Goal: Task Accomplishment & Management: Complete application form

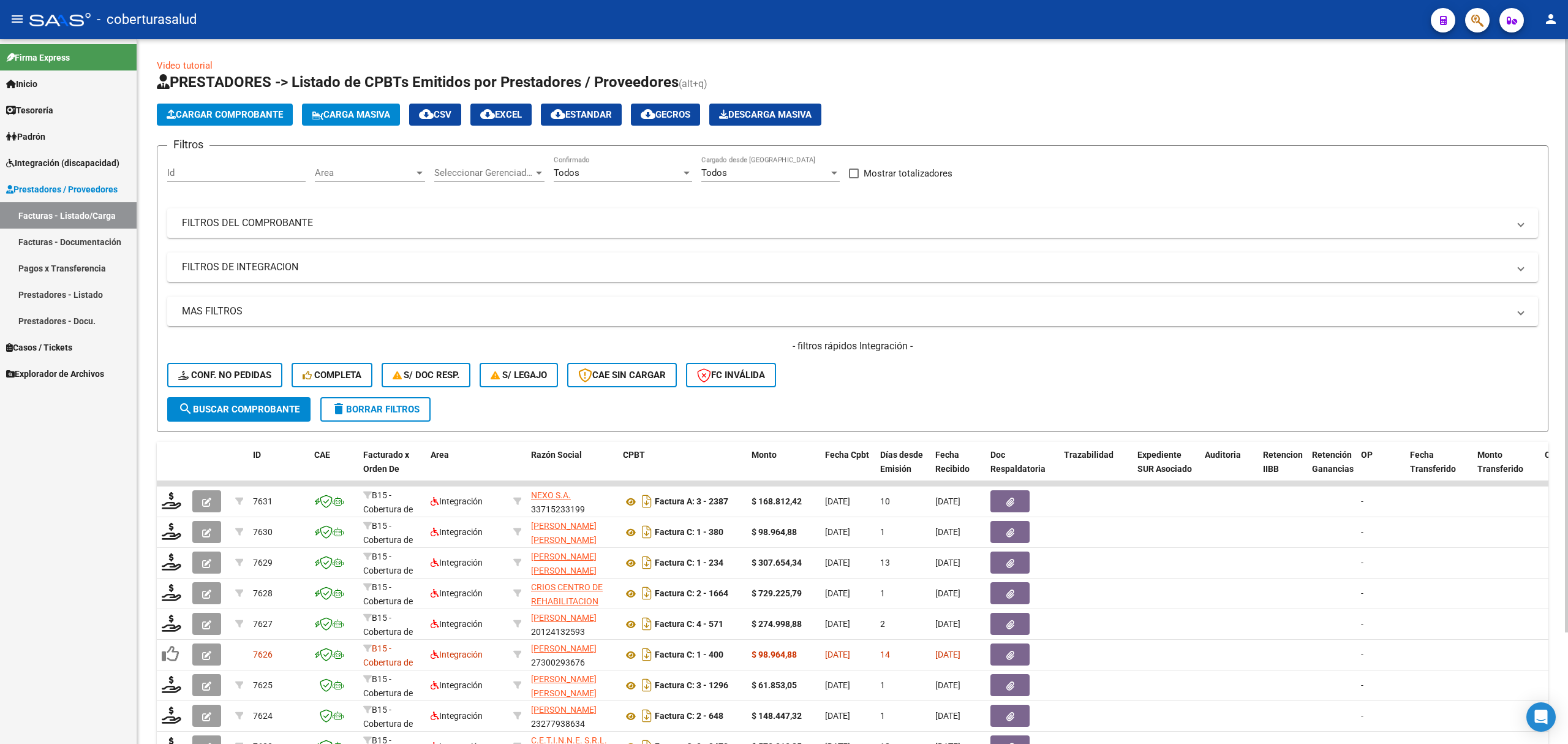
click at [181, 118] on span "Cargar Comprobante" at bounding box center [224, 114] width 116 height 11
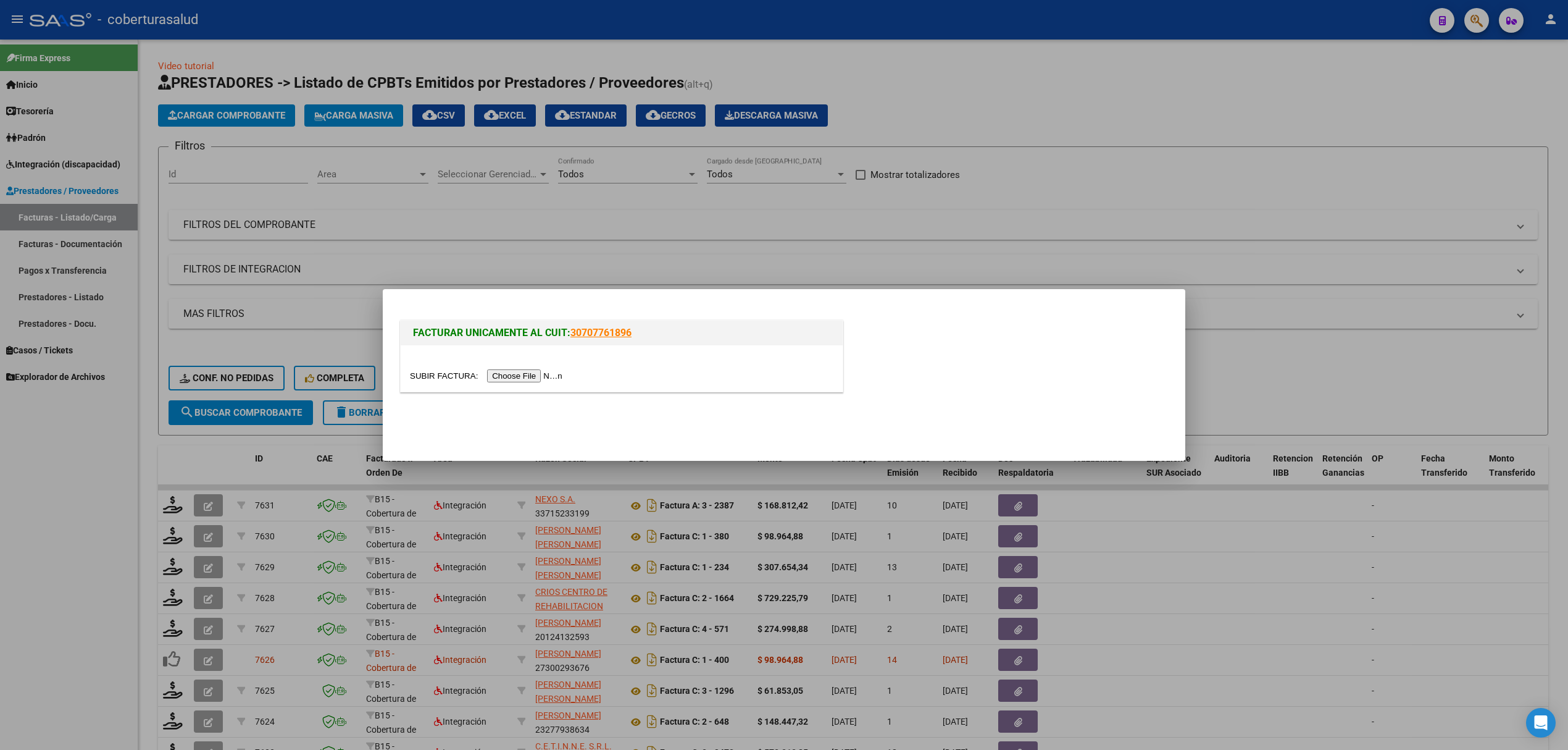
click at [500, 367] on div at bounding box center [622, 369] width 442 height 46
click at [509, 374] on input "file" at bounding box center [488, 375] width 156 height 13
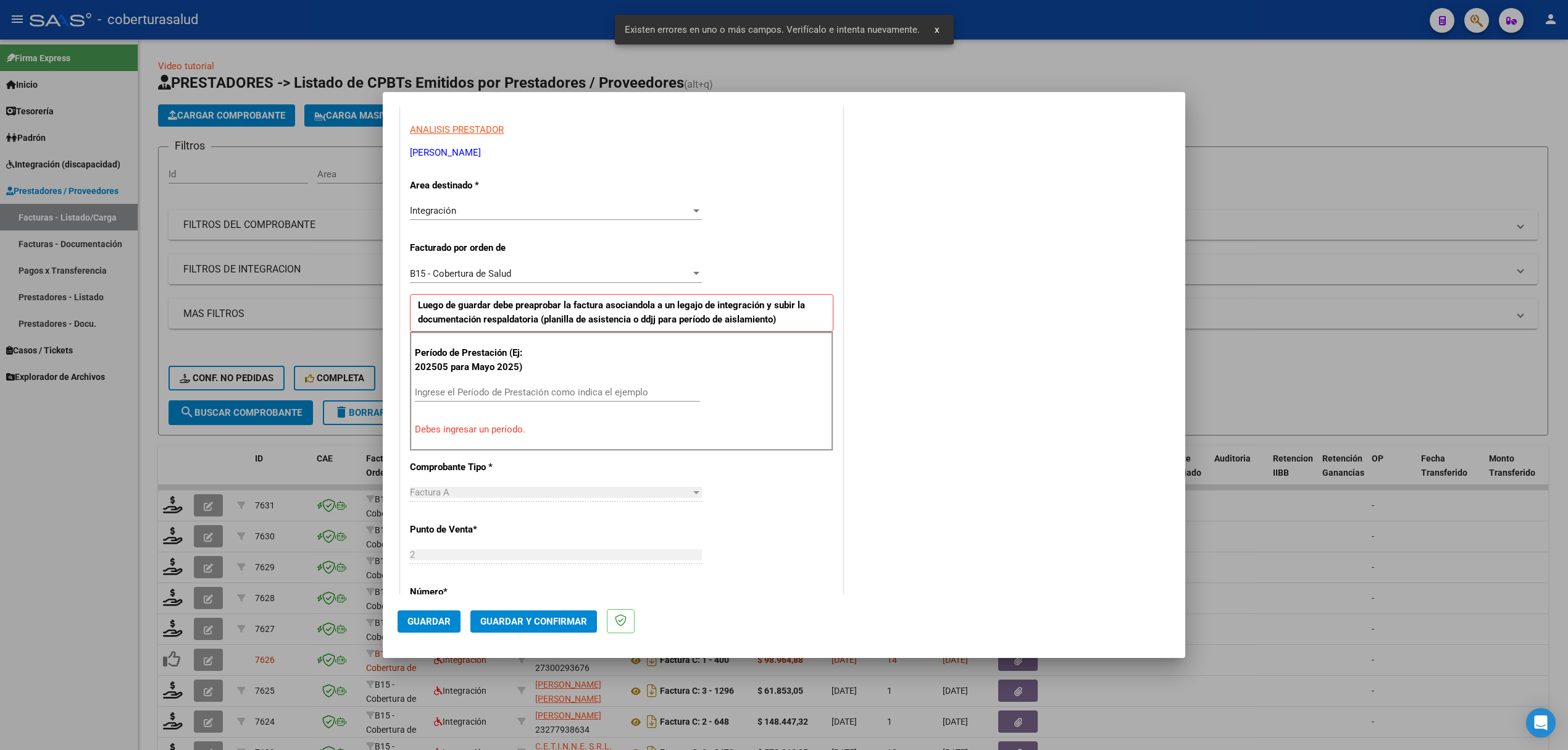
scroll to position [227, 0]
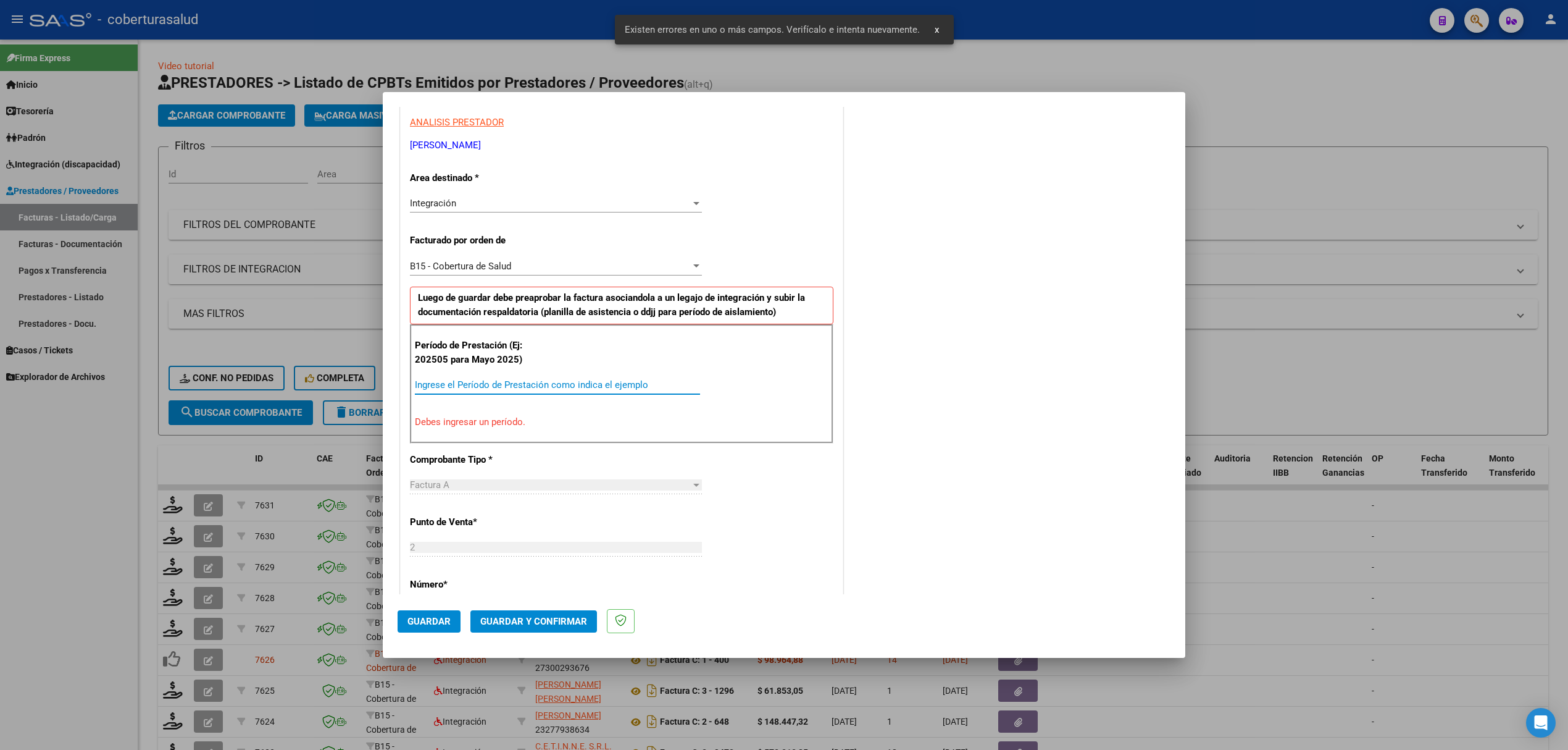
click at [538, 383] on input "Ingrese el Período de Prestación como indica el ejemplo" at bounding box center [557, 385] width 285 height 11
type input "202506"
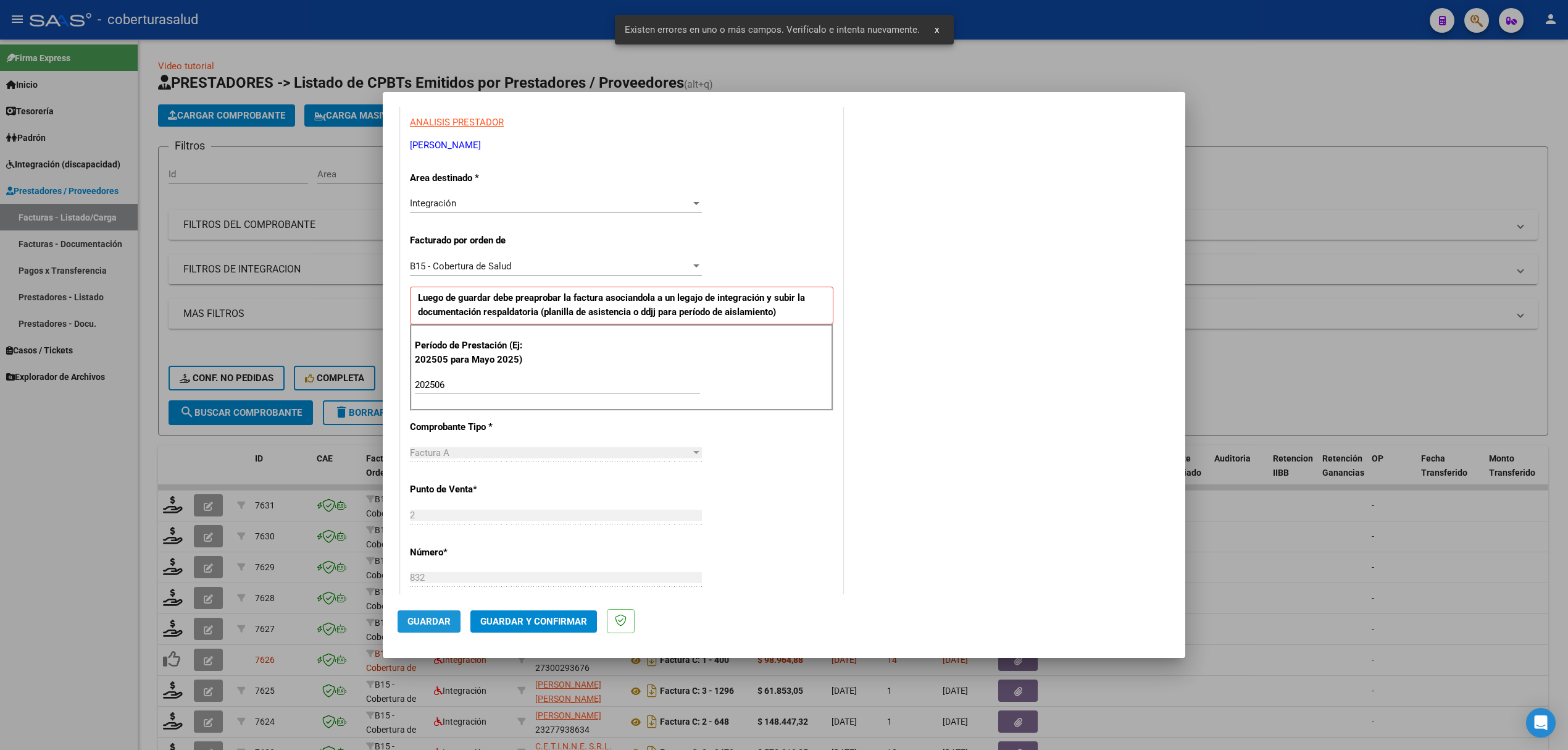
click at [438, 631] on button "Guardar" at bounding box center [429, 621] width 63 height 22
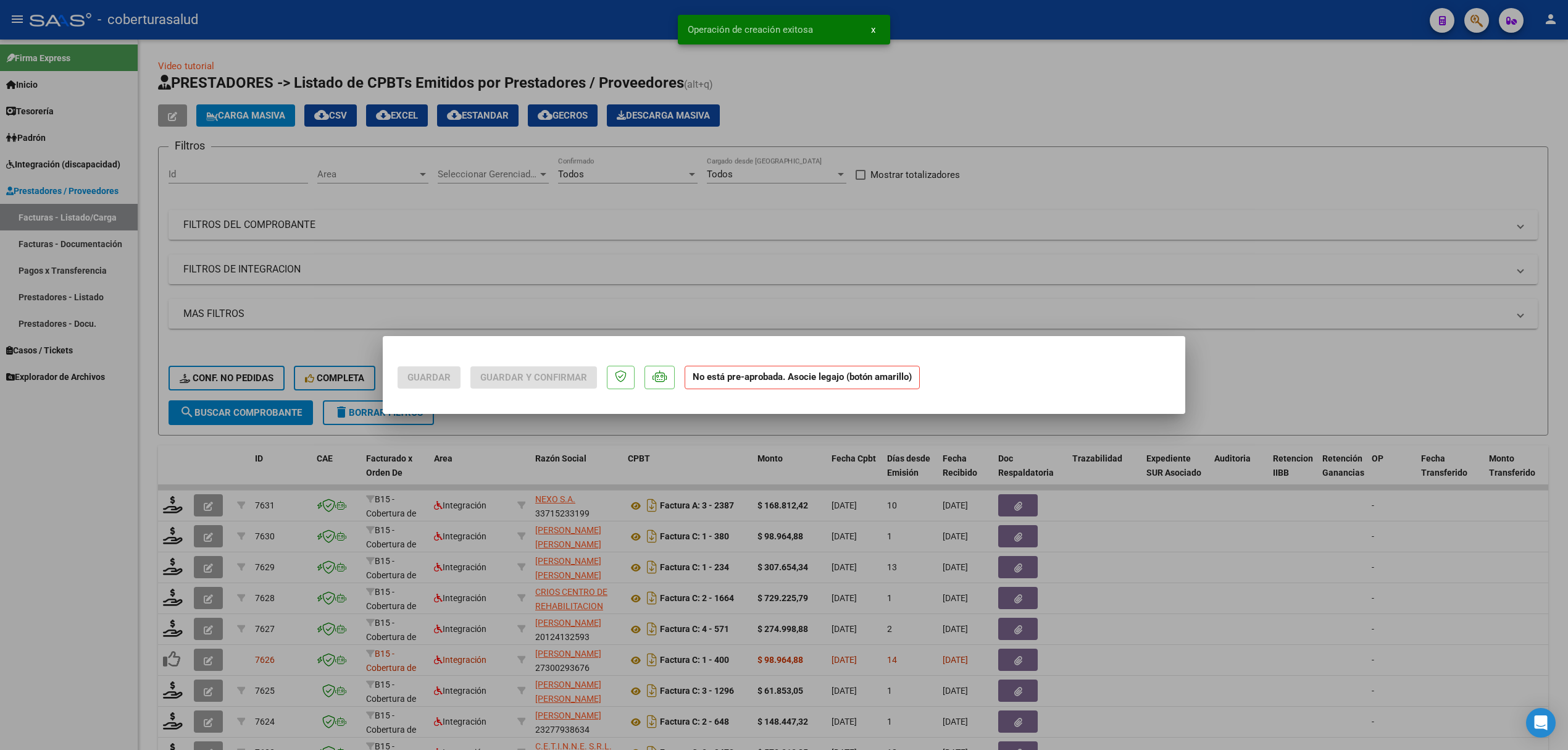
scroll to position [0, 0]
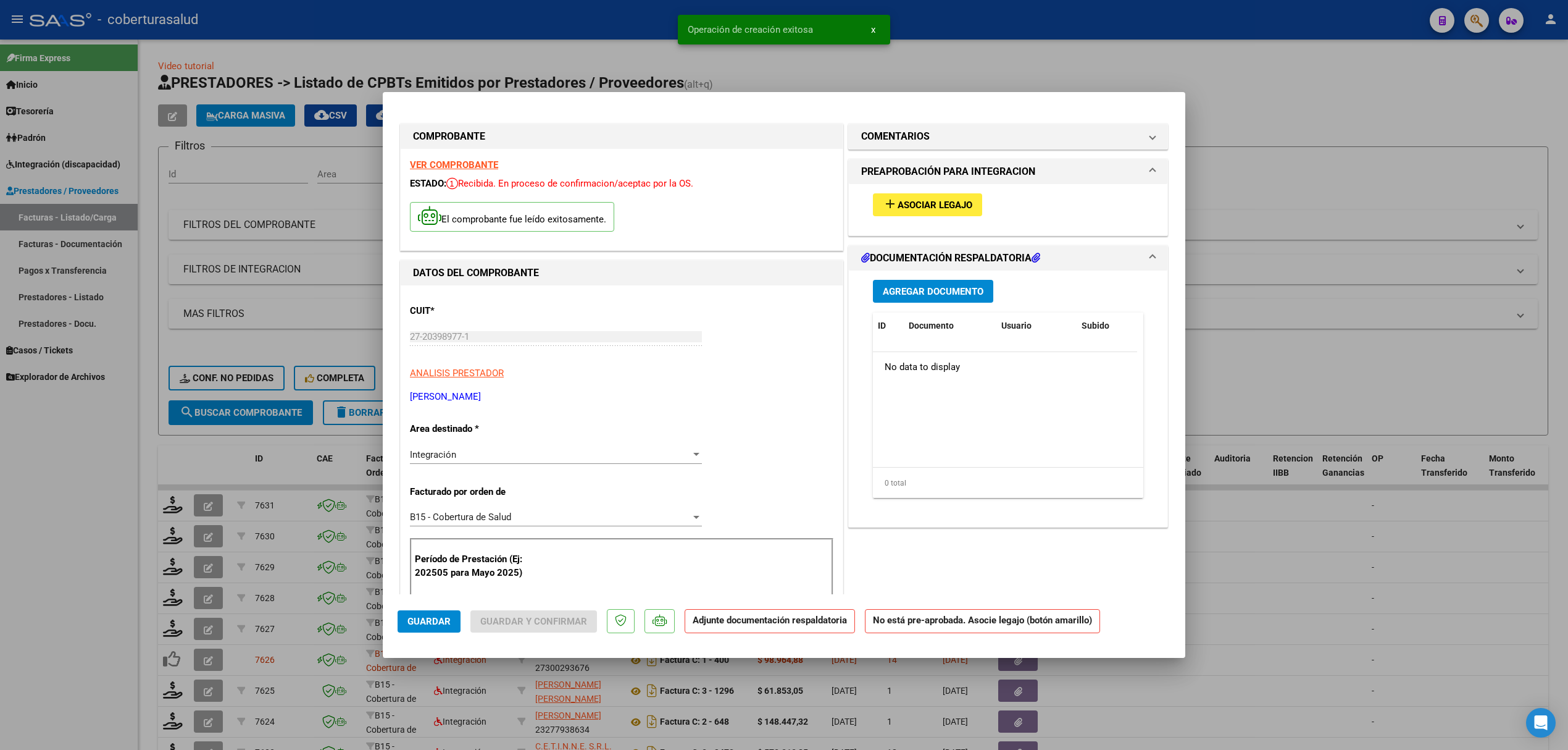
click at [936, 203] on span "Asociar Legajo" at bounding box center [935, 205] width 75 height 11
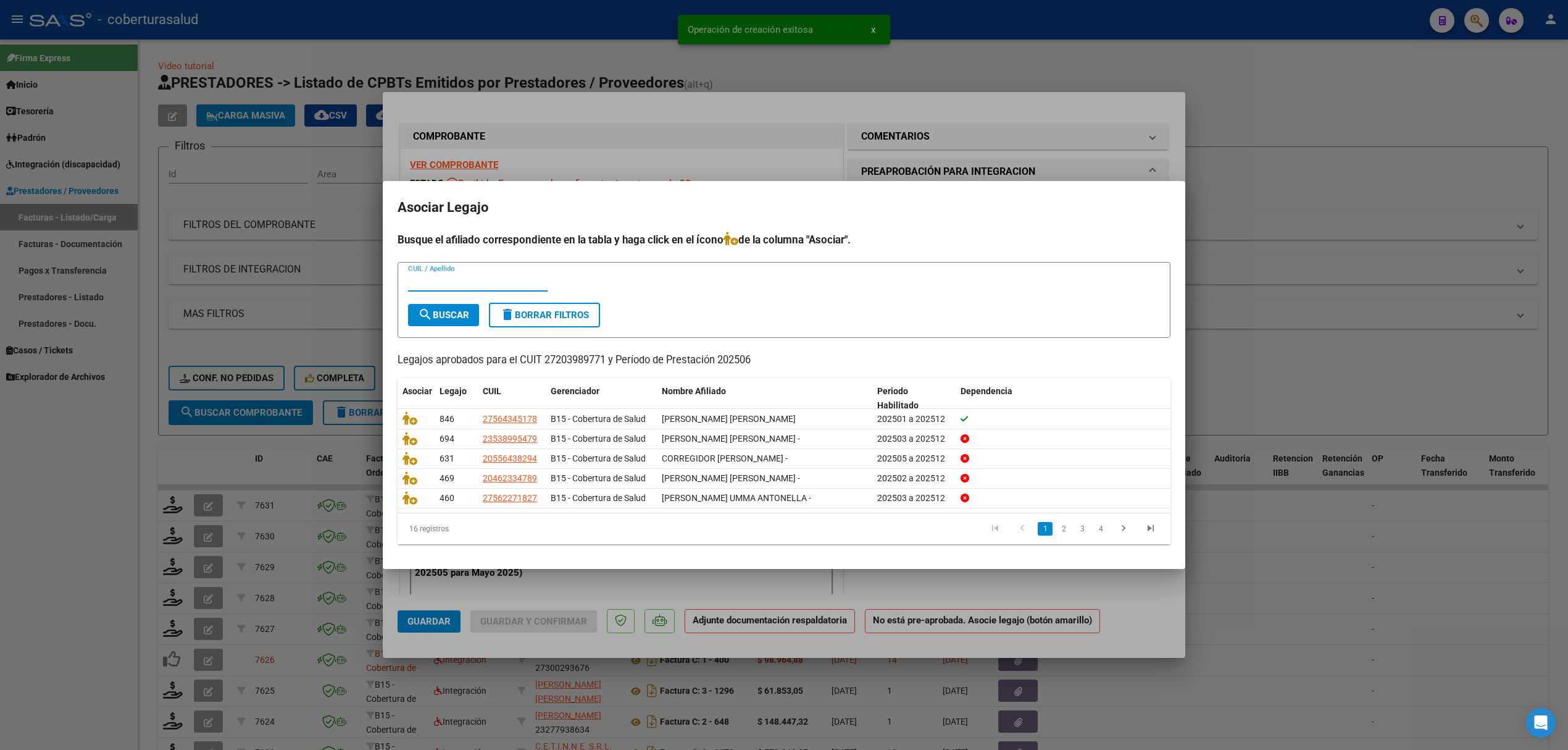
paste input "27562271827"
type input "27562271827"
click at [445, 312] on span "search Buscar" at bounding box center [444, 315] width 51 height 11
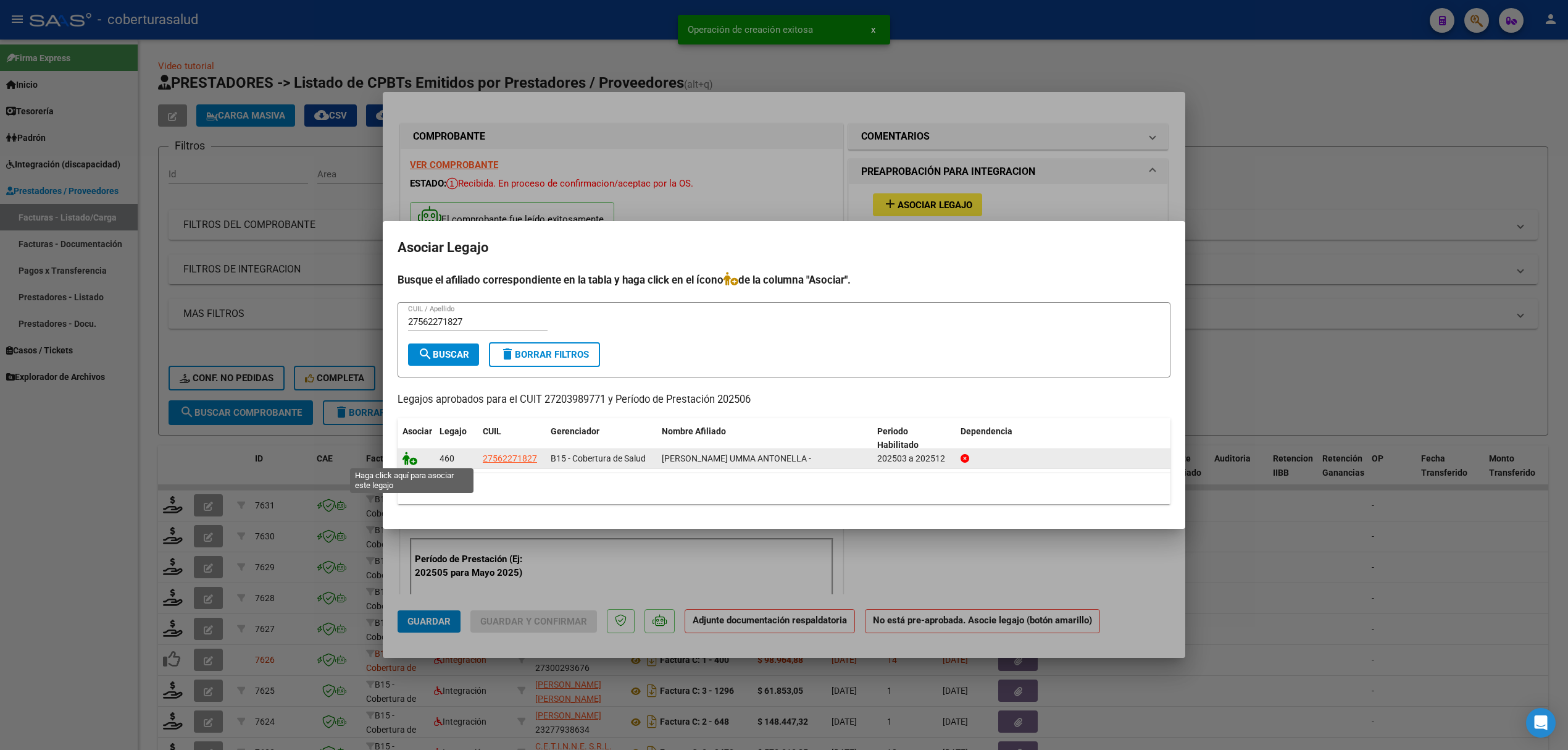
click at [411, 457] on icon at bounding box center [410, 458] width 15 height 14
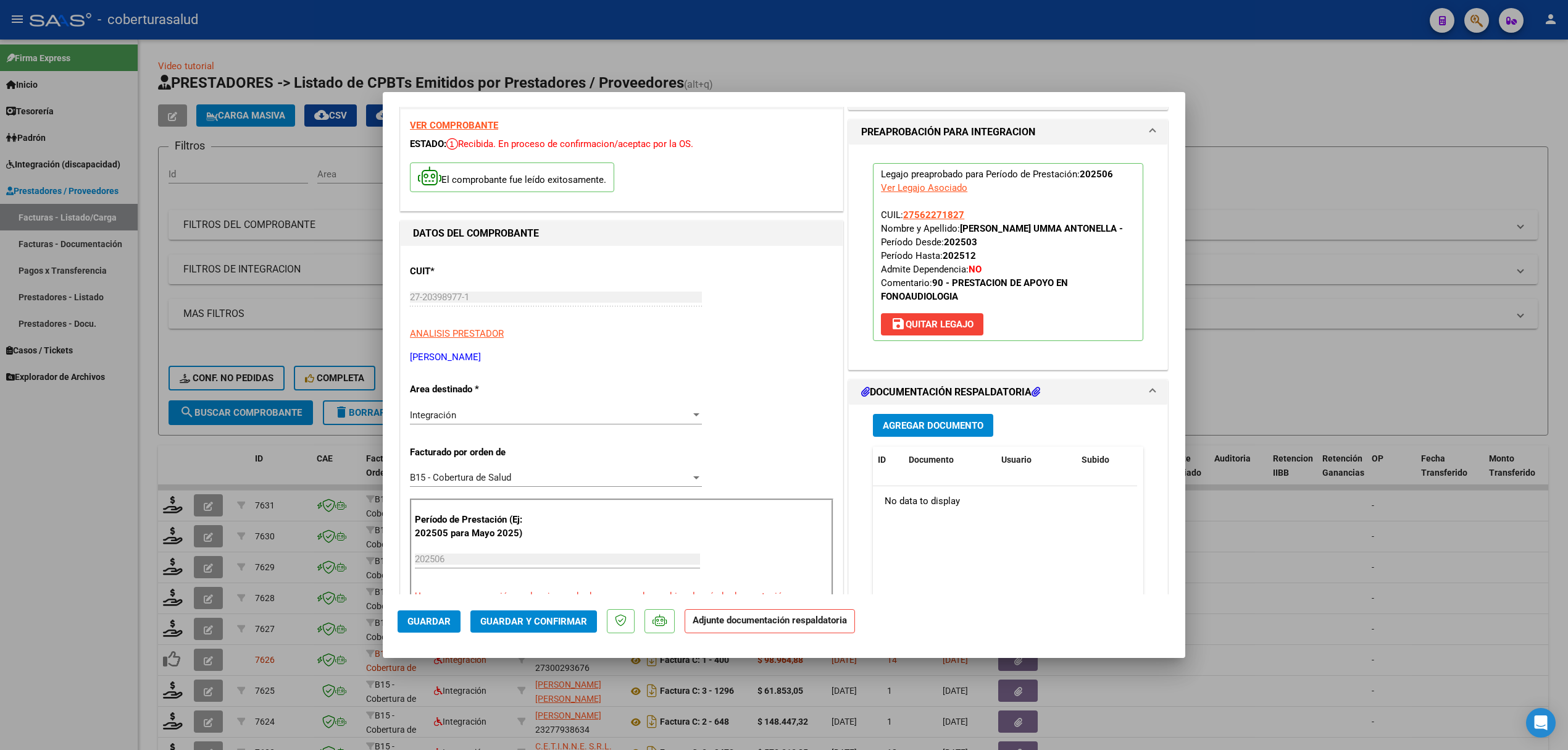
scroll to position [164, 0]
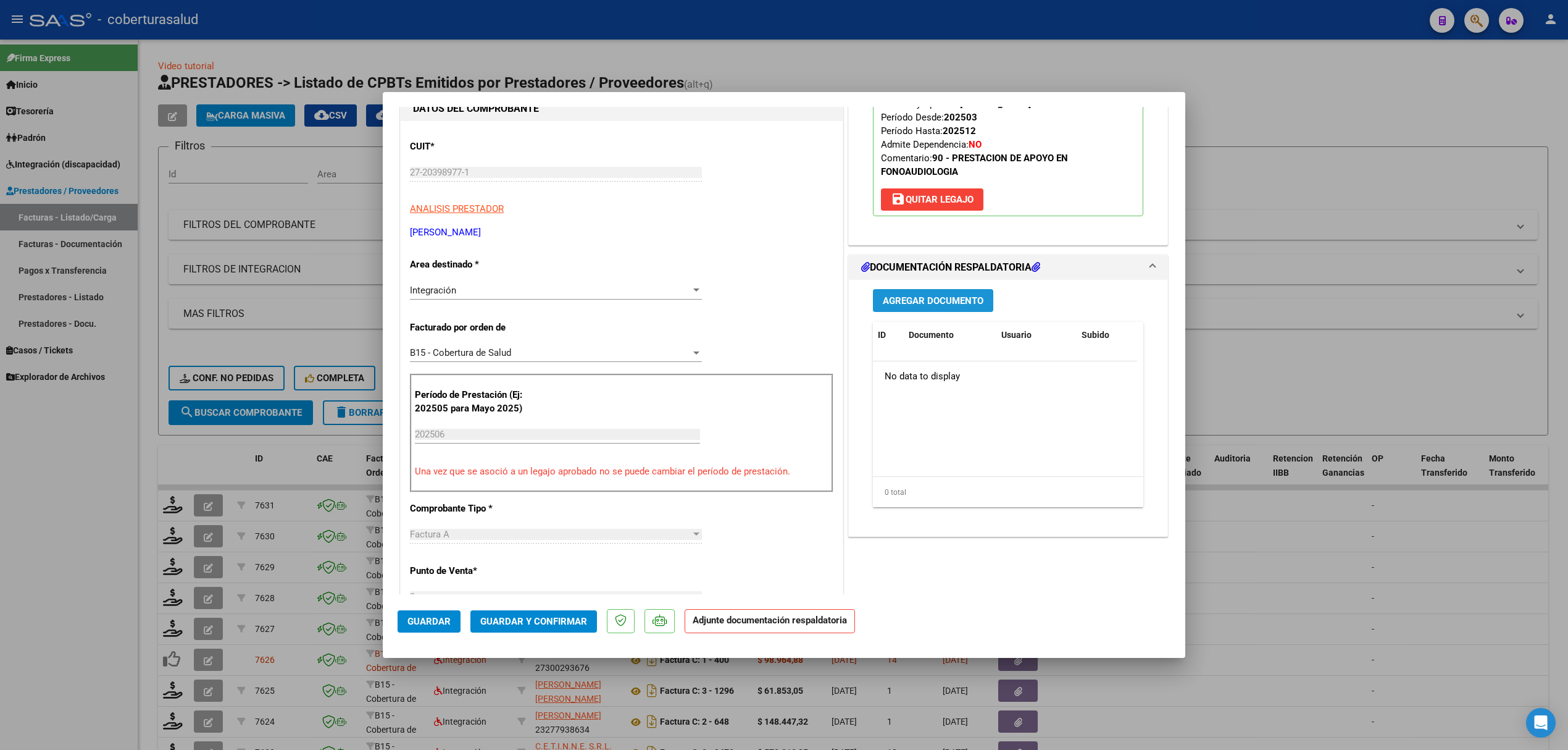
click at [939, 308] on button "Agregar Documento" at bounding box center [933, 301] width 121 height 23
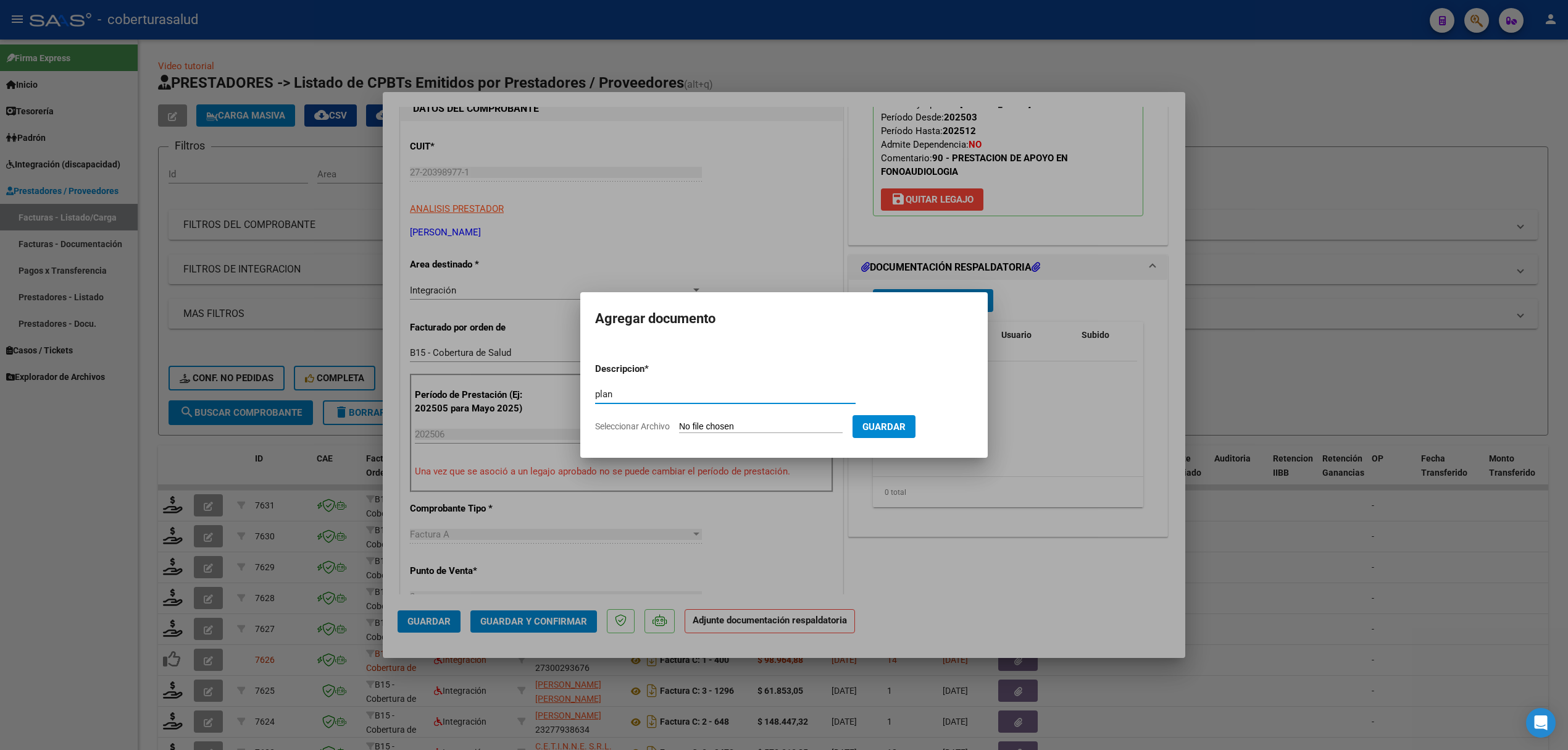
type input "pla"
type input "PLANILLA"
drag, startPoint x: 756, startPoint y: 437, endPoint x: 757, endPoint y: 422, distance: 15.0
click at [754, 430] on form "Descripcion * PLANILLA Escriba aquí una descripcion Seleccionar Archivo Guardar" at bounding box center [784, 397] width 378 height 90
click at [758, 421] on app-file-uploader "Seleccionar Archivo" at bounding box center [724, 426] width 257 height 11
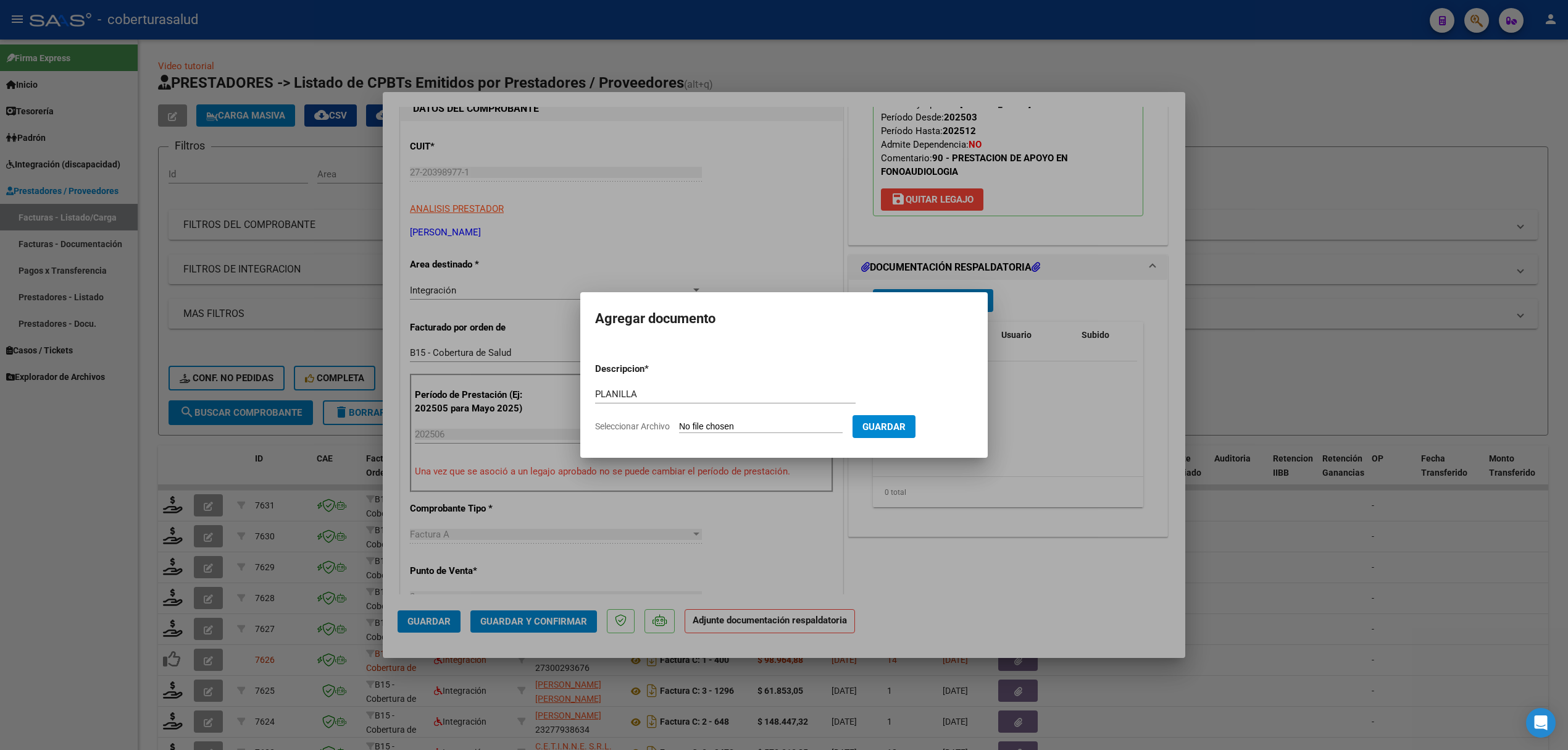
click at [729, 421] on input "Seleccionar Archivo" at bounding box center [761, 427] width 164 height 12
click at [1014, 388] on div at bounding box center [784, 375] width 1568 height 750
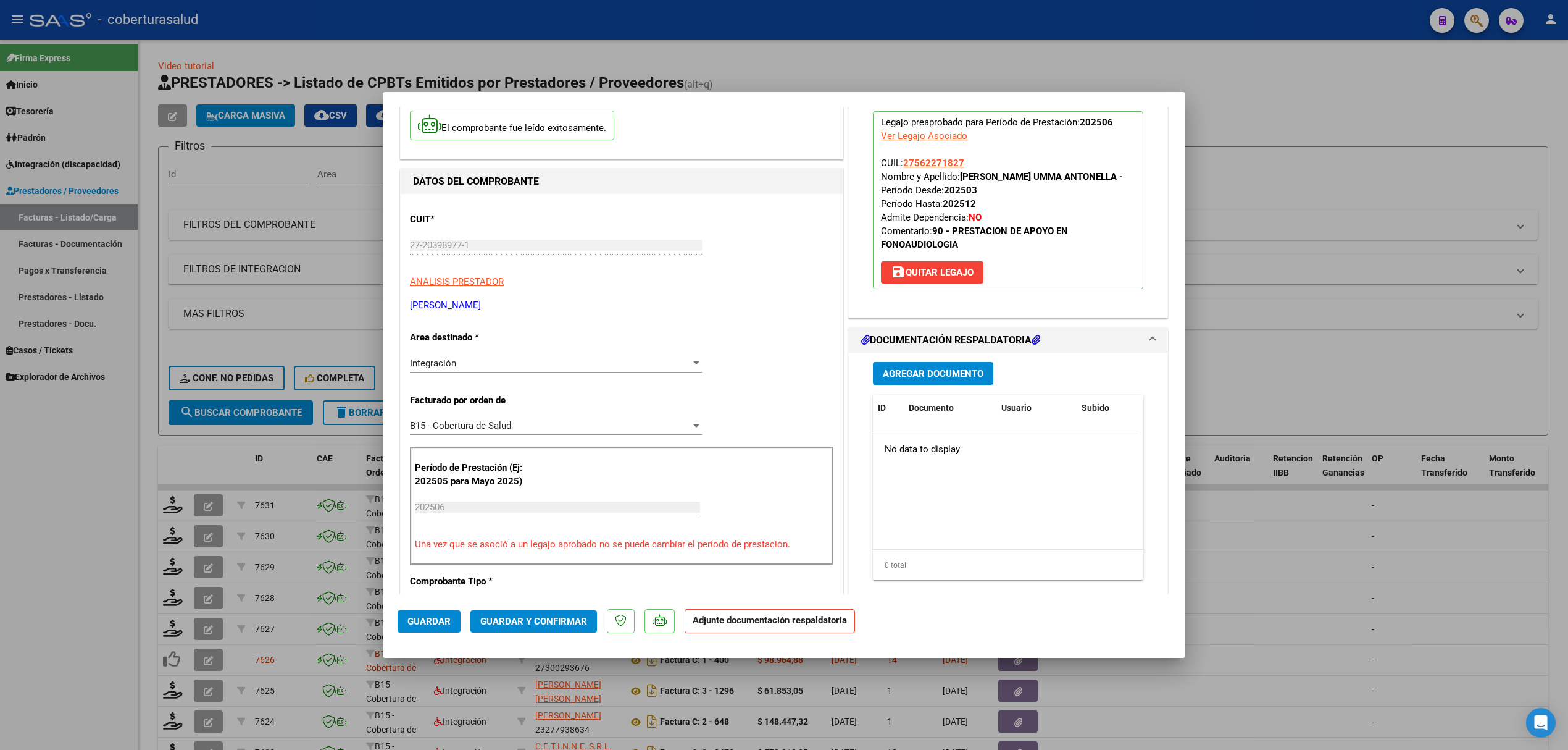
scroll to position [0, 0]
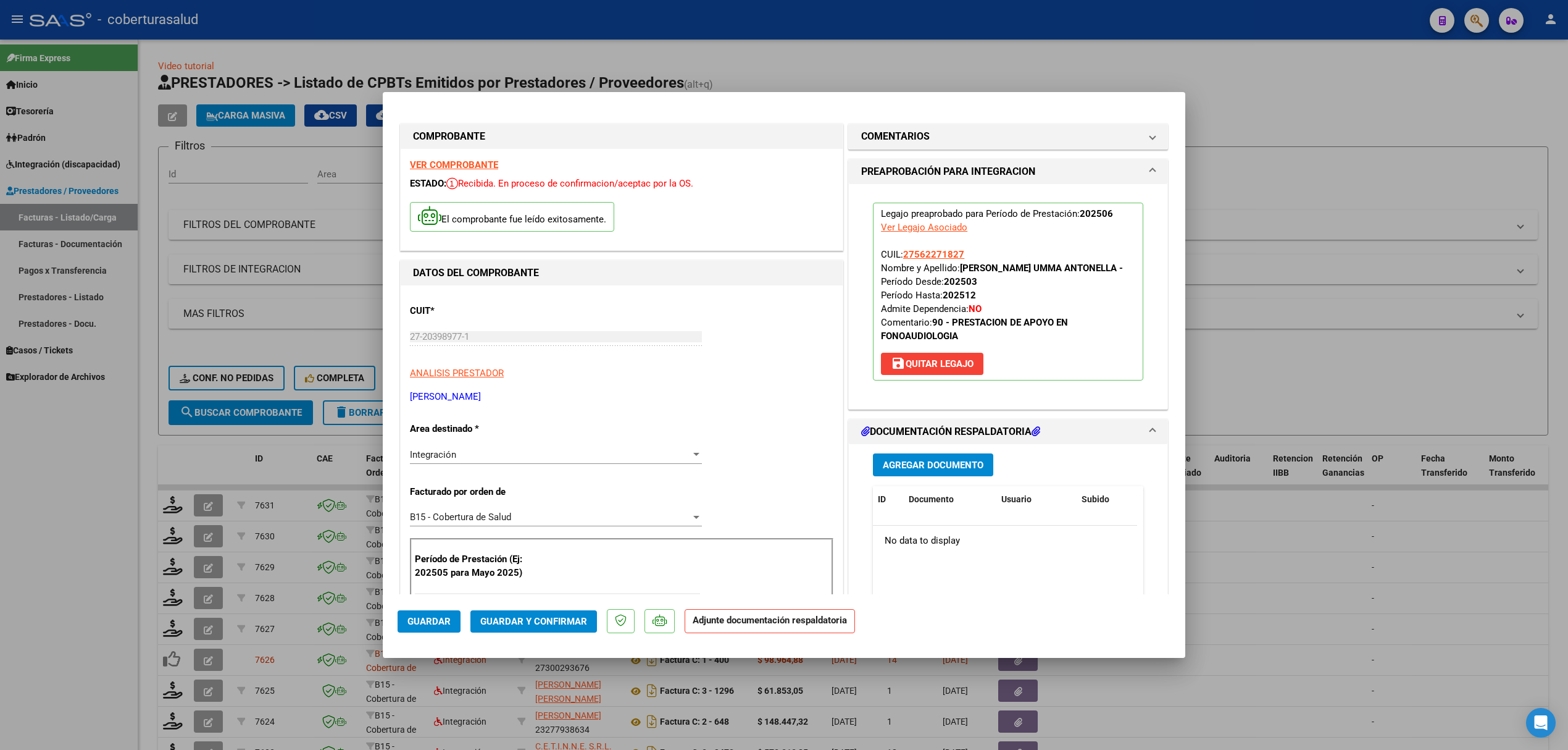
click at [470, 165] on strong "VER COMPROBANTE" at bounding box center [454, 165] width 88 height 11
click at [941, 470] on span "Agregar Documento" at bounding box center [933, 465] width 101 height 11
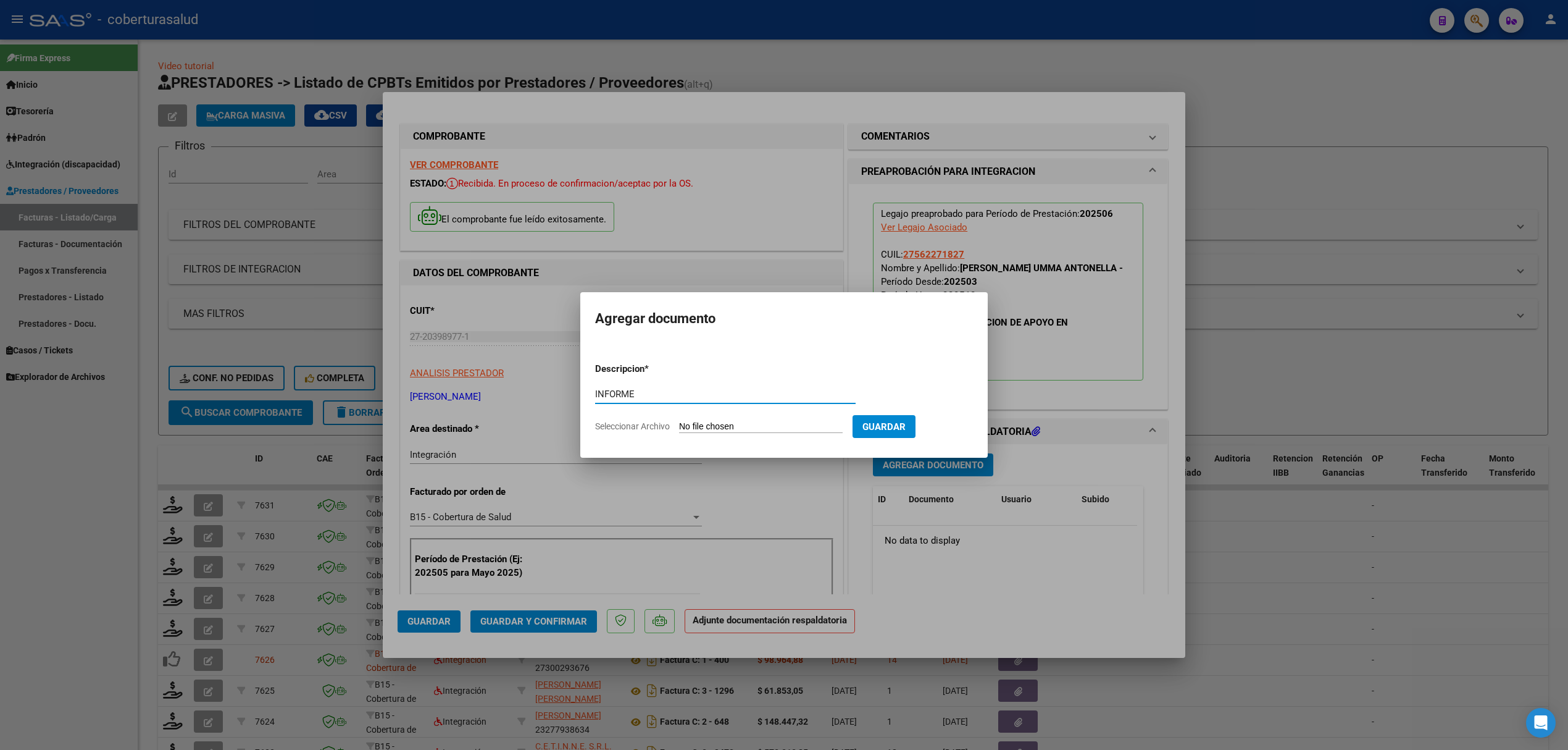
type input "INFORME"
click at [727, 423] on input "Seleccionar Archivo" at bounding box center [761, 427] width 164 height 12
type input "C:\fakepath\1 semes 25 RIVERA UMMA.pdf"
click at [952, 436] on button "Guardar" at bounding box center [948, 427] width 63 height 23
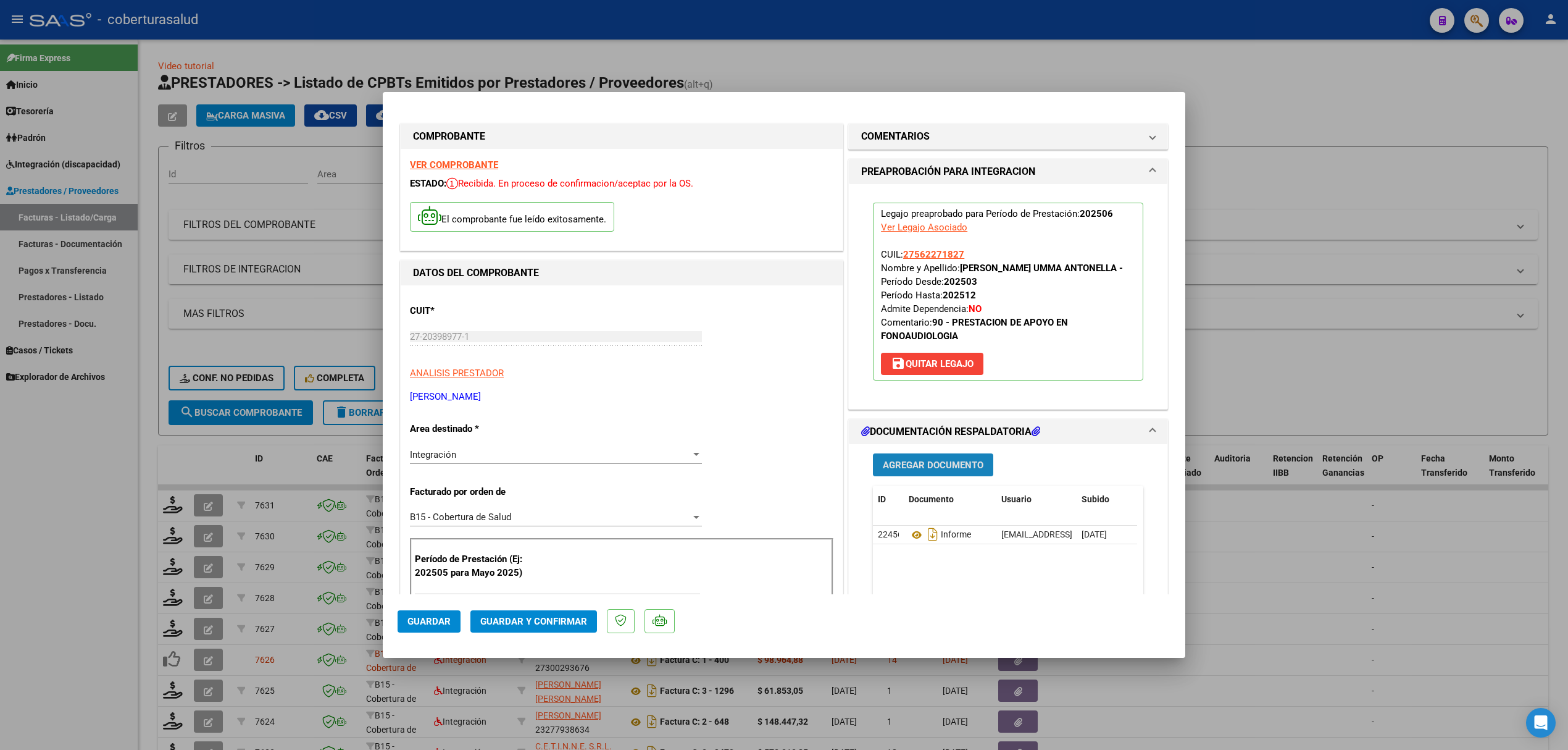
click at [891, 476] on button "Agregar Documento" at bounding box center [933, 465] width 121 height 23
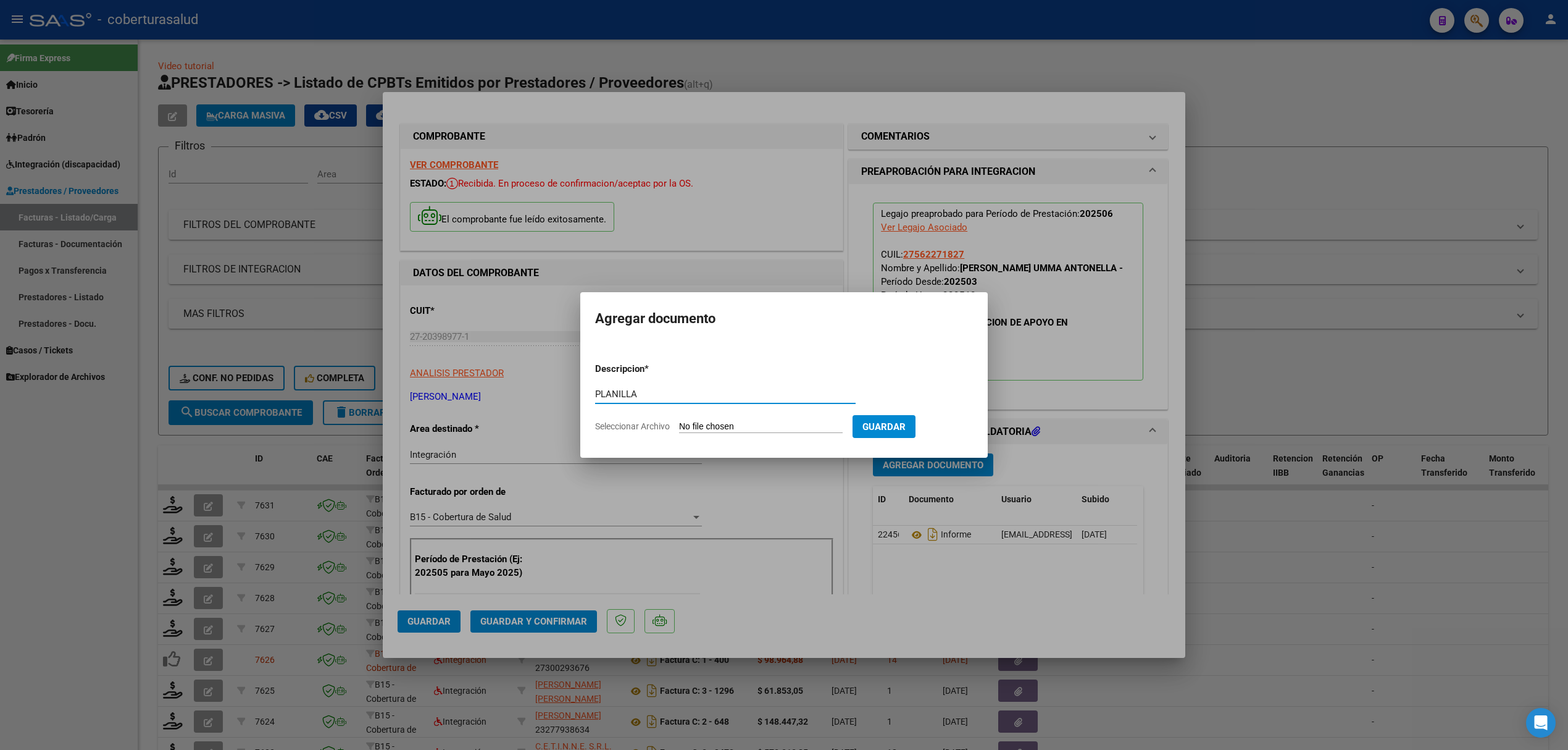
type input "PLANILLA"
click at [759, 430] on input "Seleccionar Archivo" at bounding box center [761, 427] width 164 height 12
type input "C:\fakepath\150720-4-Planilla_de_Asistencia (1).pdf"
click at [954, 431] on span "Guardar" at bounding box center [949, 427] width 43 height 11
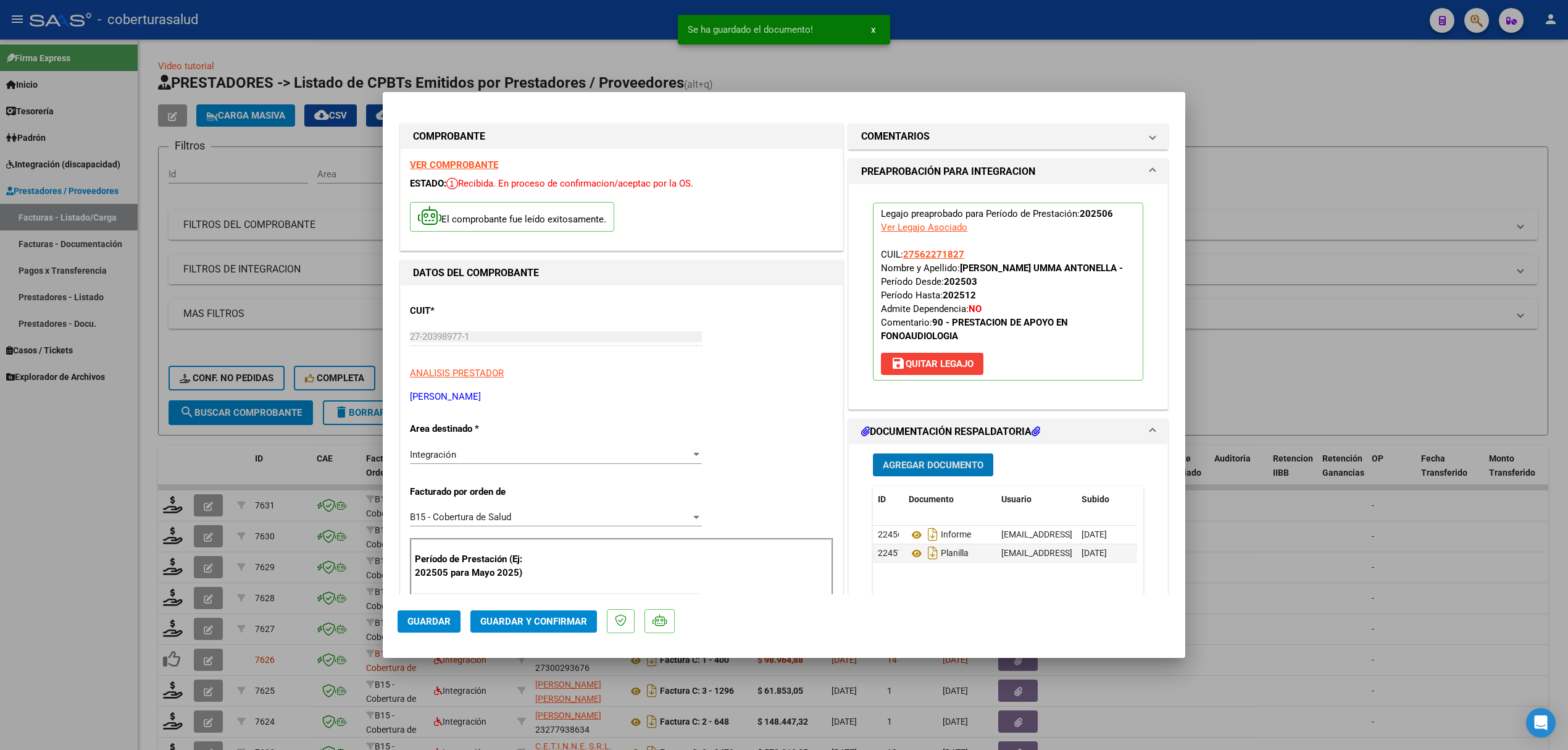
click at [503, 623] on span "Guardar y Confirmar" at bounding box center [534, 621] width 107 height 11
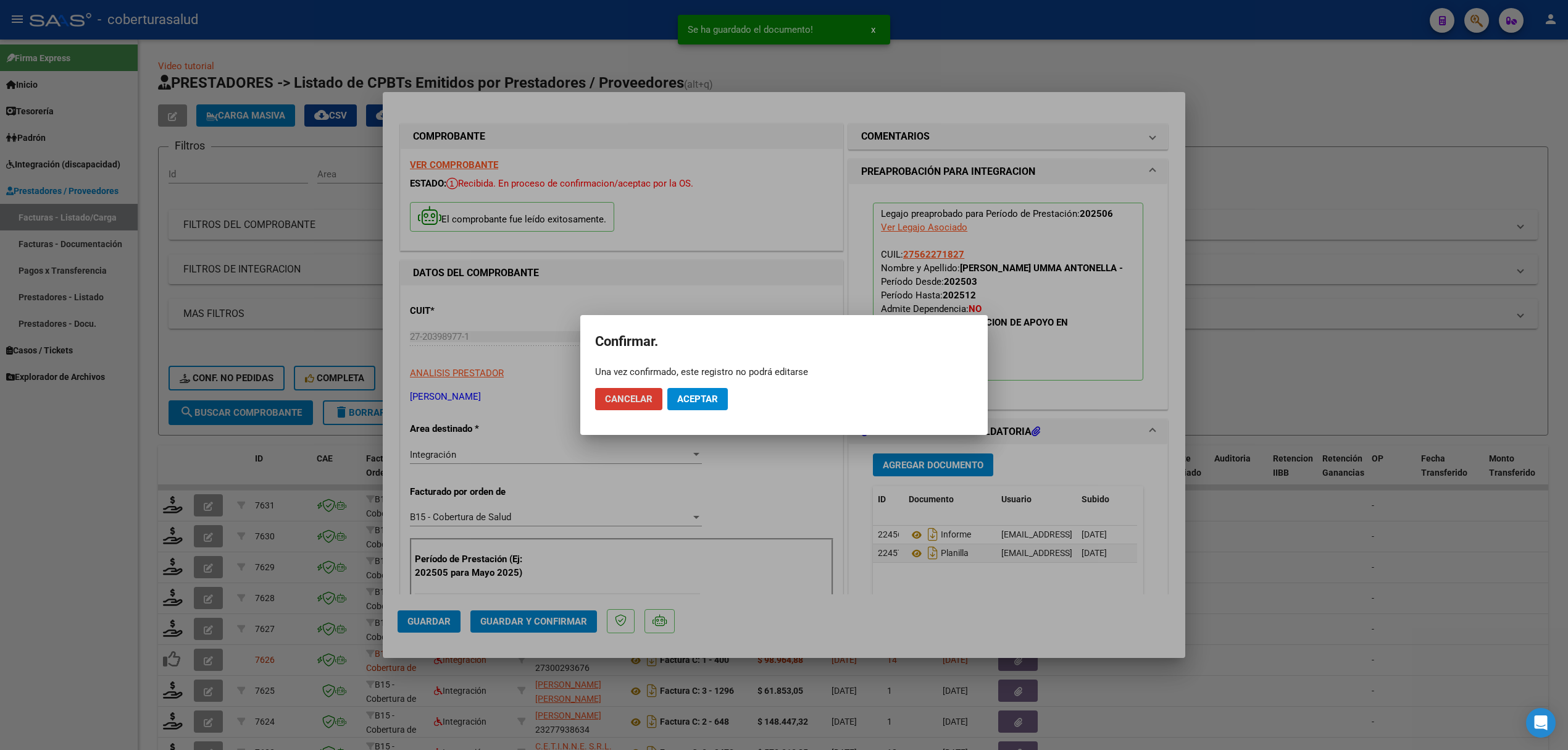
click at [682, 398] on span "Aceptar" at bounding box center [698, 399] width 41 height 11
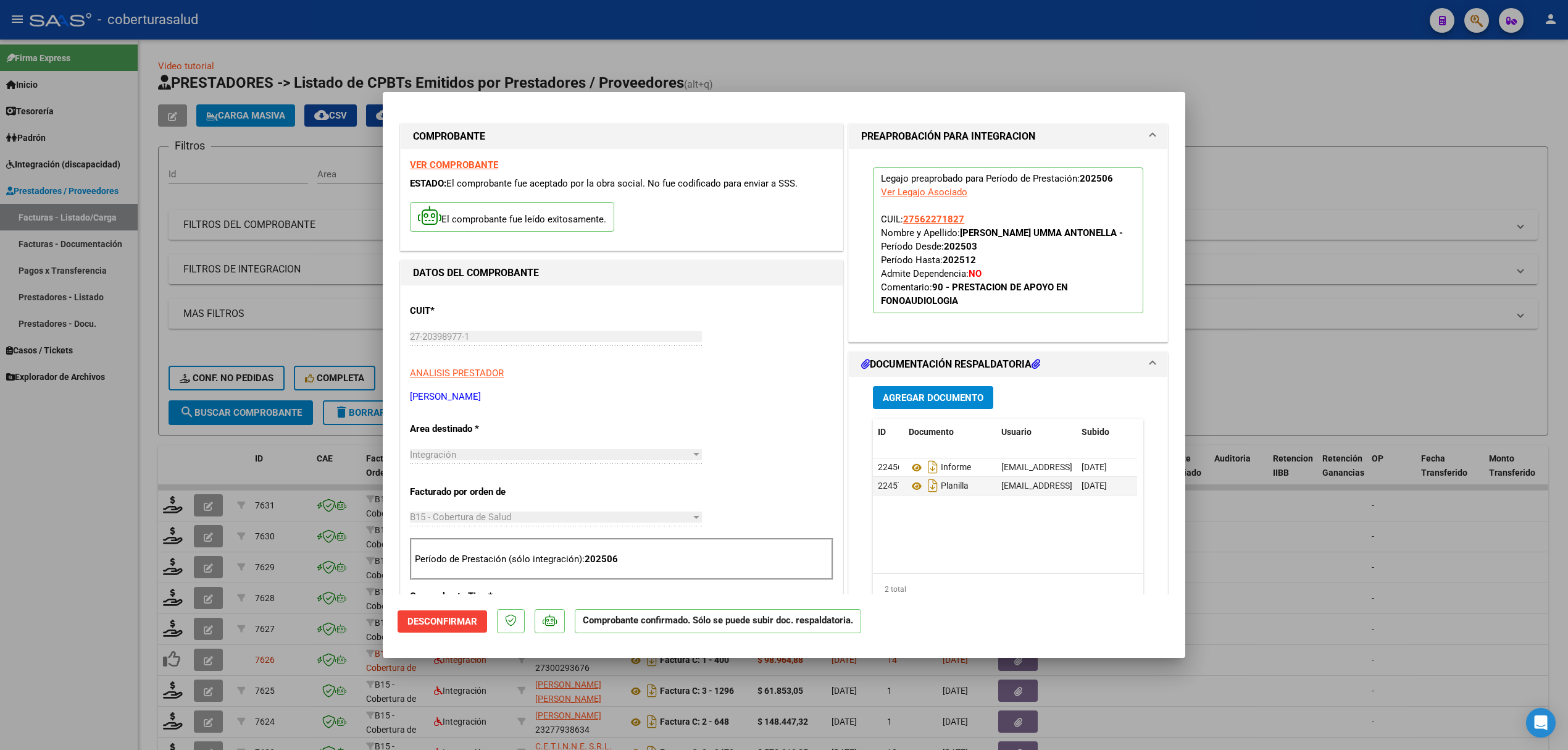
click at [234, 472] on div at bounding box center [784, 375] width 1568 height 750
type input "$ 0,00"
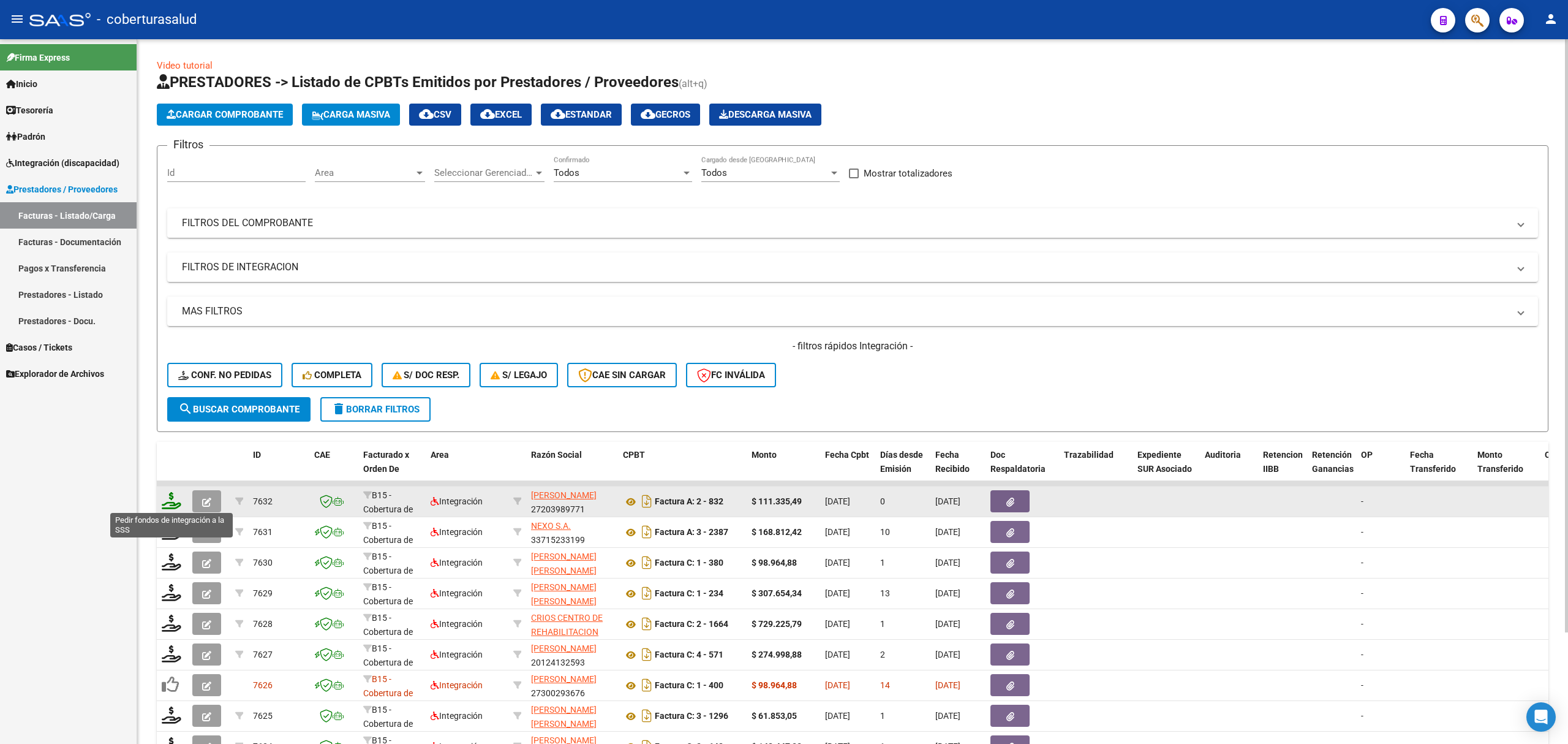
click at [165, 498] on icon at bounding box center [171, 501] width 19 height 17
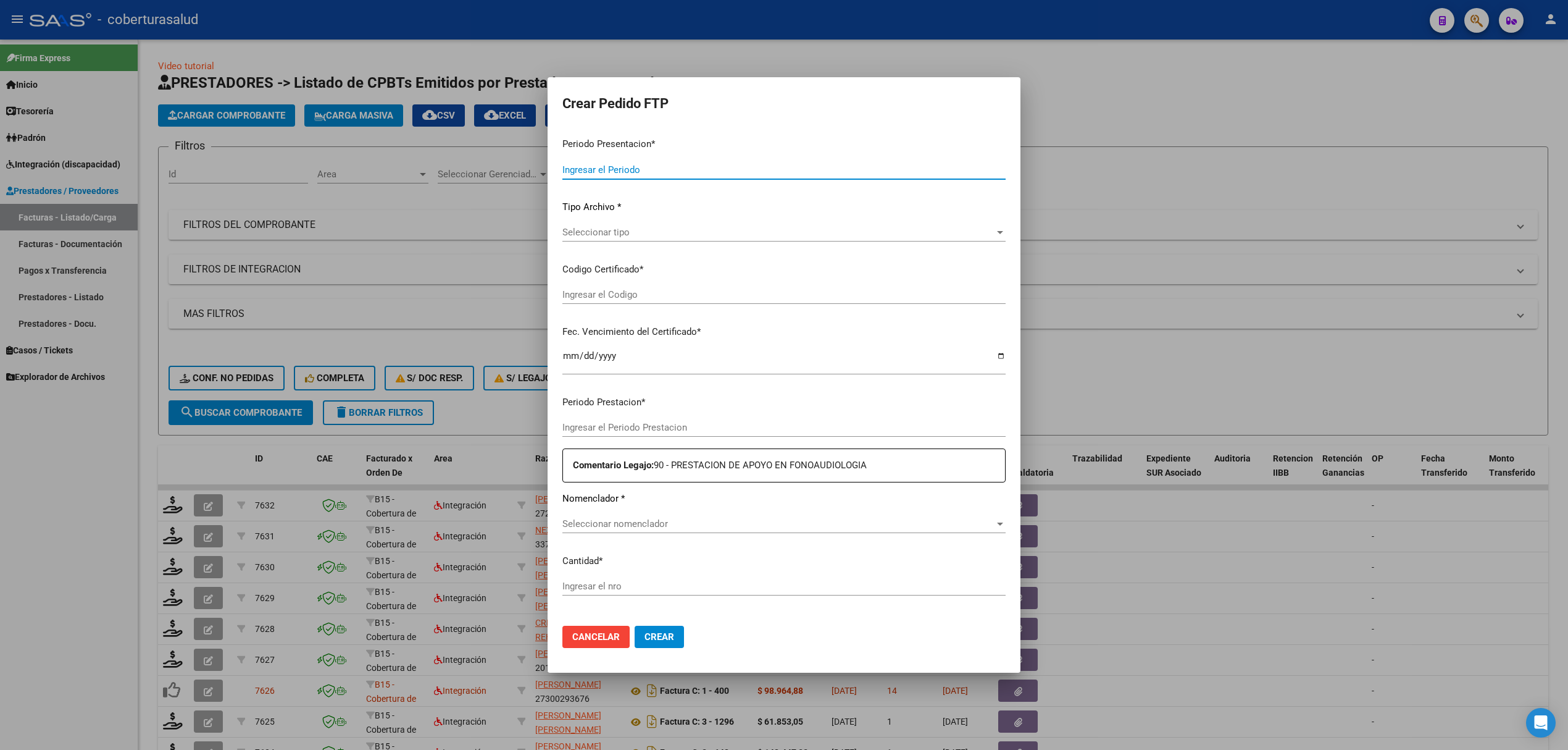
type input "202508"
type input "202506"
type input "$ 111.335,49"
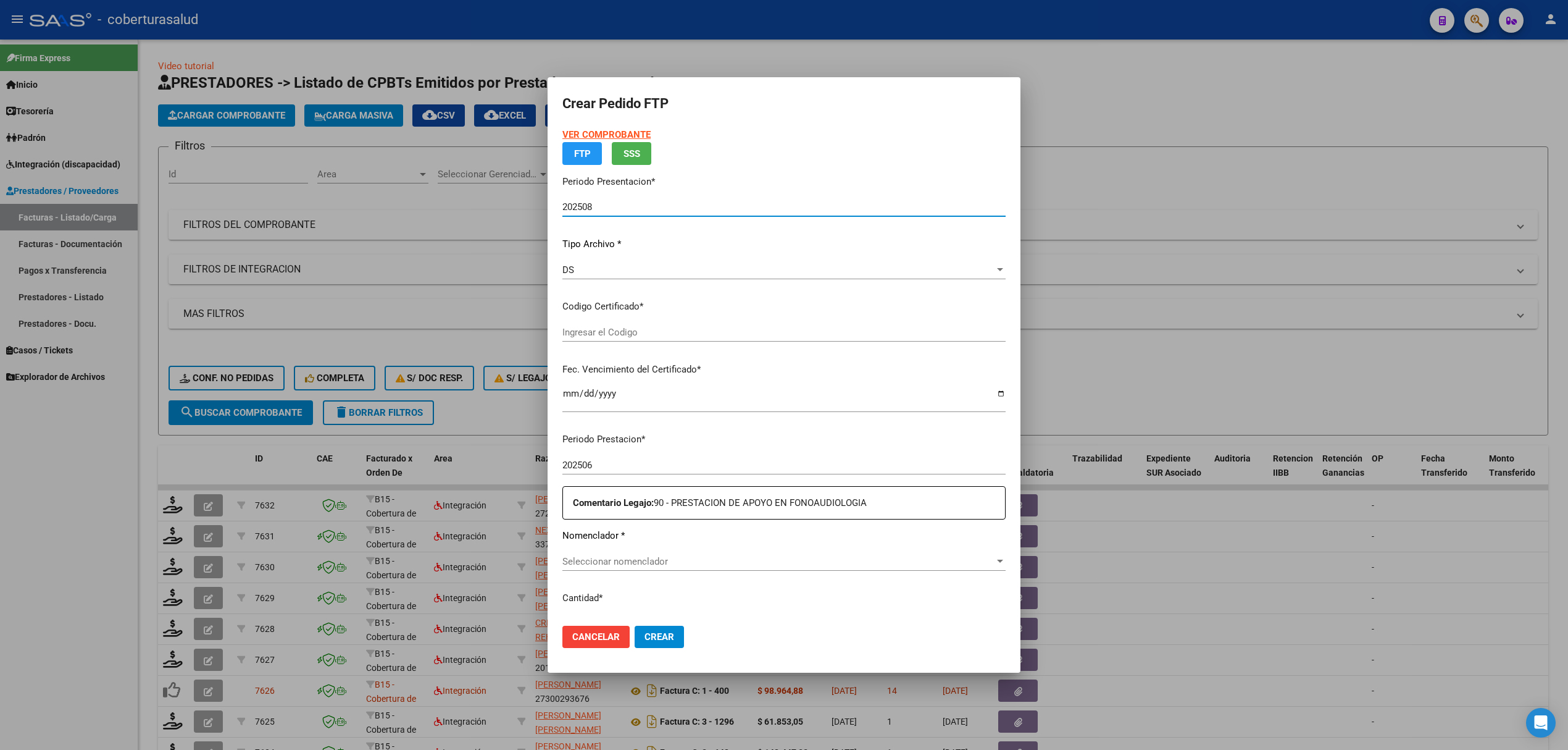
type input "ARG01000562271822024103020291030SAL123"
type input "2029-10-30"
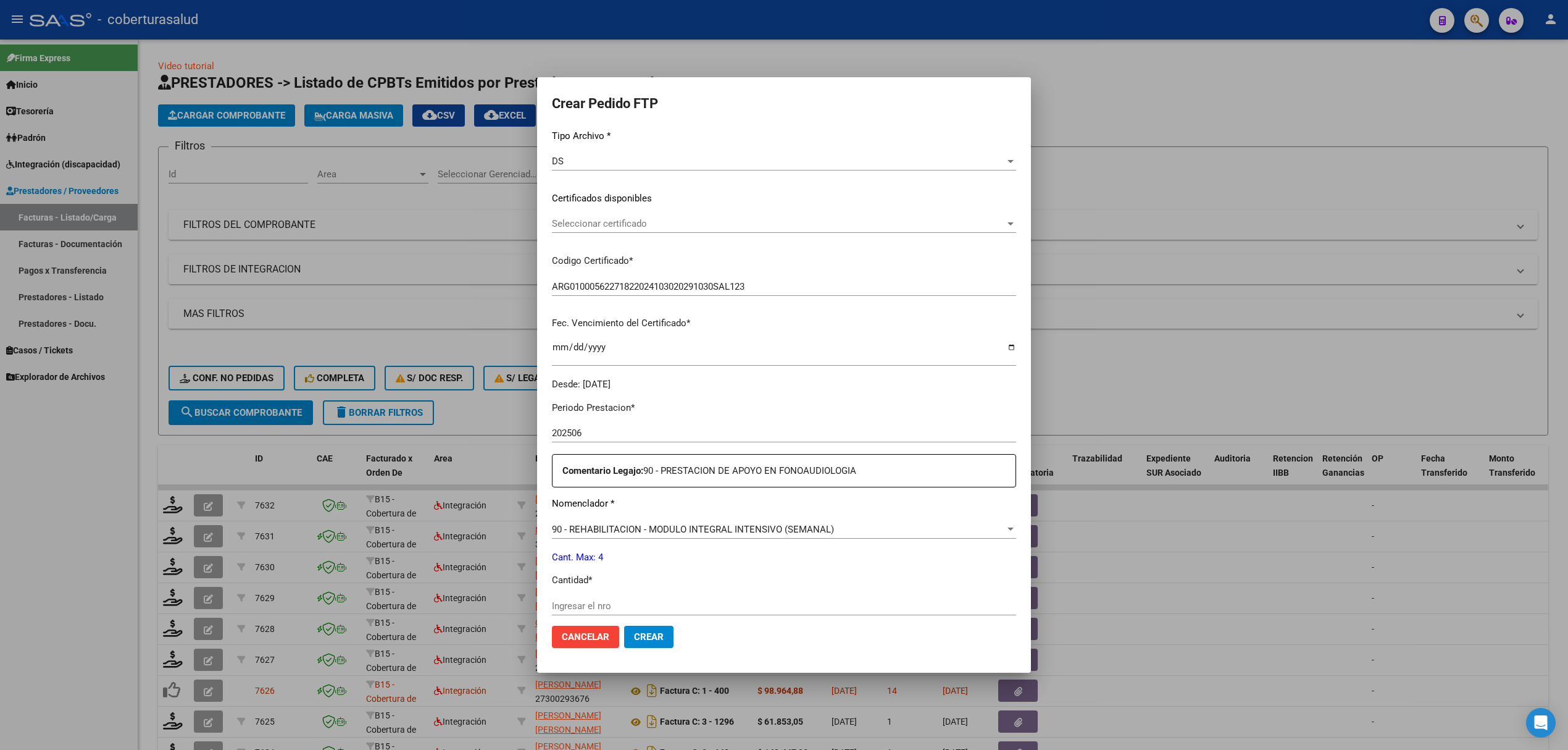
scroll to position [279, 0]
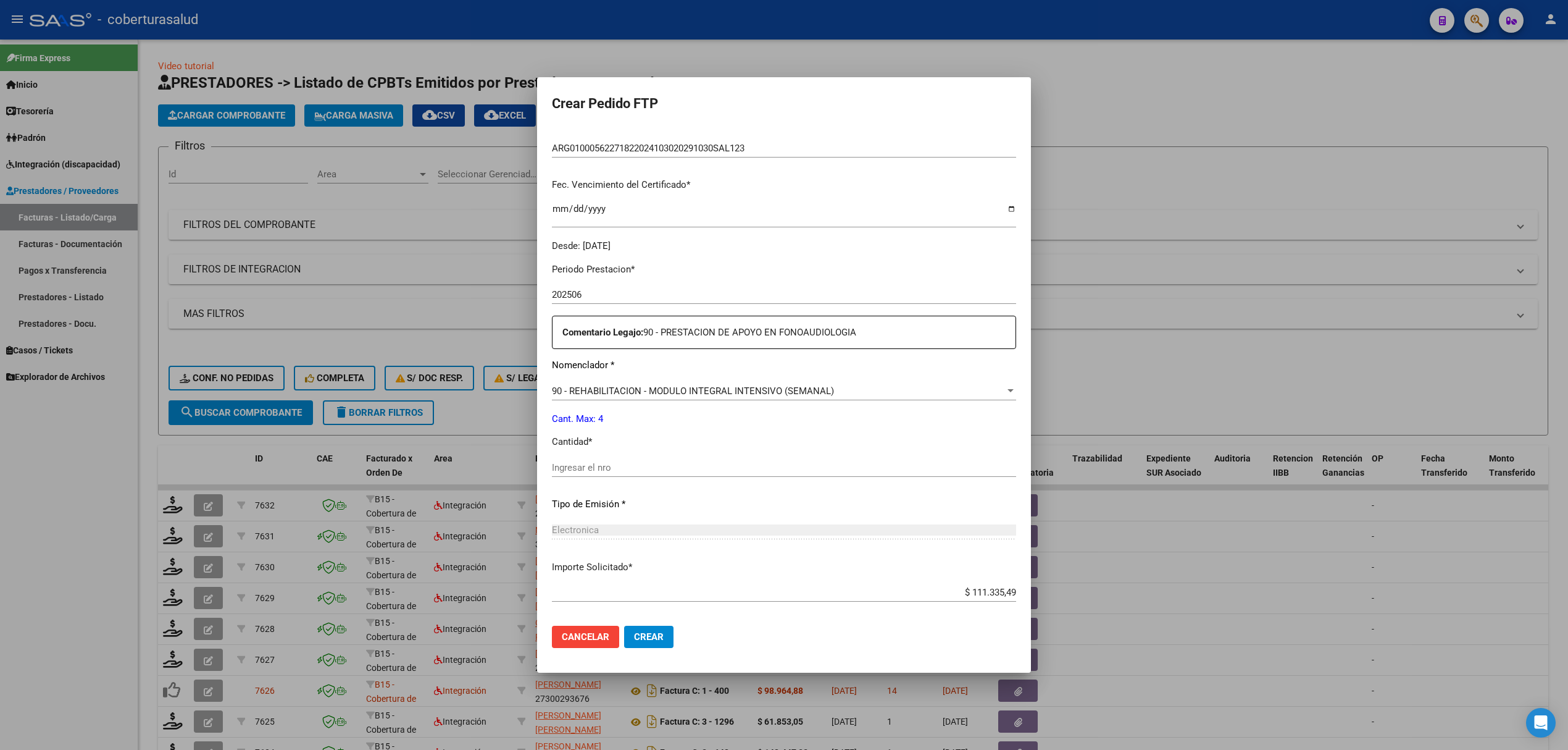
click at [603, 458] on div "Ingresar el nro" at bounding box center [784, 467] width 464 height 18
type input "4"
click at [648, 632] on span "Crear" at bounding box center [649, 637] width 30 height 11
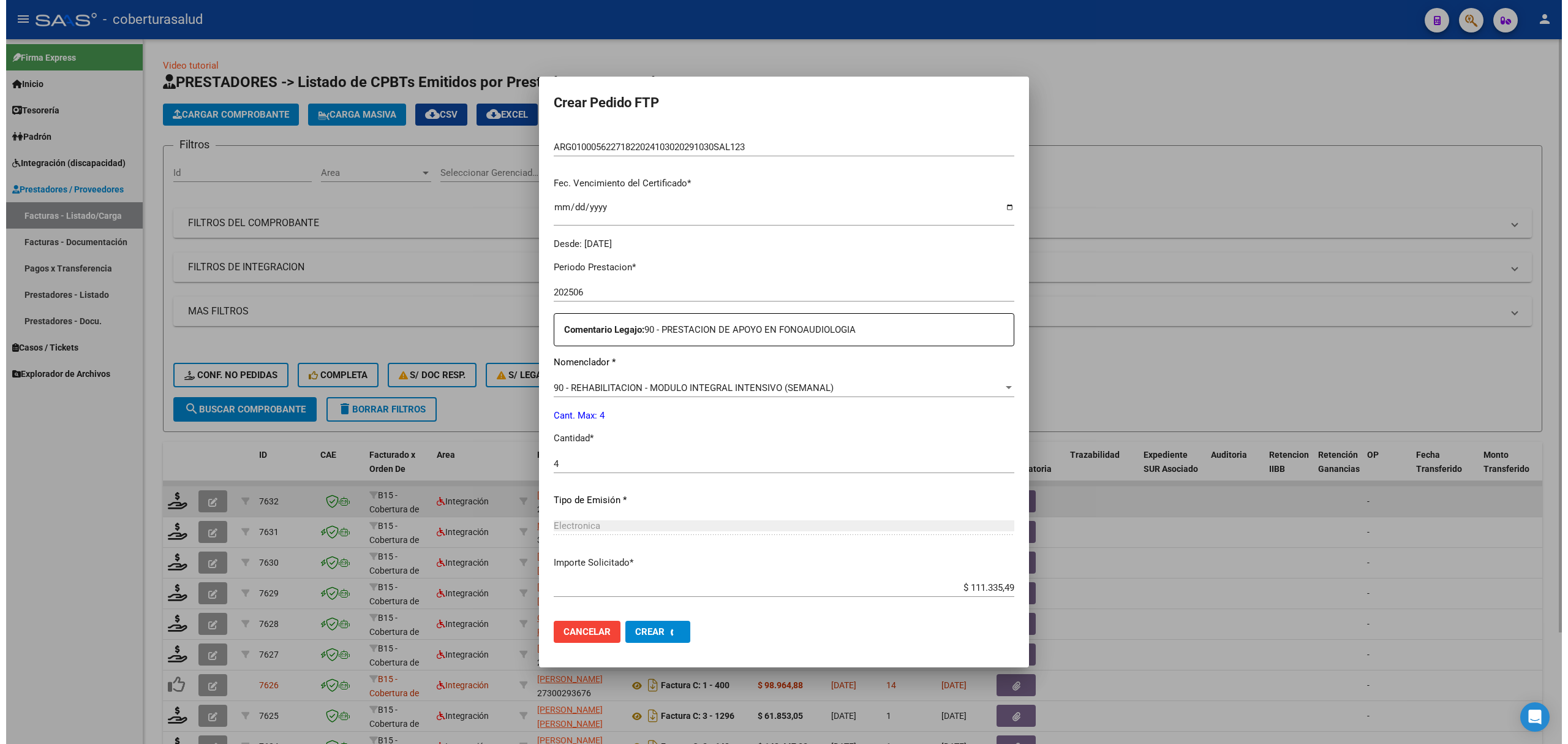
scroll to position [207, 0]
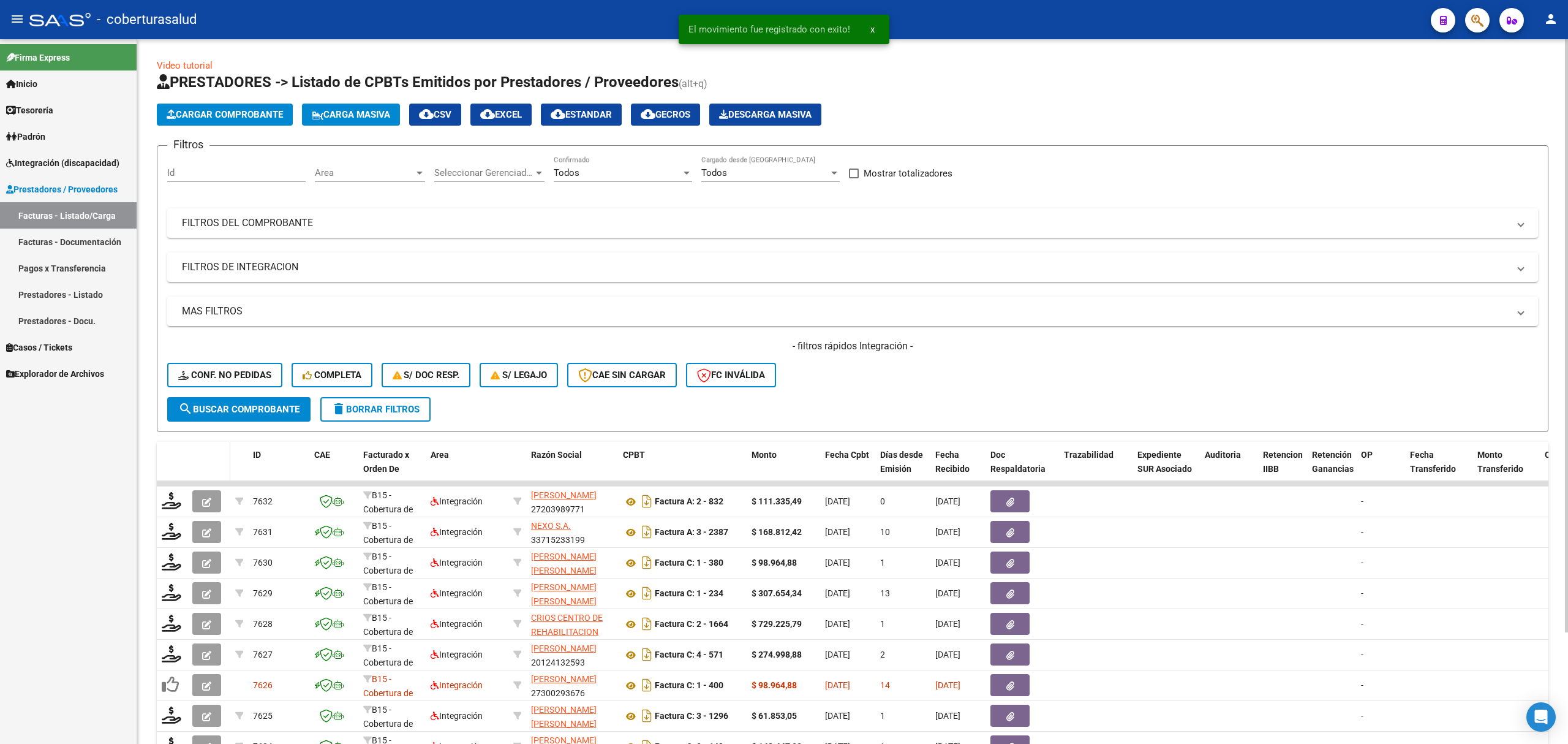
click at [216, 460] on datatable-header-cell at bounding box center [209, 468] width 43 height 54
click at [85, 164] on span "Integración (discapacidad)" at bounding box center [63, 163] width 114 height 13
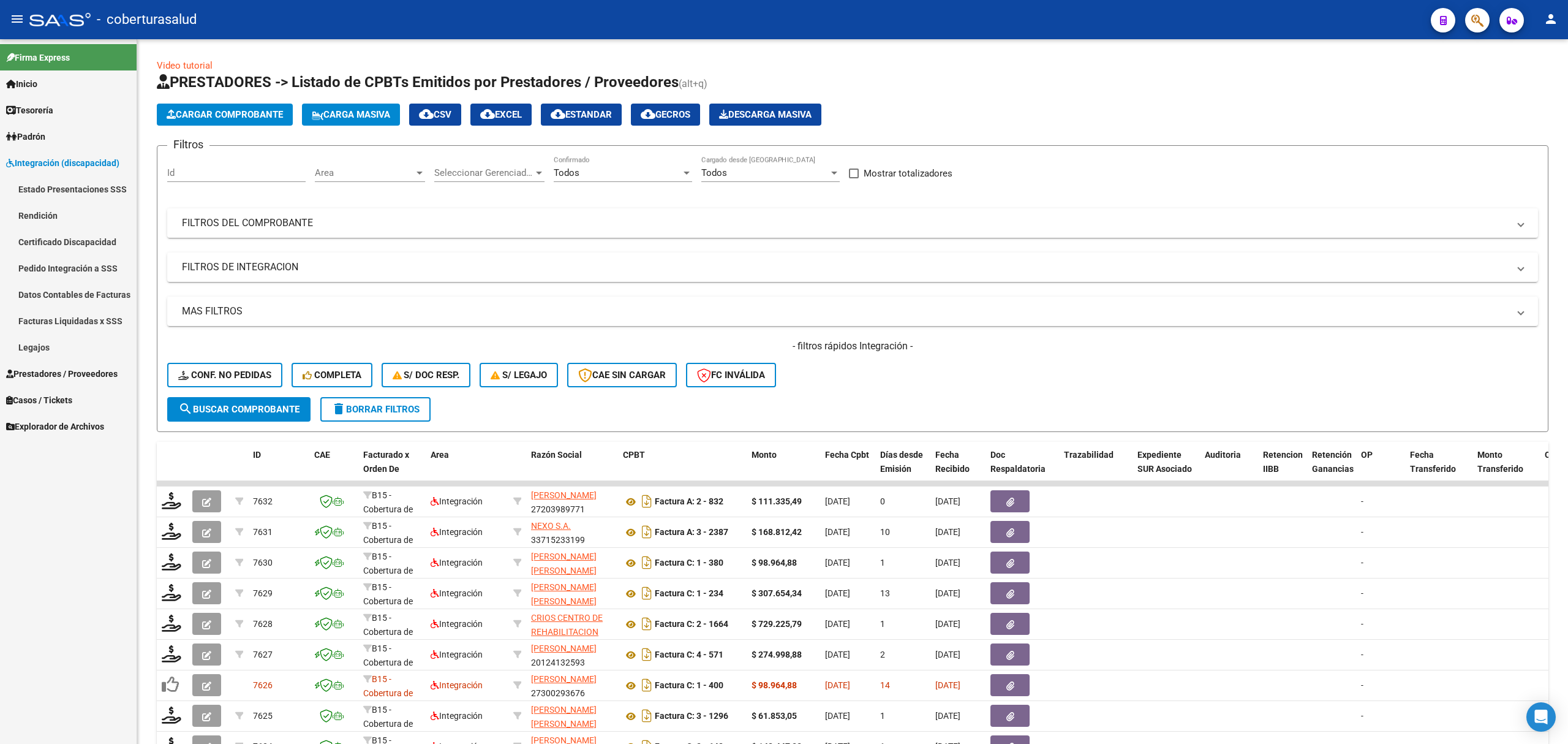
click at [73, 263] on link "Pedido Integración a SSS" at bounding box center [68, 267] width 136 height 26
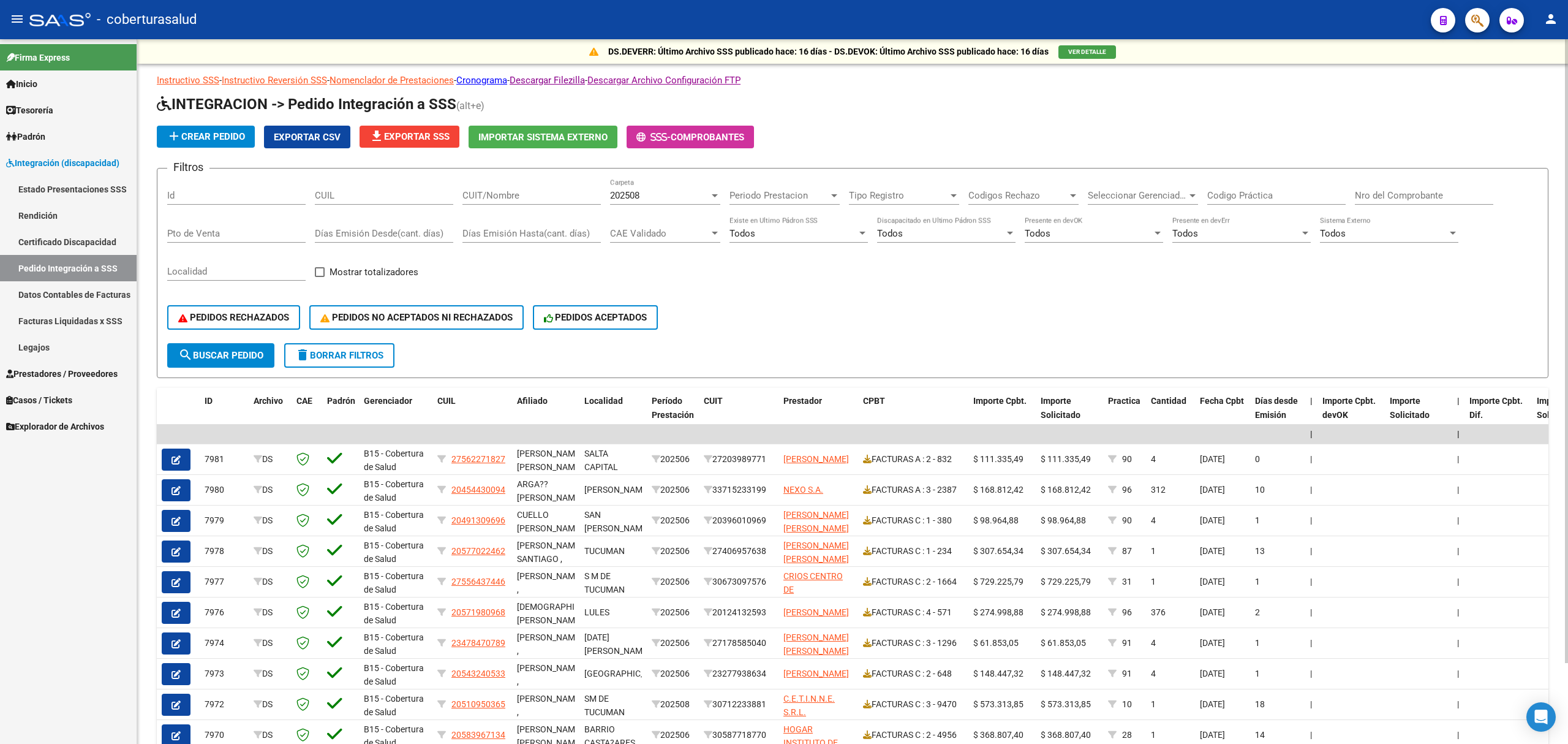
click at [567, 194] on input "CUIT/Nombre" at bounding box center [532, 196] width 138 height 11
paste input "27331413025"
type input "27331413025"
click at [626, 196] on span "202508" at bounding box center [625, 196] width 30 height 11
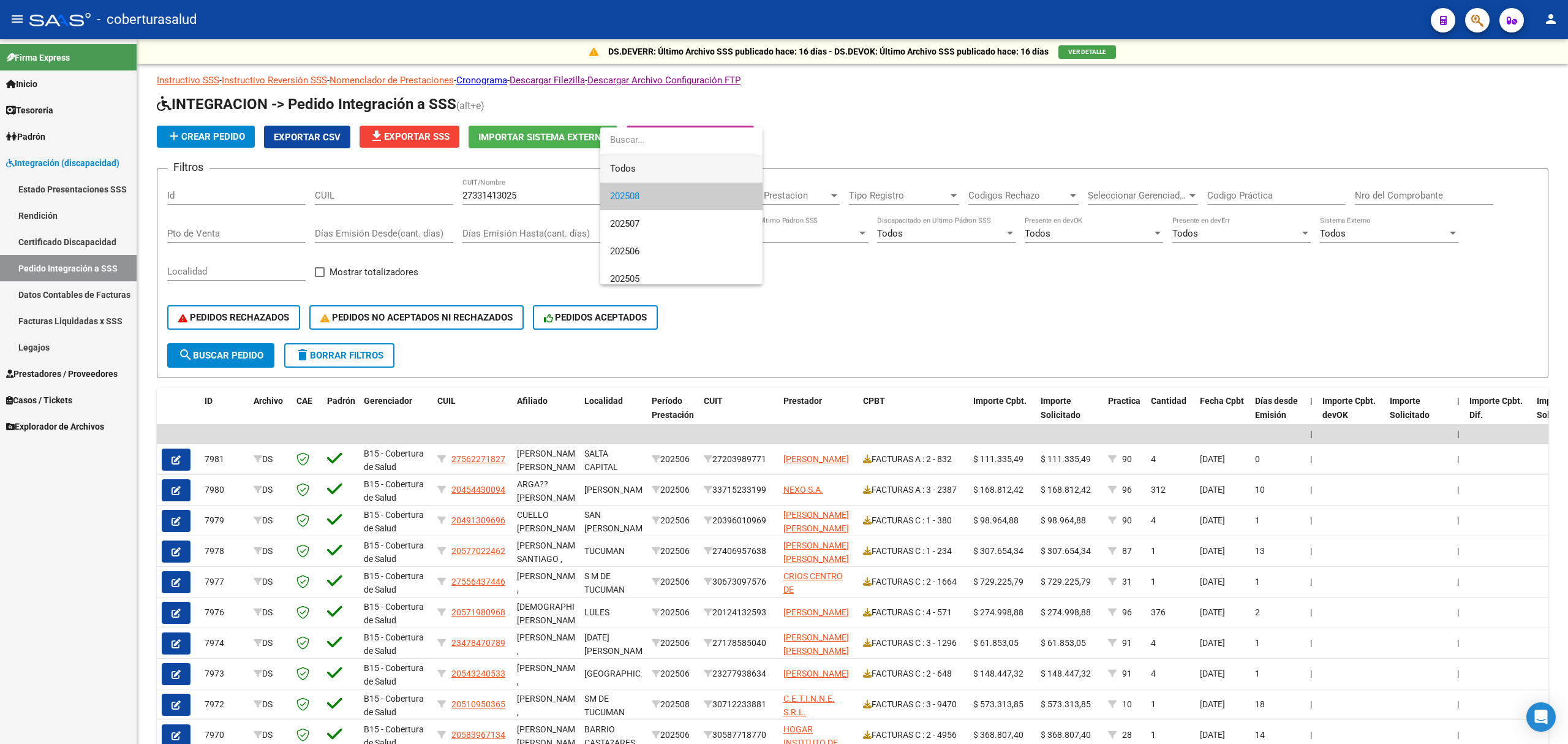
click at [648, 162] on span "Todos" at bounding box center [682, 169] width 142 height 28
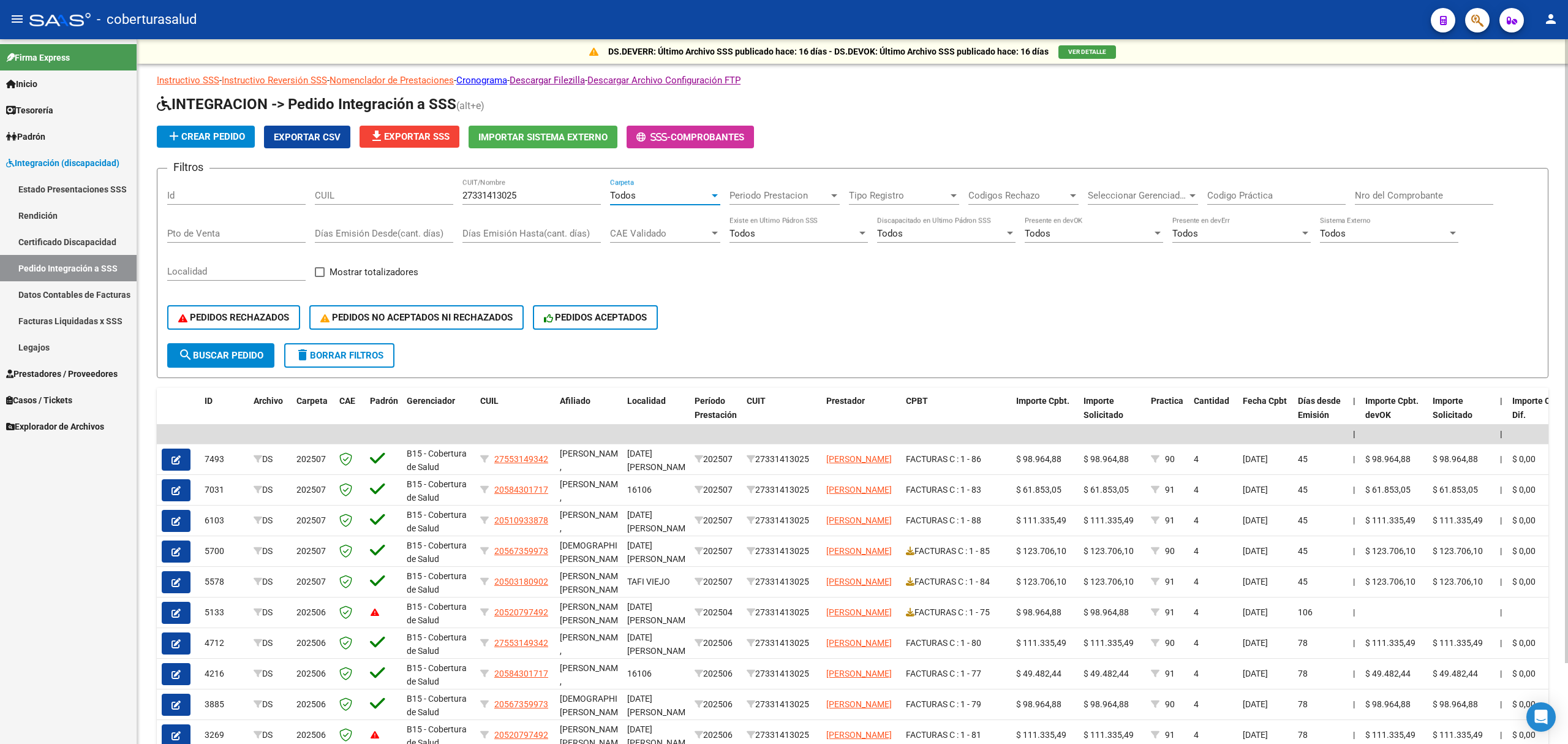
click at [211, 351] on span "search Buscar Pedido" at bounding box center [220, 355] width 85 height 11
click at [354, 194] on input "CUIL" at bounding box center [384, 196] width 138 height 11
paste input "20520797492"
type input "20520797492"
click at [243, 349] on span "search Buscar Pedido" at bounding box center [220, 355] width 85 height 11
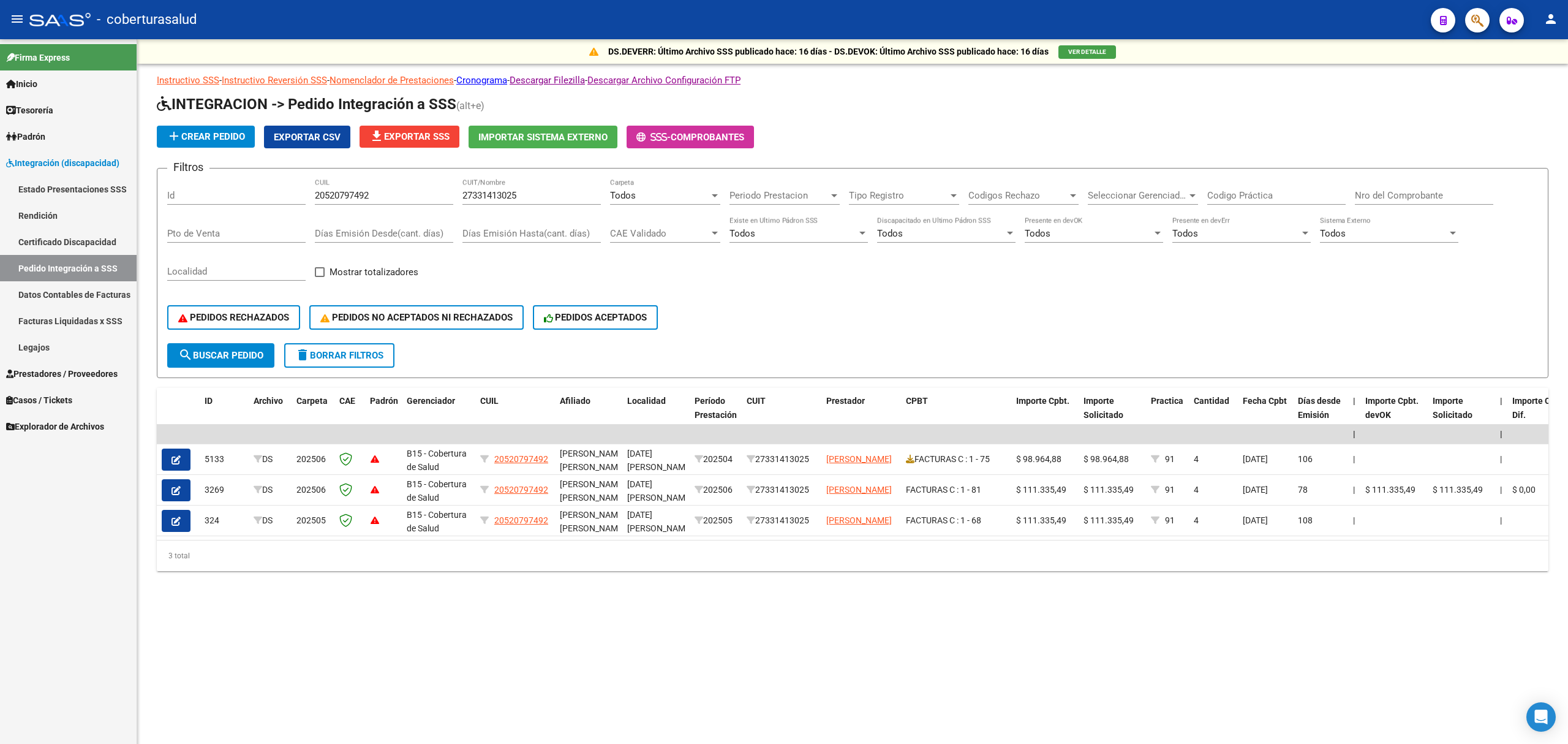
click at [54, 315] on link "Facturas Liquidadas x SSS" at bounding box center [68, 321] width 136 height 26
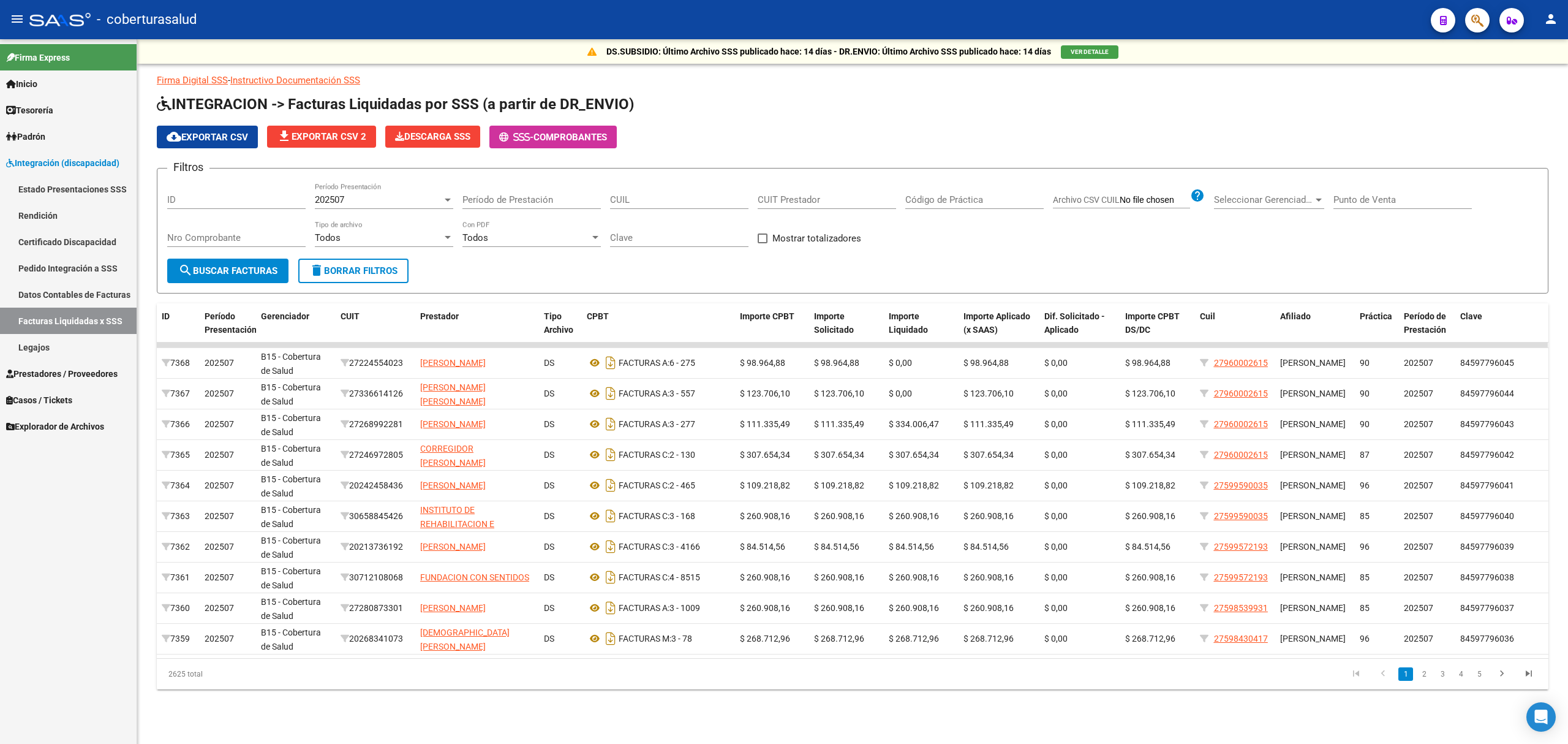
click at [439, 199] on div "202507" at bounding box center [378, 200] width 128 height 11
click at [356, 165] on span "Todos" at bounding box center [384, 173] width 138 height 28
click at [784, 195] on input "CUIT Prestador" at bounding box center [827, 200] width 138 height 11
paste input "27-33141302-5"
type input "27-33141302-5"
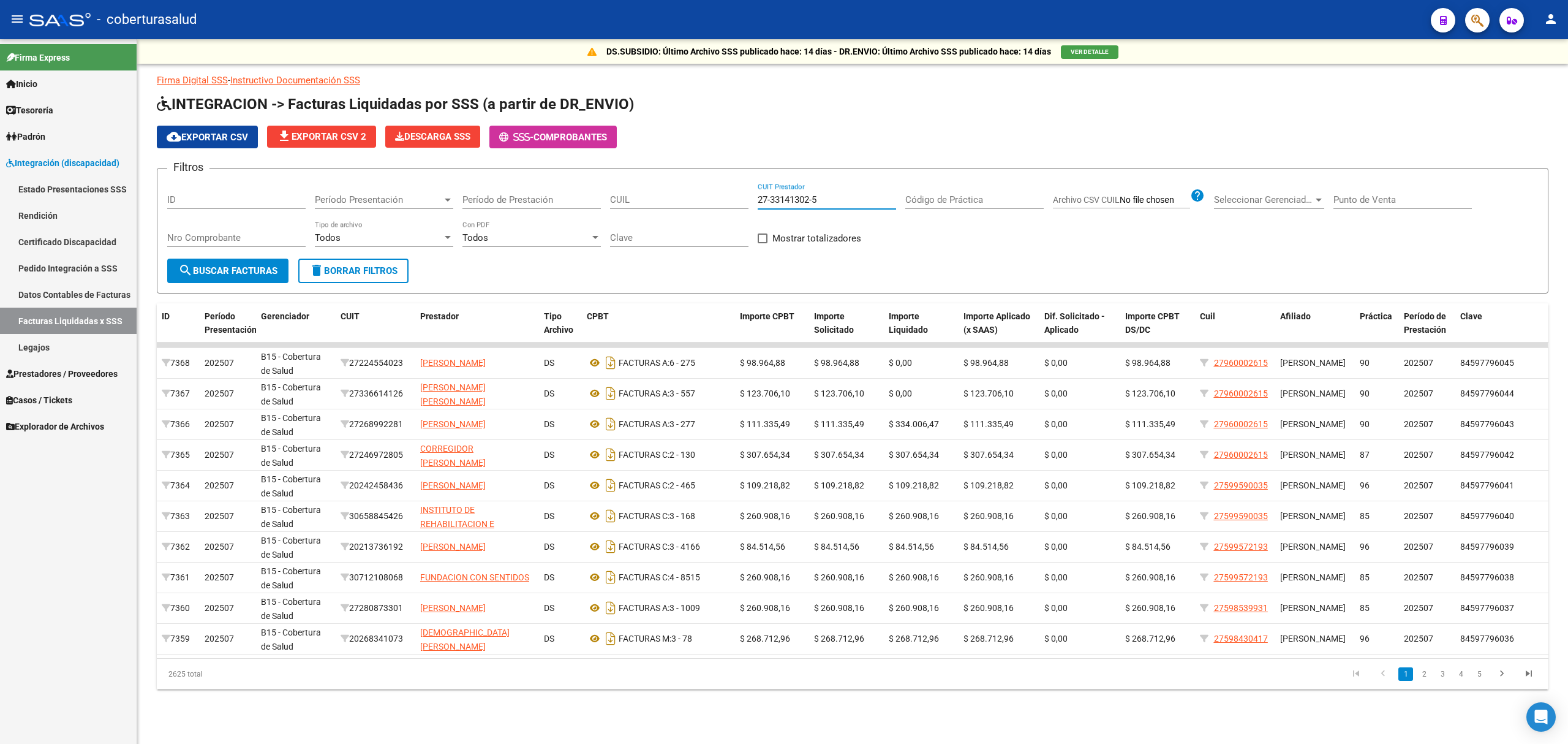
click at [236, 270] on span "search Buscar Facturas" at bounding box center [228, 271] width 99 height 11
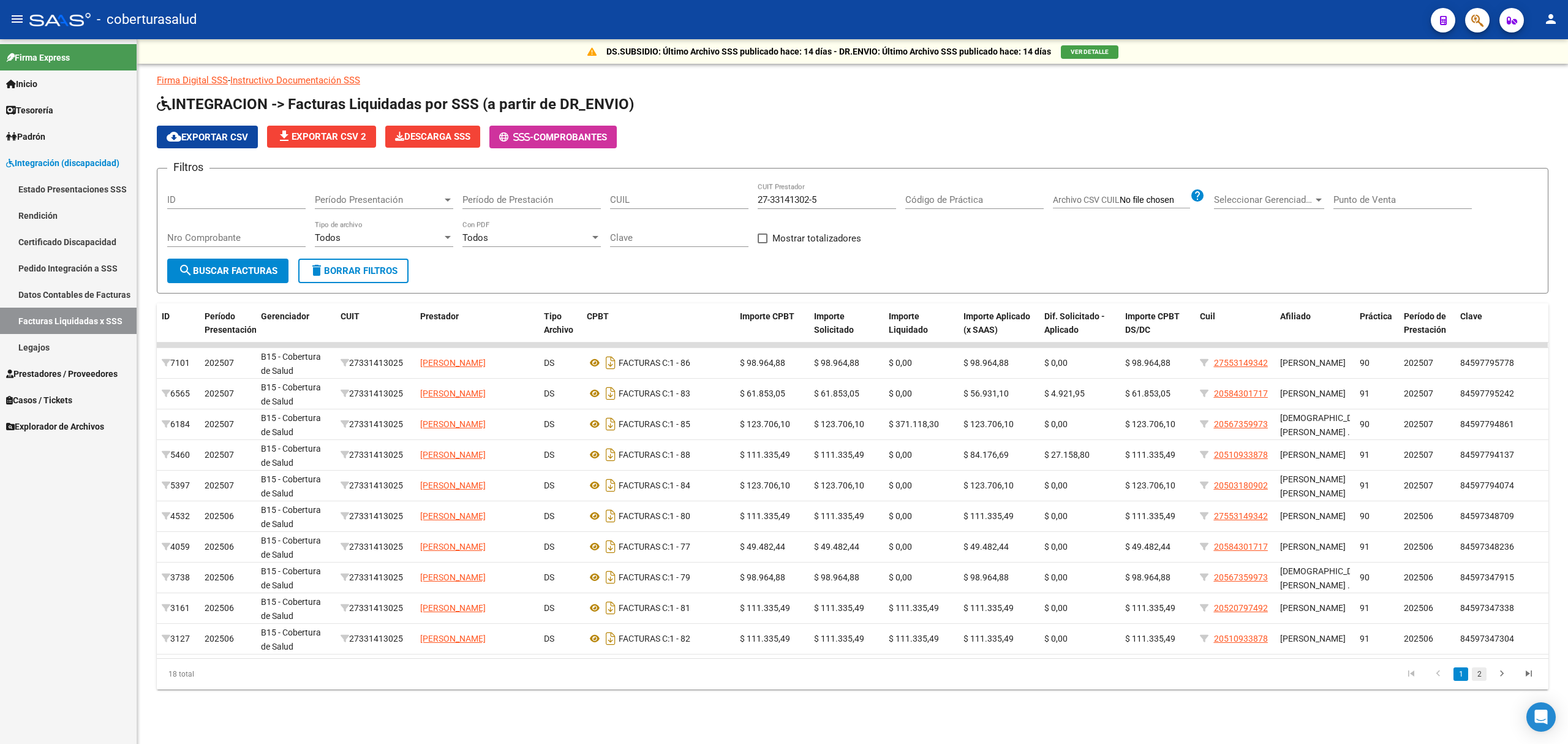
click at [1479, 677] on link "2" at bounding box center [1479, 674] width 15 height 13
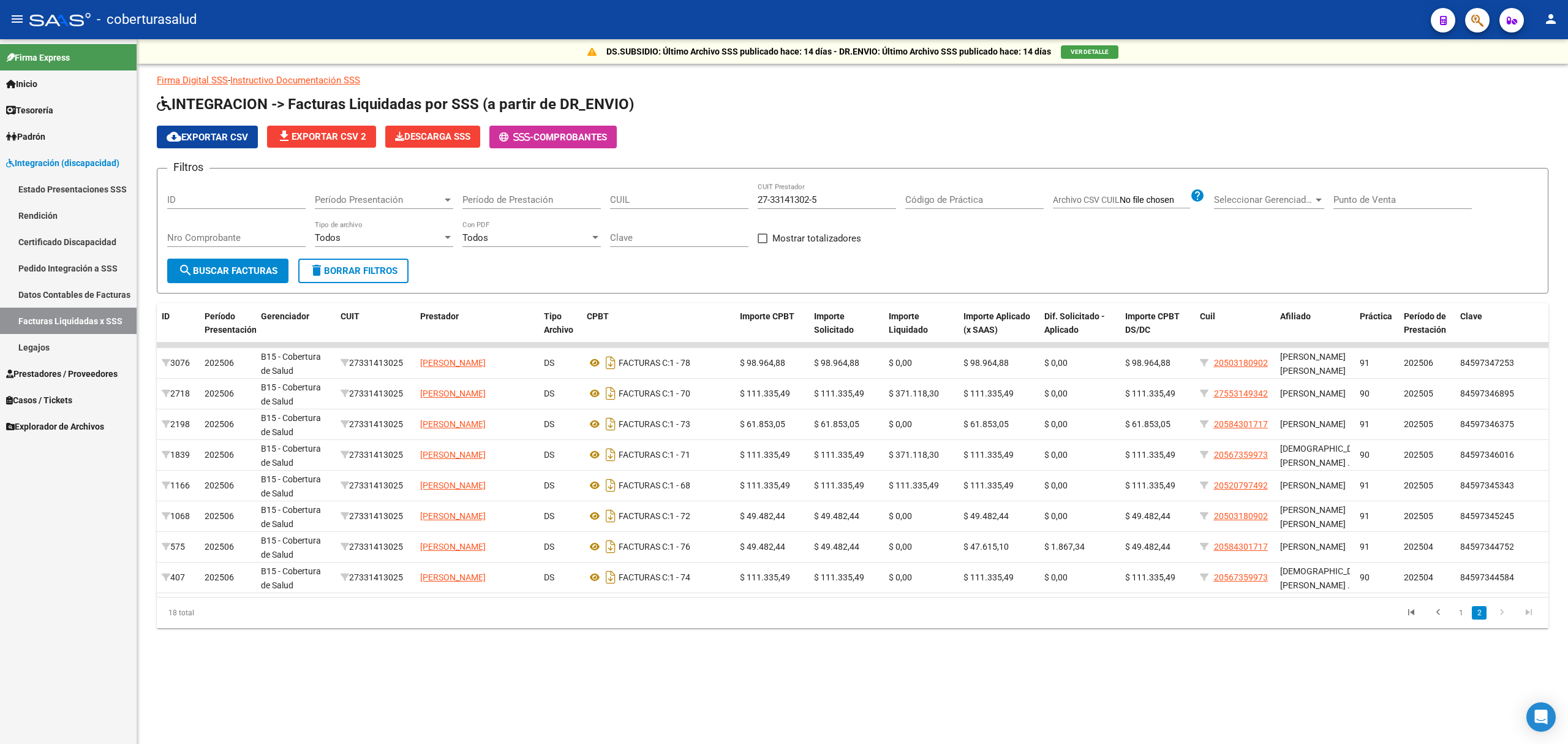
click at [290, 235] on input "Nro Comprobante" at bounding box center [237, 237] width 138 height 11
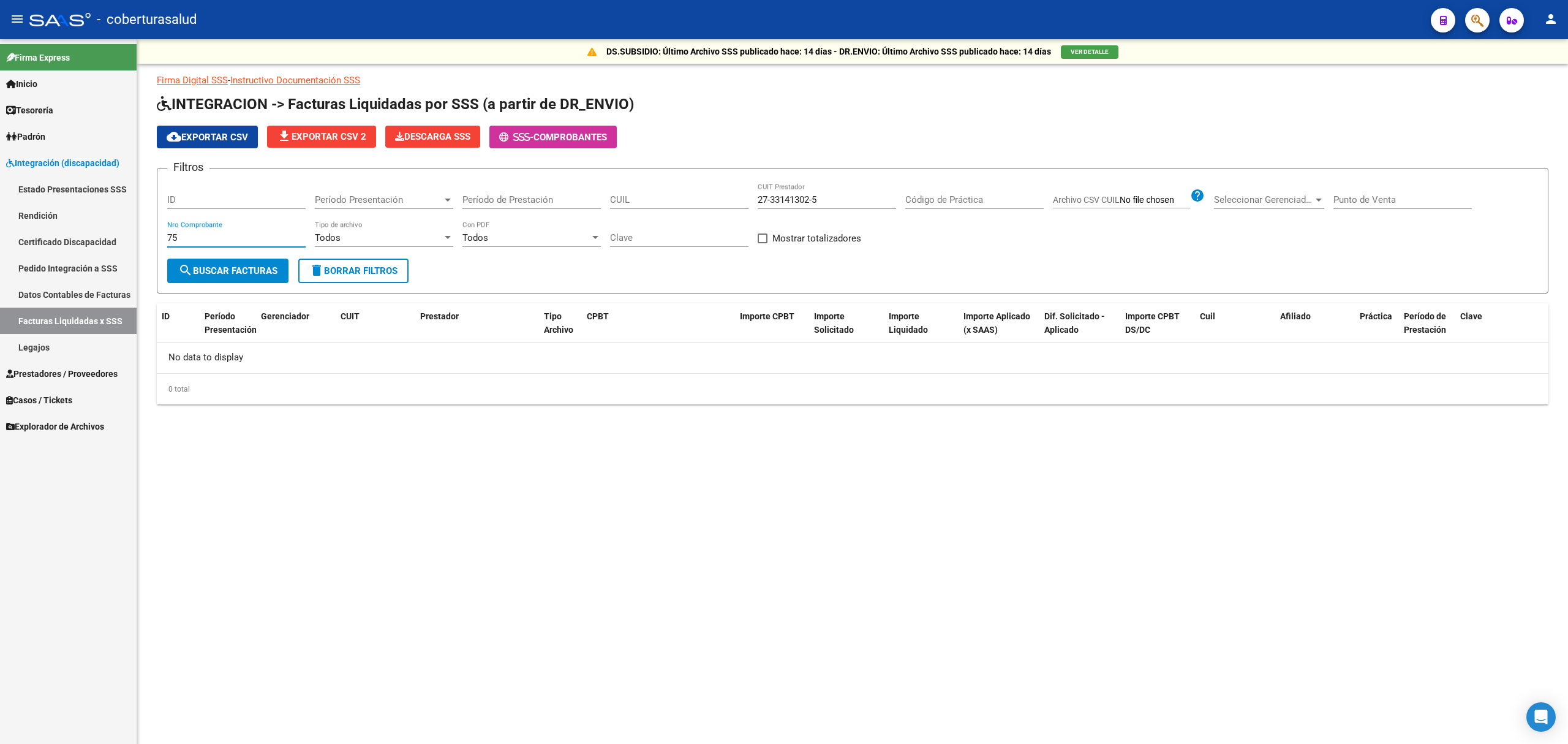
type input "75"
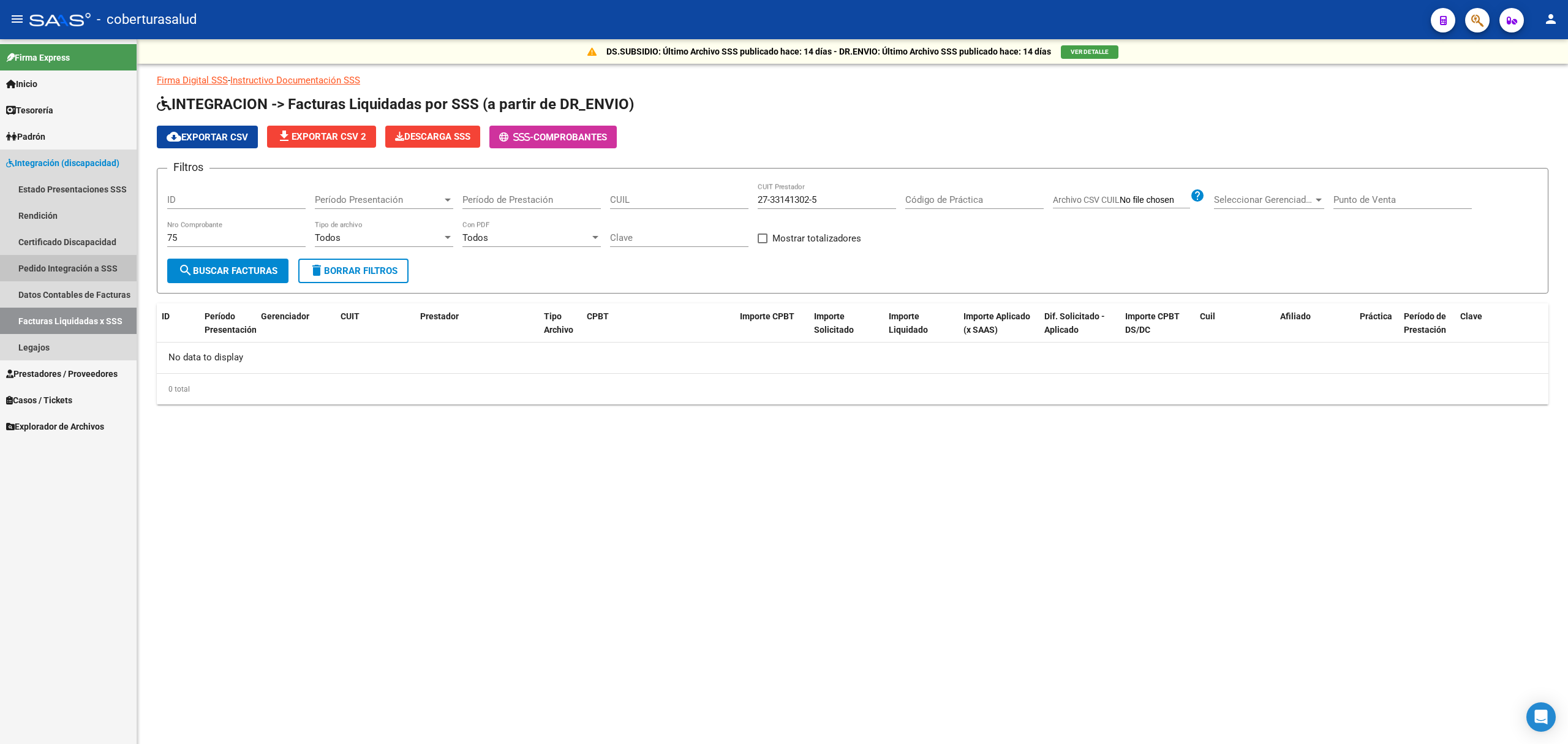
click at [77, 265] on link "Pedido Integración a SSS" at bounding box center [68, 267] width 136 height 26
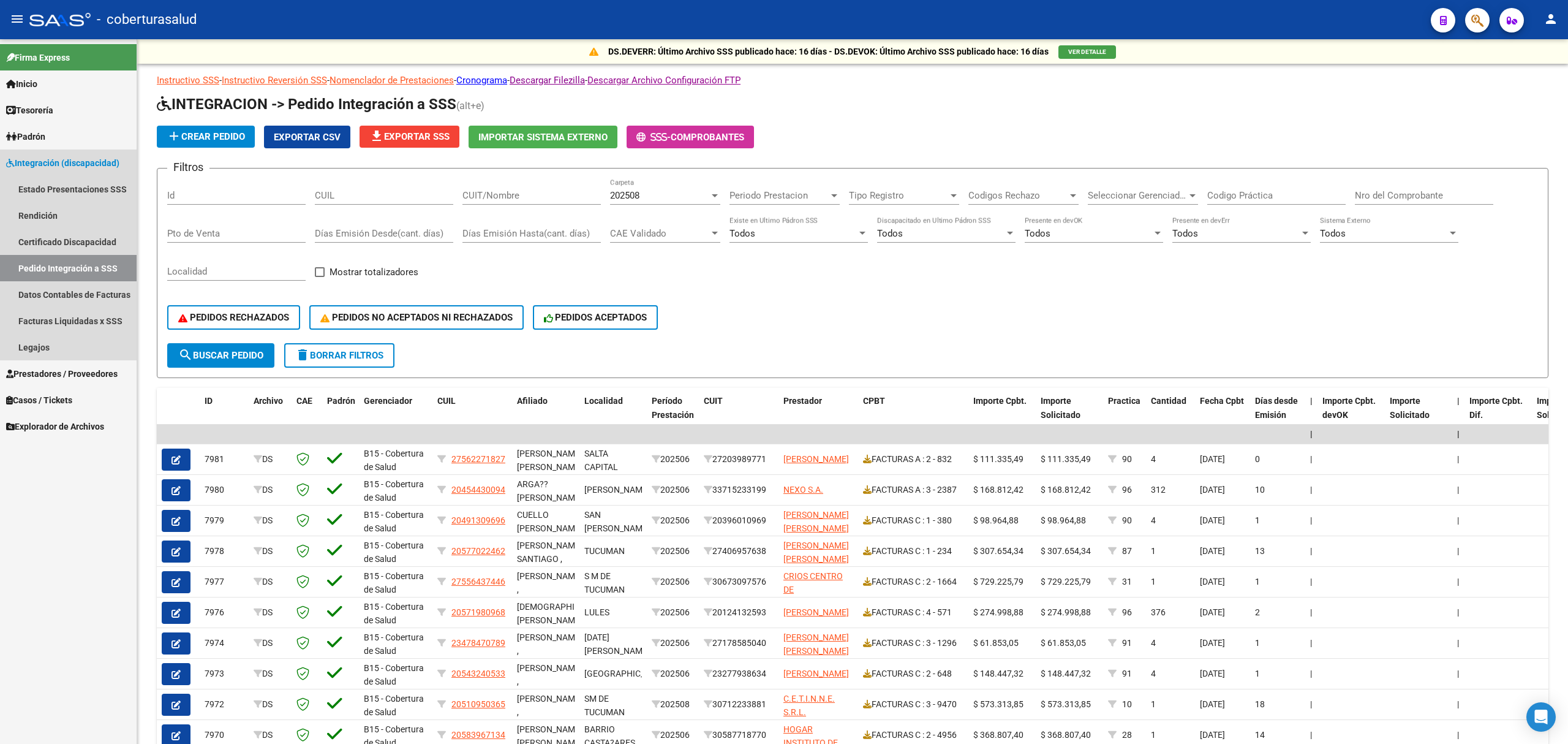
click at [83, 262] on link "Pedido Integración a SSS" at bounding box center [68, 267] width 136 height 26
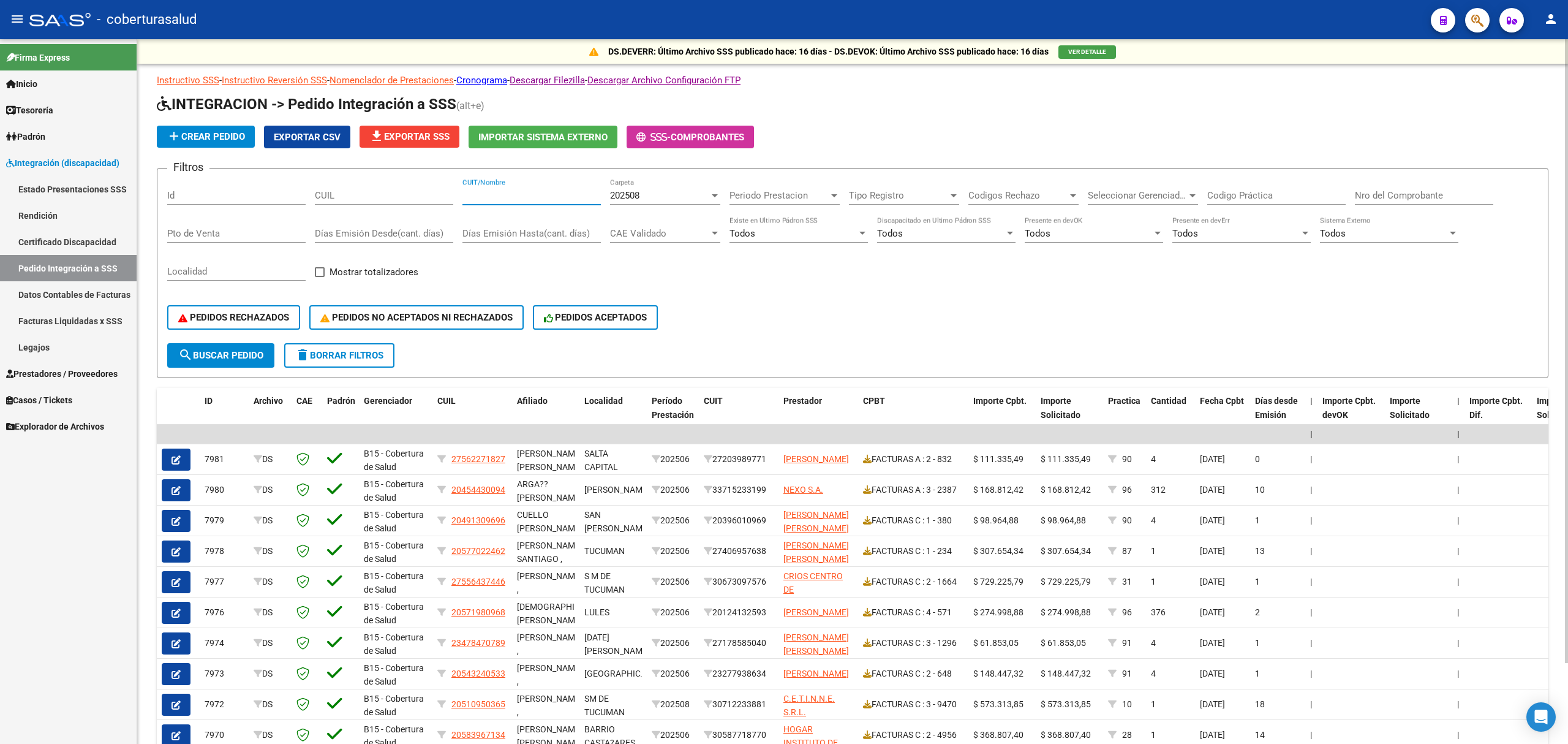
click at [468, 197] on input "CUIT/Nombre" at bounding box center [532, 196] width 138 height 11
paste input "27331413025"
type input "27331413025"
click at [246, 361] on button "search Buscar Pedido" at bounding box center [221, 355] width 108 height 24
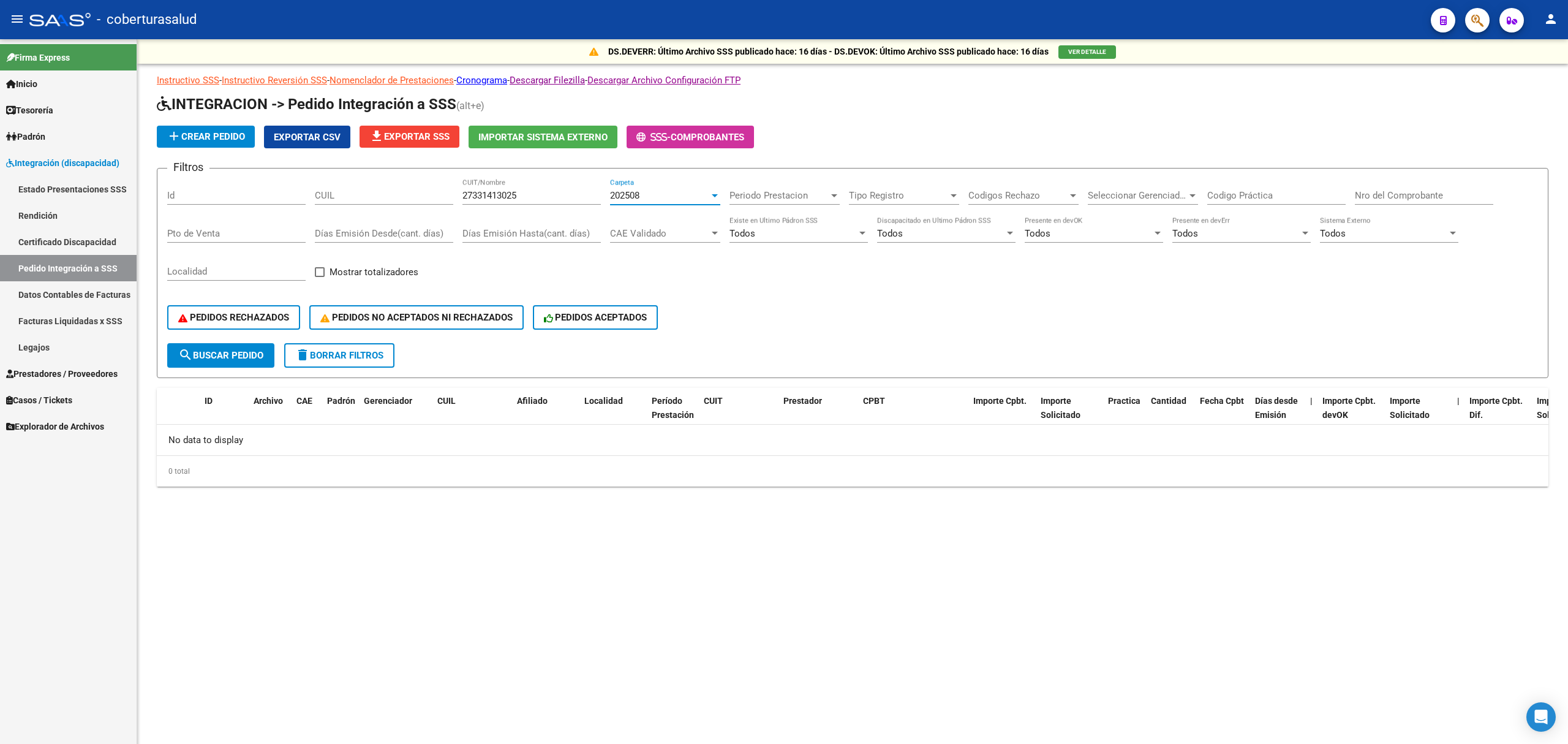
click at [633, 199] on span "202508" at bounding box center [625, 196] width 30 height 11
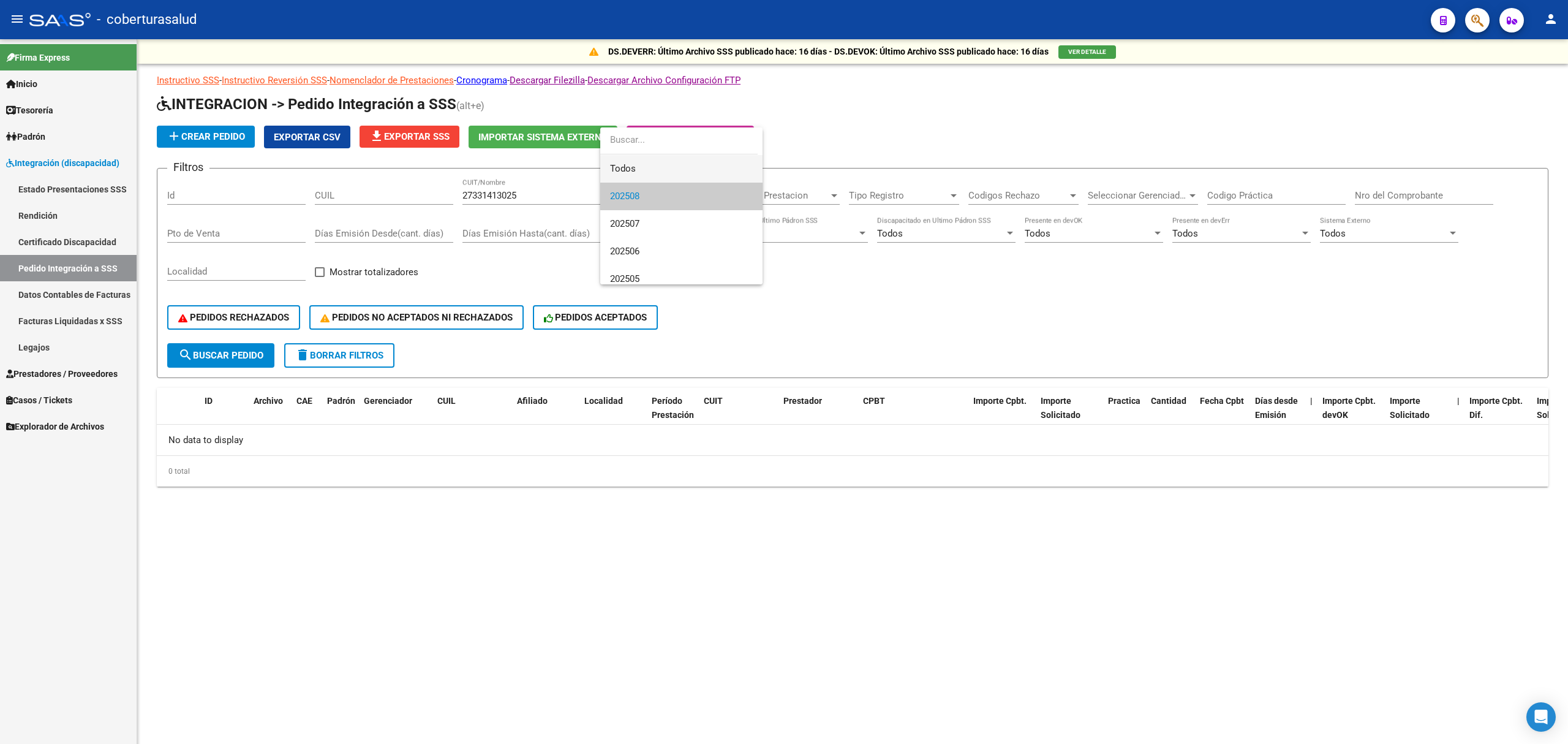
click at [640, 167] on span "Todos" at bounding box center [682, 169] width 142 height 28
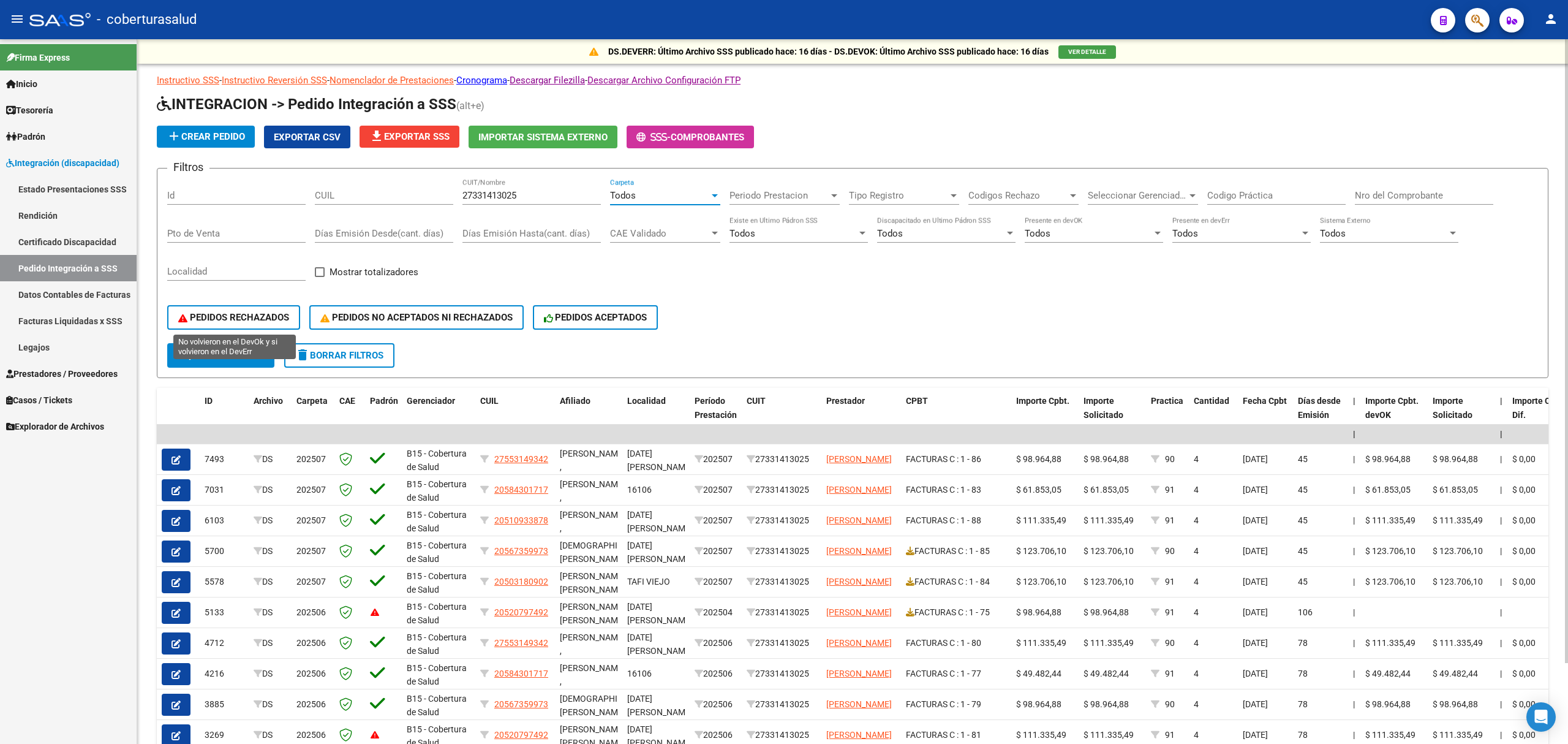
click at [267, 315] on span "PEDIDOS RECHAZADOS" at bounding box center [233, 317] width 111 height 11
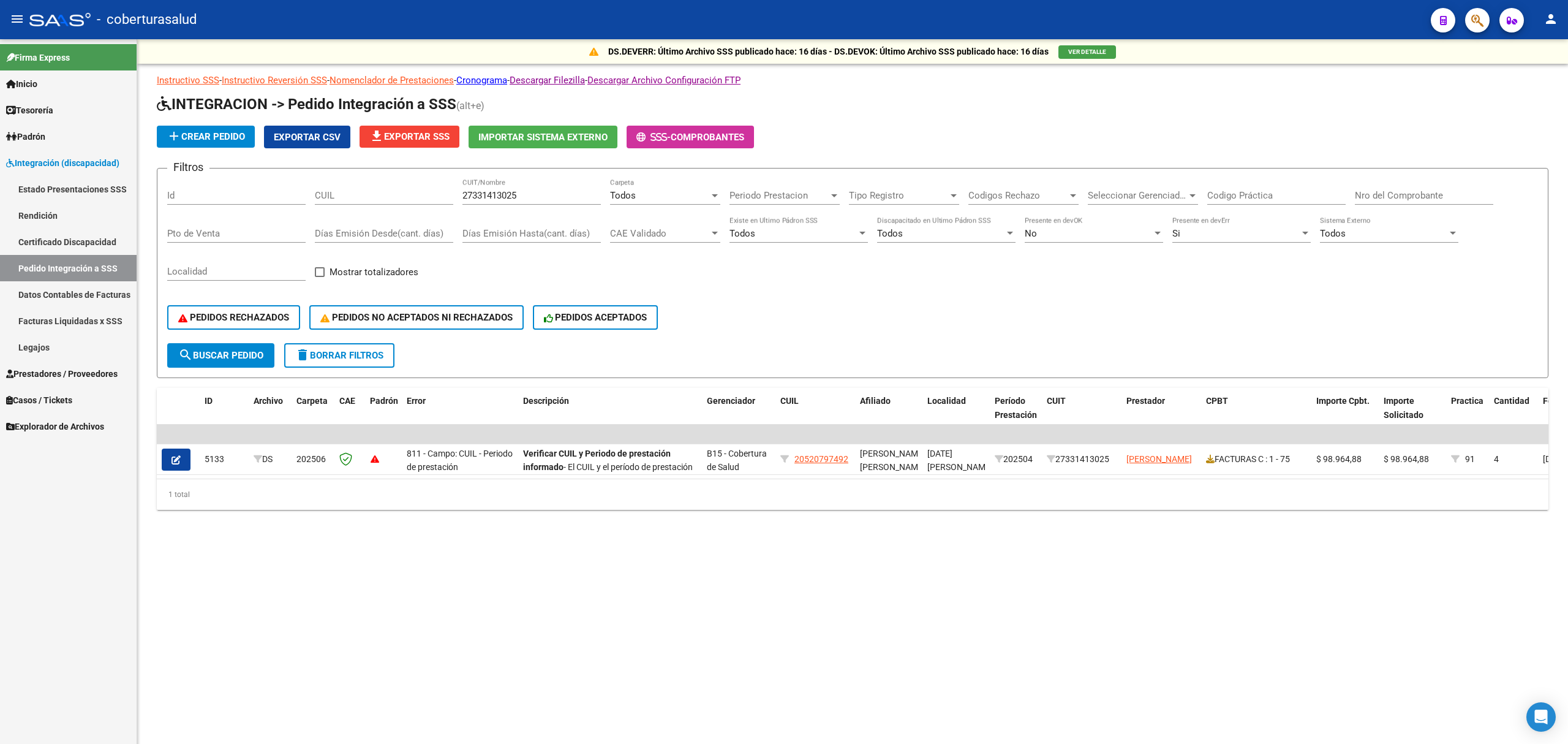
click at [69, 378] on span "Prestadores / Proveedores" at bounding box center [62, 374] width 112 height 13
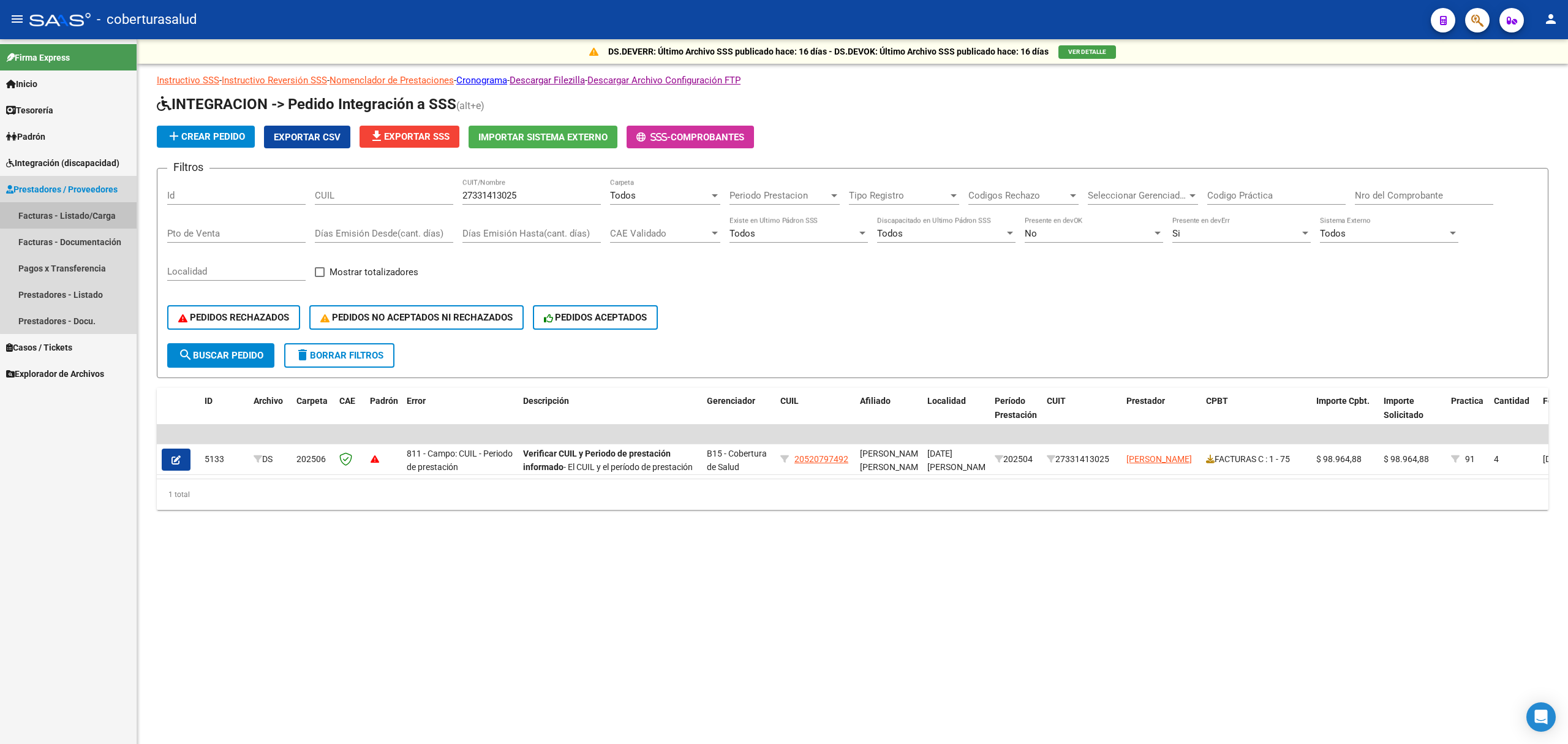
click at [88, 214] on link "Facturas - Listado/Carga" at bounding box center [68, 215] width 136 height 26
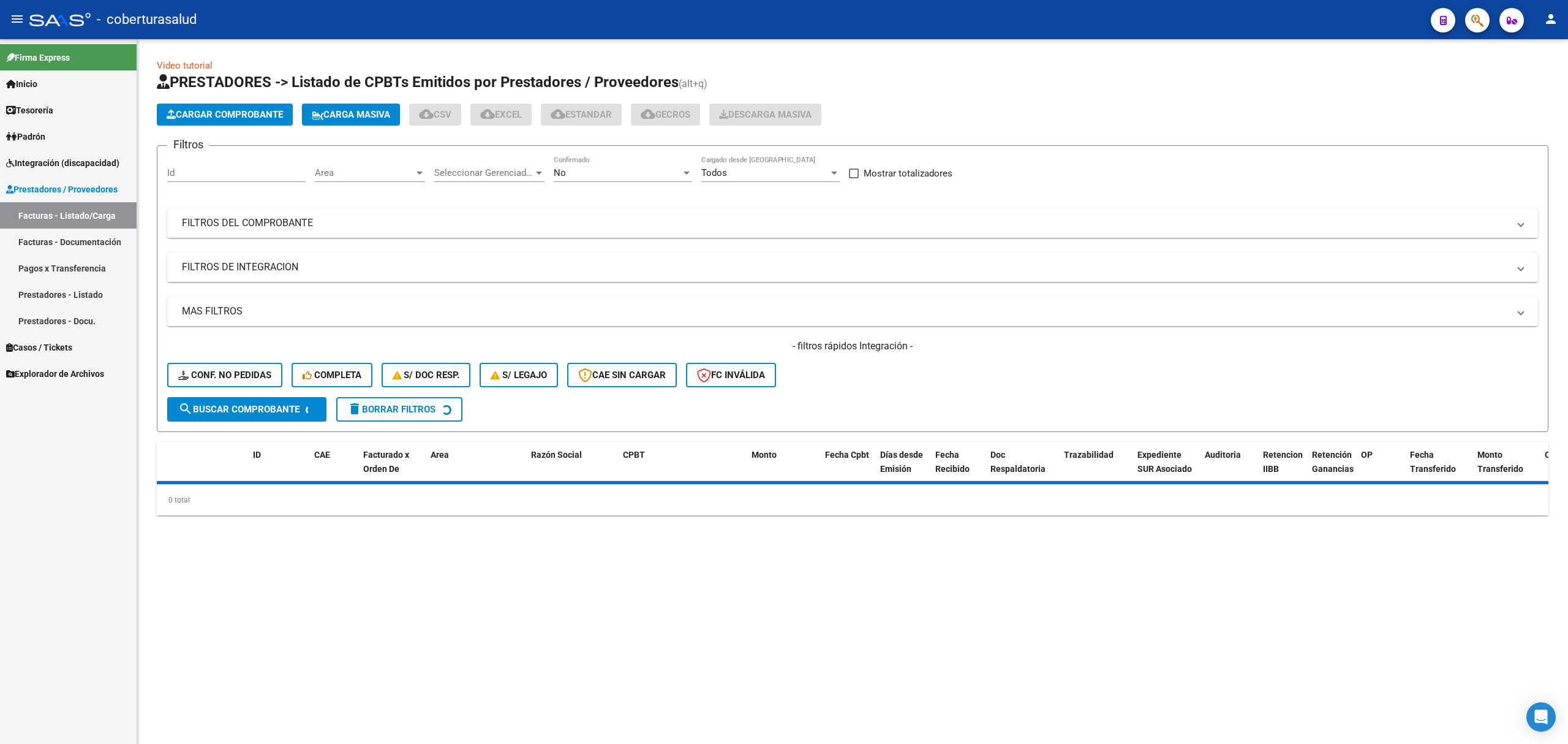
click at [218, 106] on button "Cargar Comprobante" at bounding box center [224, 114] width 136 height 22
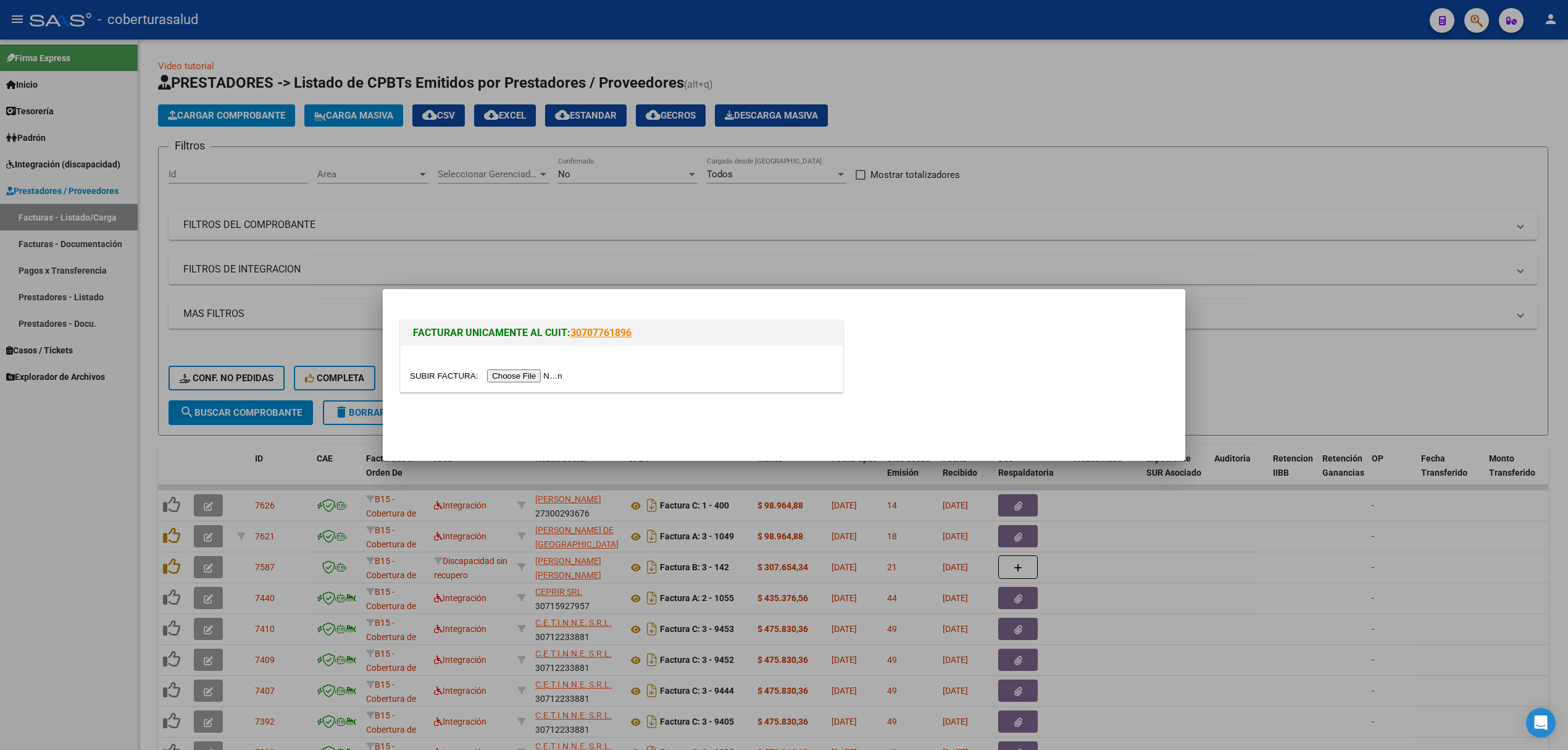
click at [501, 374] on input "file" at bounding box center [488, 375] width 156 height 13
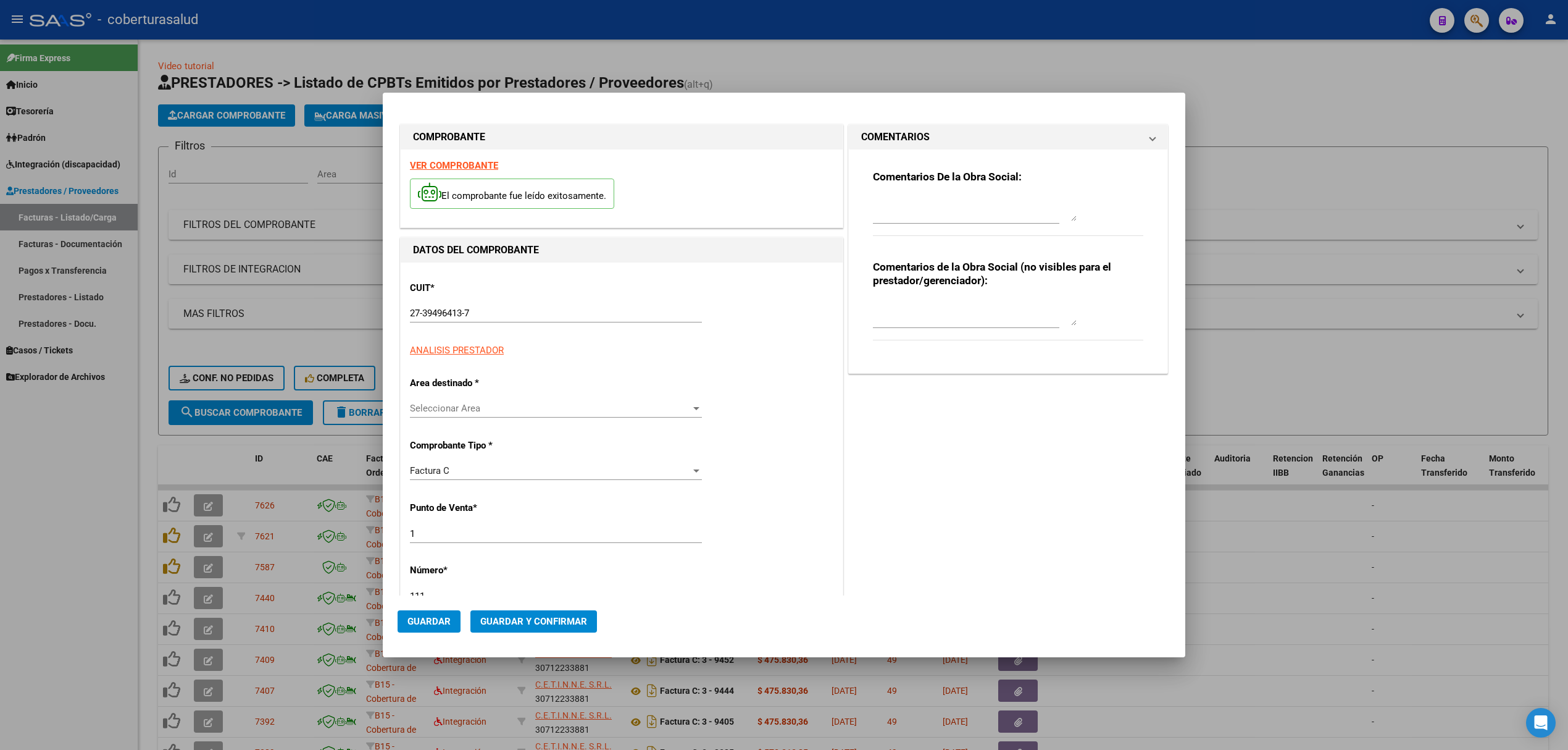
click at [846, 564] on div "COMENTARIOS Comentarios De la Obra Social: Comentarios de la Obra Social (no vi…" at bounding box center [1008, 620] width 324 height 996
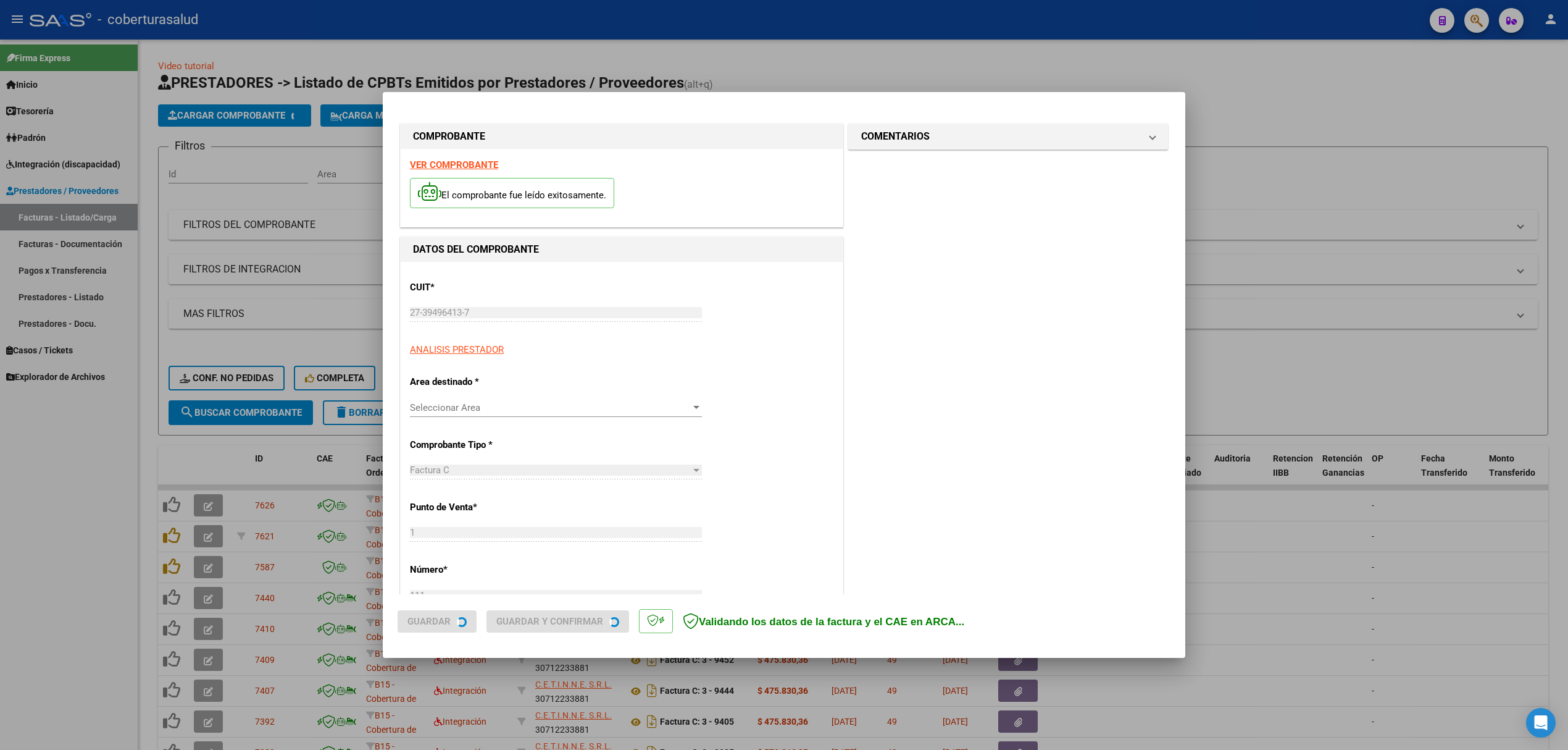
click at [301, 332] on div at bounding box center [784, 375] width 1568 height 750
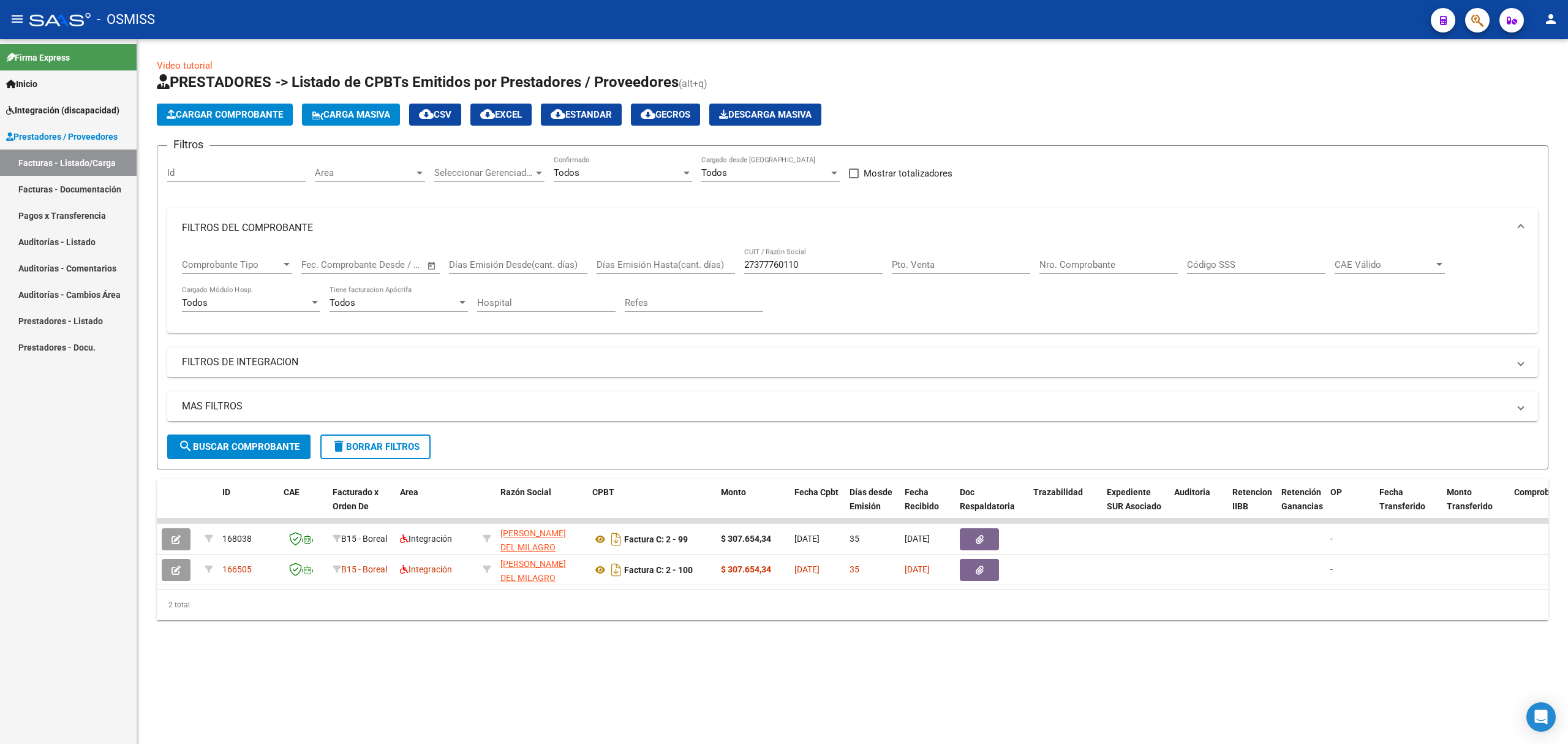
click at [75, 112] on span "Integración (discapacidad)" at bounding box center [63, 110] width 114 height 13
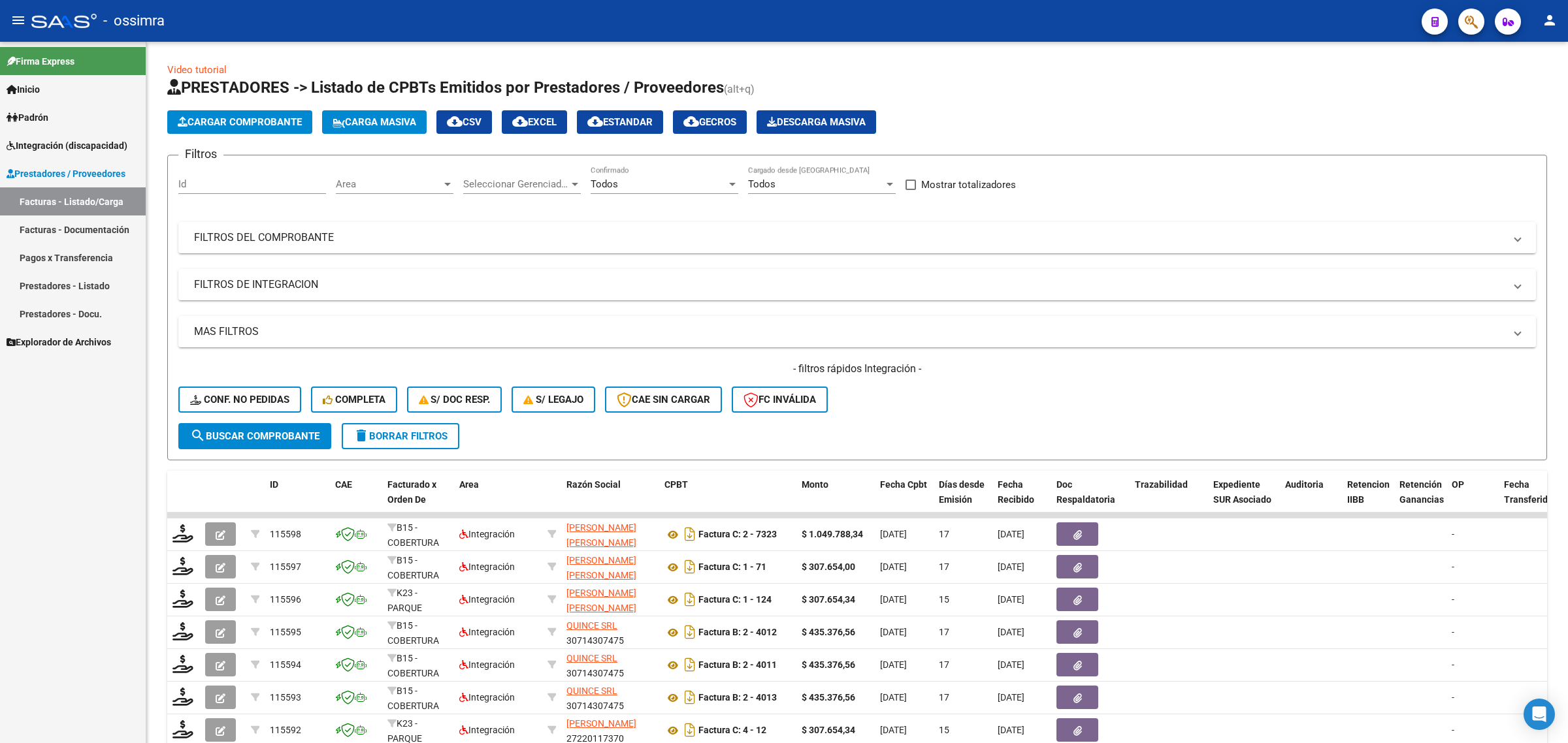
click at [84, 144] on span "Integración (discapacidad)" at bounding box center [67, 145] width 121 height 14
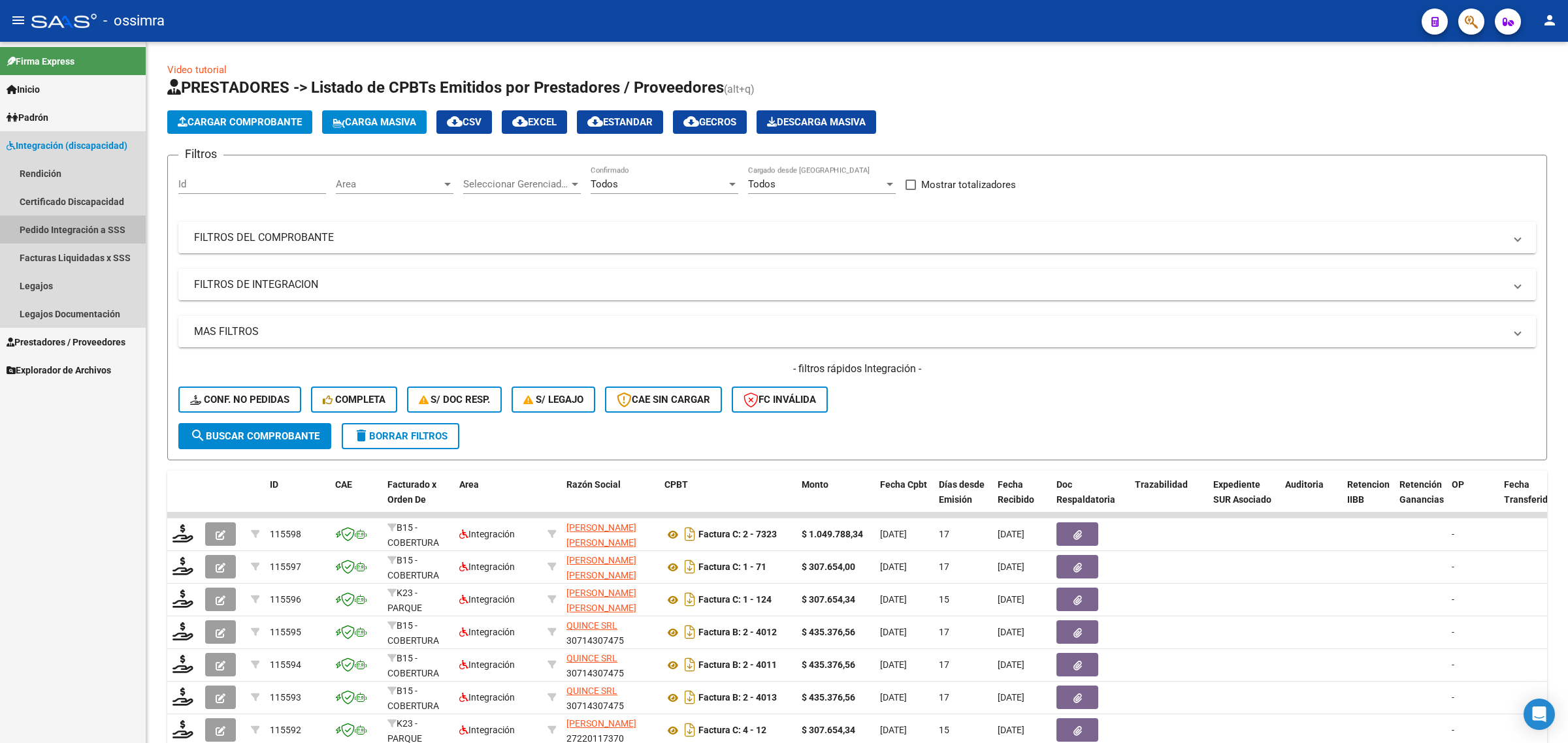
click at [90, 231] on link "Pedido Integración a SSS" at bounding box center [72, 229] width 145 height 28
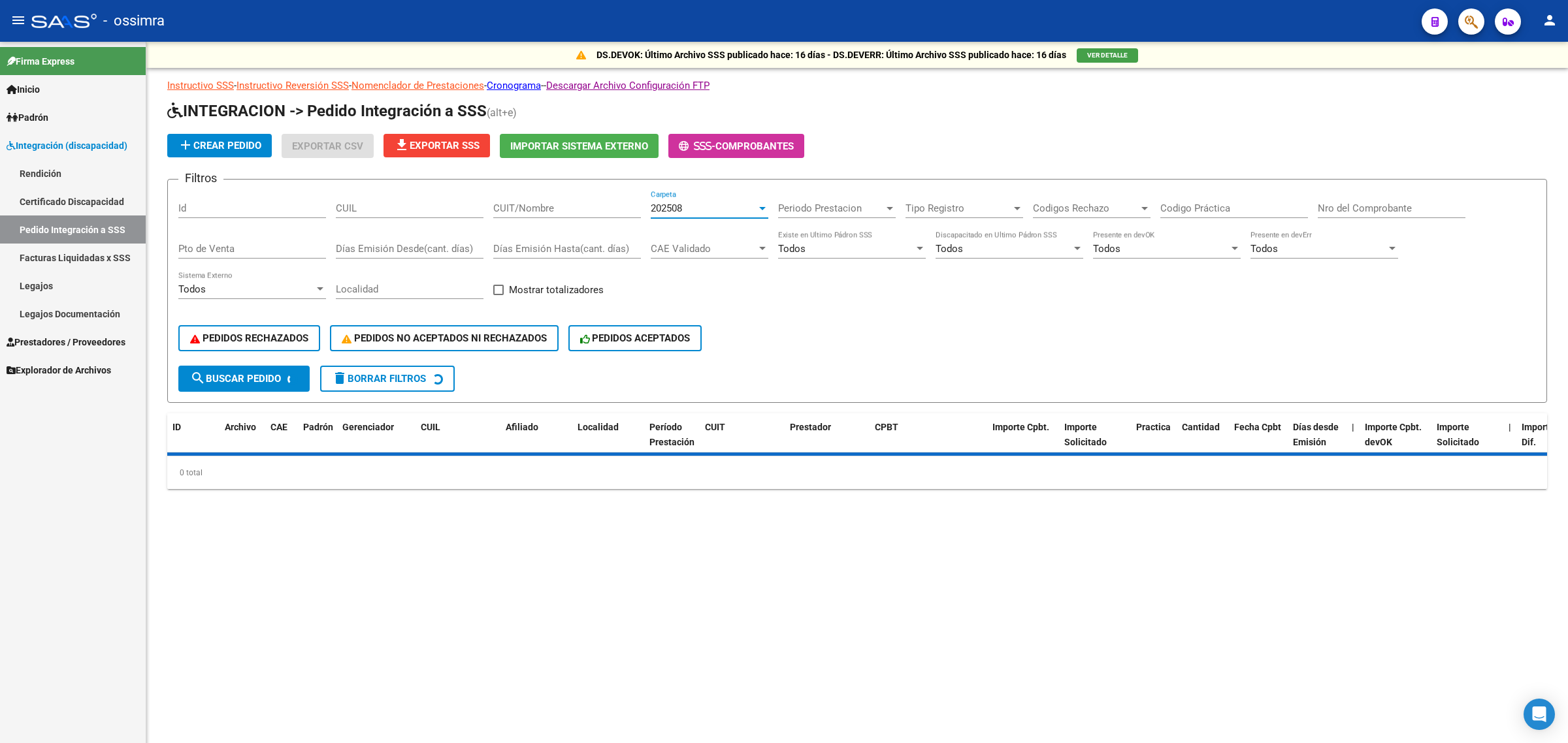
click at [679, 203] on span "202508" at bounding box center [666, 208] width 32 height 11
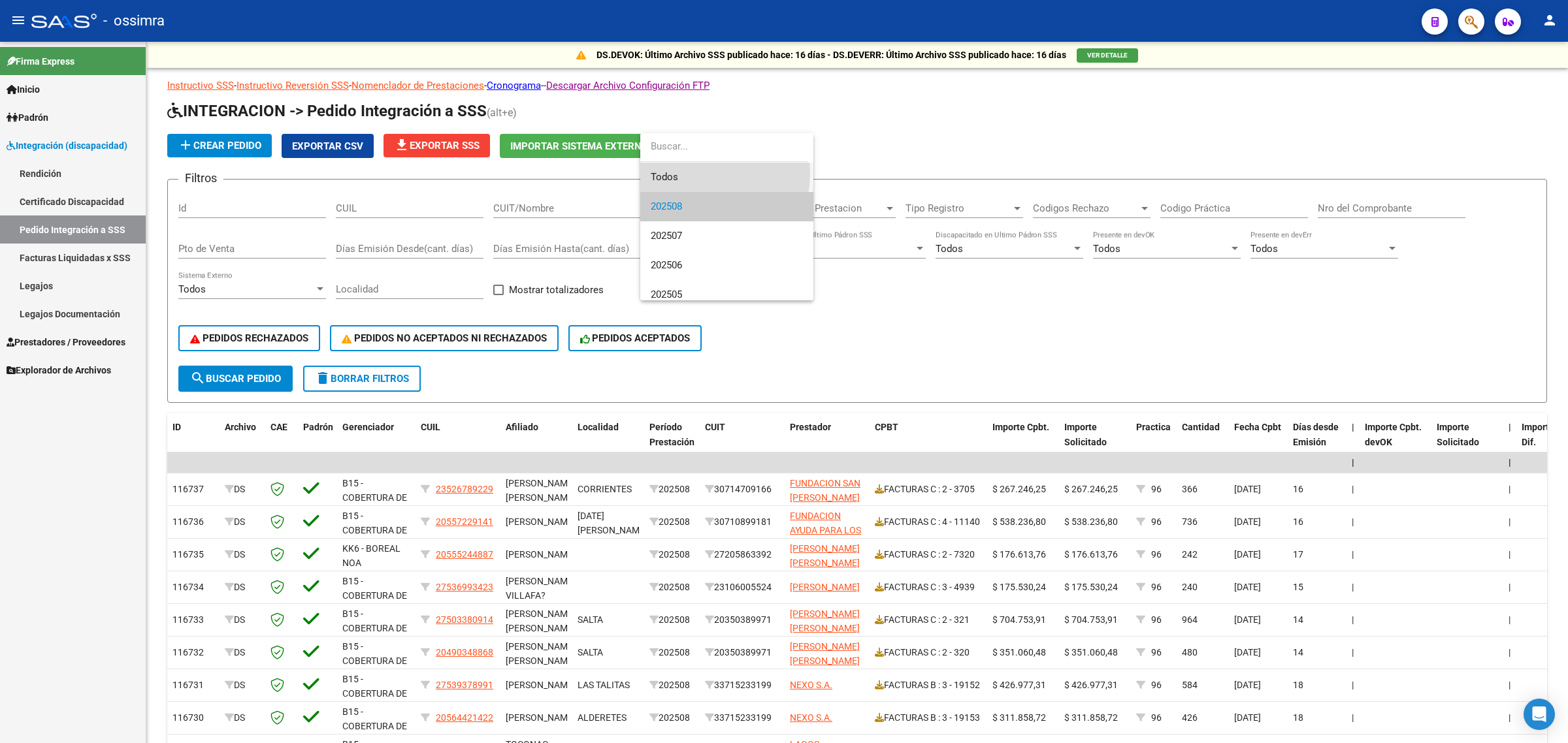
click at [697, 173] on span "Todos" at bounding box center [727, 177] width 152 height 29
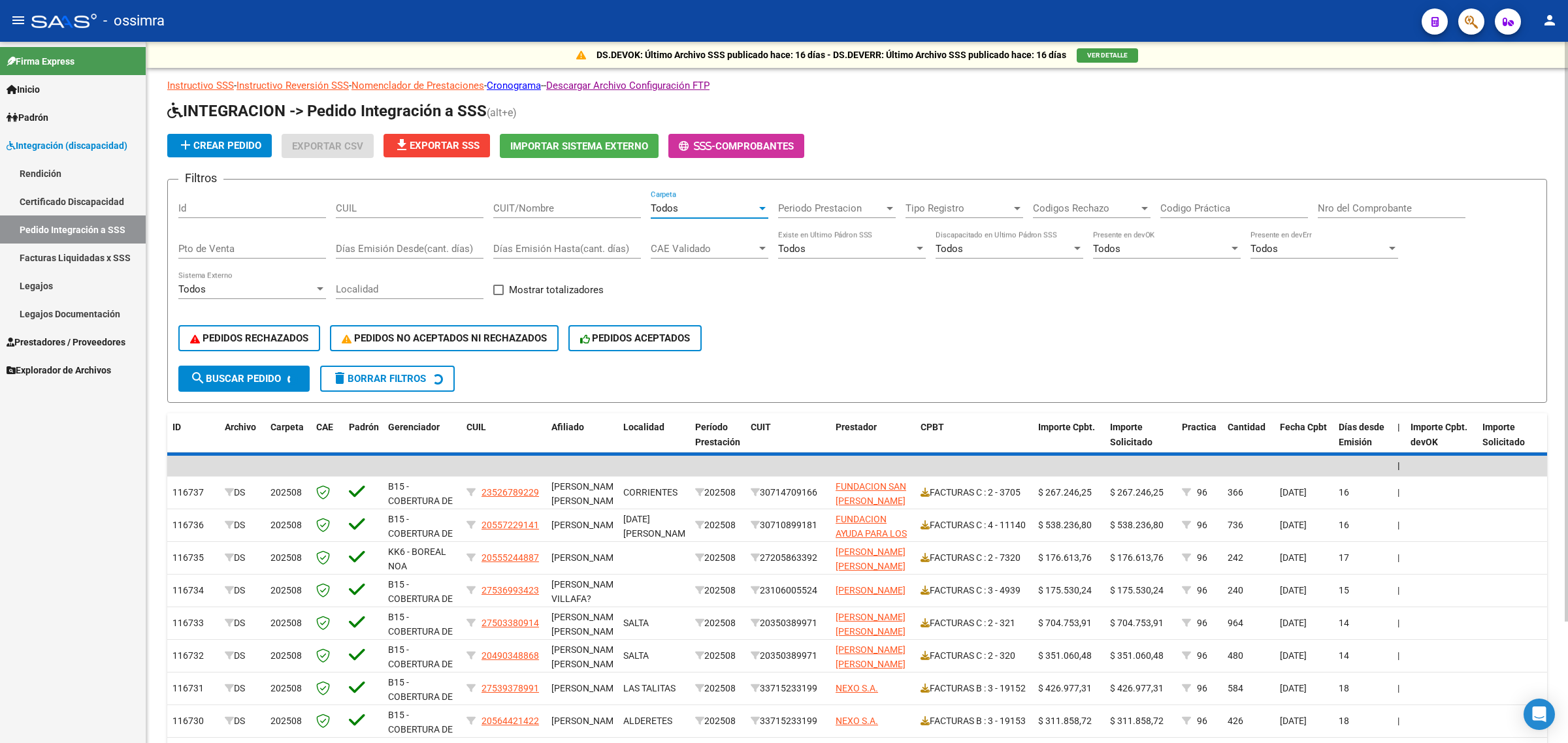
click at [560, 193] on div "CUIT/Nombre" at bounding box center [567, 203] width 148 height 28
paste input "27331413025"
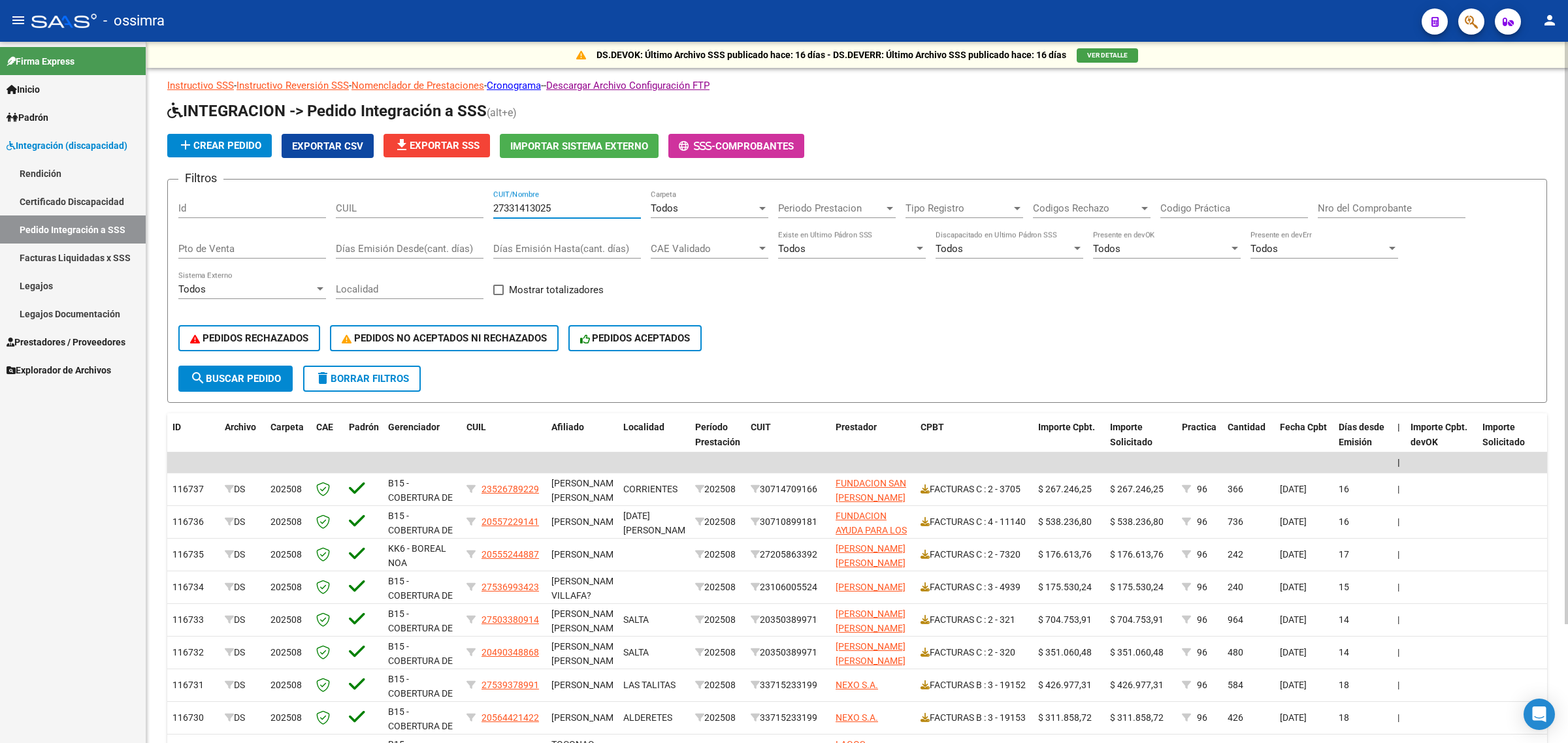
type input "27331413025"
click at [264, 373] on span "search Buscar Pedido" at bounding box center [235, 378] width 91 height 11
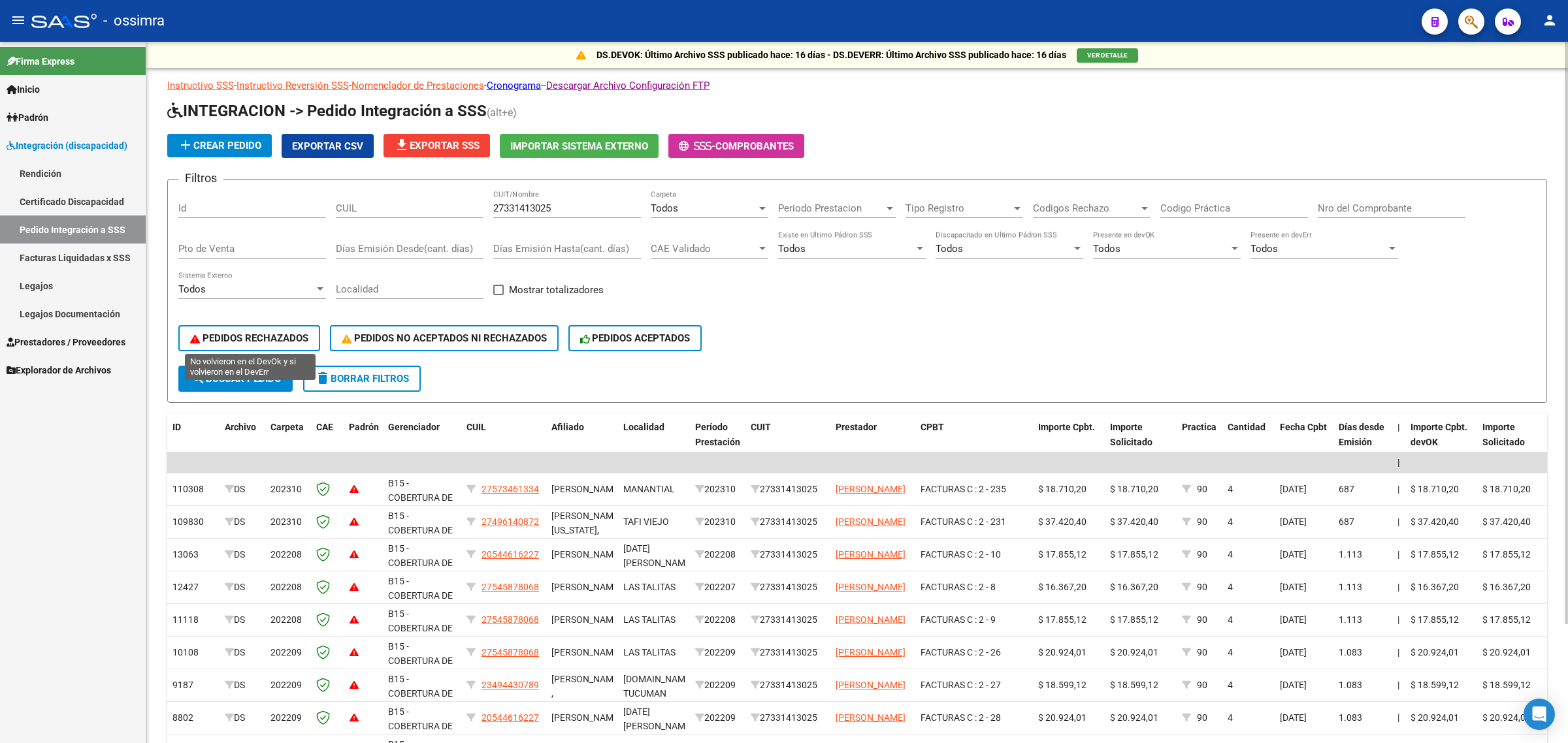
click at [281, 332] on span "PEDIDOS RECHAZADOS" at bounding box center [249, 338] width 118 height 11
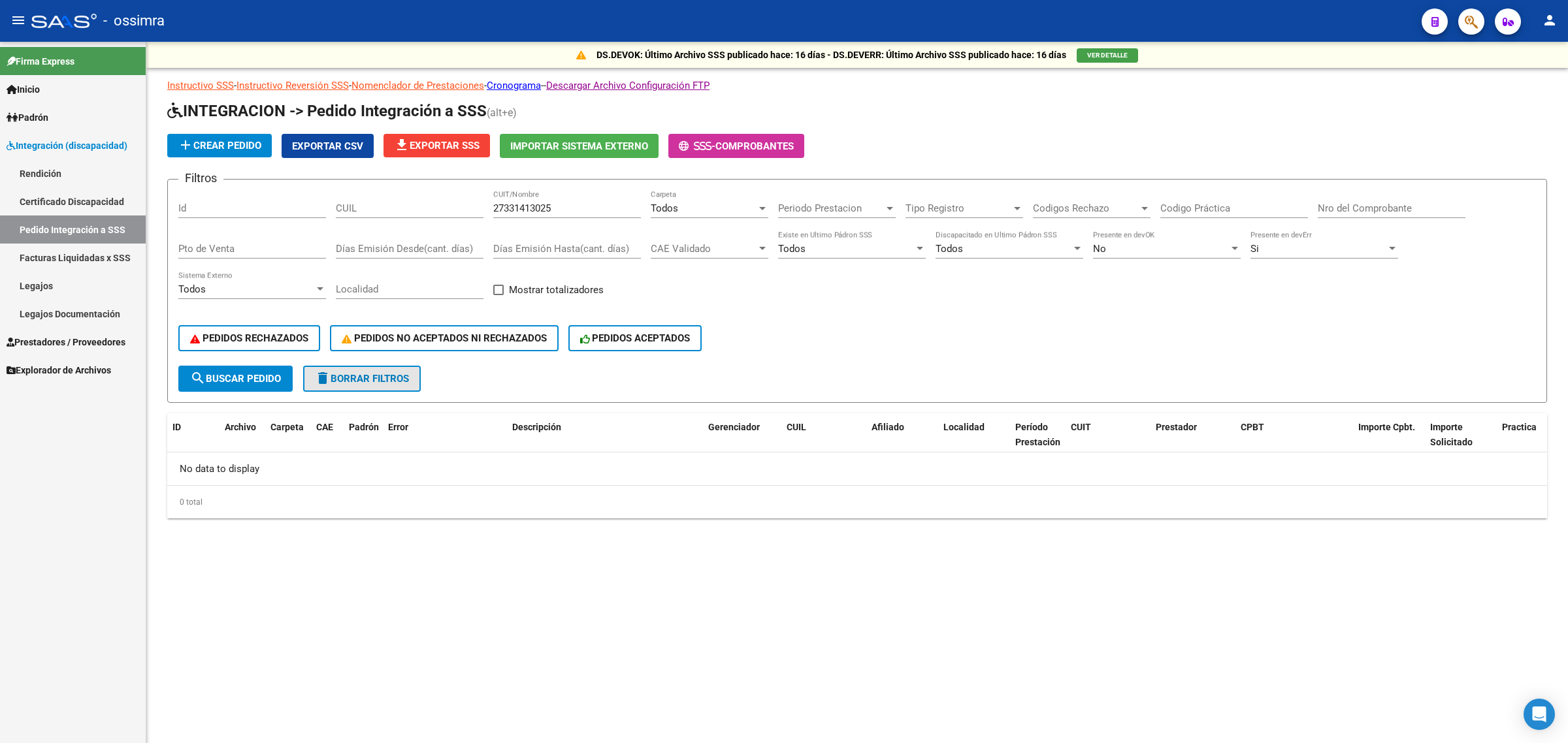
click at [356, 377] on span "delete Borrar Filtros" at bounding box center [361, 378] width 94 height 11
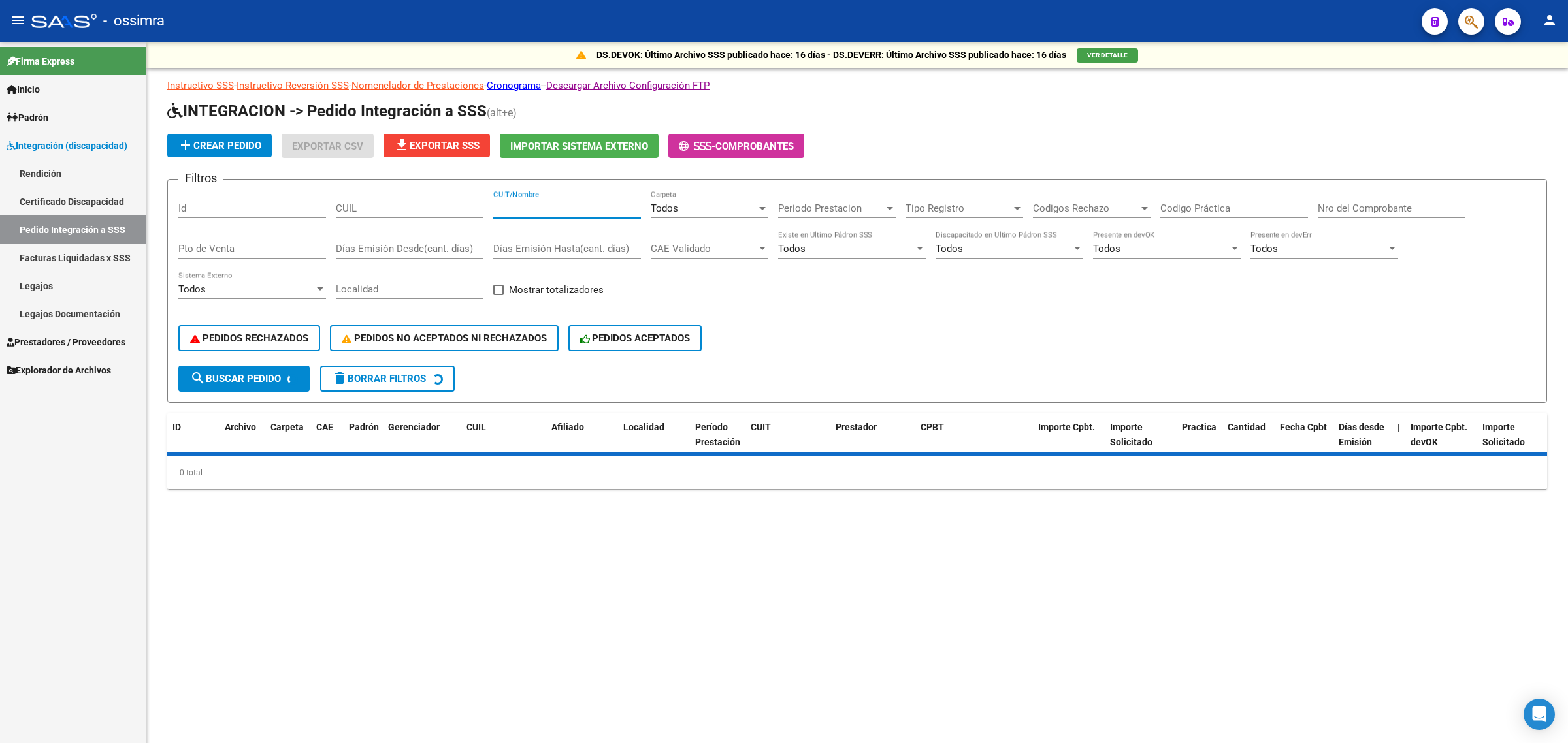
click at [517, 207] on input "CUIT/Nombre" at bounding box center [567, 208] width 148 height 11
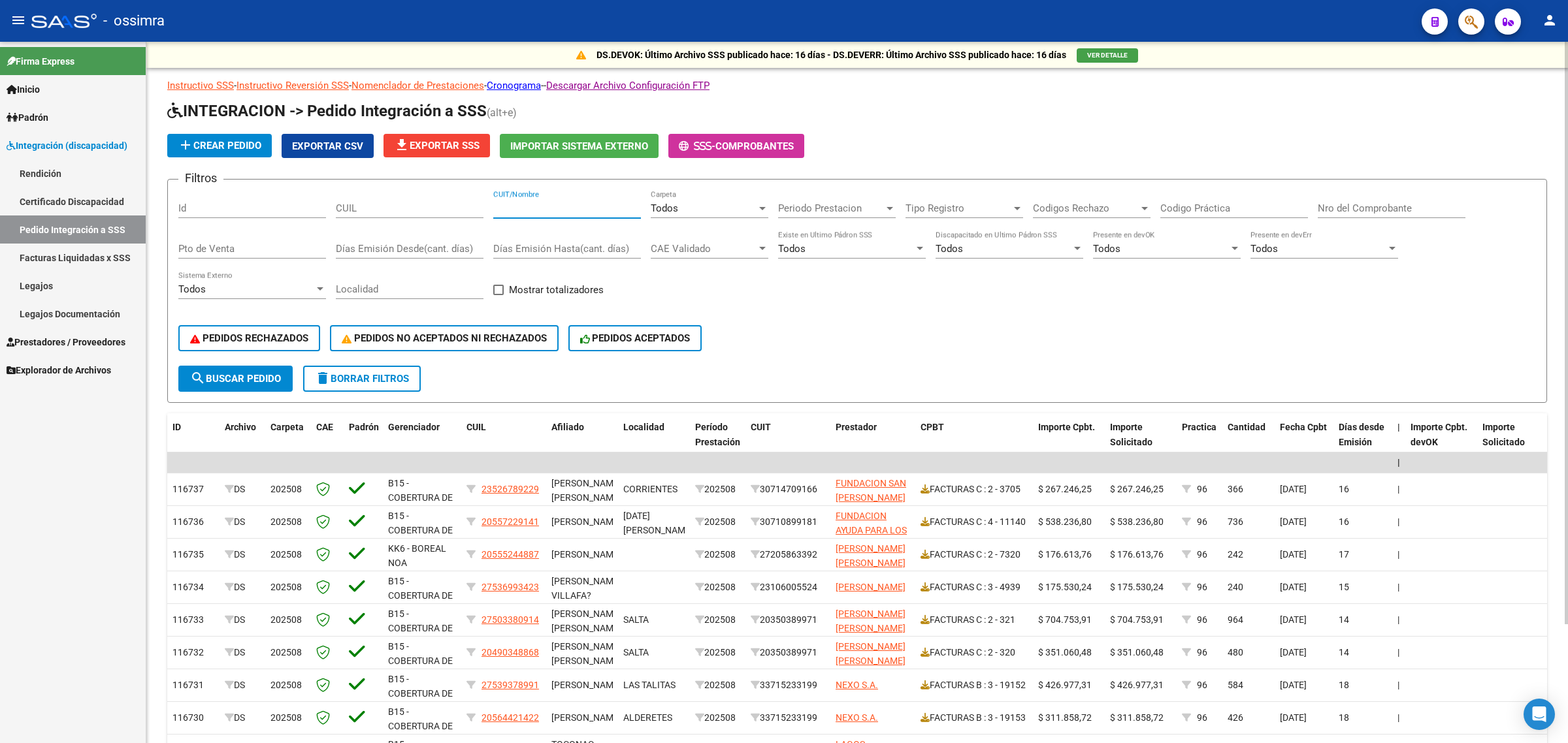
paste input "27331413025"
type input "27331413025"
click at [266, 373] on span "search Buscar Pedido" at bounding box center [235, 378] width 91 height 11
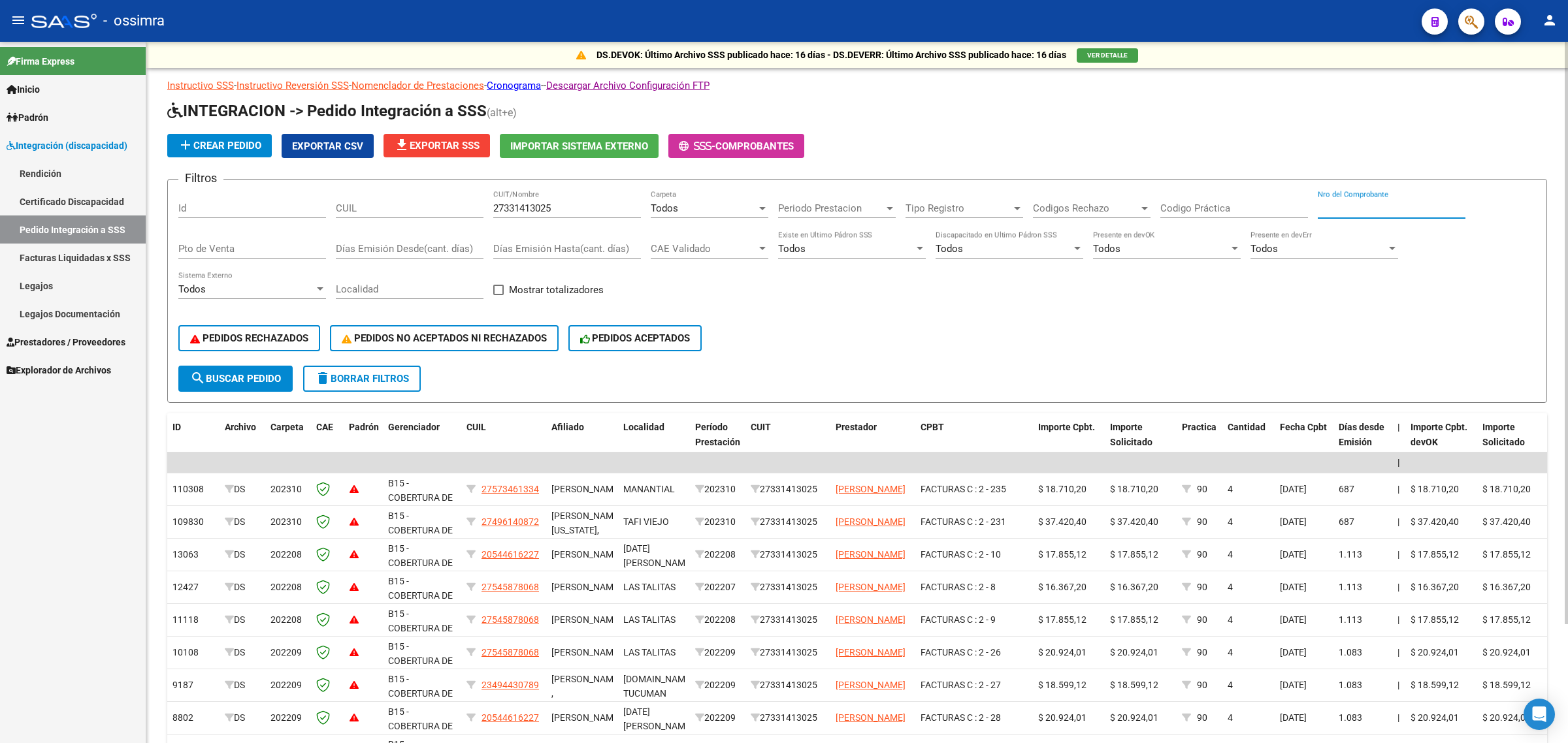
click at [1369, 206] on input "Nro del Comprobante" at bounding box center [1391, 208] width 148 height 11
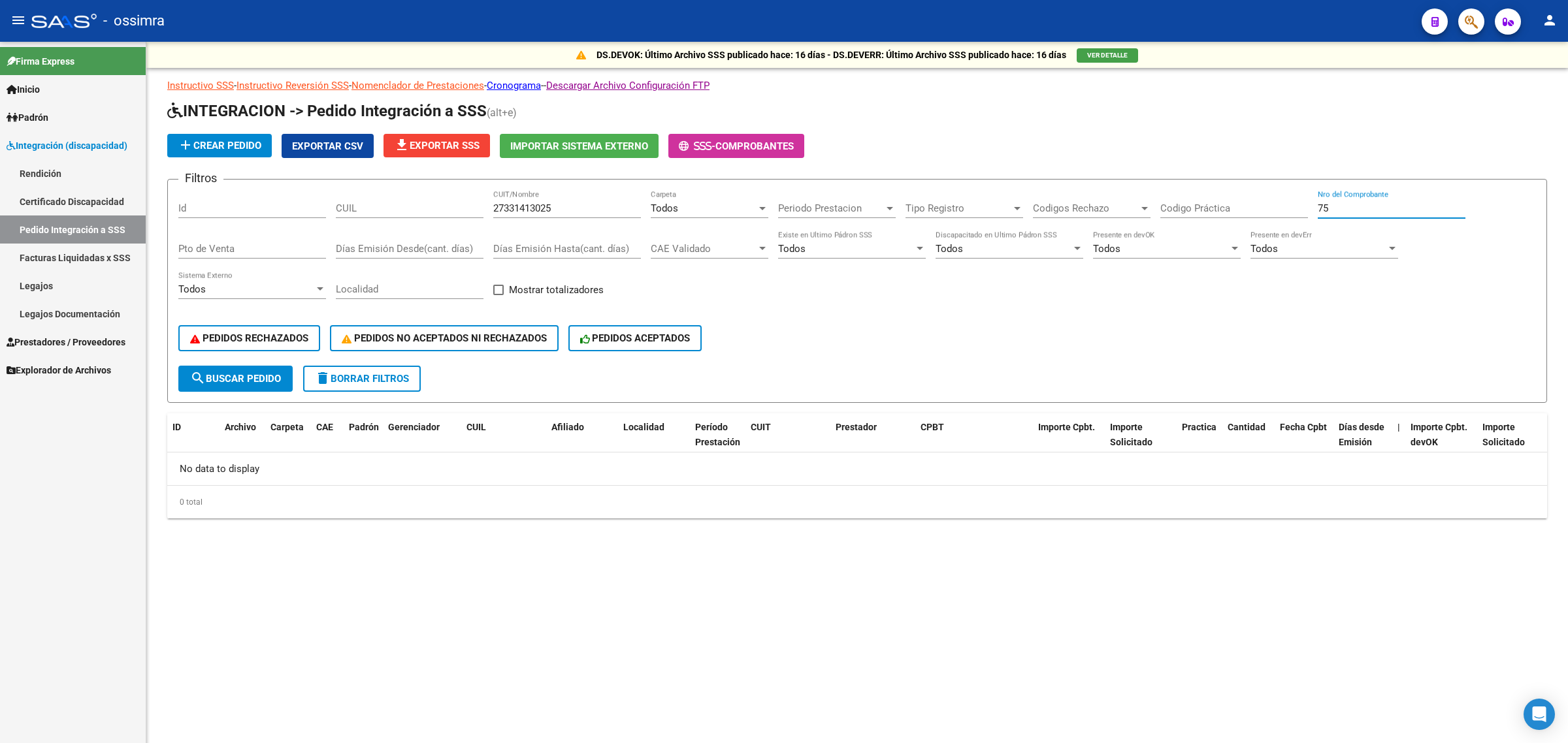
type input "75"
click at [520, 209] on input "27331413025" at bounding box center [567, 208] width 148 height 11
click at [430, 203] on input "CUIL" at bounding box center [409, 208] width 148 height 11
paste input "20520797492"
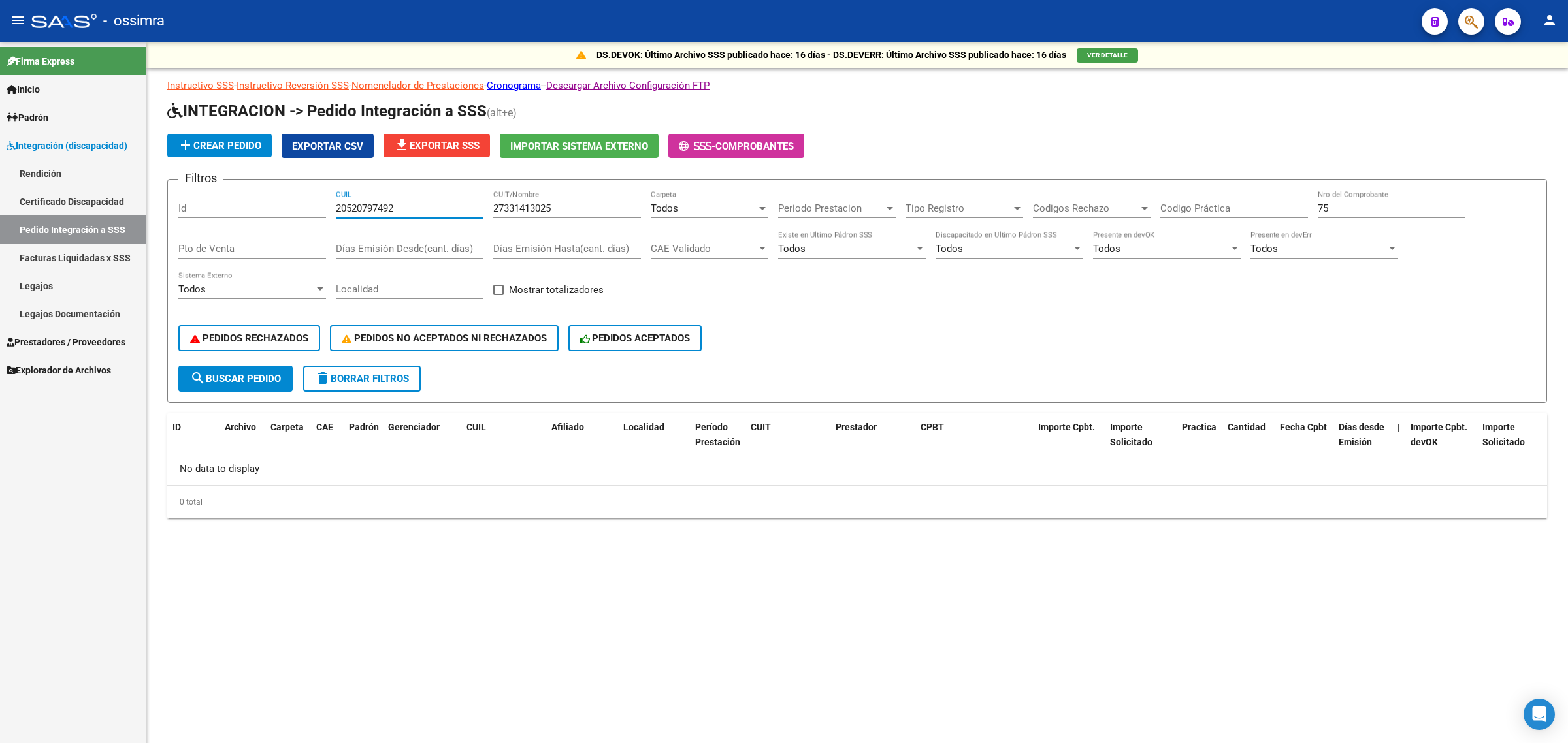
click at [252, 373] on span "search Buscar Pedido" at bounding box center [235, 378] width 91 height 11
click at [367, 207] on input "20520797492" at bounding box center [409, 208] width 148 height 11
paste input "7331413025"
type input "27331413025"
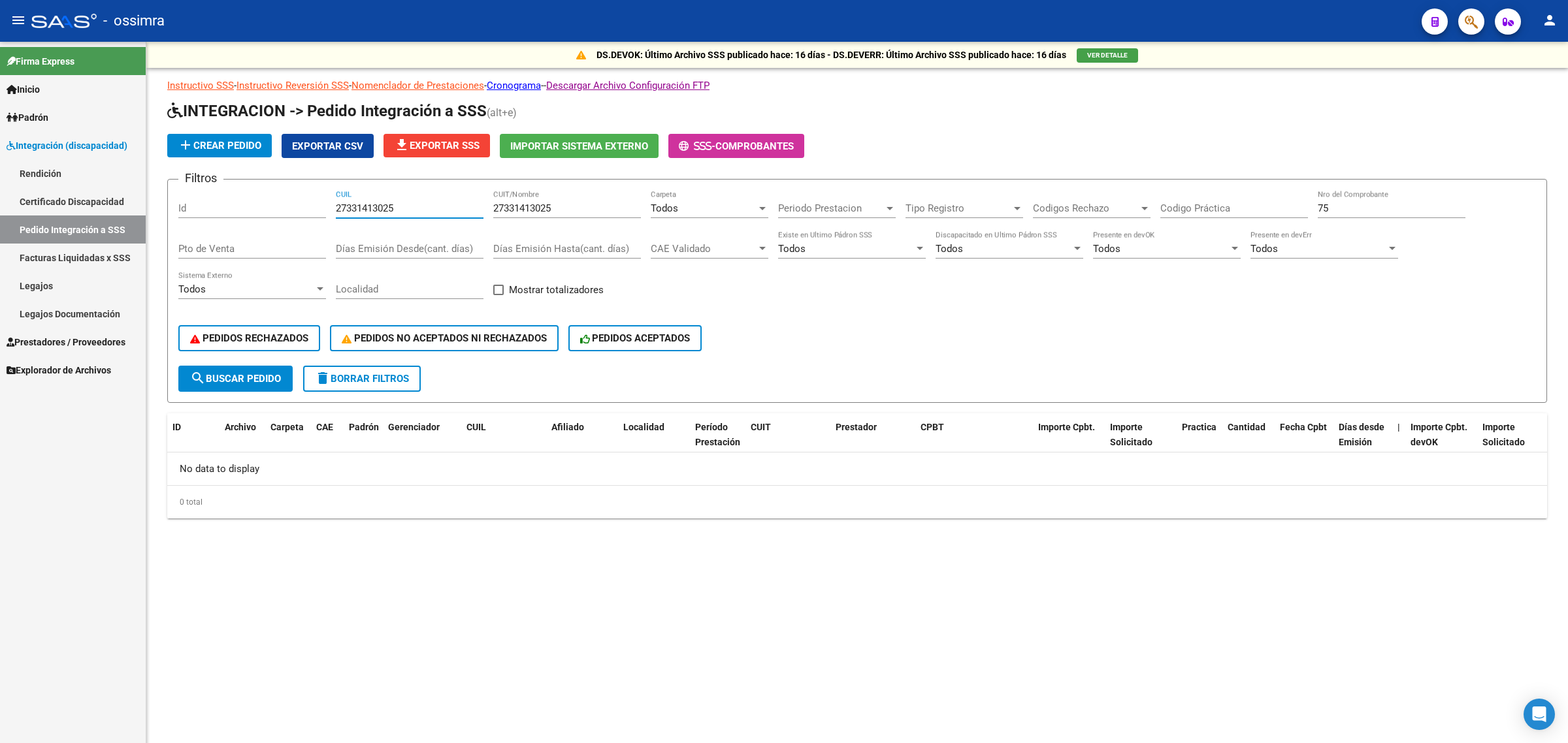
click at [553, 203] on input "27331413025" at bounding box center [567, 208] width 148 height 11
click at [242, 360] on div "PEDIDOS RECHAZADOS PEDIDOS NO ACEPTADOS NI RECHAZADOS PEDIDOS ACEPTADOS" at bounding box center [857, 338] width 1357 height 55
click at [249, 373] on span "search Buscar Pedido" at bounding box center [235, 378] width 91 height 11
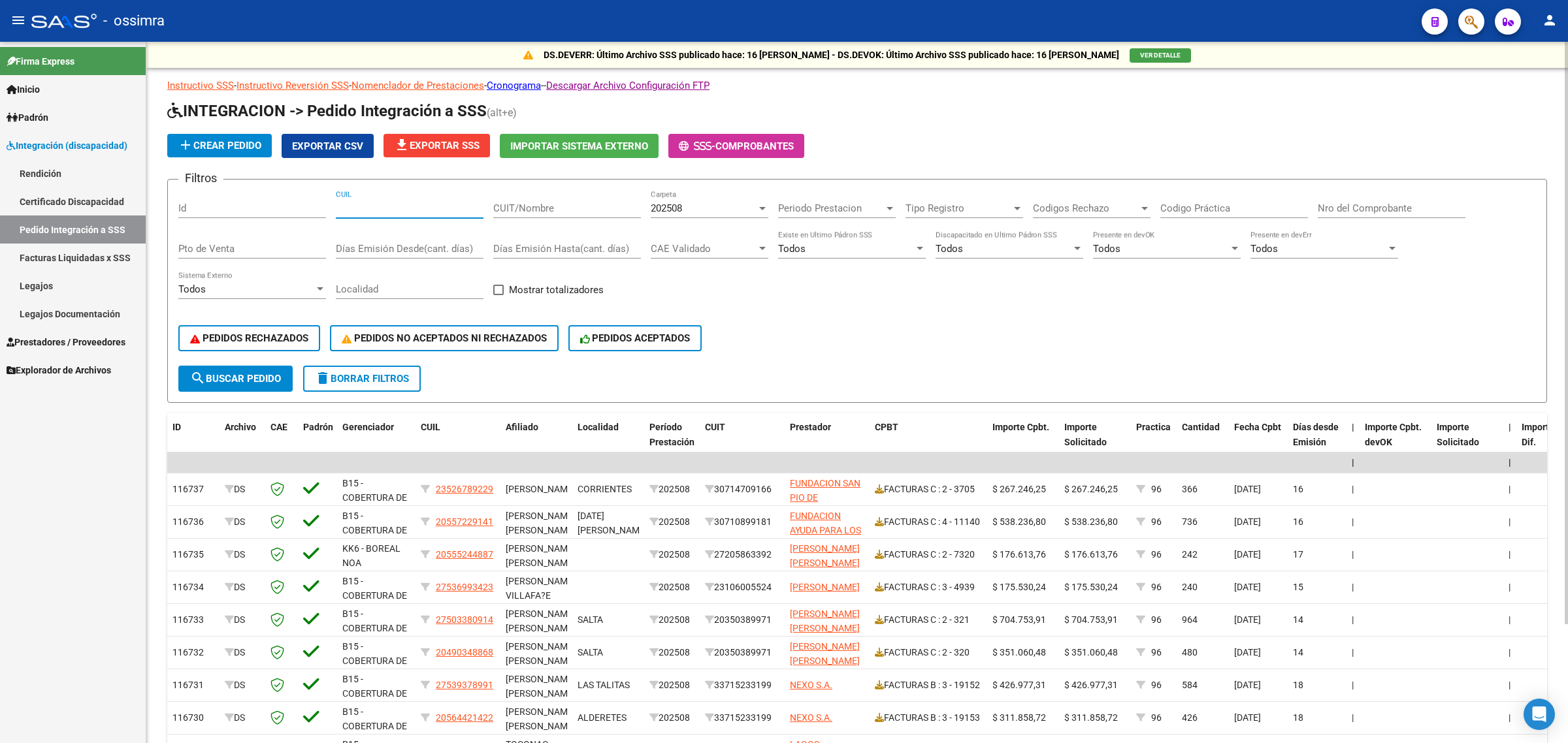
click at [435, 203] on input "CUIL" at bounding box center [409, 208] width 148 height 11
paste input "27331413025"
click at [679, 210] on span "202508" at bounding box center [666, 208] width 32 height 11
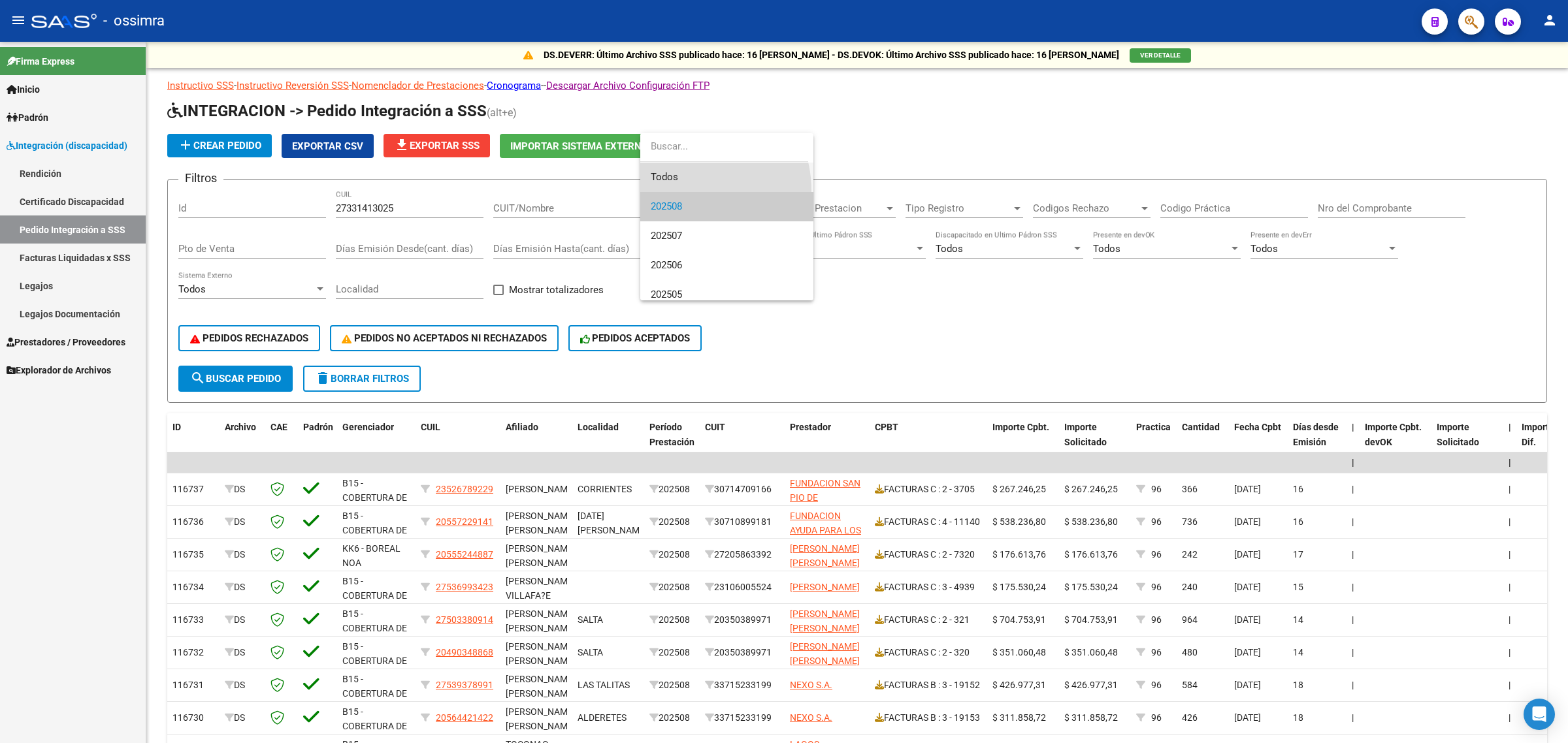
click at [682, 191] on span "Todos" at bounding box center [727, 177] width 152 height 29
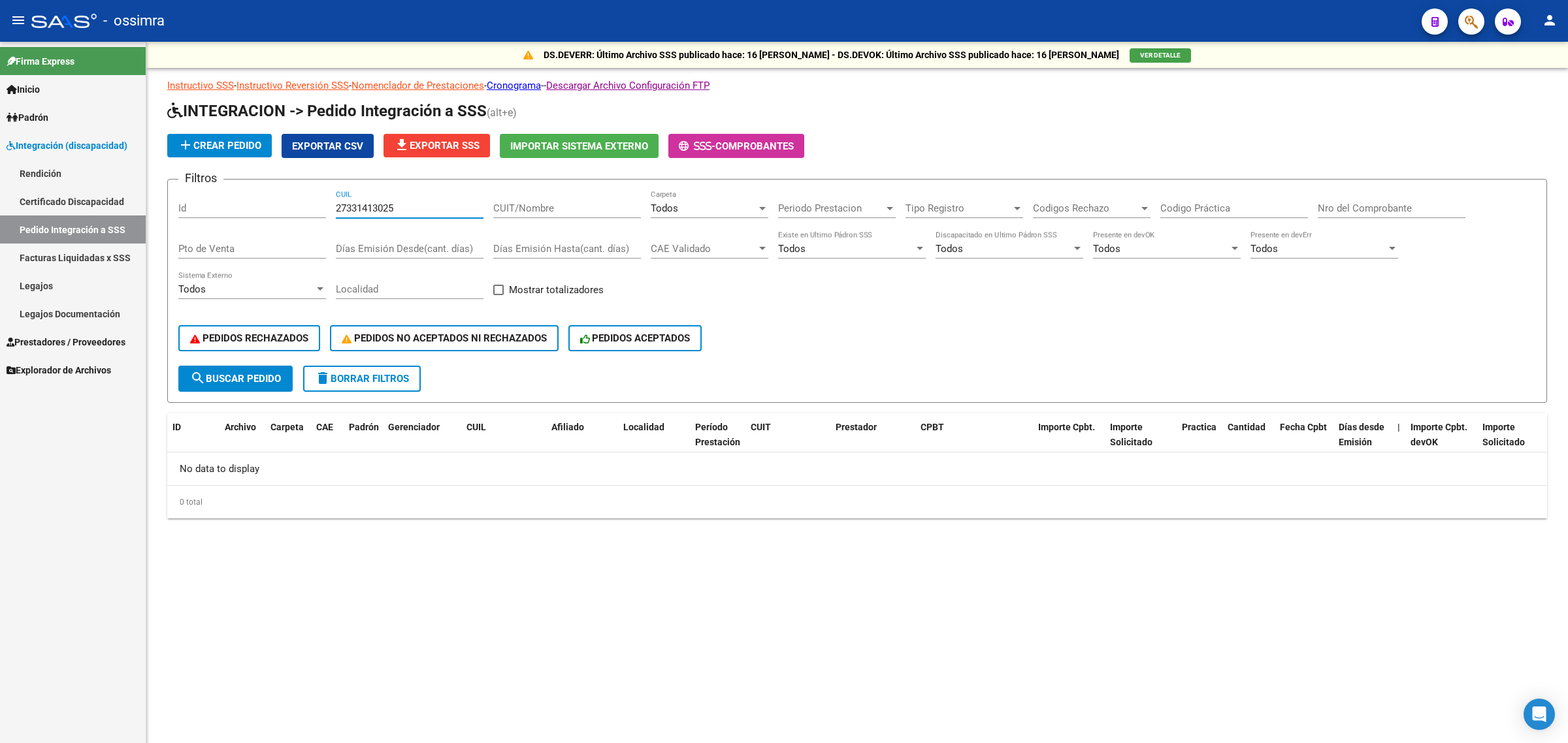
click at [350, 209] on input "27331413025" at bounding box center [409, 208] width 148 height 11
paste input "0520797492"
type input "20520797492"
click at [252, 365] on button "search Buscar Pedido" at bounding box center [236, 378] width 115 height 26
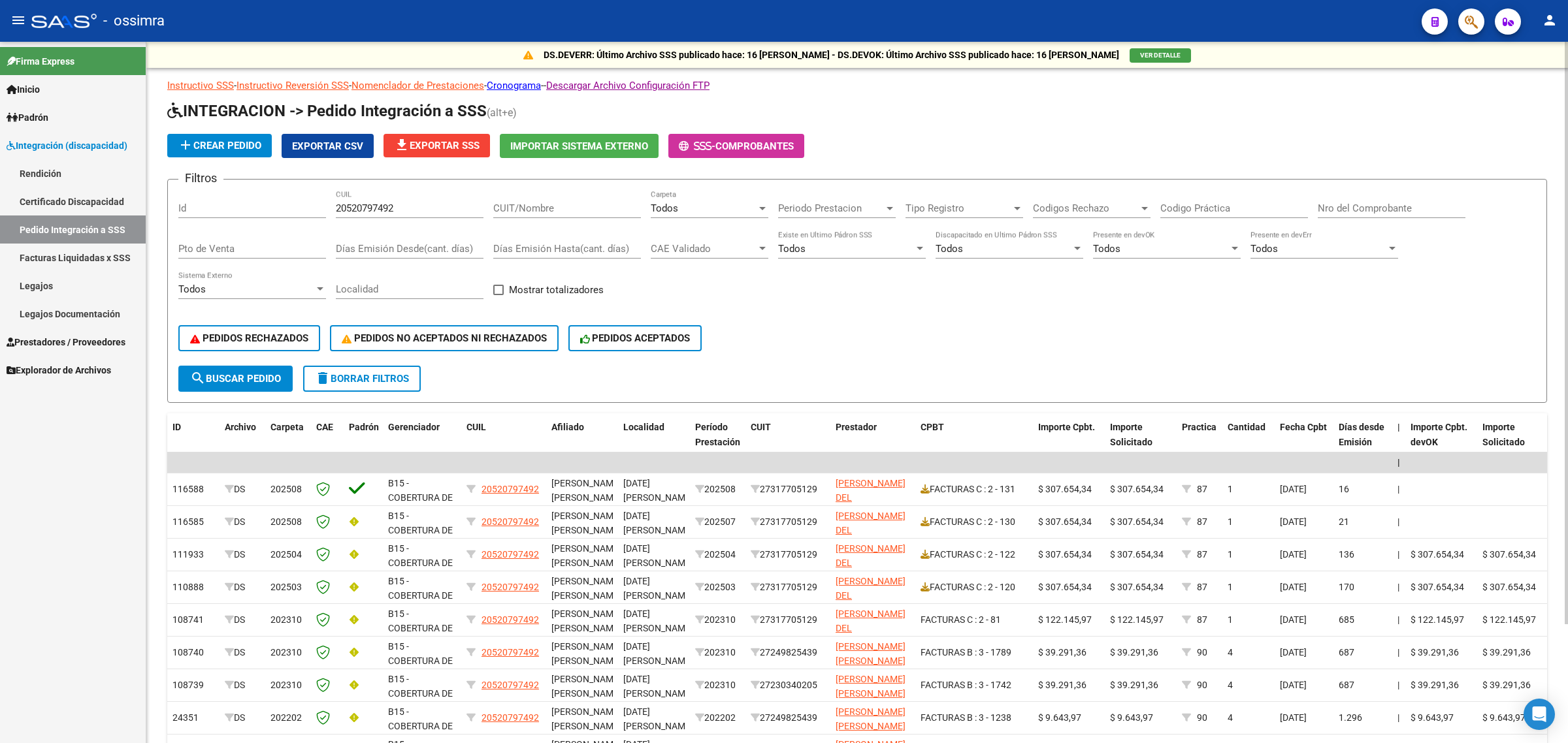
click at [548, 220] on div "CUIT/Nombre" at bounding box center [567, 210] width 148 height 41
click at [550, 210] on input "CUIT/Nombre" at bounding box center [567, 208] width 148 height 11
paste input "27331413025"
type input "27331413025"
click at [258, 373] on span "search Buscar Pedido" at bounding box center [235, 378] width 91 height 11
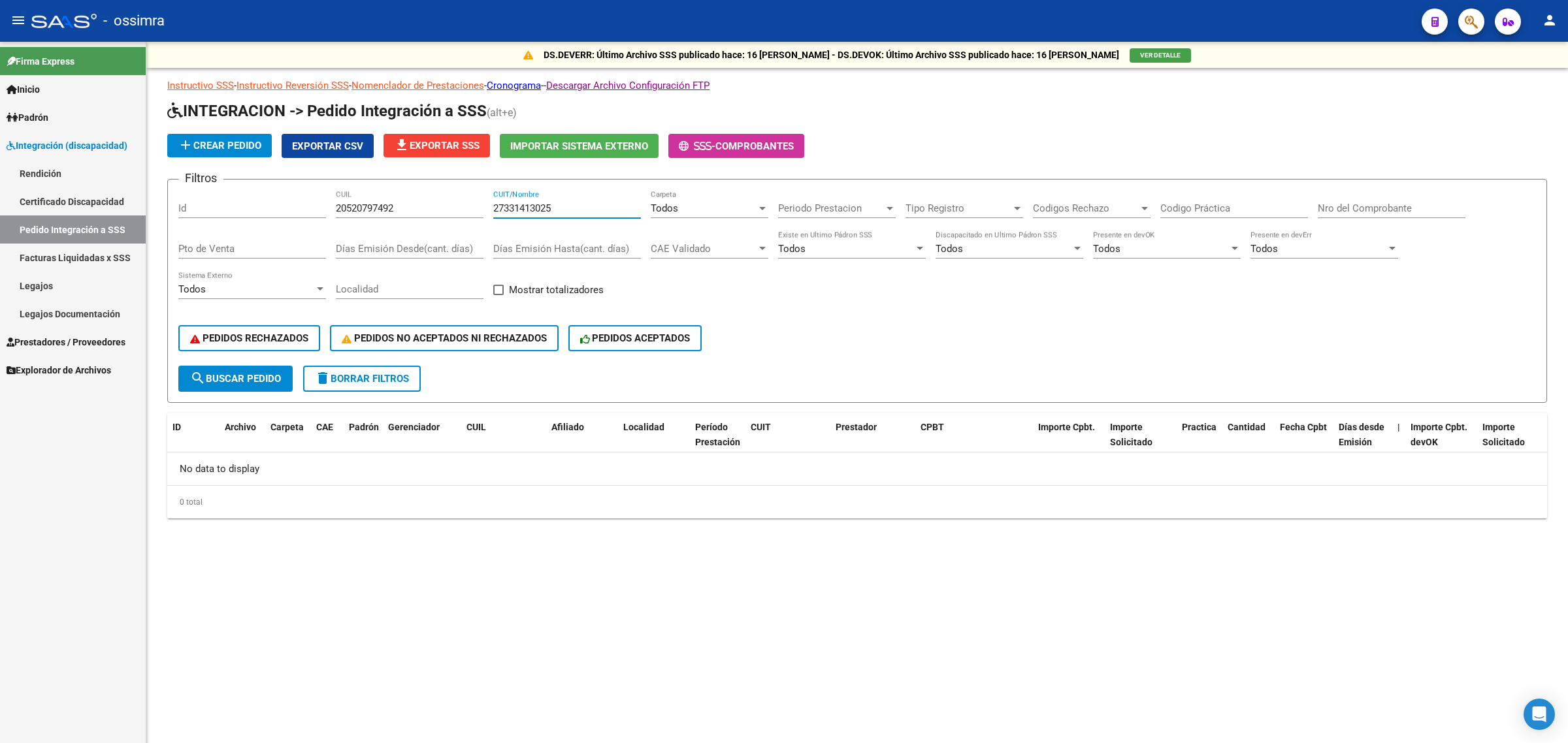
click at [537, 209] on input "27331413025" at bounding box center [567, 208] width 148 height 11
click at [265, 365] on button "search Buscar Pedido" at bounding box center [236, 378] width 115 height 26
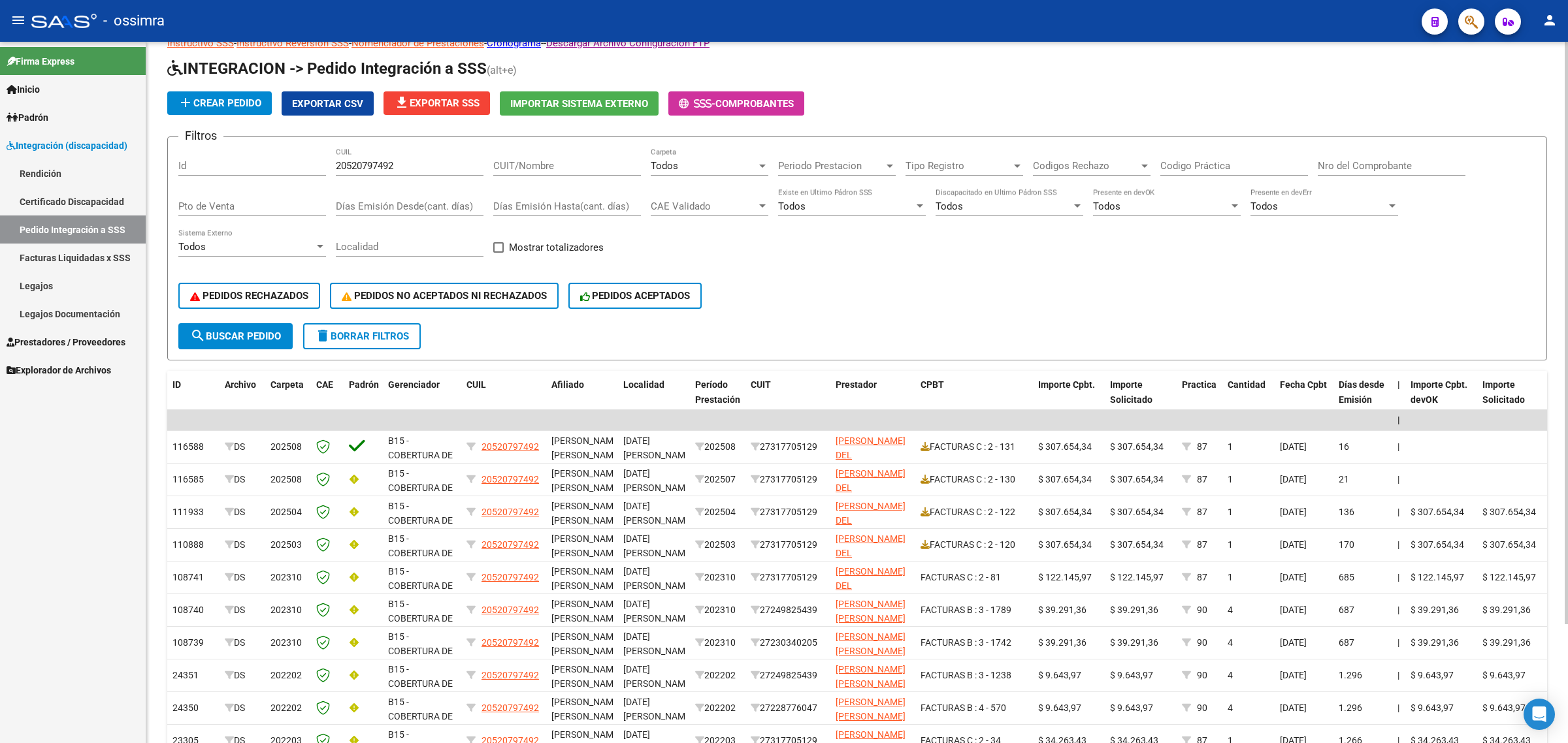
scroll to position [144, 0]
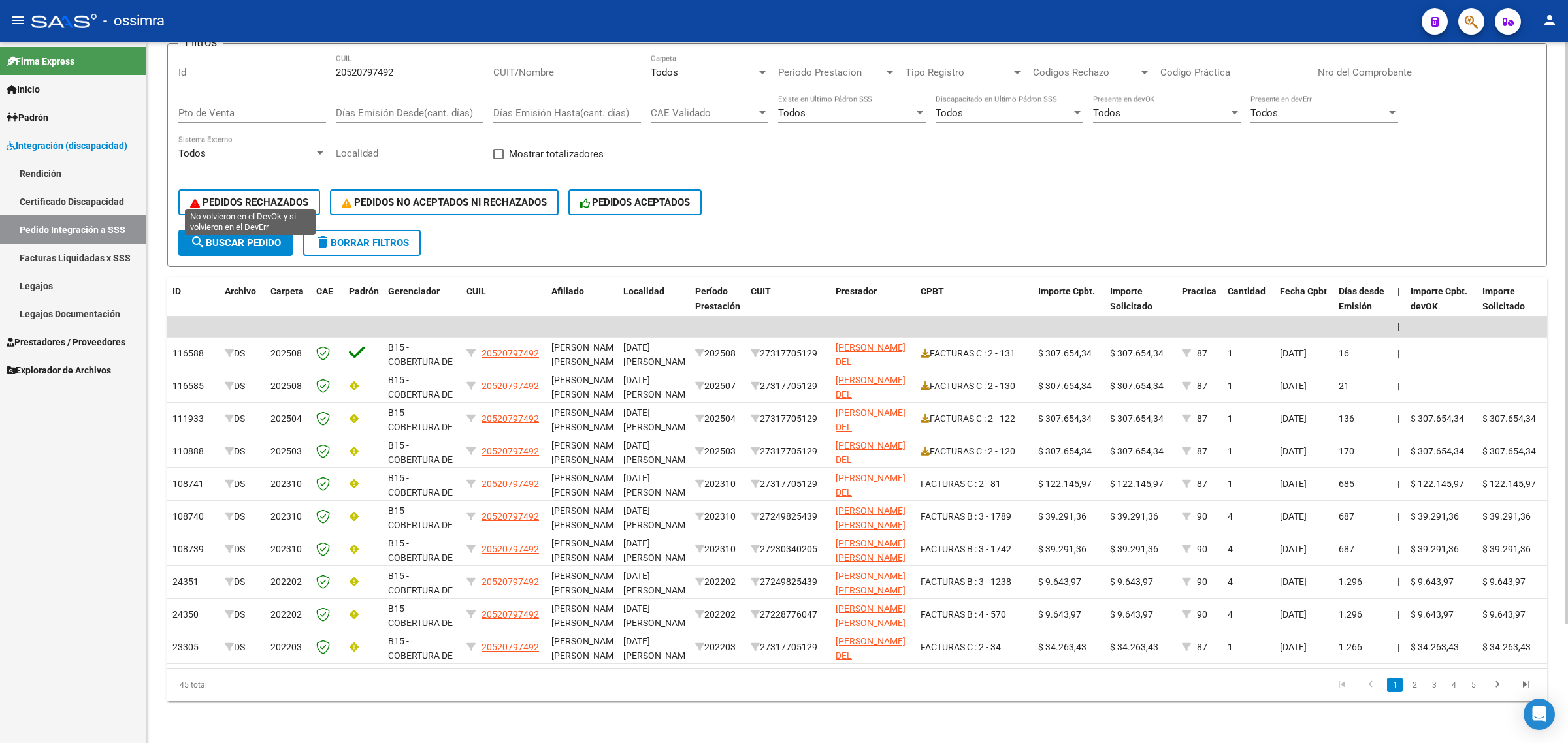
click at [247, 196] on span "PEDIDOS RECHAZADOS" at bounding box center [249, 202] width 118 height 11
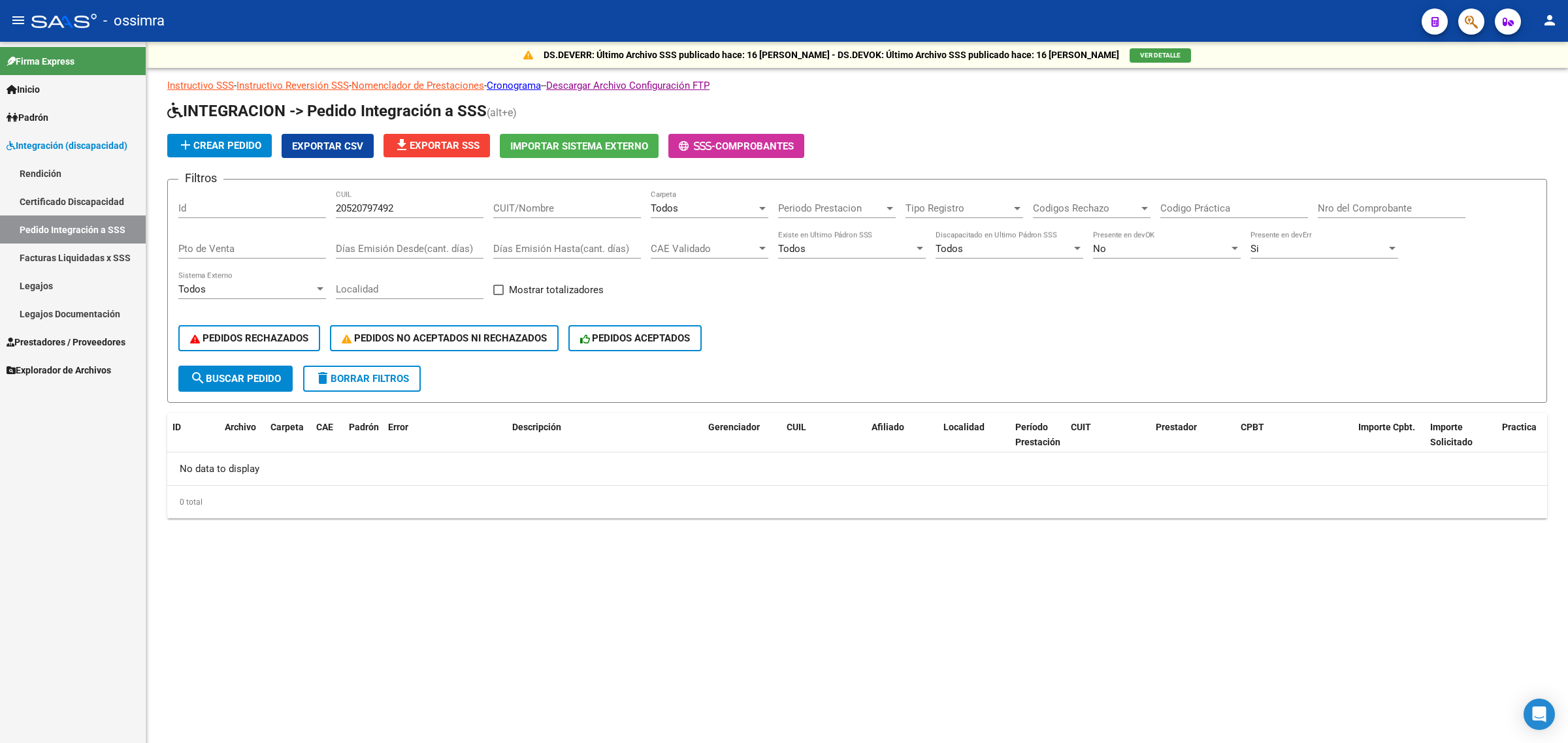
scroll to position [0, 0]
click at [249, 373] on span "search Buscar Pedido" at bounding box center [235, 378] width 91 height 11
click at [266, 377] on span "search Buscar Pedido" at bounding box center [235, 378] width 91 height 11
click at [105, 259] on link "Facturas Liquidadas x SSS" at bounding box center [72, 257] width 145 height 28
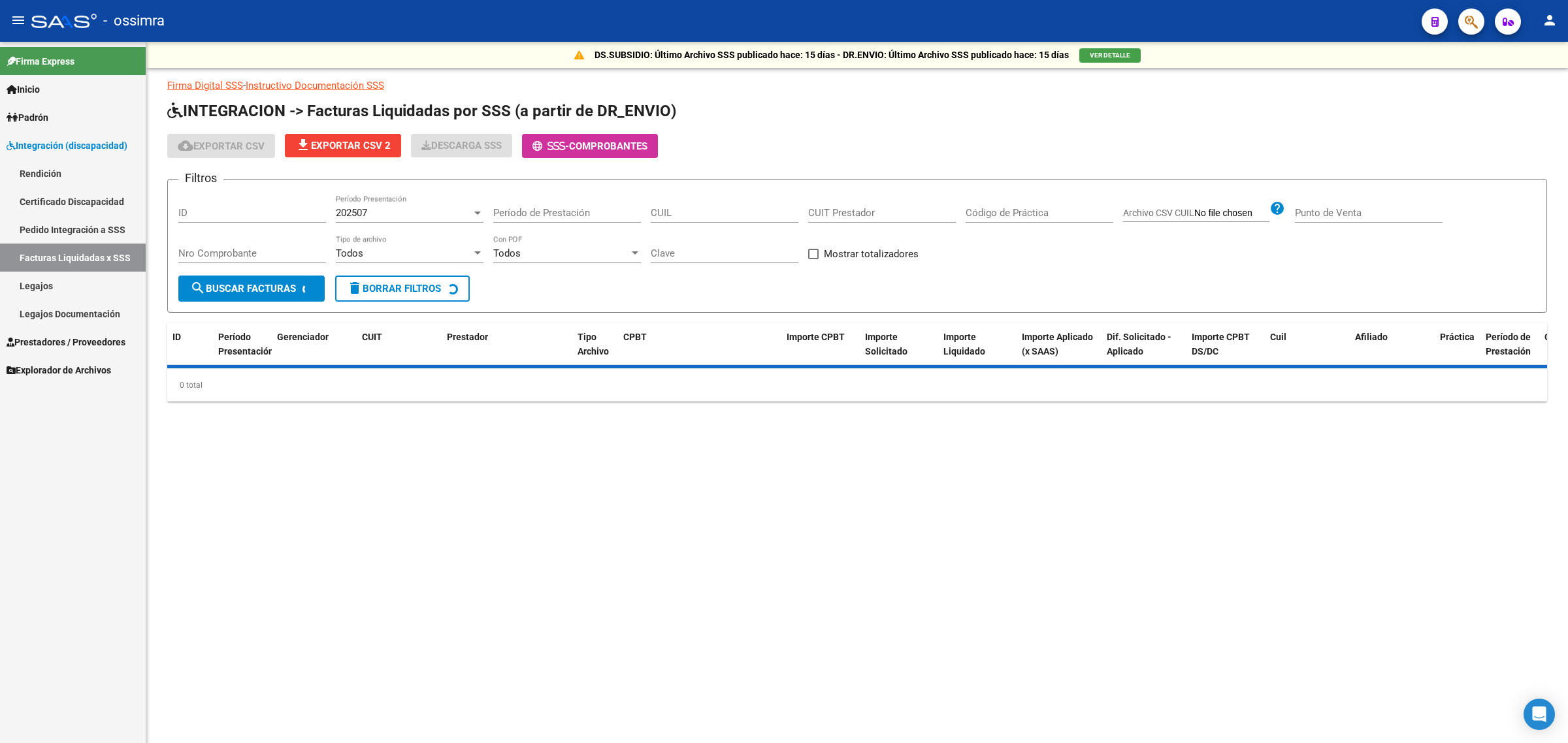
click at [697, 211] on input "CUIL" at bounding box center [725, 213] width 148 height 11
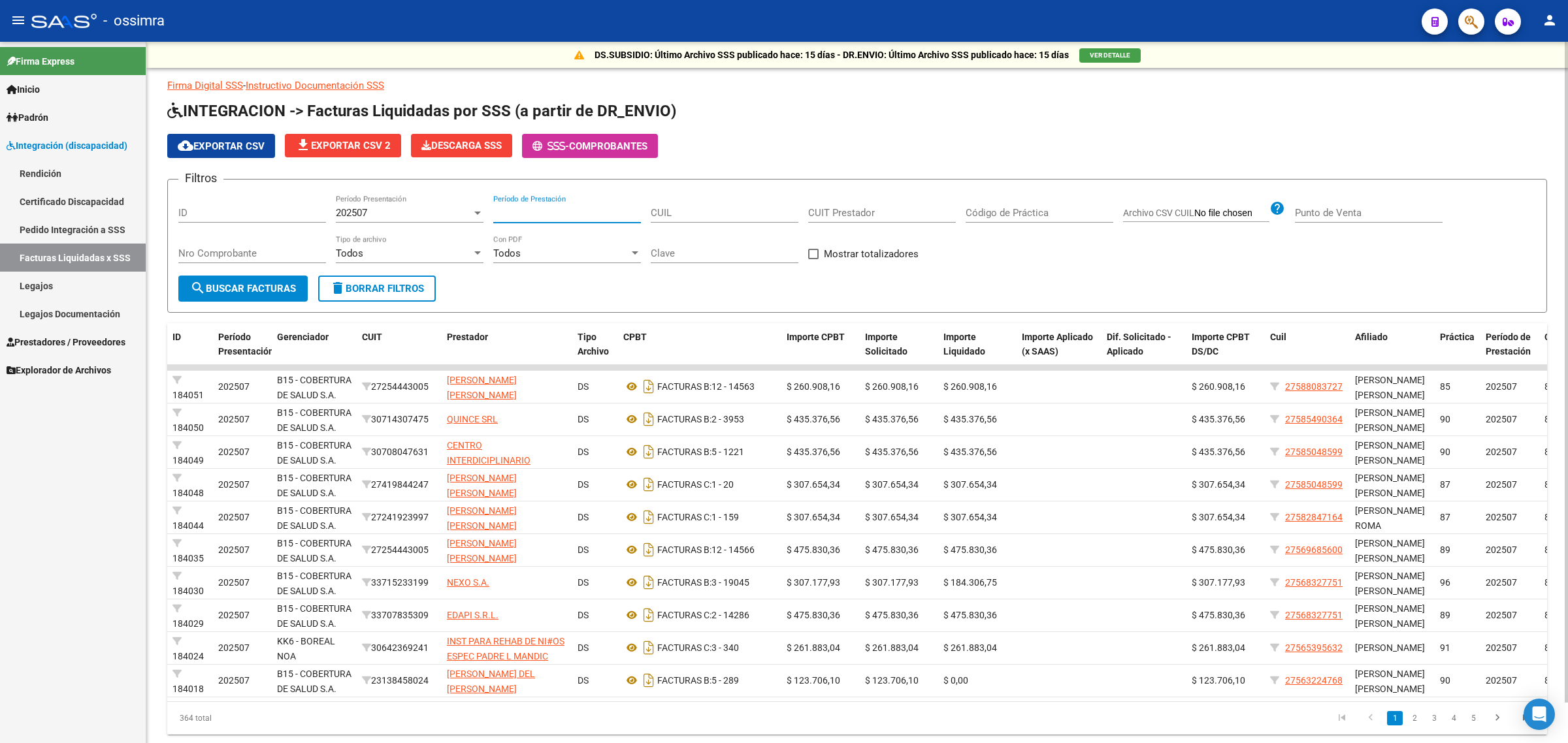
click at [572, 216] on input "Período de Prestación" at bounding box center [567, 213] width 148 height 11
click at [851, 216] on input "CUIT Prestador" at bounding box center [881, 213] width 148 height 11
paste input "27-33141302-5"
type input "27-33141302-5"
click at [244, 287] on span "search Buscar Facturas" at bounding box center [243, 289] width 106 height 11
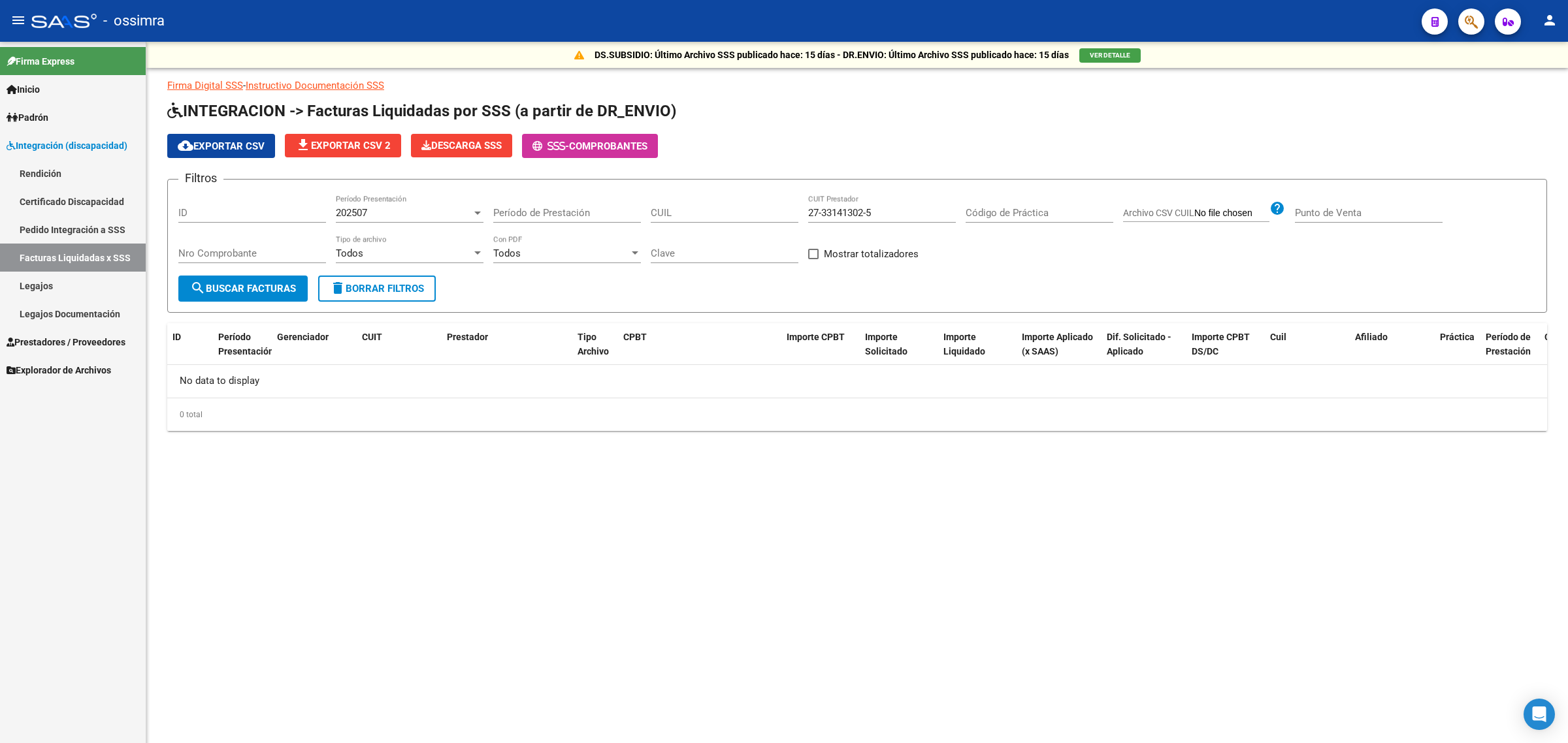
click at [335, 213] on span "202507" at bounding box center [351, 213] width 32 height 11
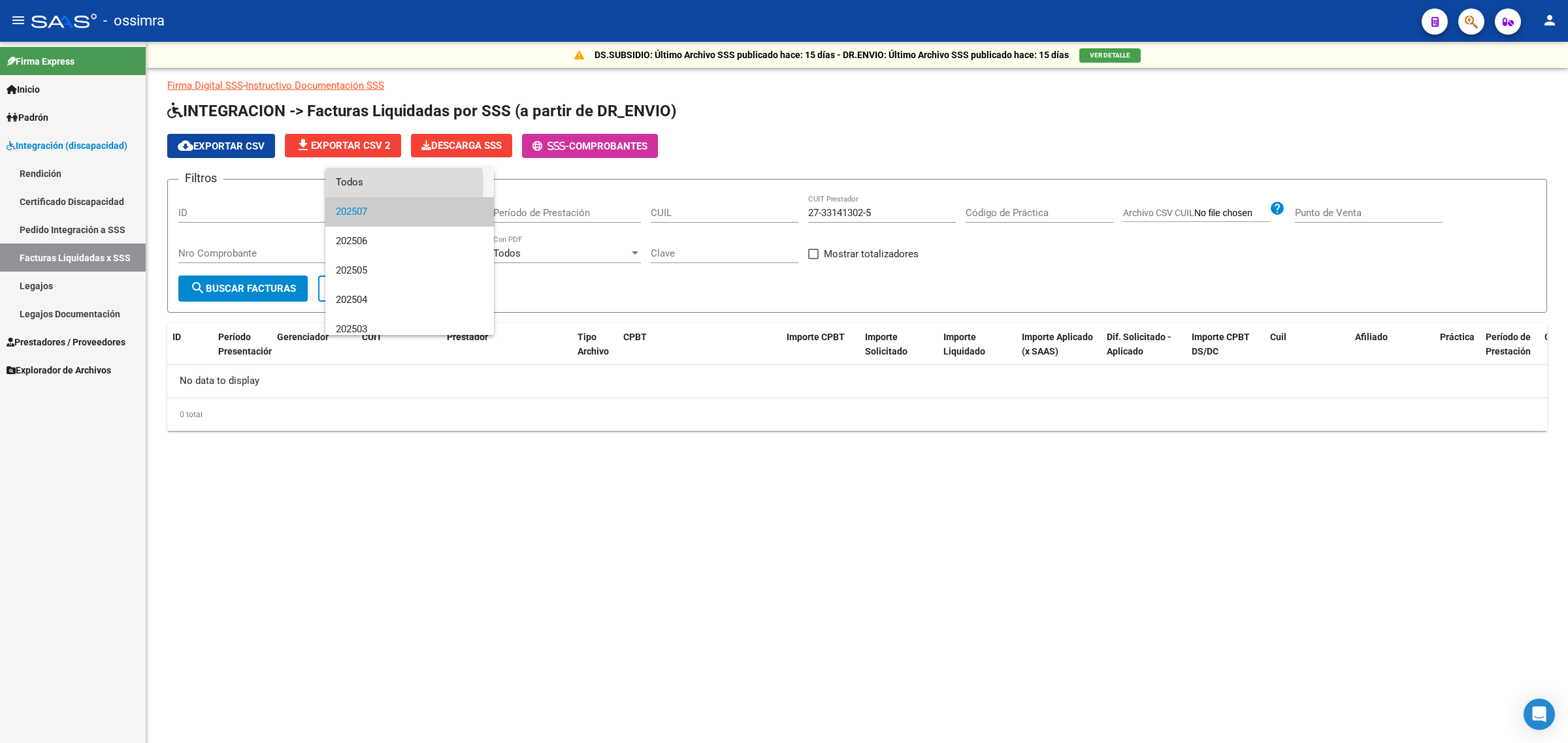
click at [380, 185] on span "Todos" at bounding box center [409, 182] width 148 height 29
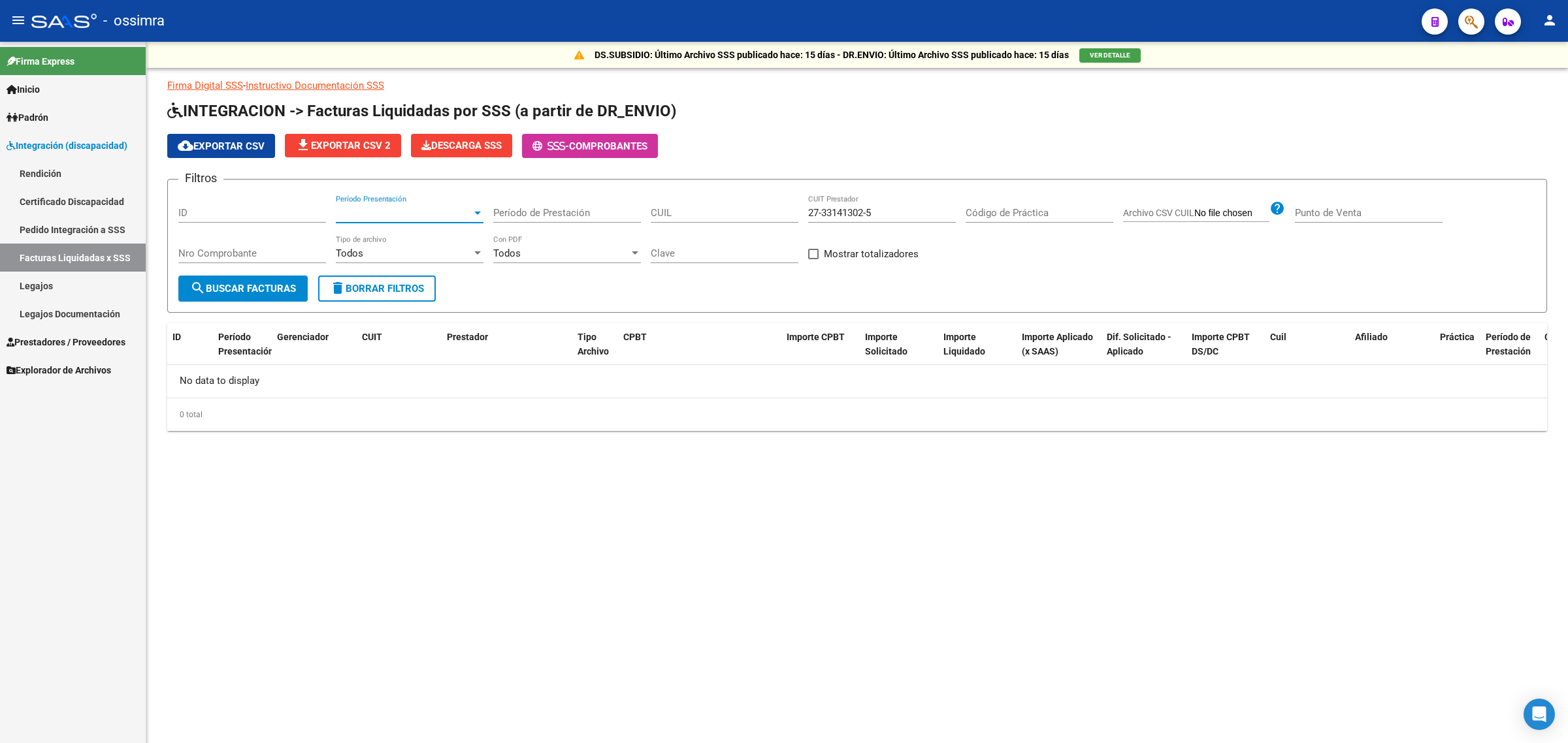
click at [253, 284] on span "search Buscar Facturas" at bounding box center [243, 289] width 106 height 11
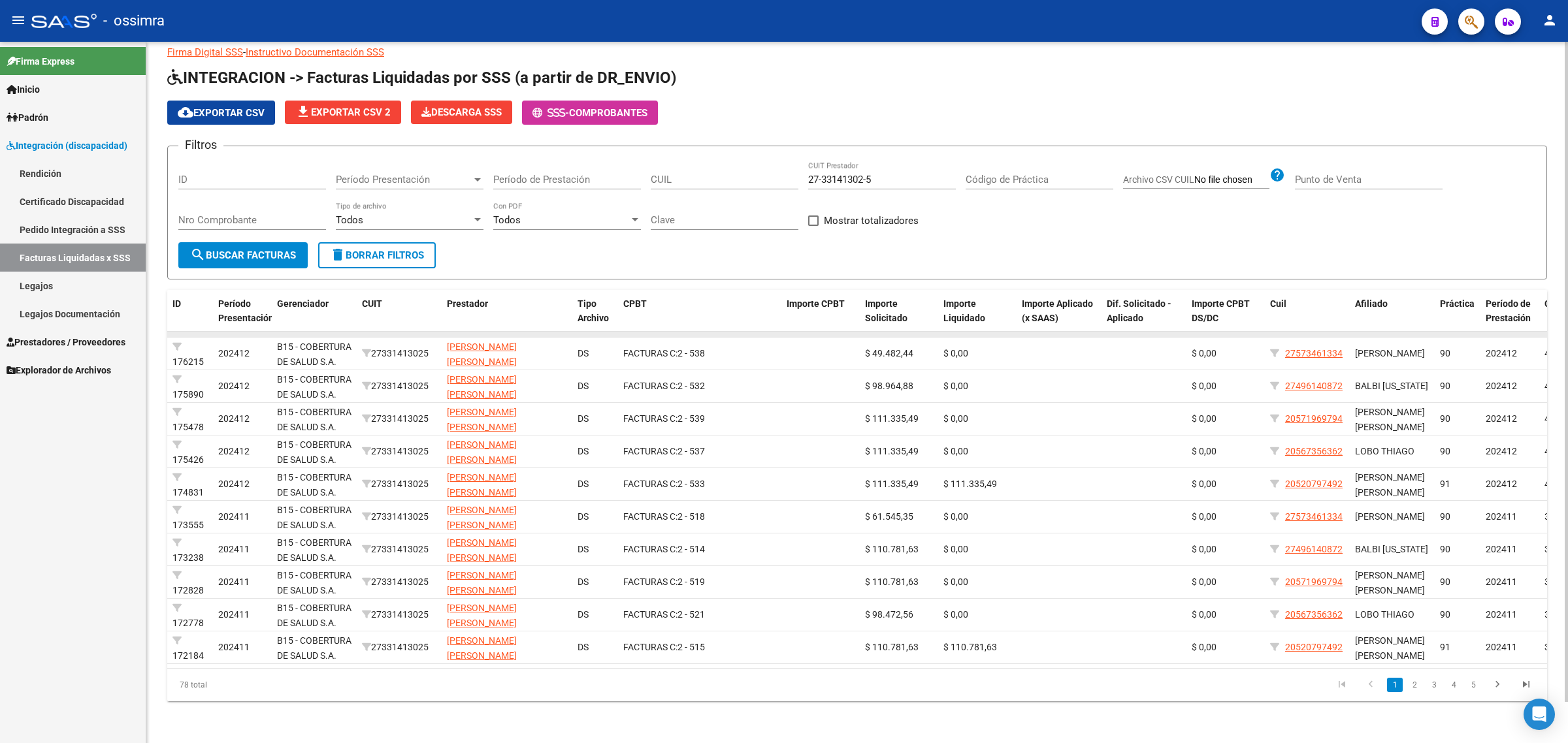
scroll to position [43, 0]
click at [1411, 684] on link "2" at bounding box center [1414, 685] width 16 height 14
click at [1389, 690] on link "1" at bounding box center [1395, 685] width 16 height 14
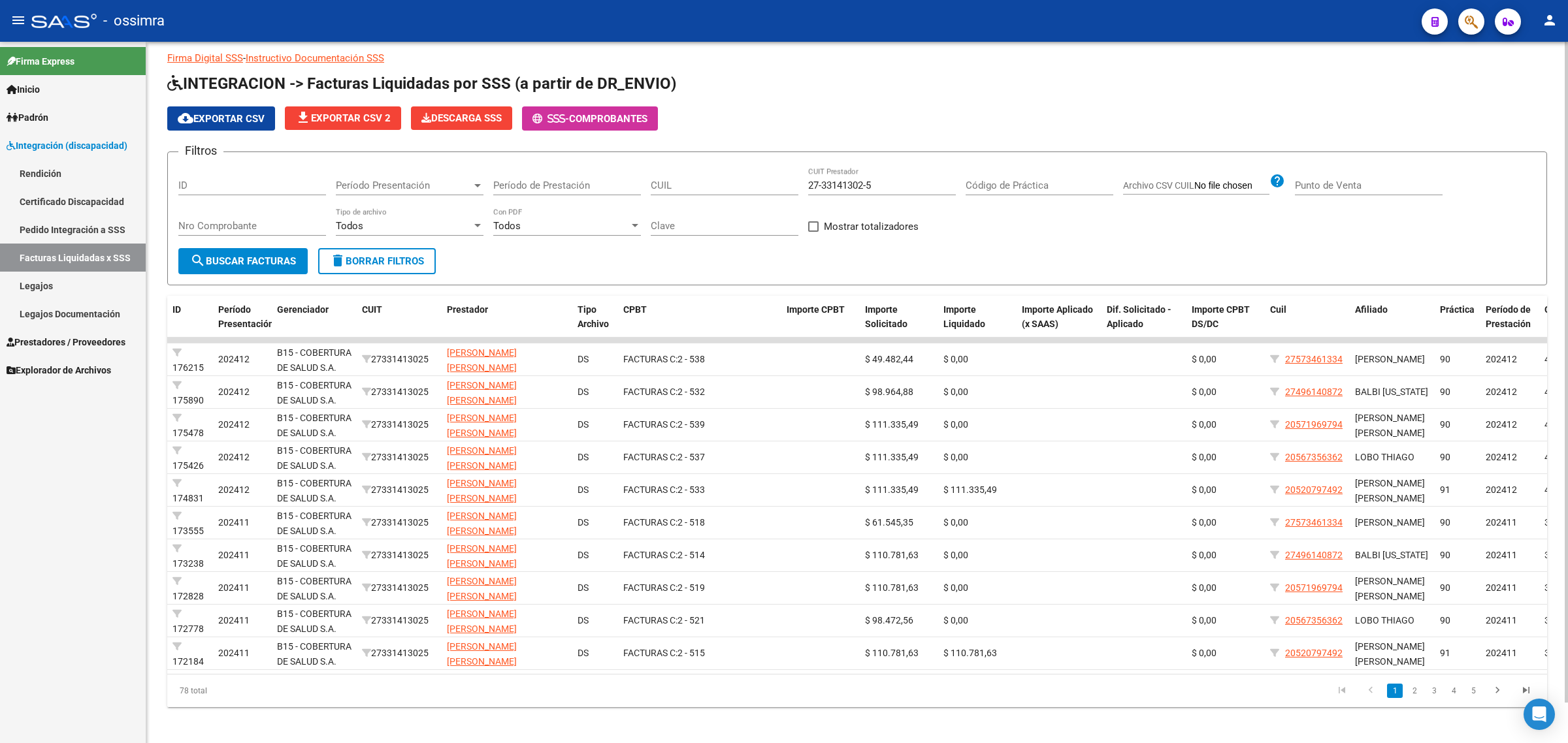
scroll to position [0, 0]
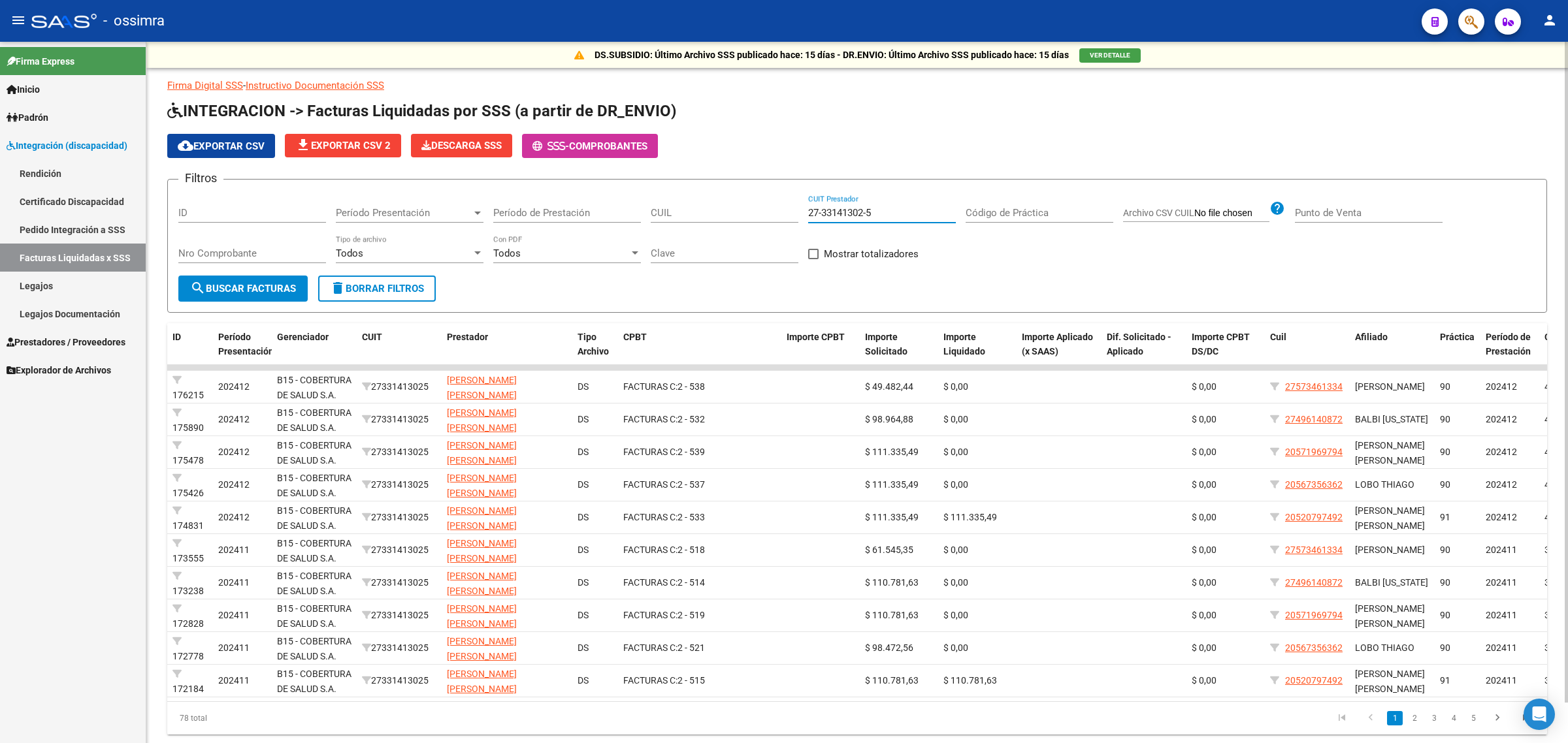
click at [822, 212] on input "27-33141302-5" at bounding box center [881, 213] width 148 height 11
click at [50, 330] on link "Prestadores / Proveedores" at bounding box center [72, 342] width 145 height 28
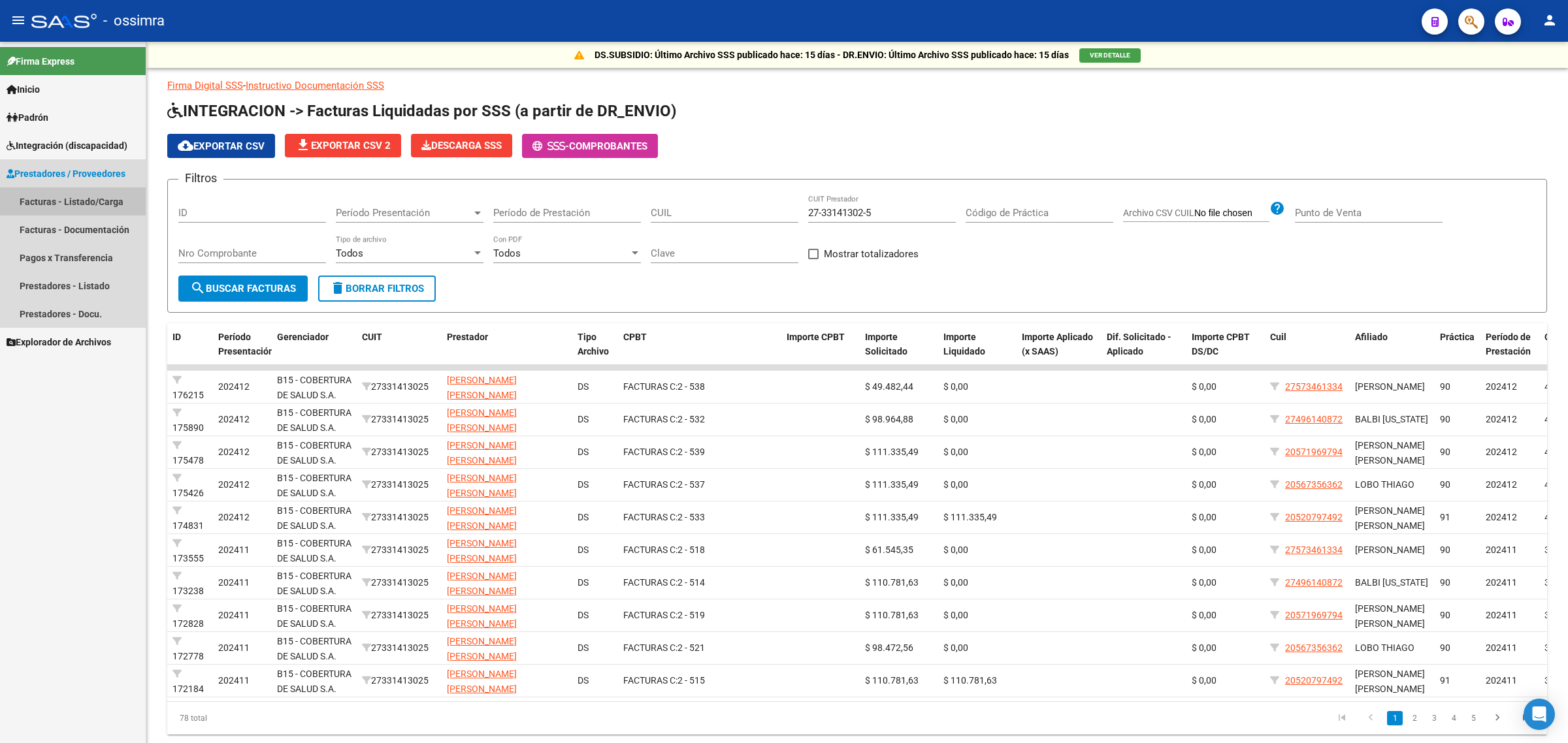
click at [92, 203] on link "Facturas - Listado/Carga" at bounding box center [72, 201] width 145 height 28
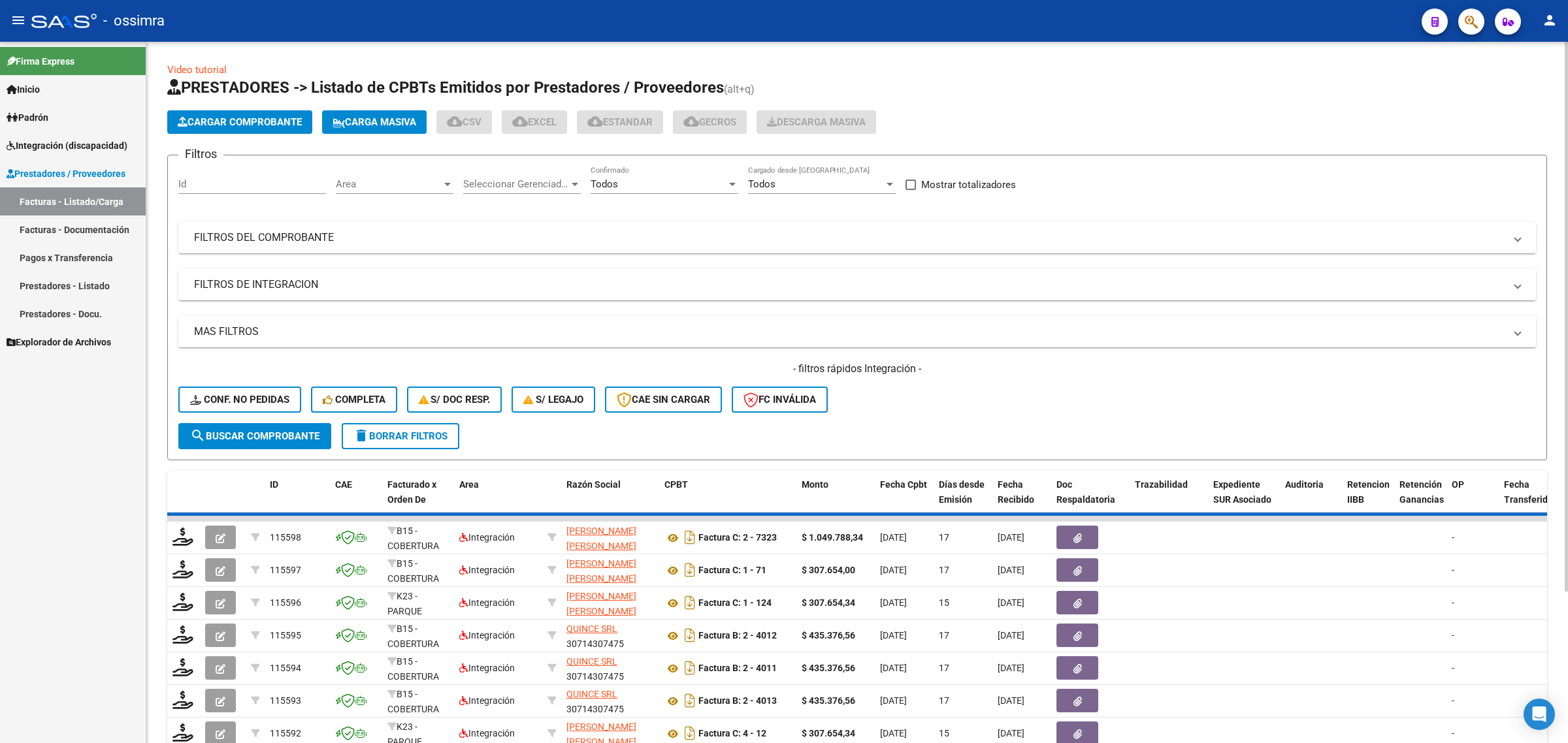
click at [358, 279] on mat-panel-title "FILTROS DE INTEGRACION" at bounding box center [849, 284] width 1310 height 14
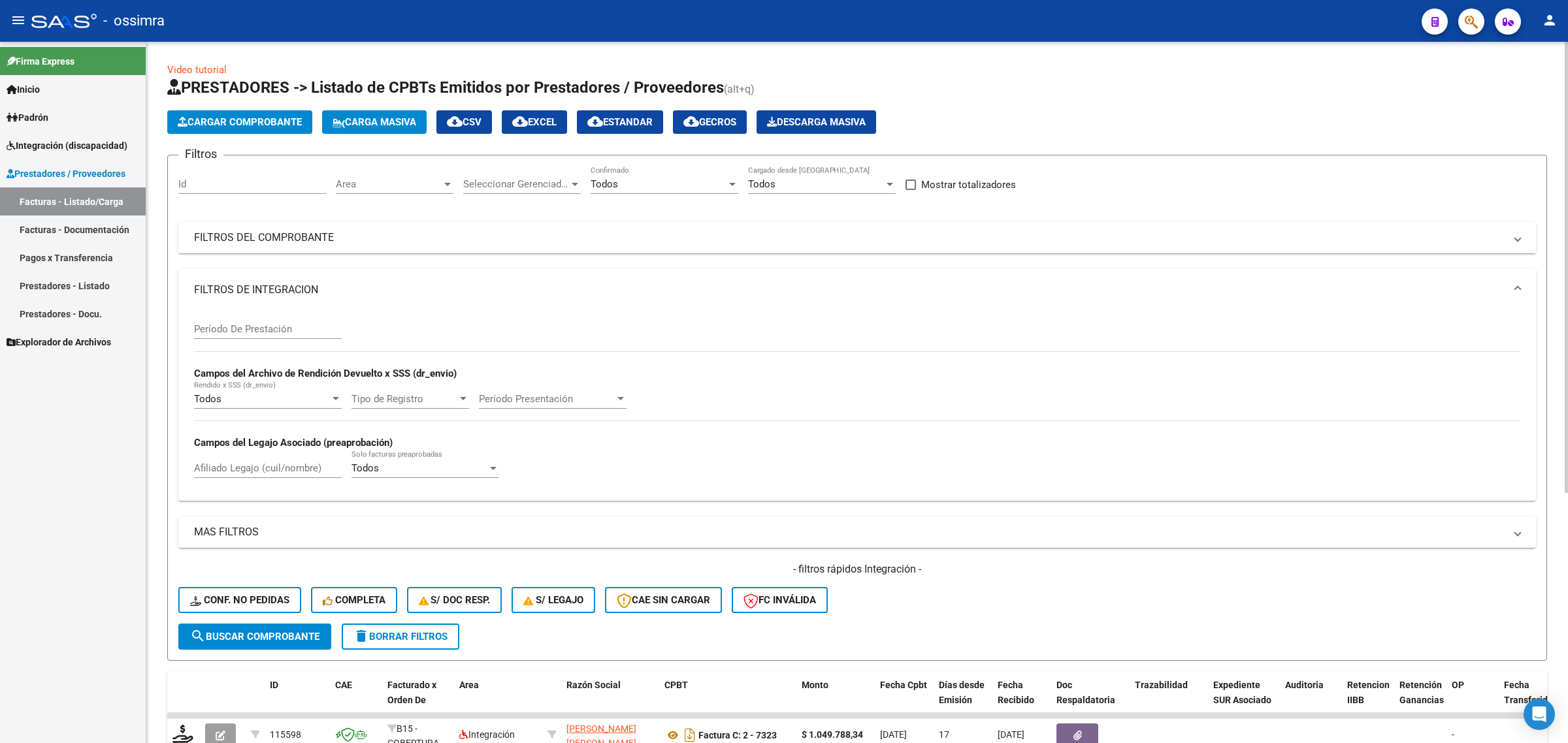
click at [263, 471] on input "Afiliado Legajo (cuil/nombre)" at bounding box center [268, 468] width 148 height 11
paste input "20498959378"
type input "20498959378"
click at [256, 631] on span "search Buscar Comprobante" at bounding box center [254, 636] width 129 height 11
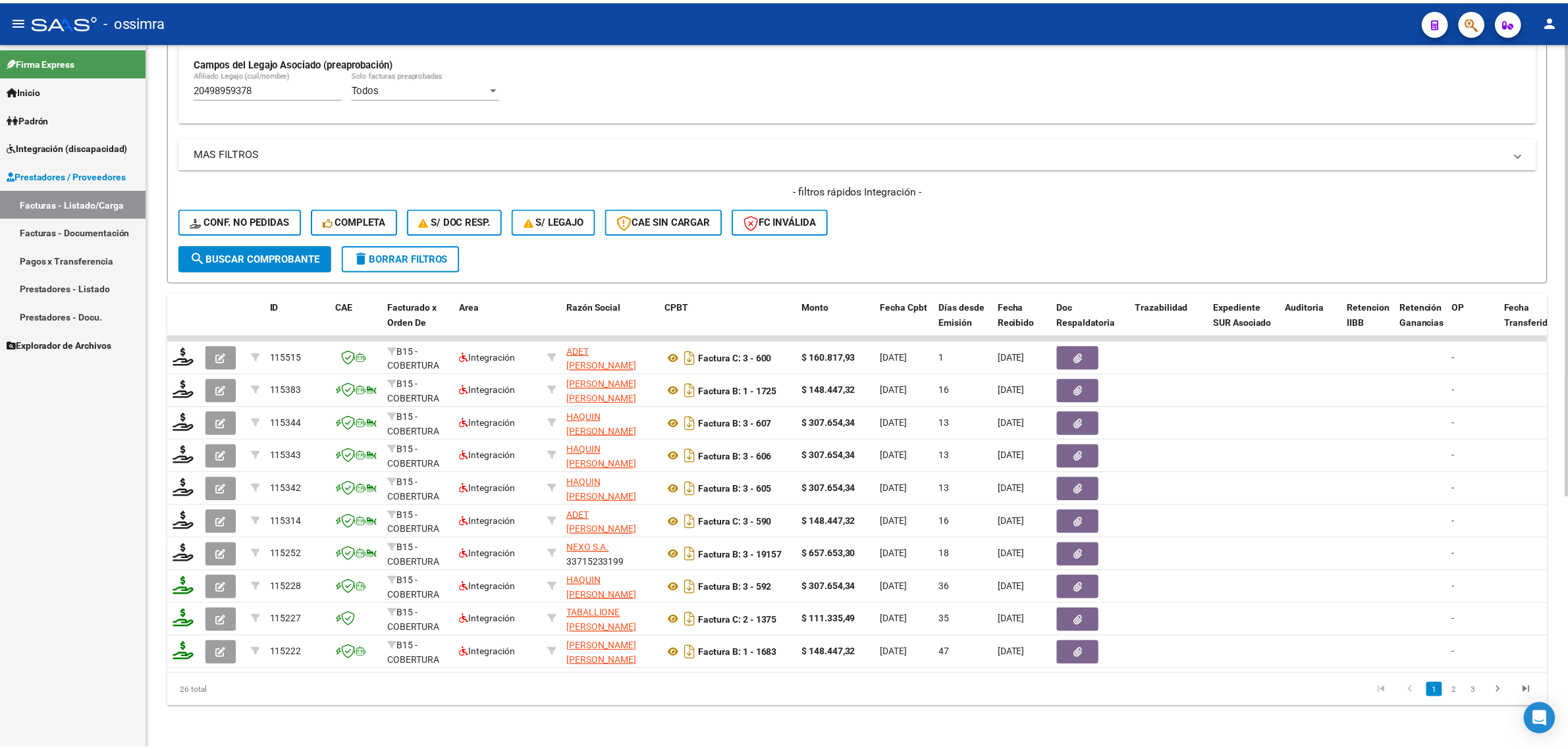
scroll to position [394, 0]
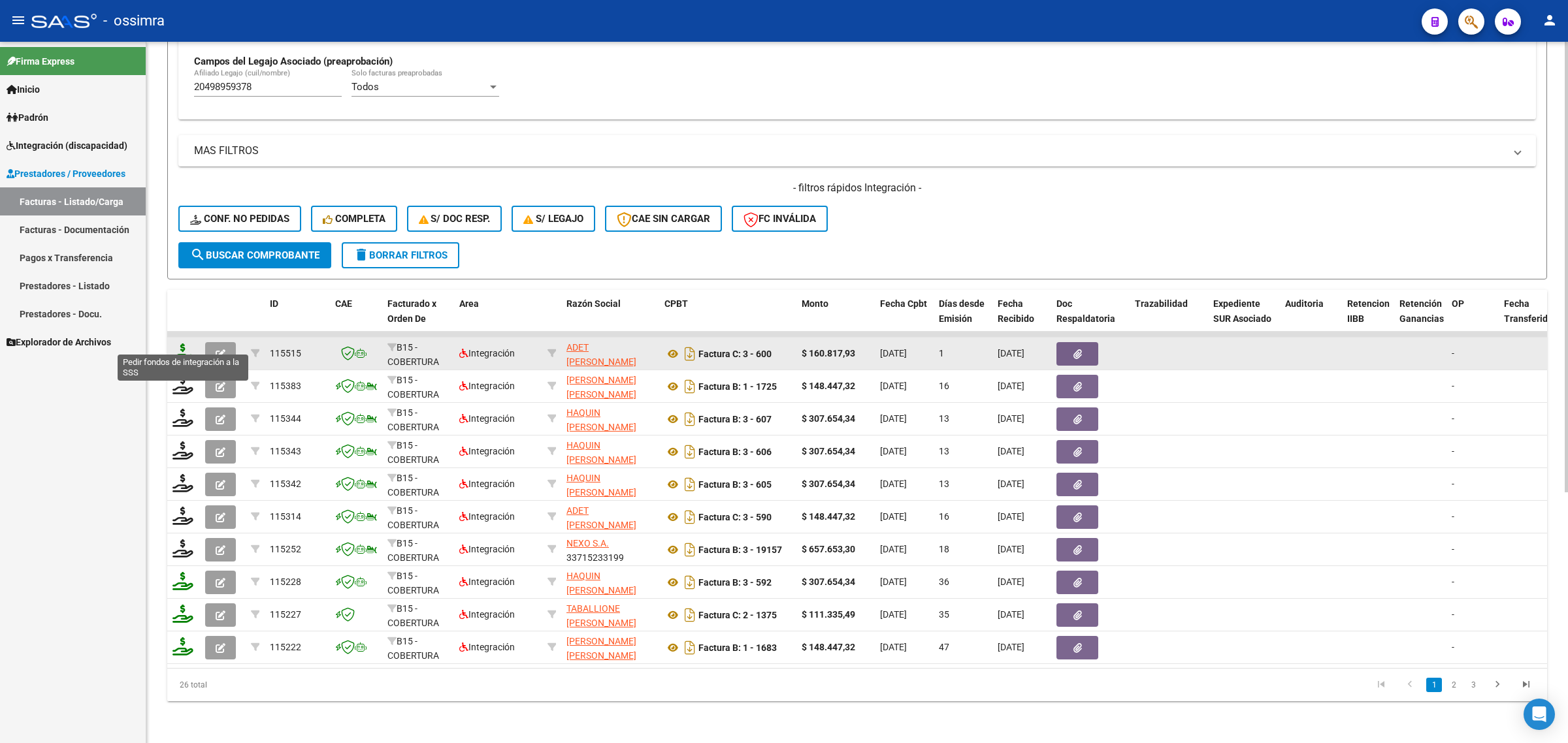
click at [181, 343] on icon at bounding box center [183, 353] width 21 height 19
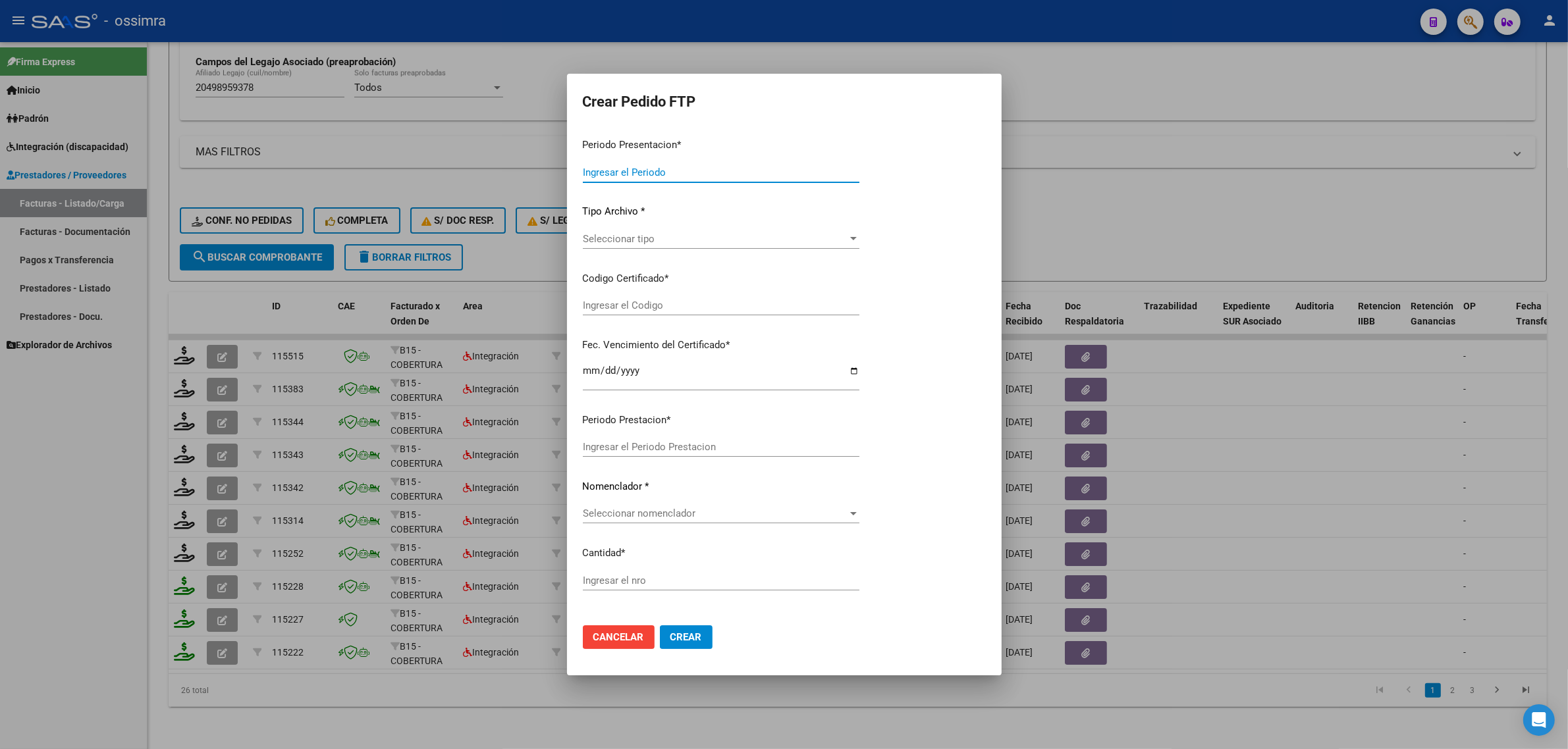
type input "202508"
type input "202506"
type input "$ 160.817,93"
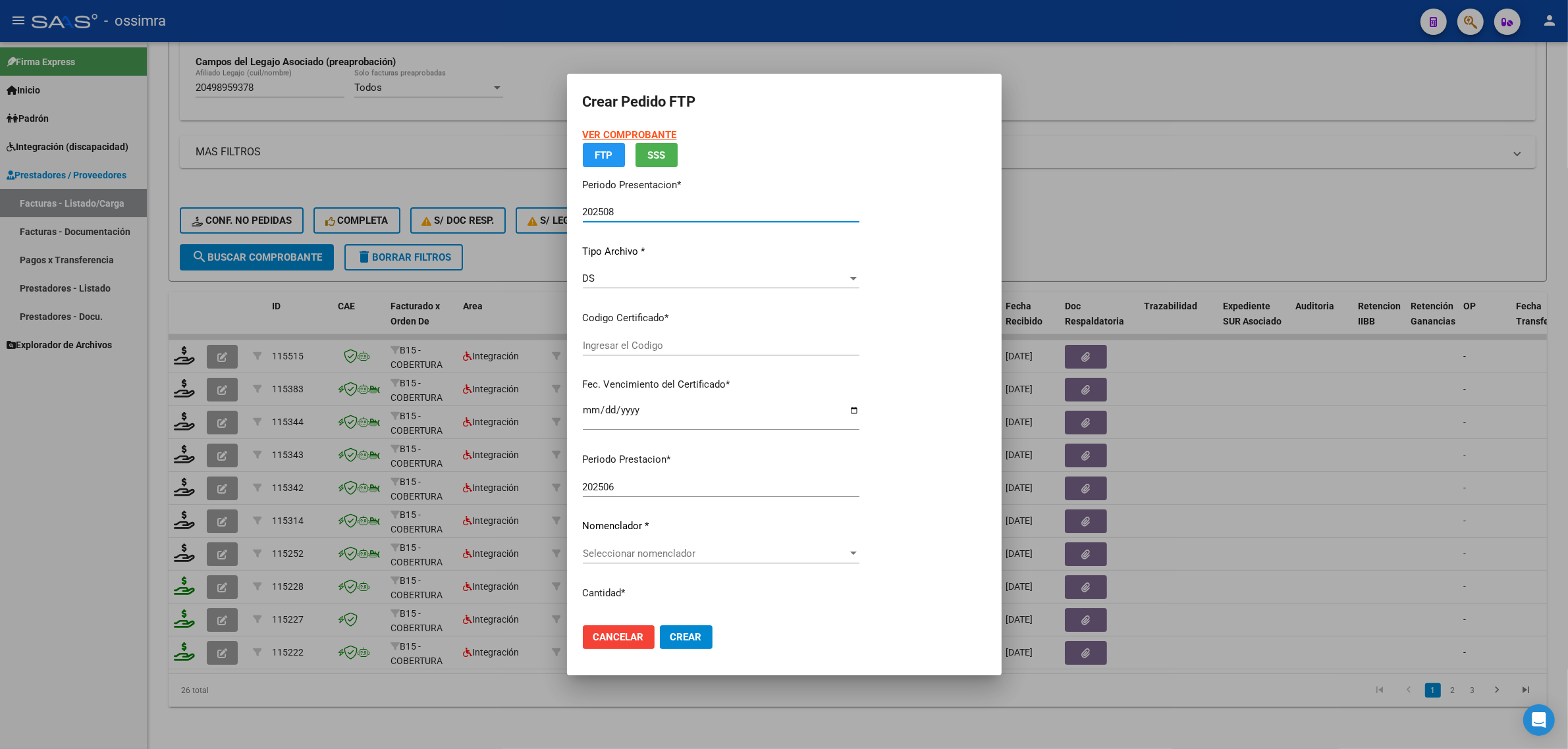
click at [231, 345] on div at bounding box center [784, 374] width 1568 height 749
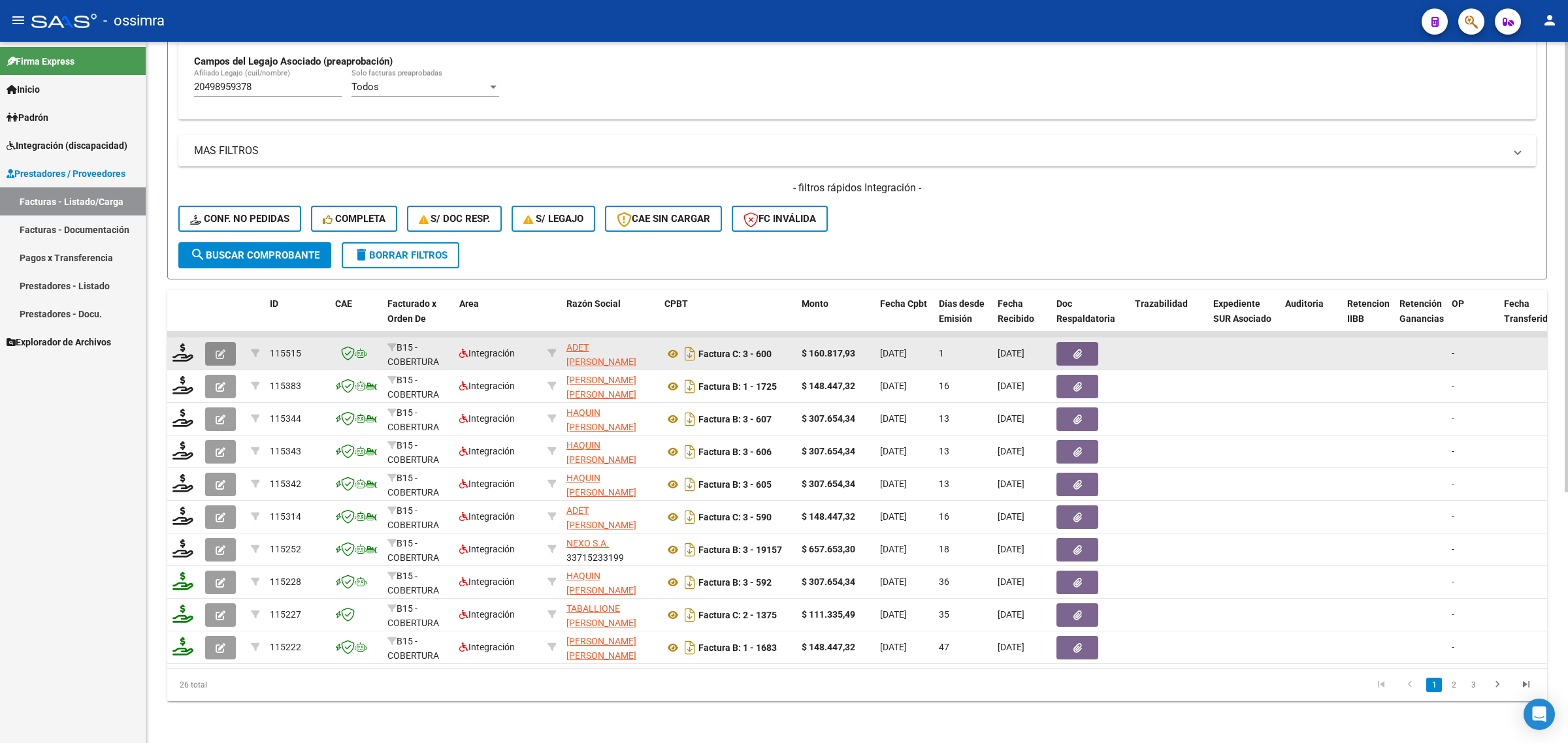
click at [218, 350] on icon "button" at bounding box center [221, 355] width 10 height 10
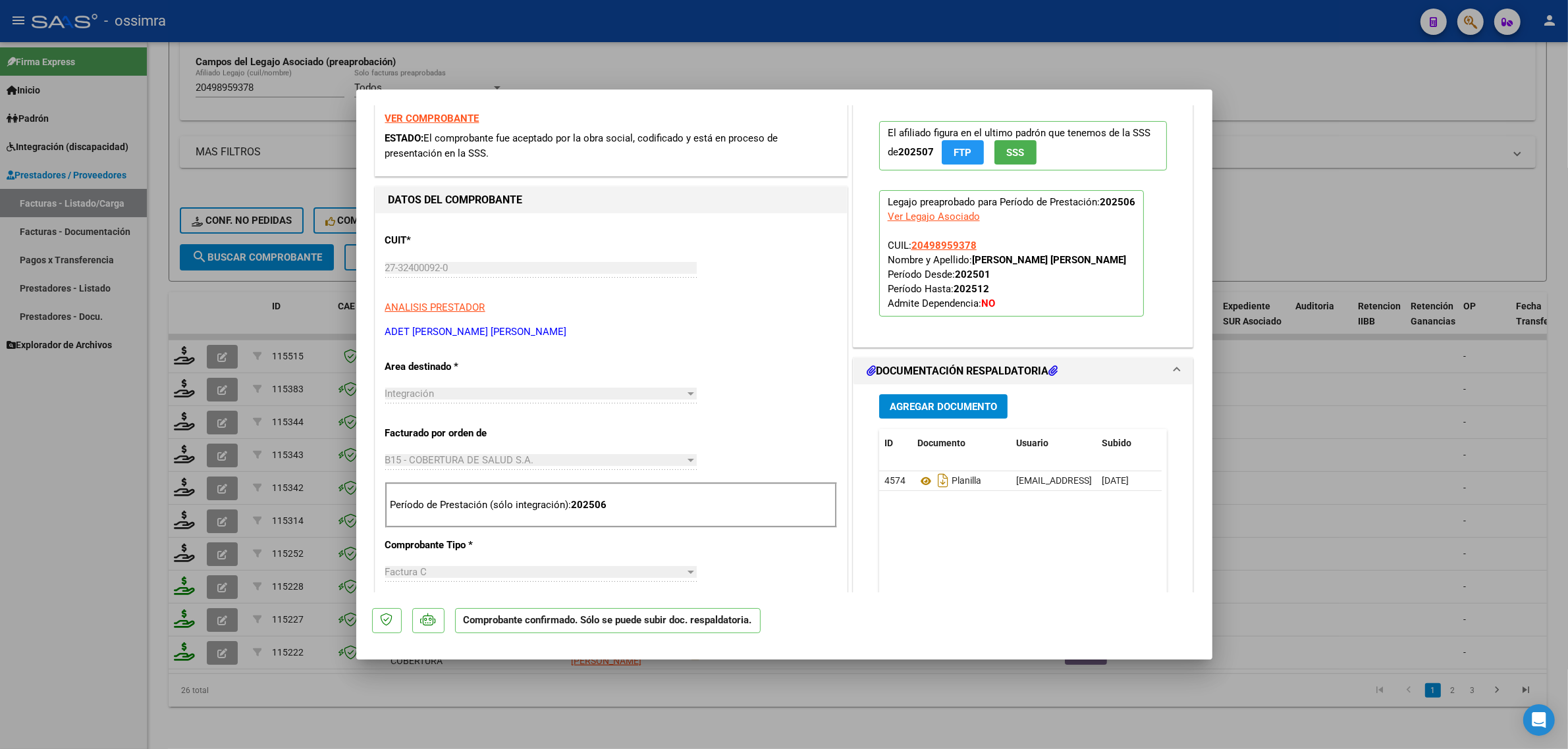
scroll to position [412, 0]
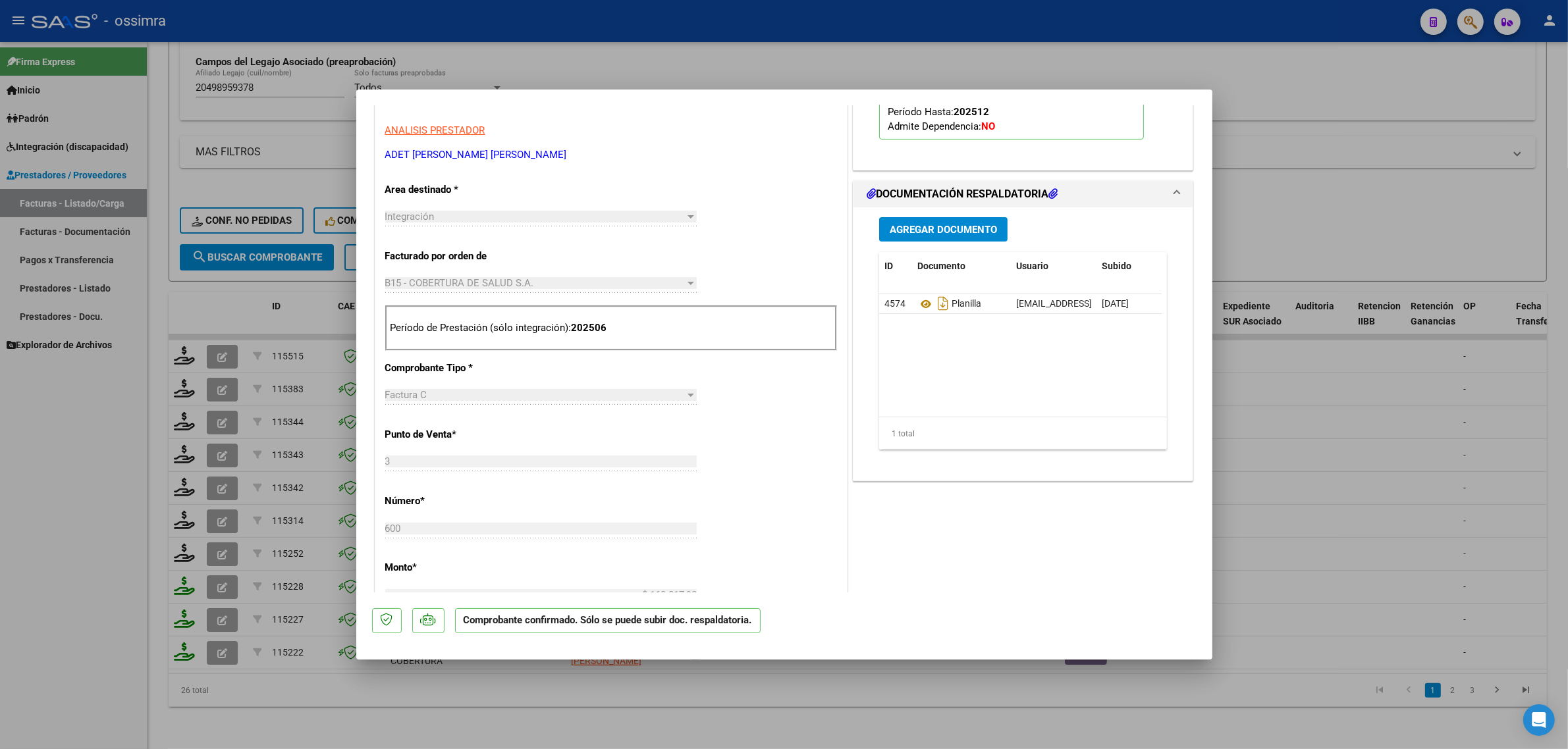
click at [936, 225] on span "Agregar Documento" at bounding box center [943, 230] width 108 height 12
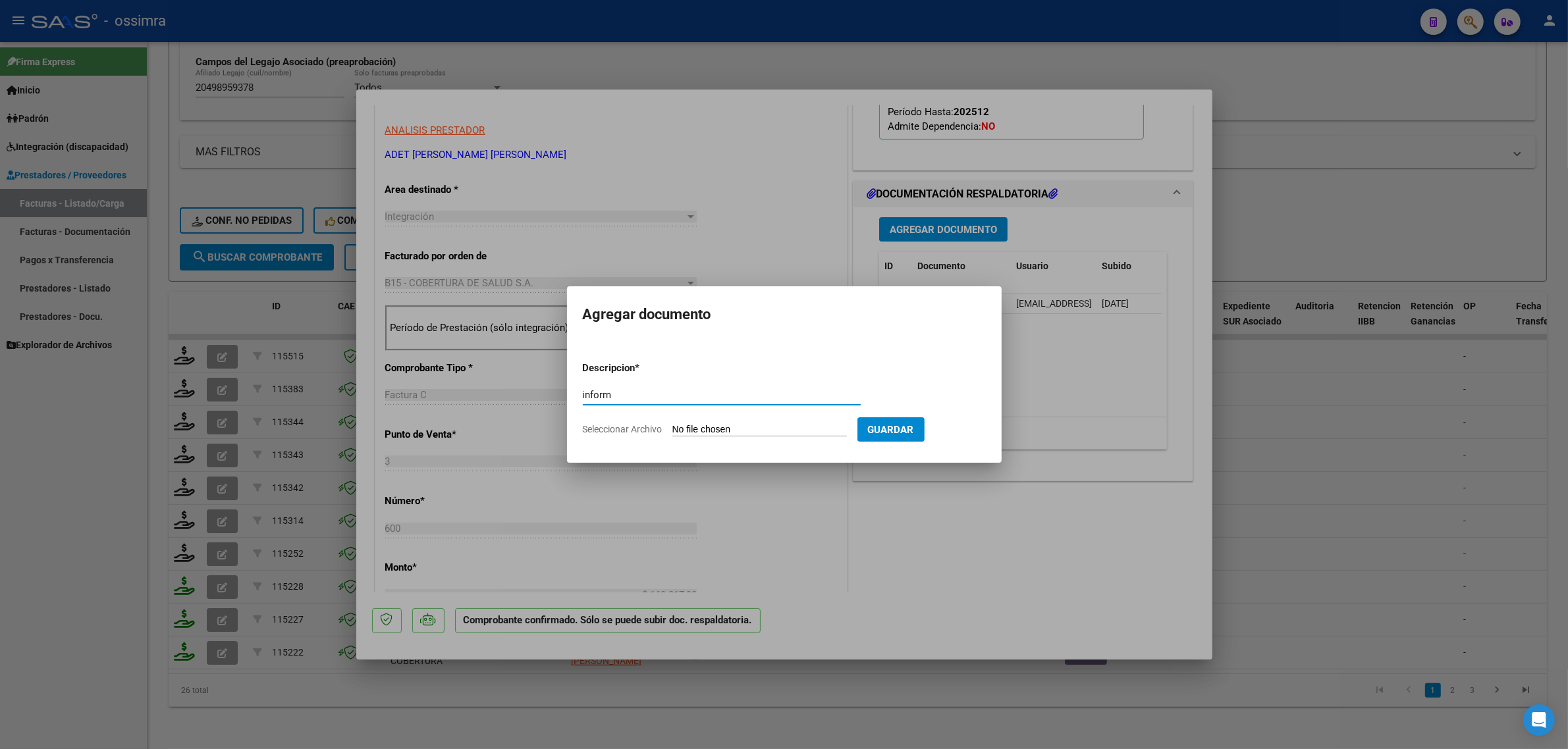
type input "infor"
type input "INFORME"
click at [734, 420] on form "Descripcion * INFORME Escriba aquí una descripcion Seleccionar Archivo Guardar" at bounding box center [785, 399] width 403 height 96
click at [722, 425] on input "Seleccionar Archivo" at bounding box center [760, 430] width 175 height 12
type input "C:\fakepath\WhatsApp Image 2025-09-18 at 11.53.59.pdf"
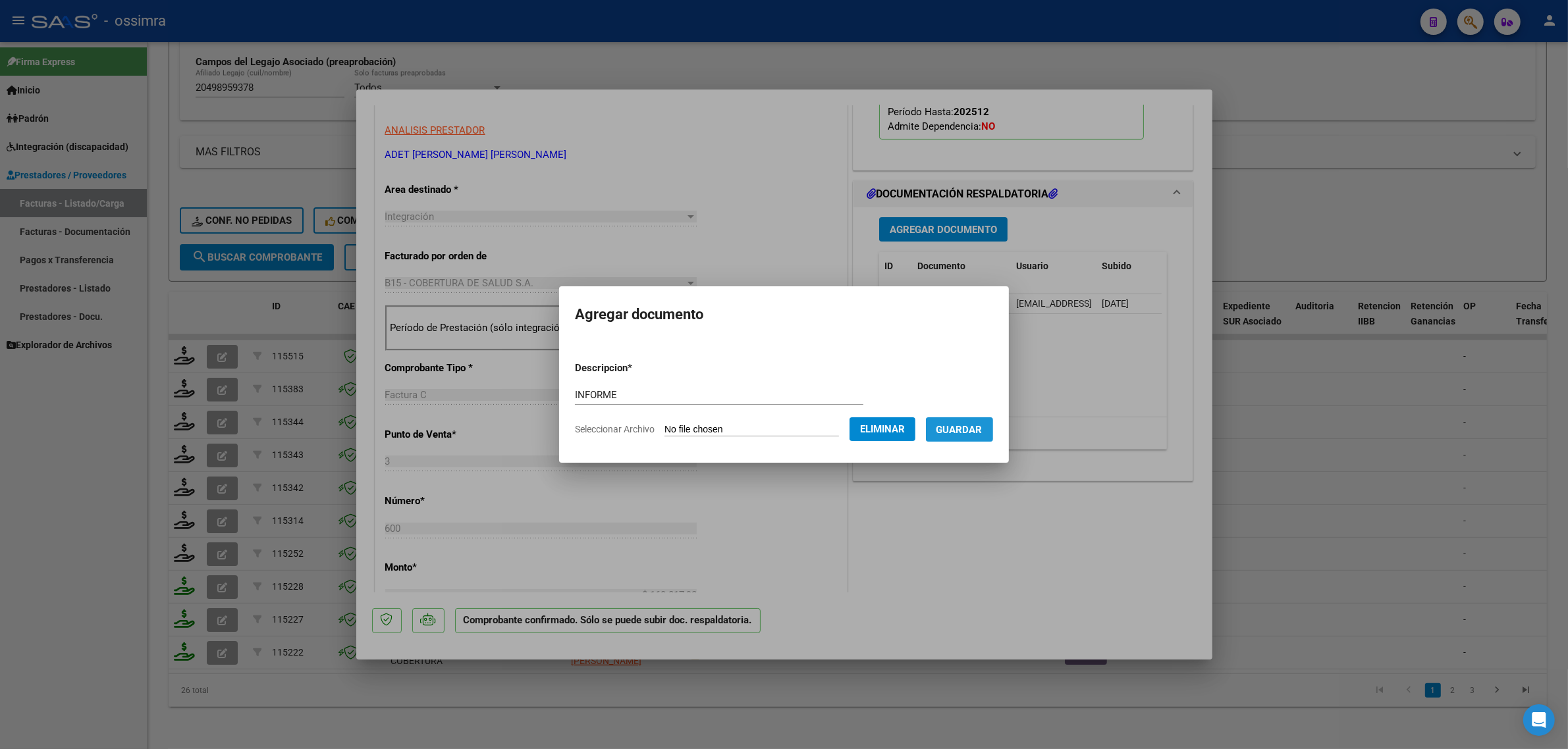
click at [972, 435] on button "Guardar" at bounding box center [960, 430] width 67 height 25
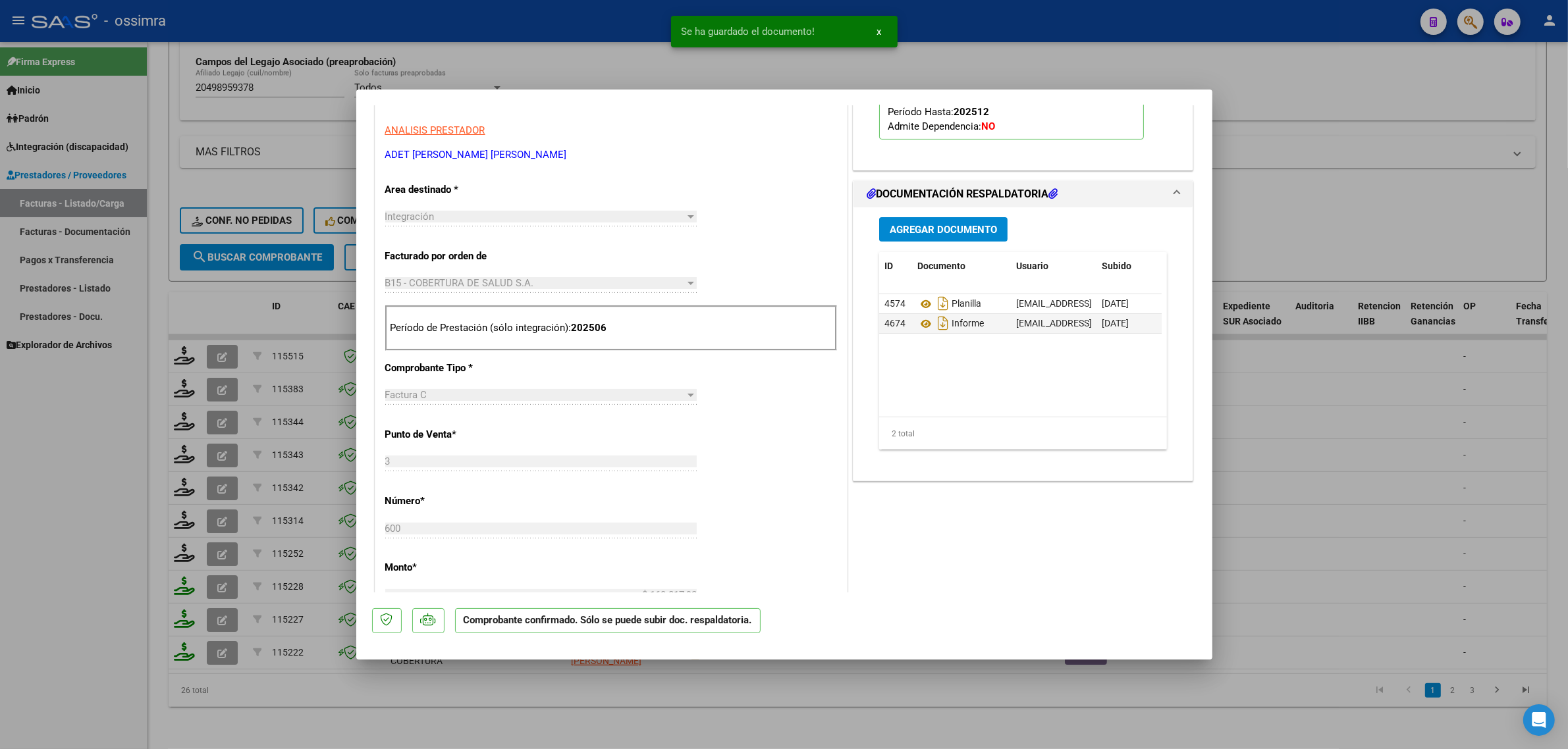
click at [959, 501] on div "PREAPROBACIÓN PARA INTEGRACION El afiliado figura en el ultimo padrón que tenem…" at bounding box center [1023, 452] width 346 height 1115
click at [215, 309] on div at bounding box center [784, 374] width 1568 height 749
type input "$ 0,00"
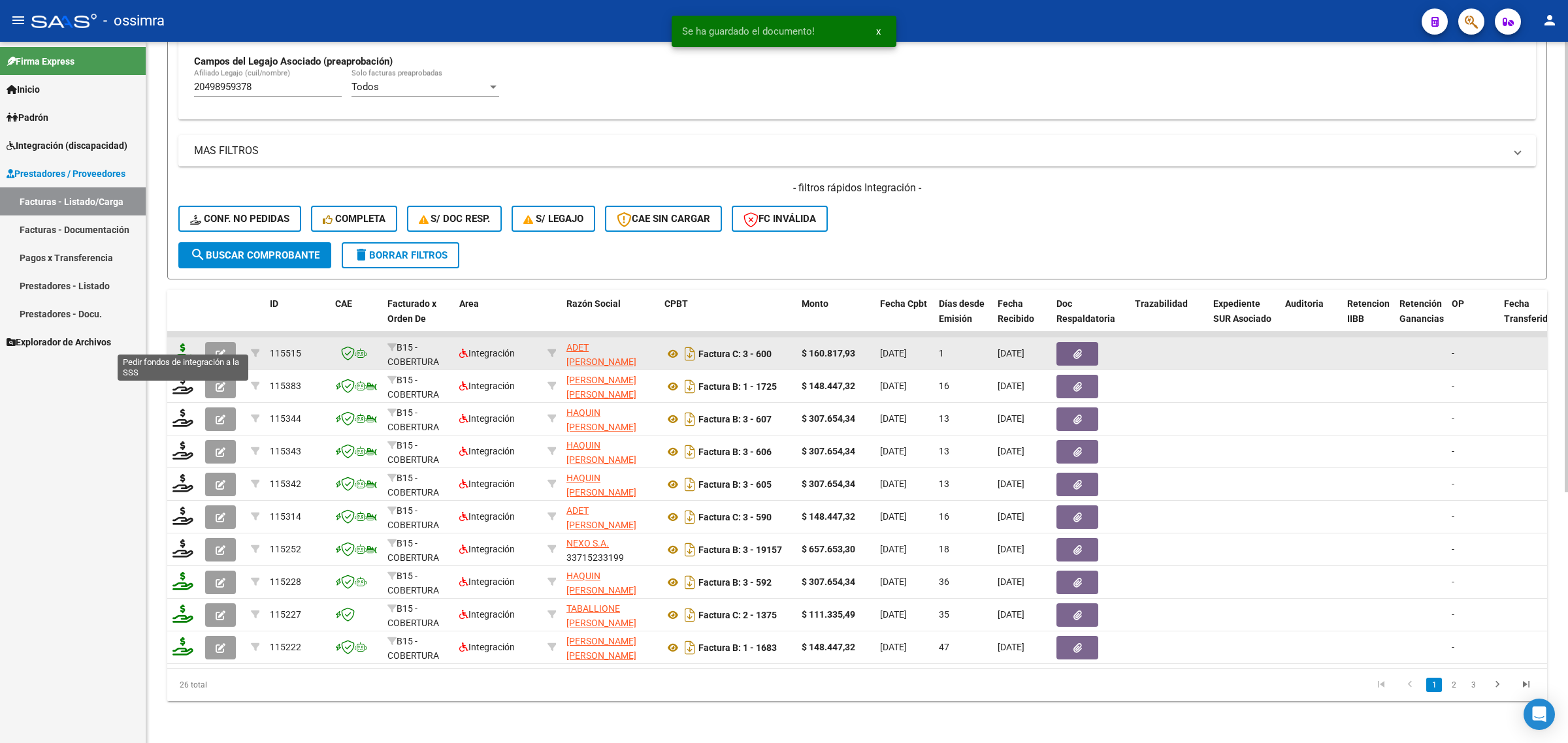
click at [177, 343] on icon at bounding box center [183, 353] width 21 height 19
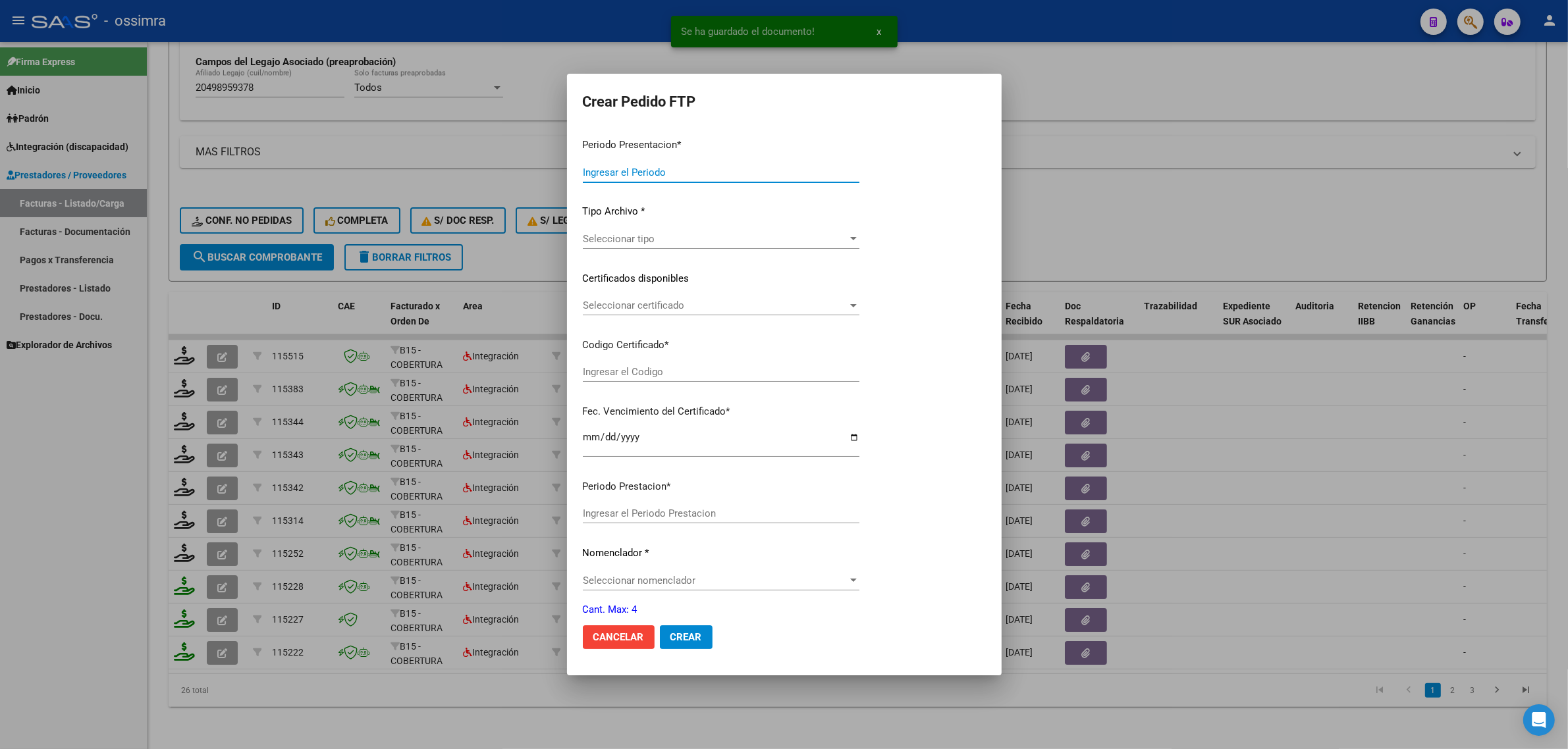
type input "202508"
type input "202506"
type input "$ 160.817,93"
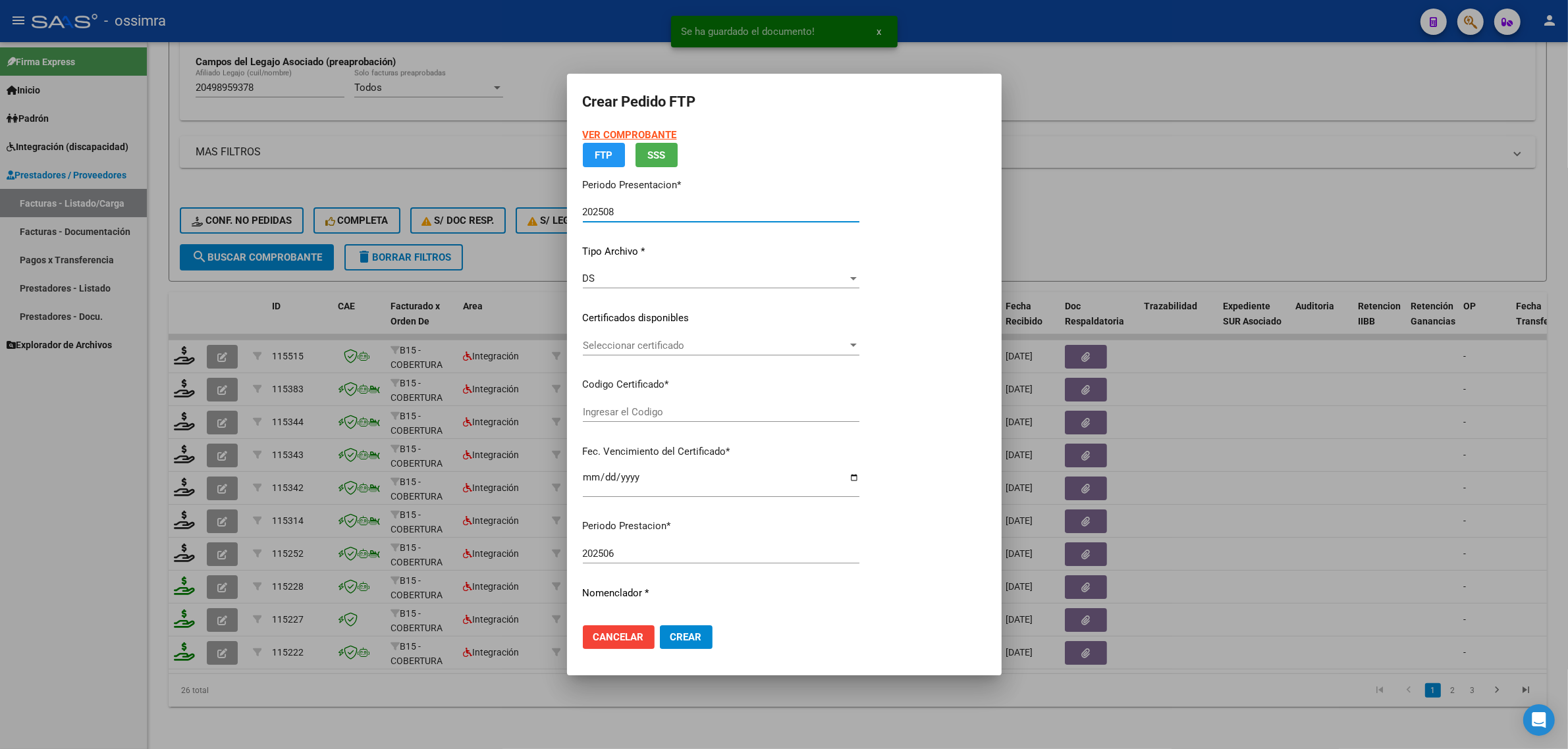
type input "ARG02000498959372018070320230703SAL121"
type input "2023-07-03"
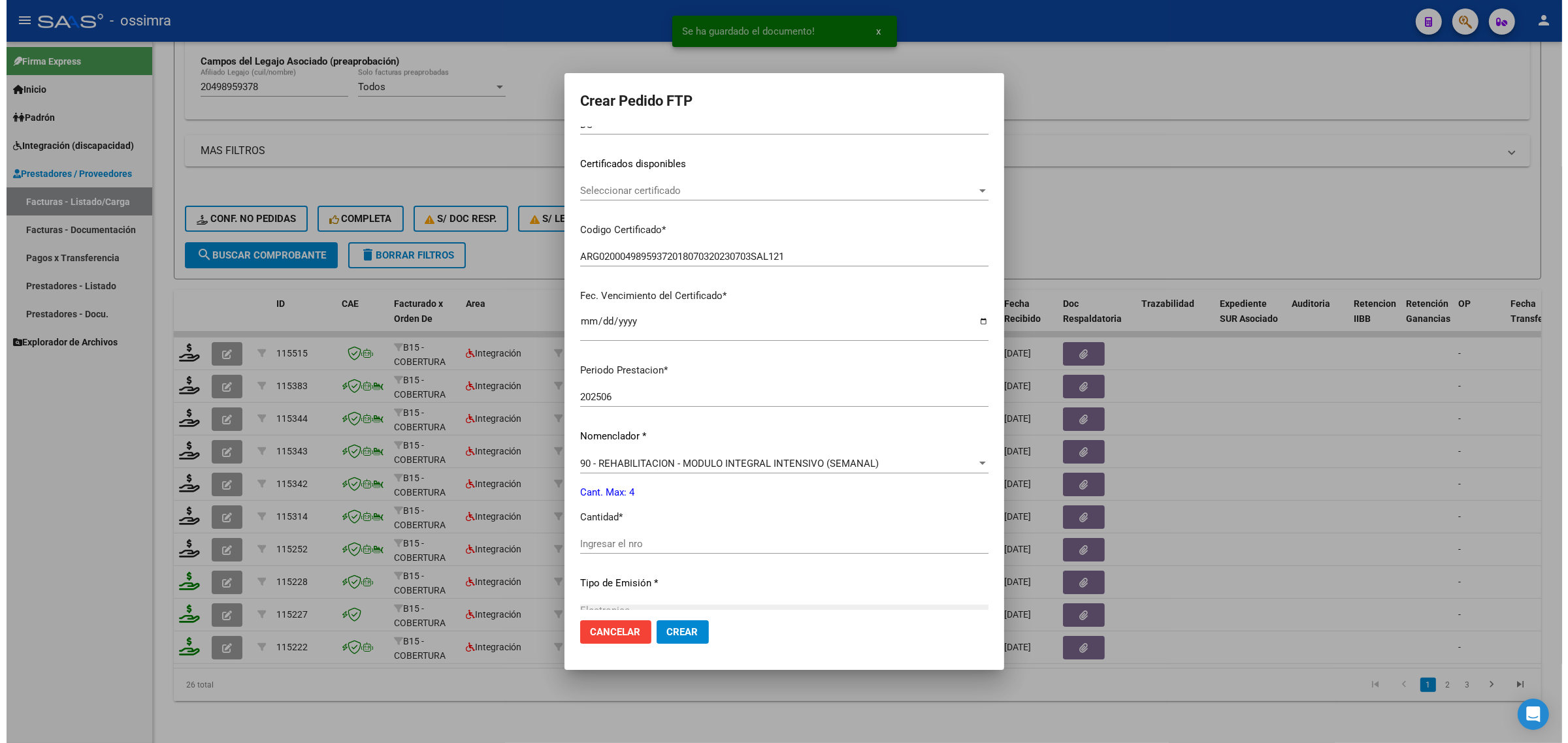
scroll to position [245, 0]
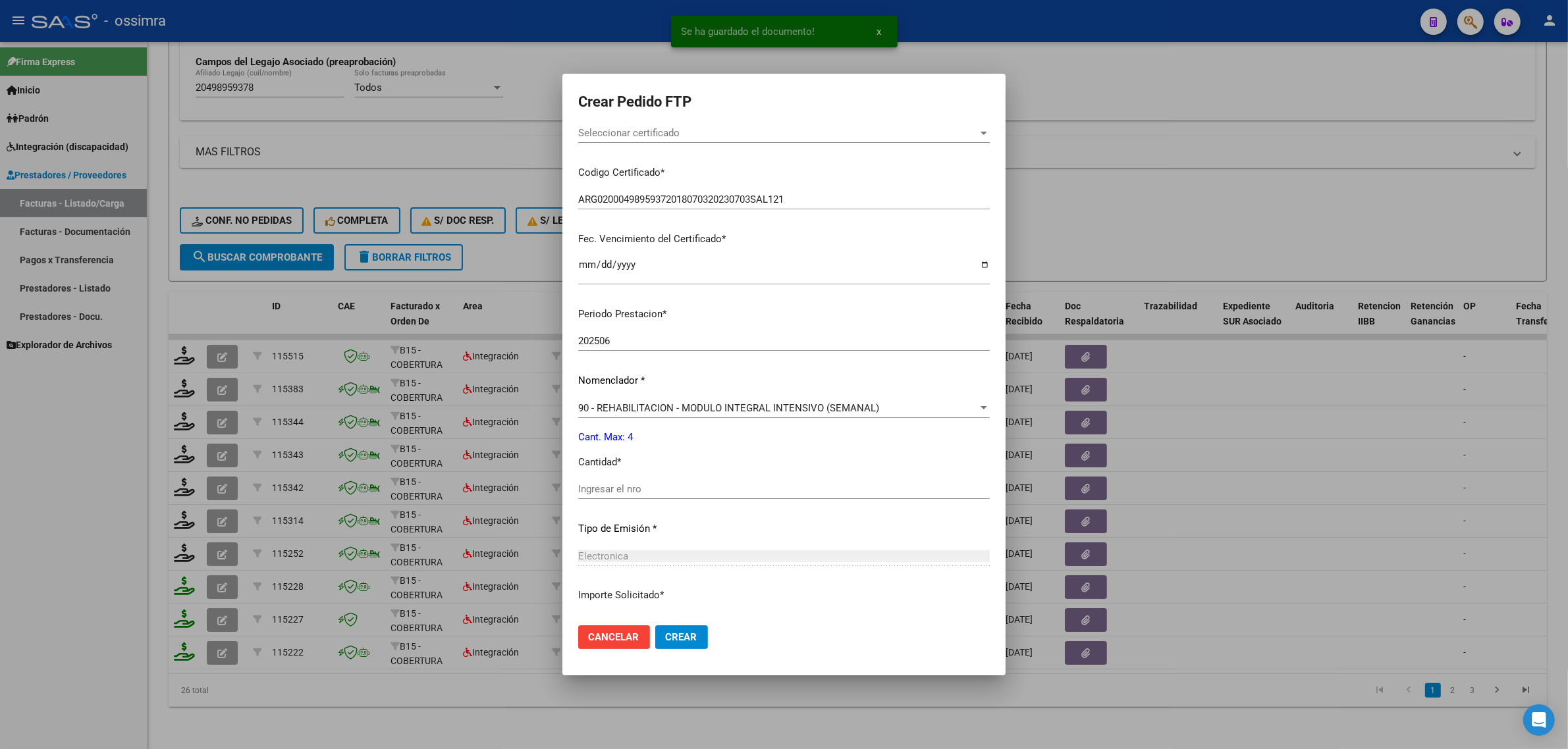
click at [587, 487] on input "Ingresar el nro" at bounding box center [784, 489] width 412 height 12
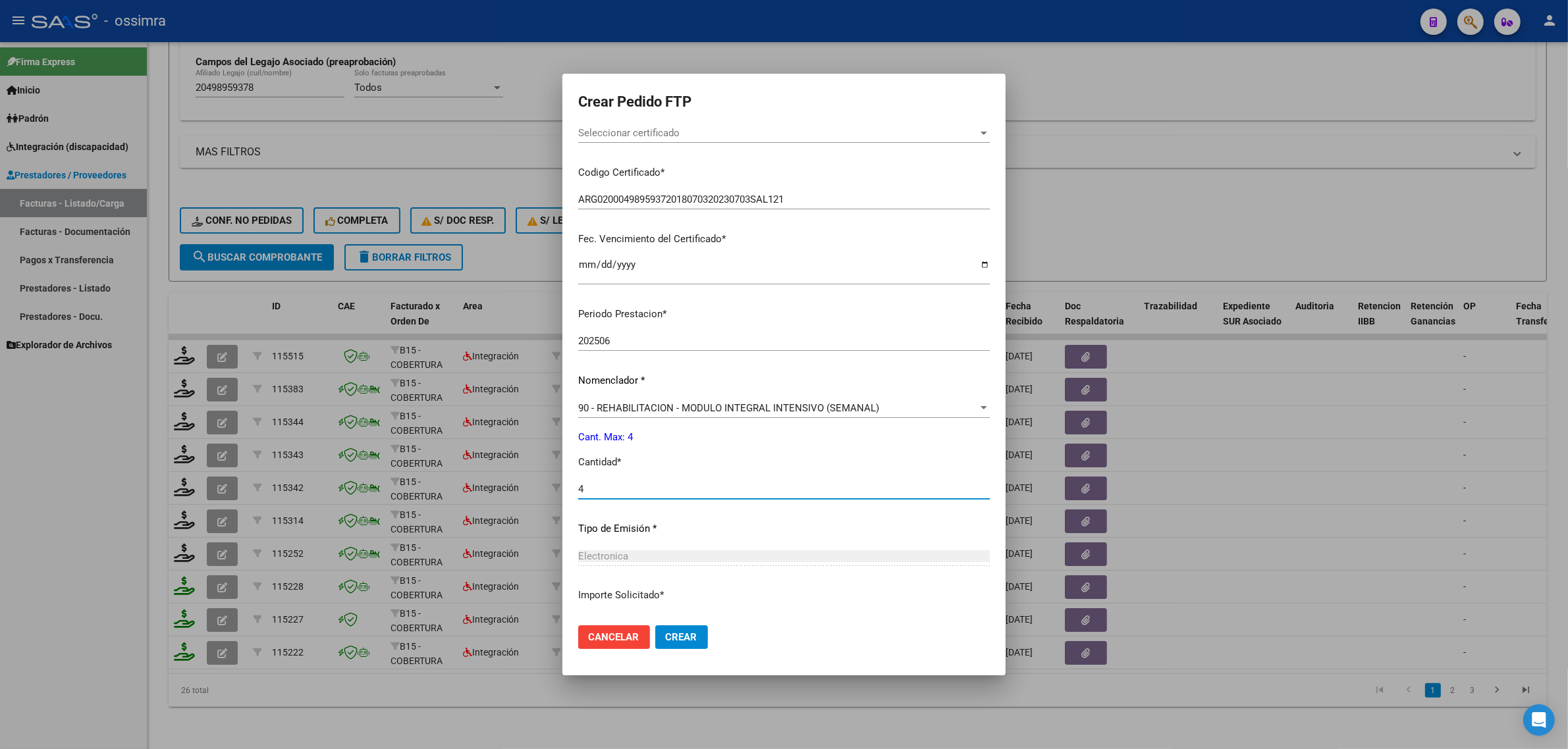
type input "4"
click at [663, 630] on button "Crear" at bounding box center [681, 637] width 53 height 24
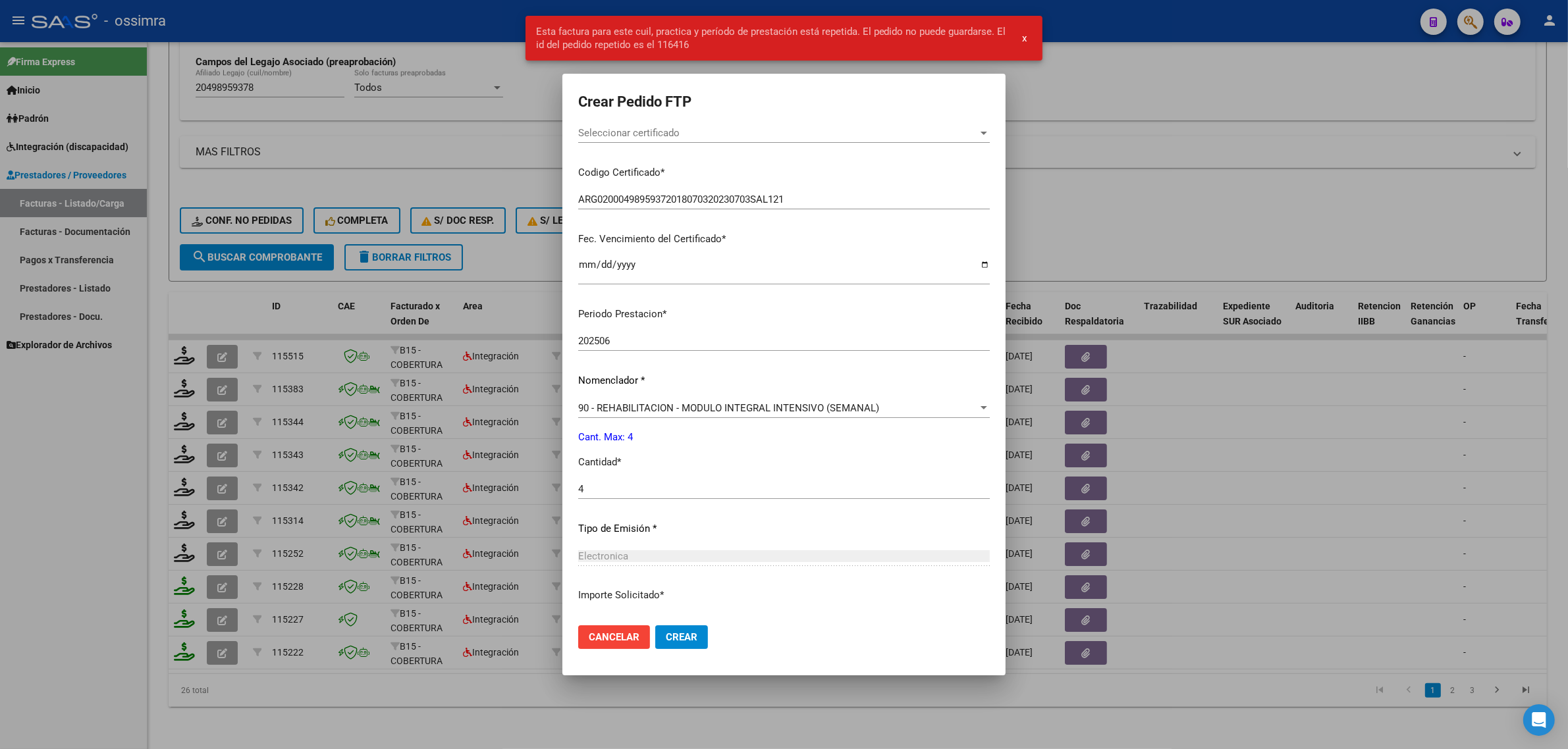
click at [376, 344] on div at bounding box center [784, 374] width 1568 height 749
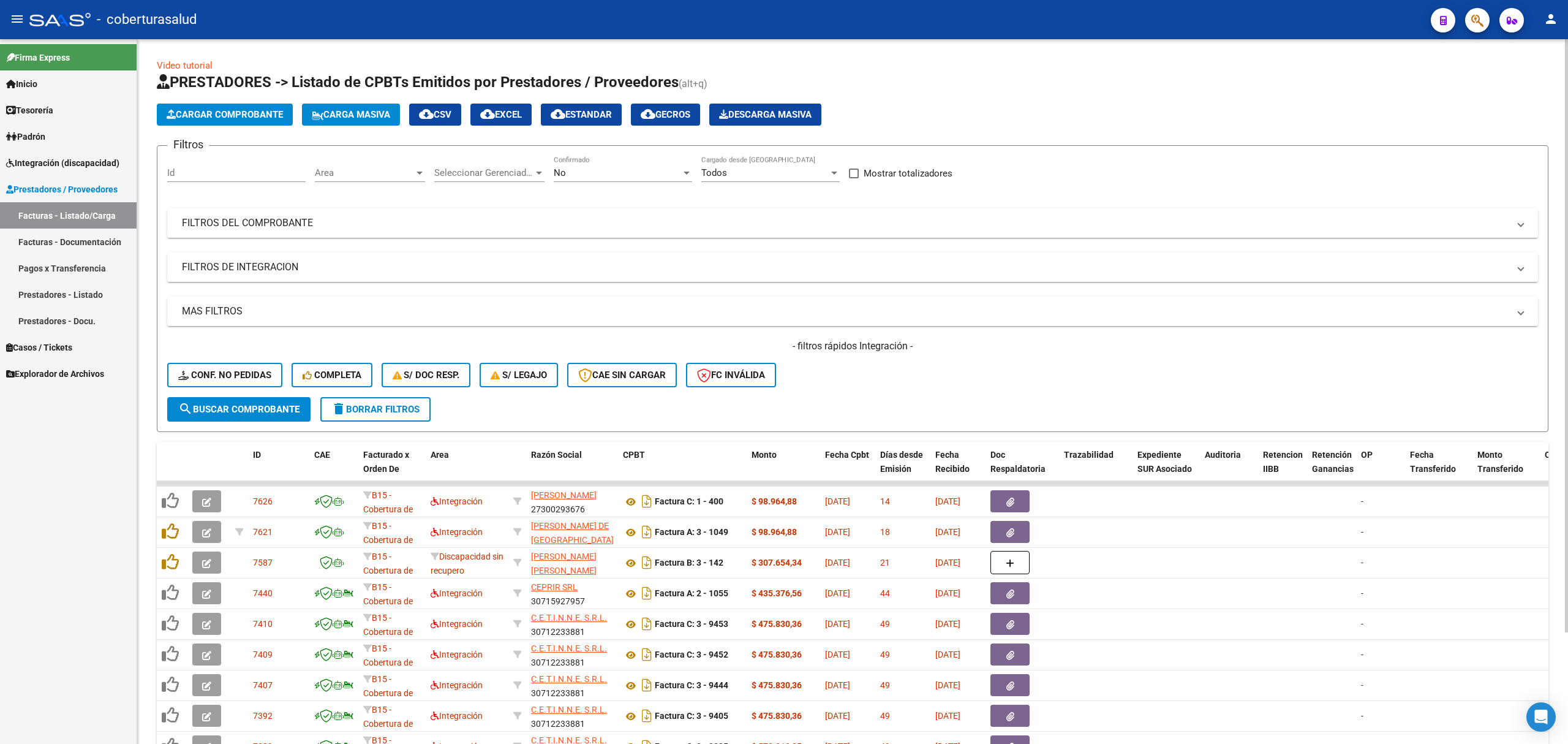
click at [557, 169] on span "No" at bounding box center [560, 173] width 12 height 11
click at [579, 123] on span "Todos" at bounding box center [623, 118] width 138 height 28
click at [253, 405] on span "search Buscar Comprobante" at bounding box center [239, 409] width 121 height 11
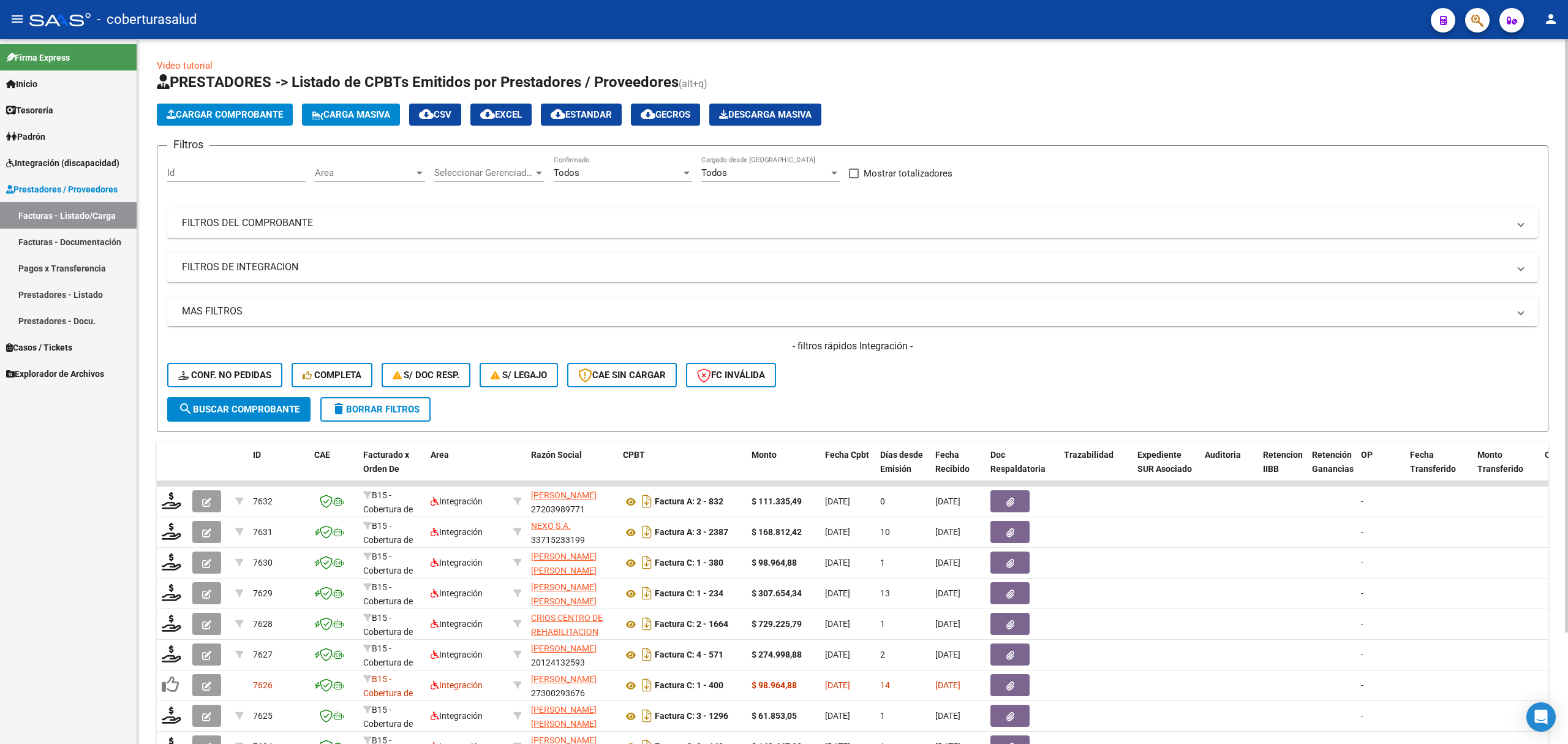
click at [233, 121] on button "Cargar Comprobante" at bounding box center [224, 114] width 136 height 22
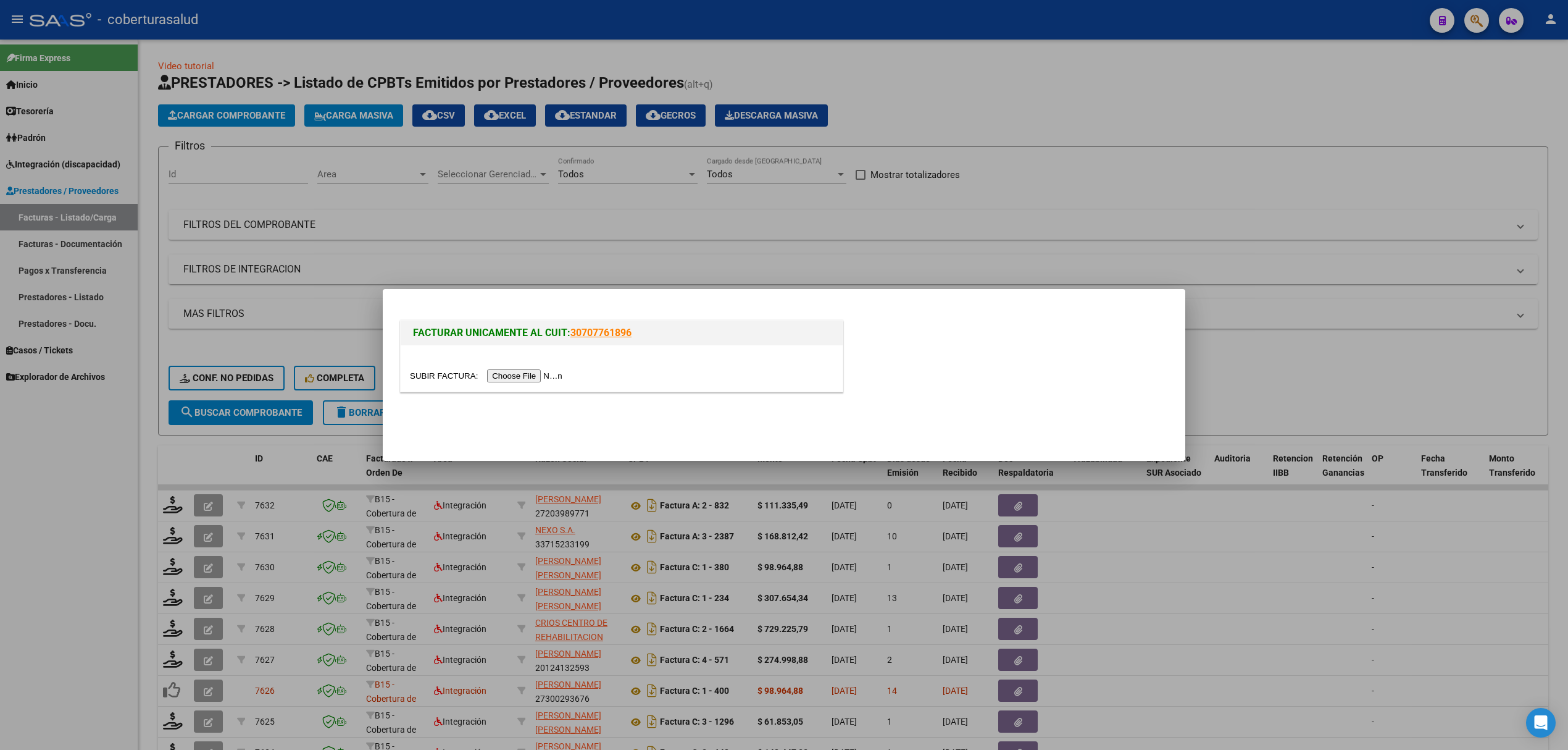
click at [512, 372] on input "file" at bounding box center [488, 375] width 156 height 13
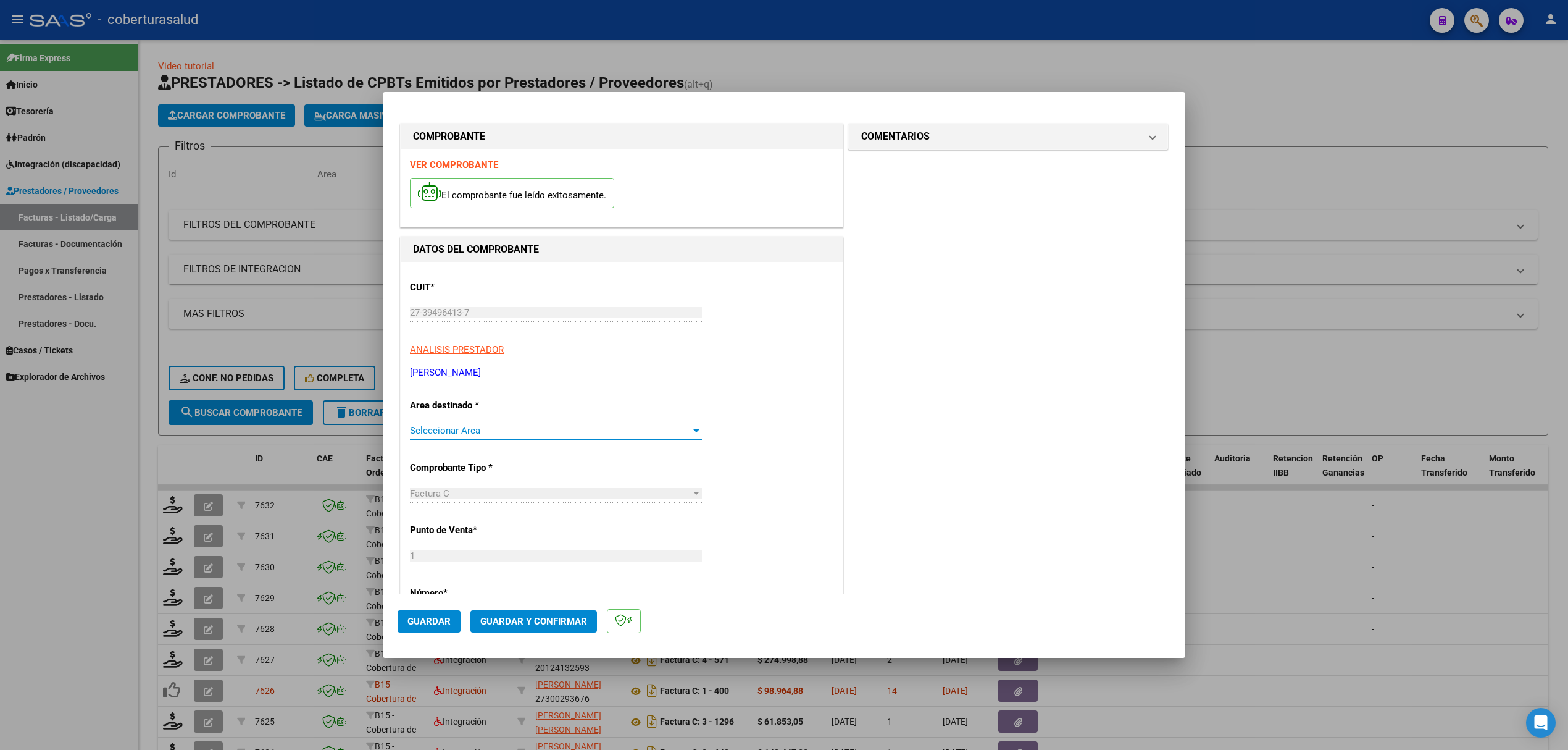
click at [534, 428] on span "Seleccionar Area" at bounding box center [550, 430] width 281 height 11
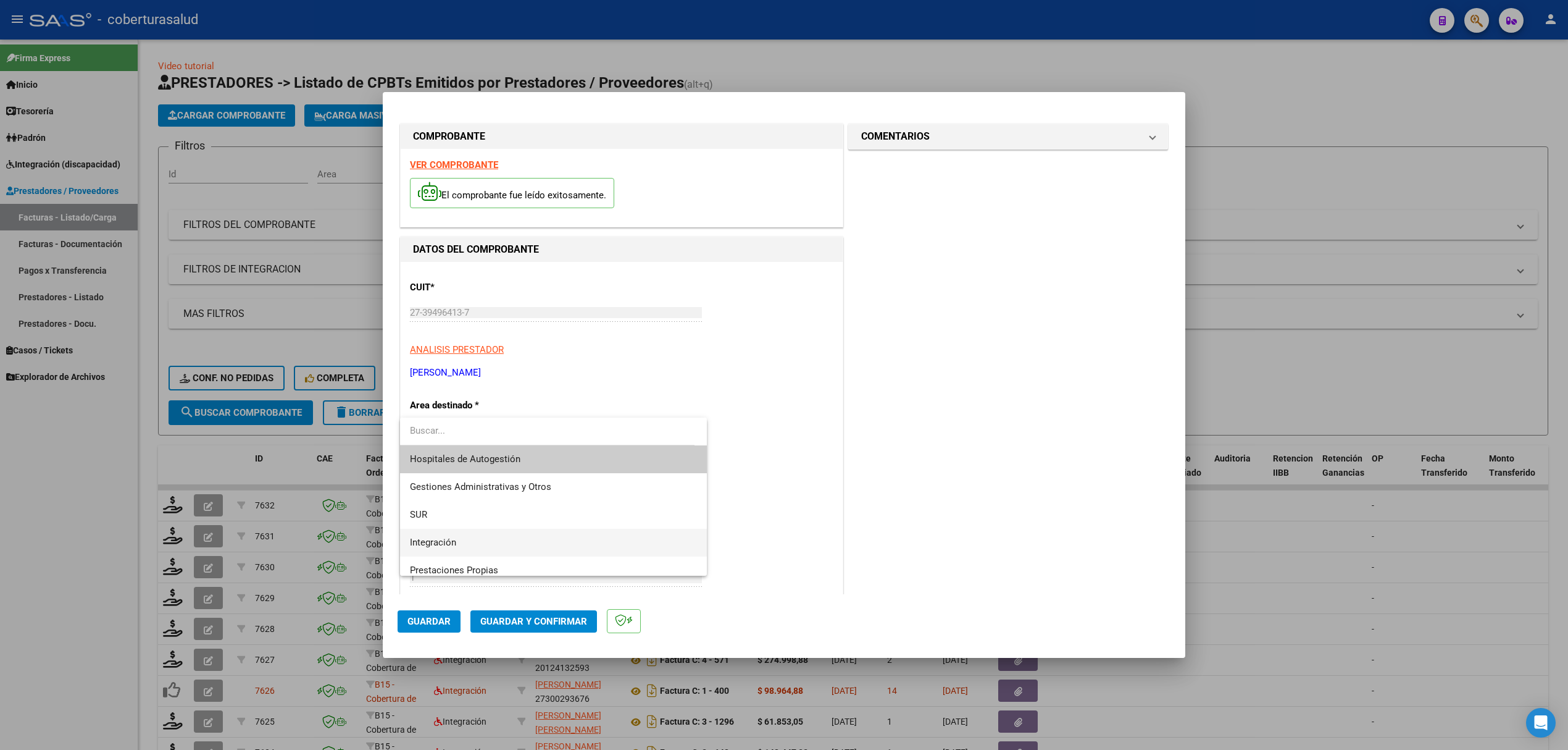
click at [464, 537] on span "Integración" at bounding box center [553, 542] width 287 height 28
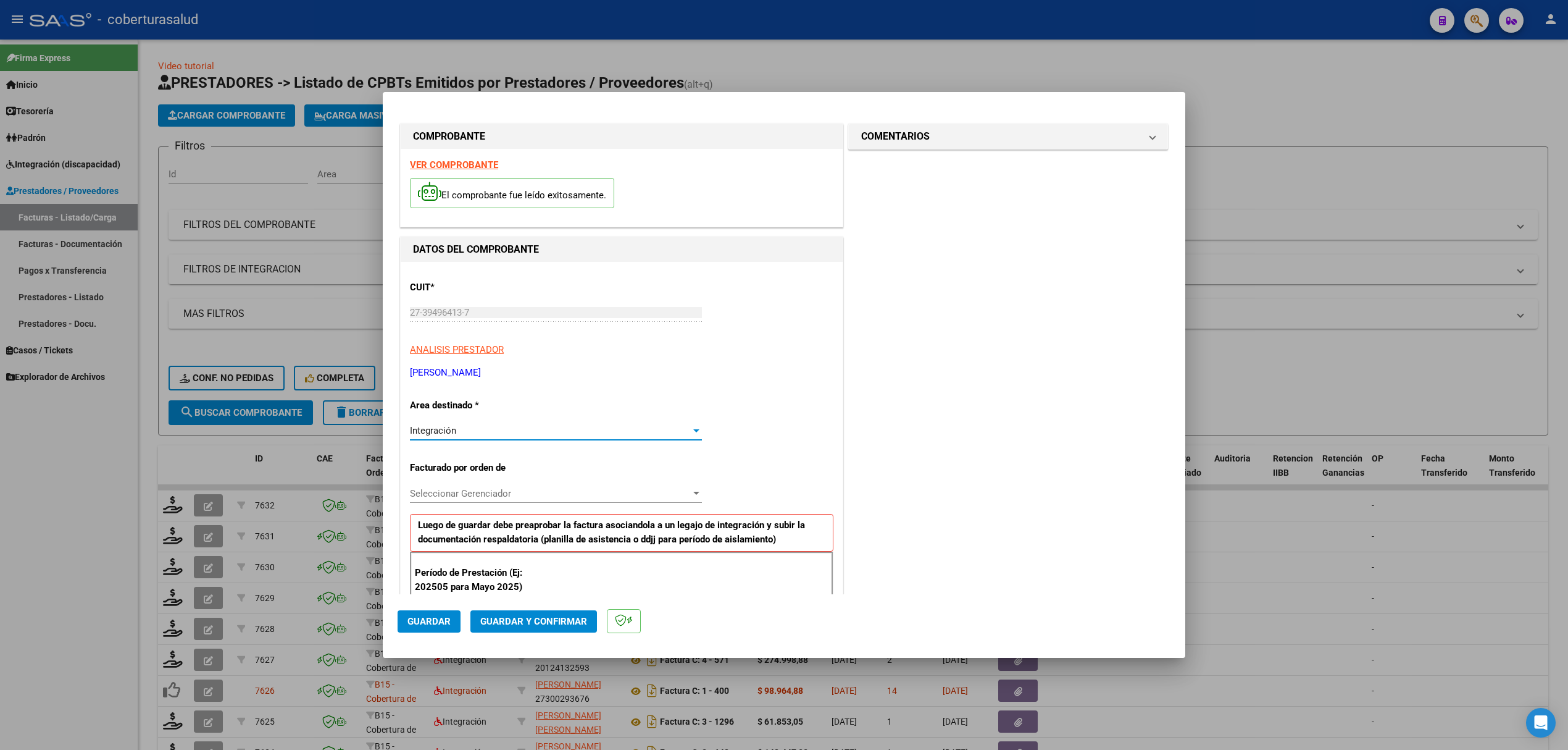
click at [488, 492] on span "Seleccionar Gerenciador" at bounding box center [550, 493] width 281 height 11
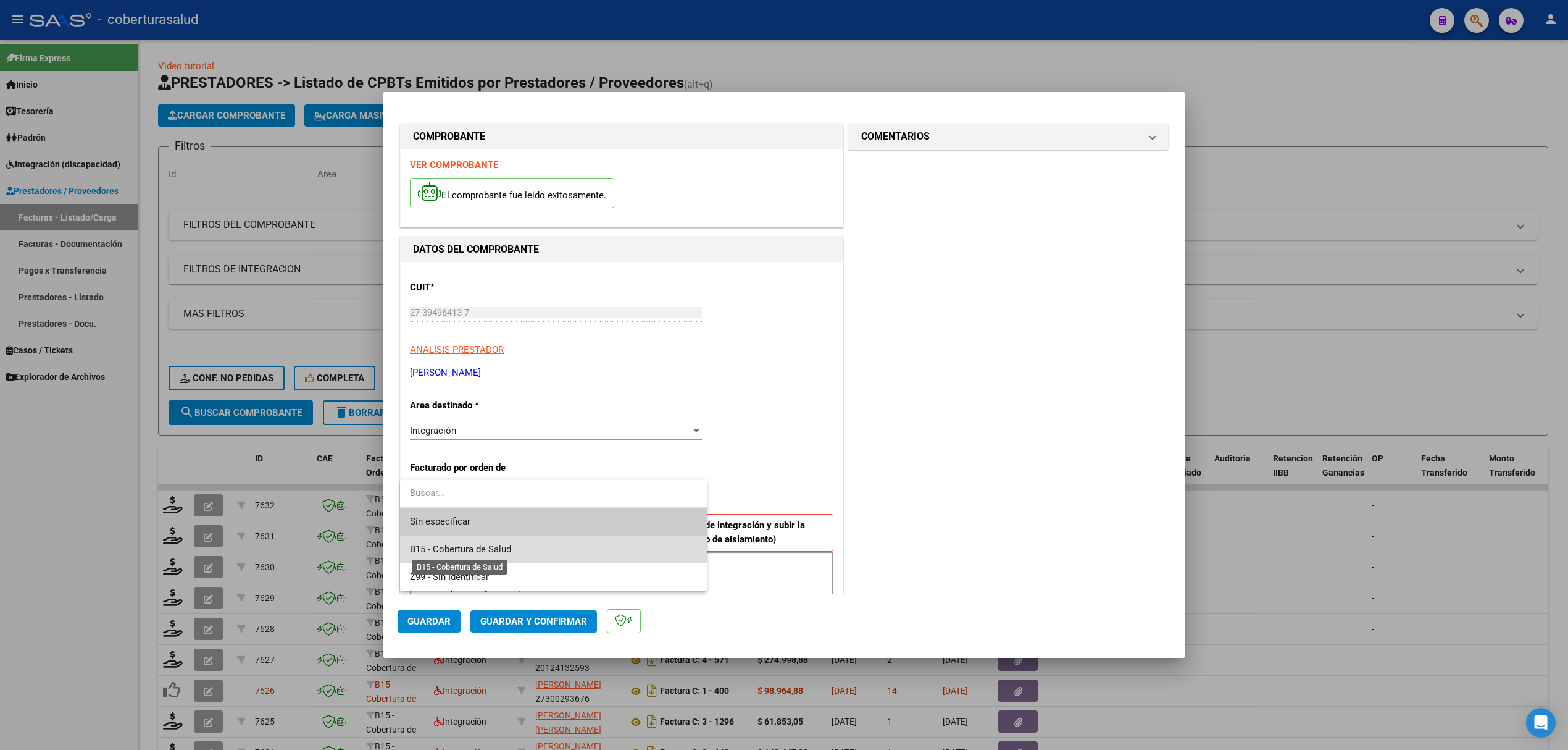
click at [471, 549] on span "B15 - Cobertura de Salud" at bounding box center [460, 549] width 101 height 11
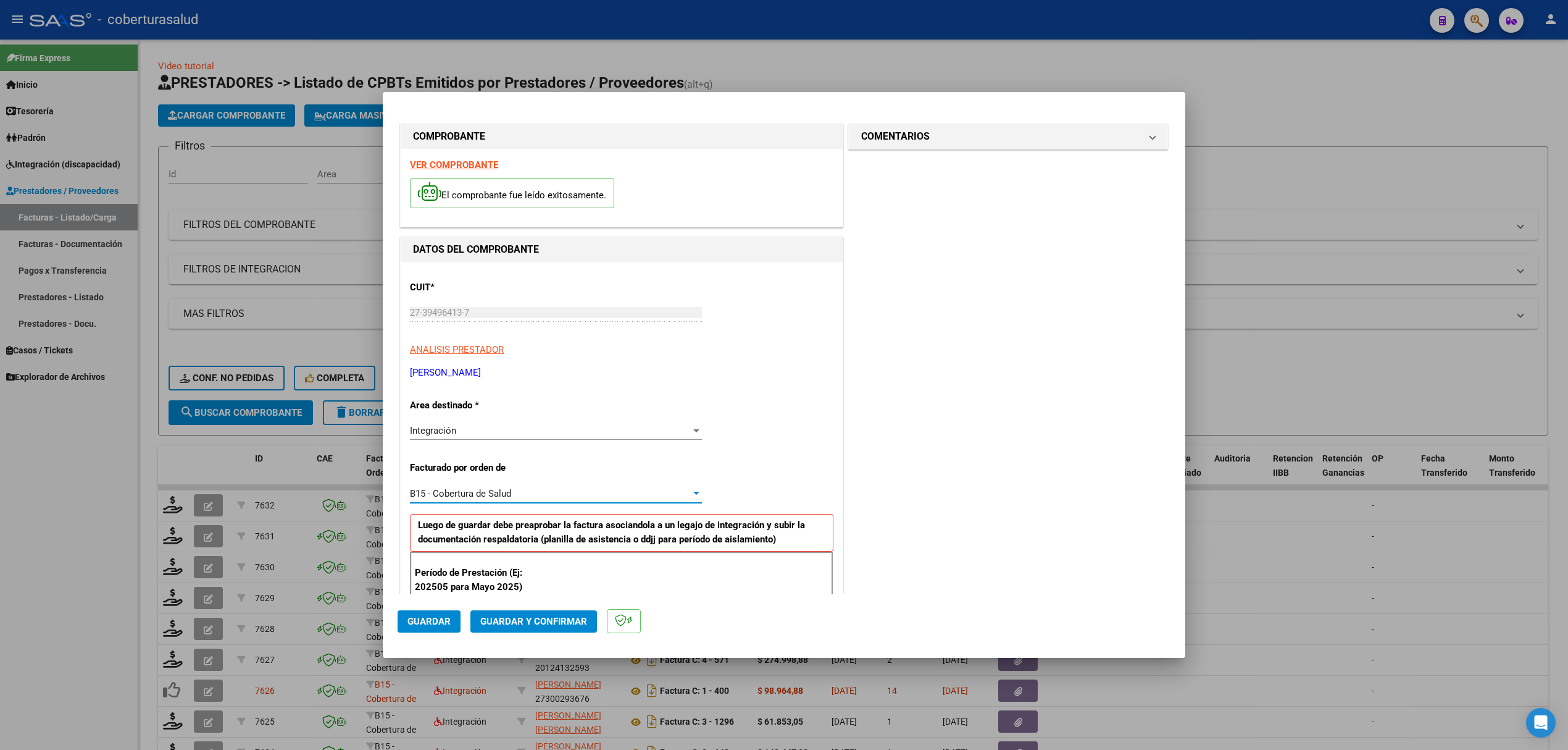
click at [433, 625] on span "Guardar" at bounding box center [429, 621] width 43 height 11
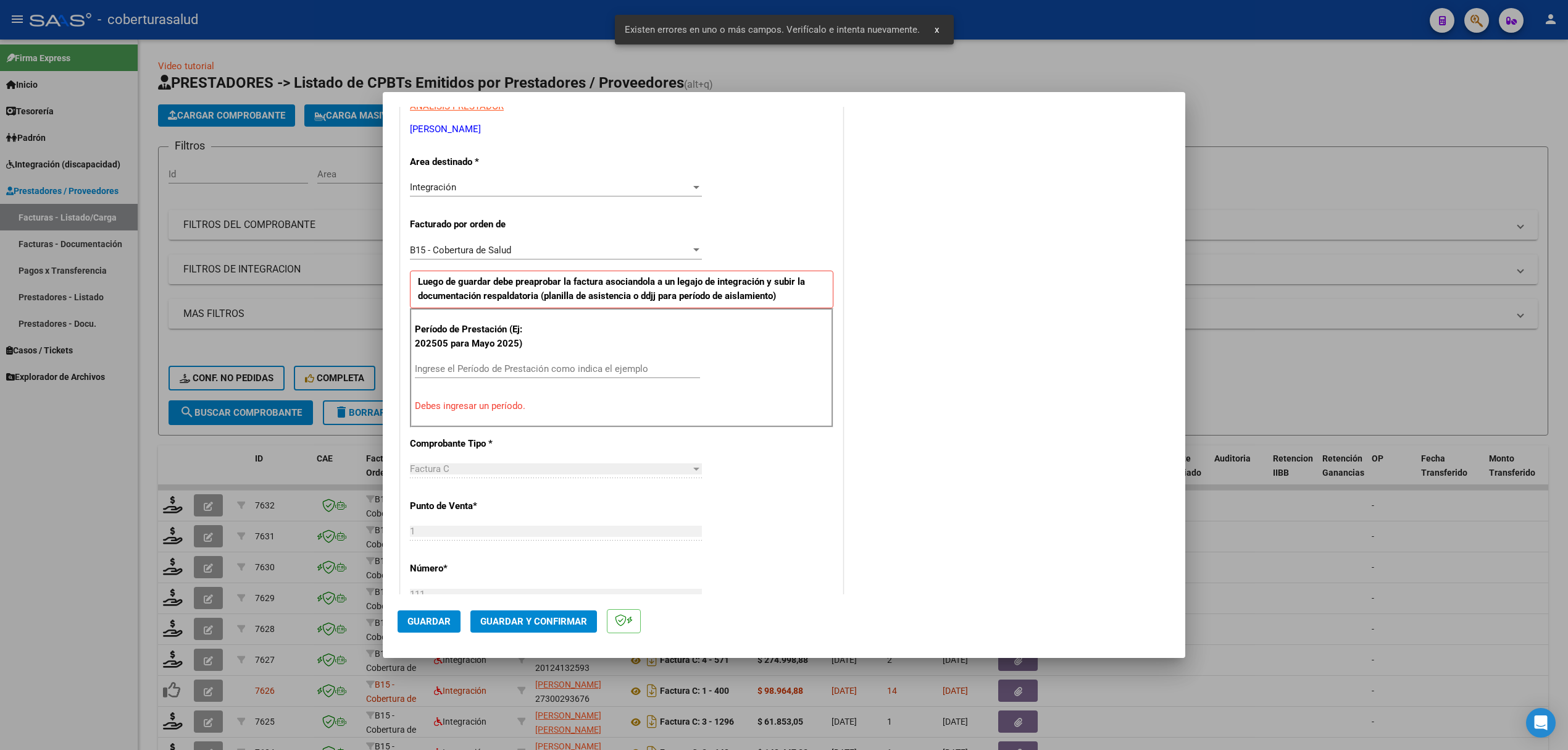
scroll to position [250, 0]
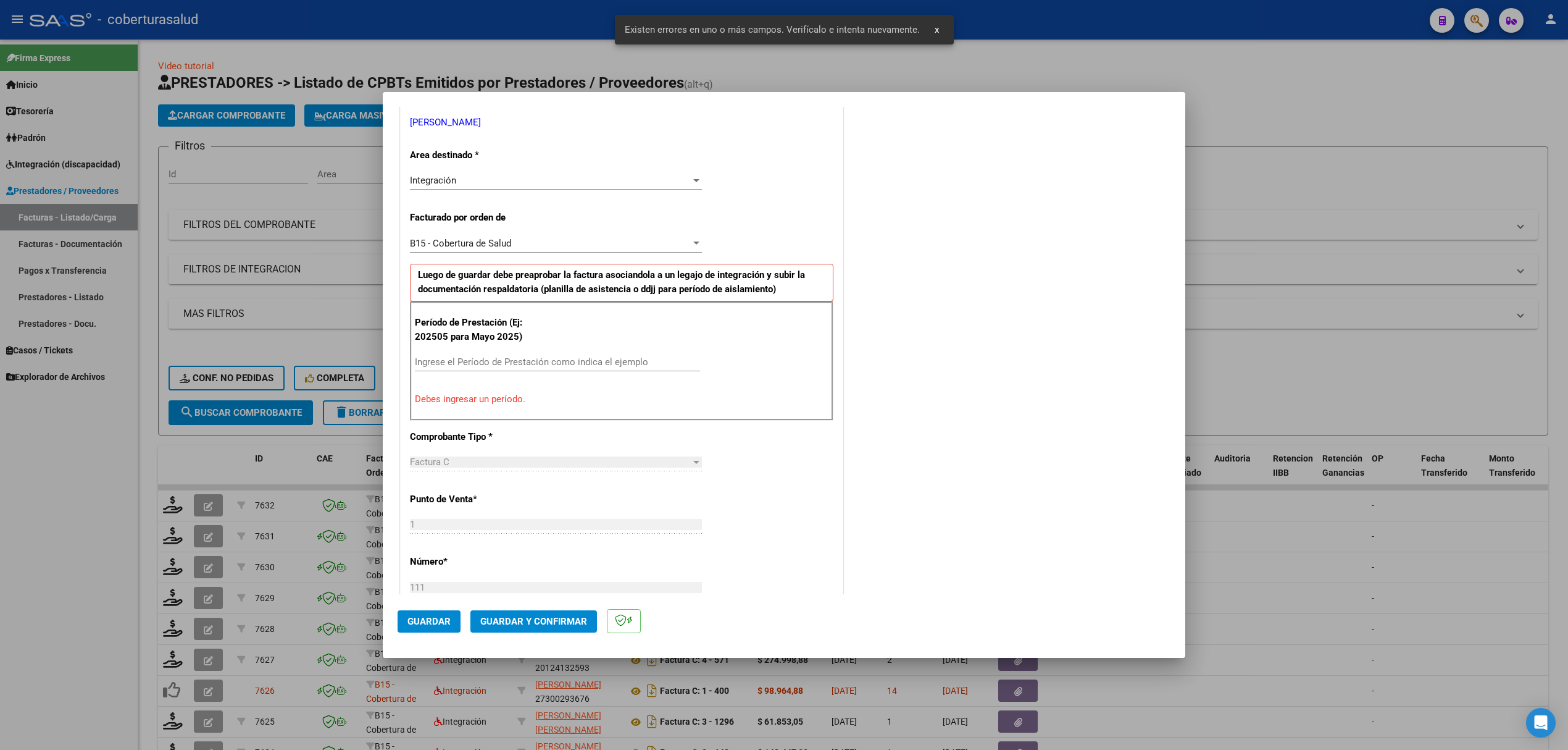
click at [556, 362] on input "Ingrese el Período de Prestación como indica el ejemplo" at bounding box center [557, 362] width 285 height 11
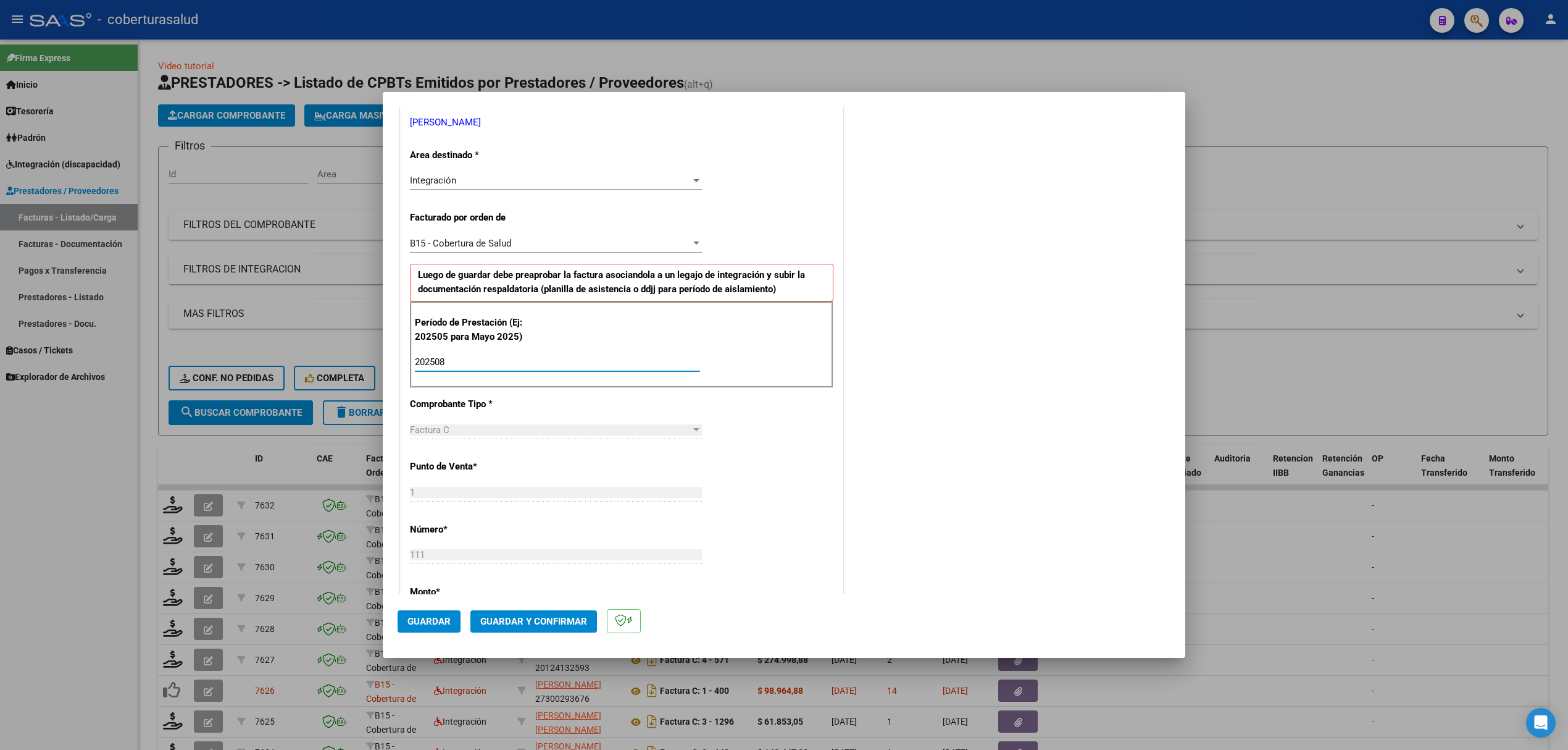
type input "202508"
click at [438, 619] on span "Guardar" at bounding box center [429, 621] width 43 height 11
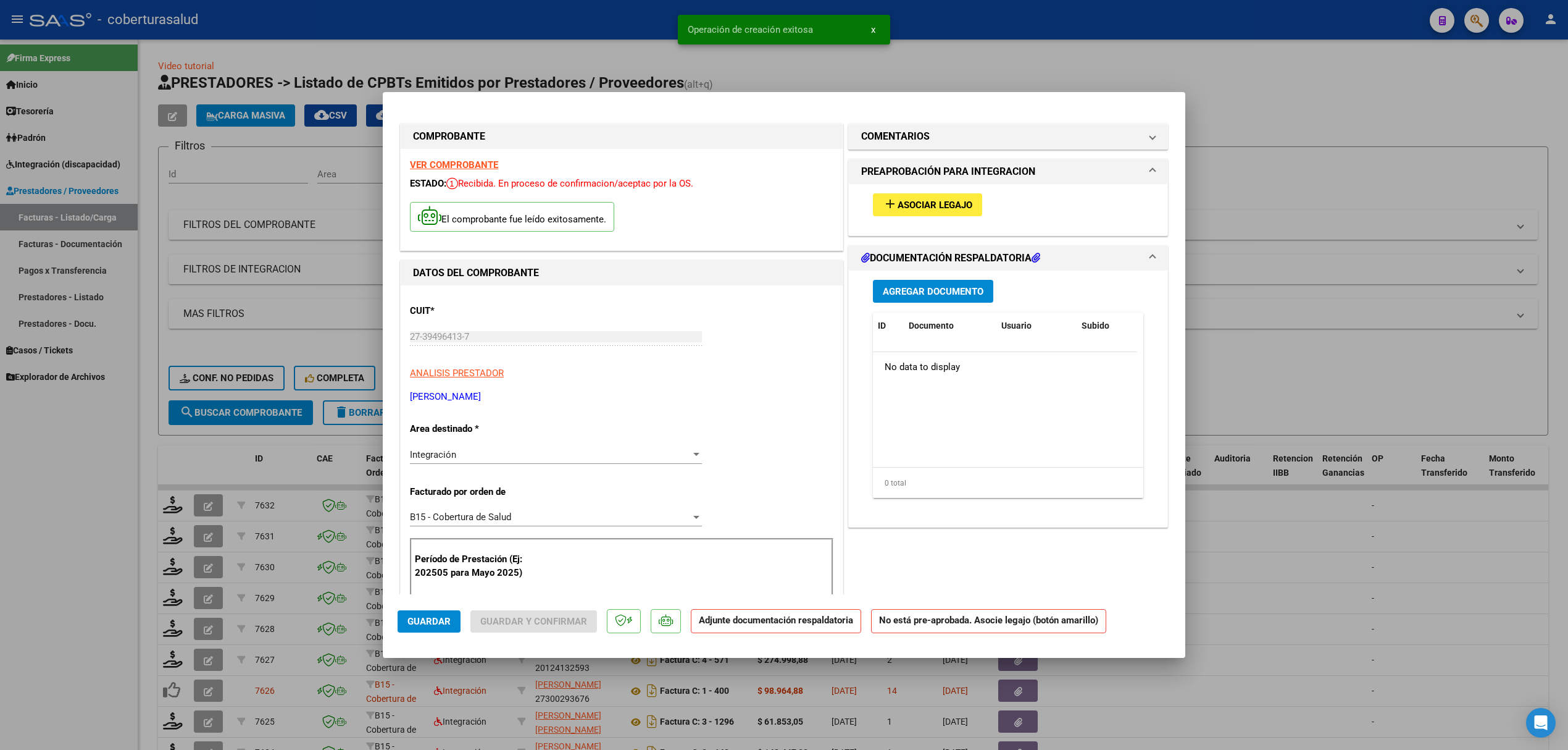
click at [897, 206] on span "Asociar Legajo" at bounding box center [935, 205] width 75 height 11
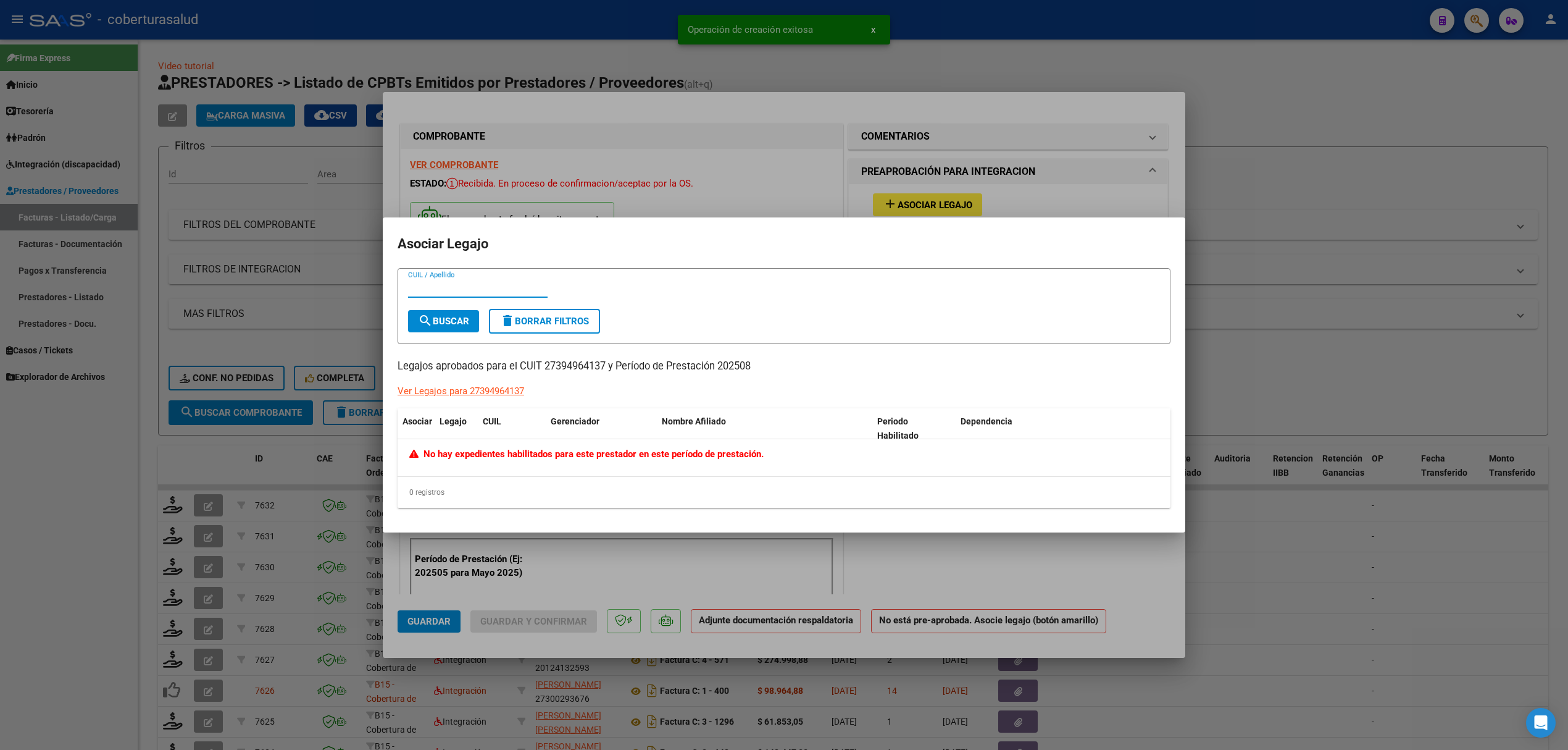
click at [858, 193] on div at bounding box center [784, 375] width 1568 height 750
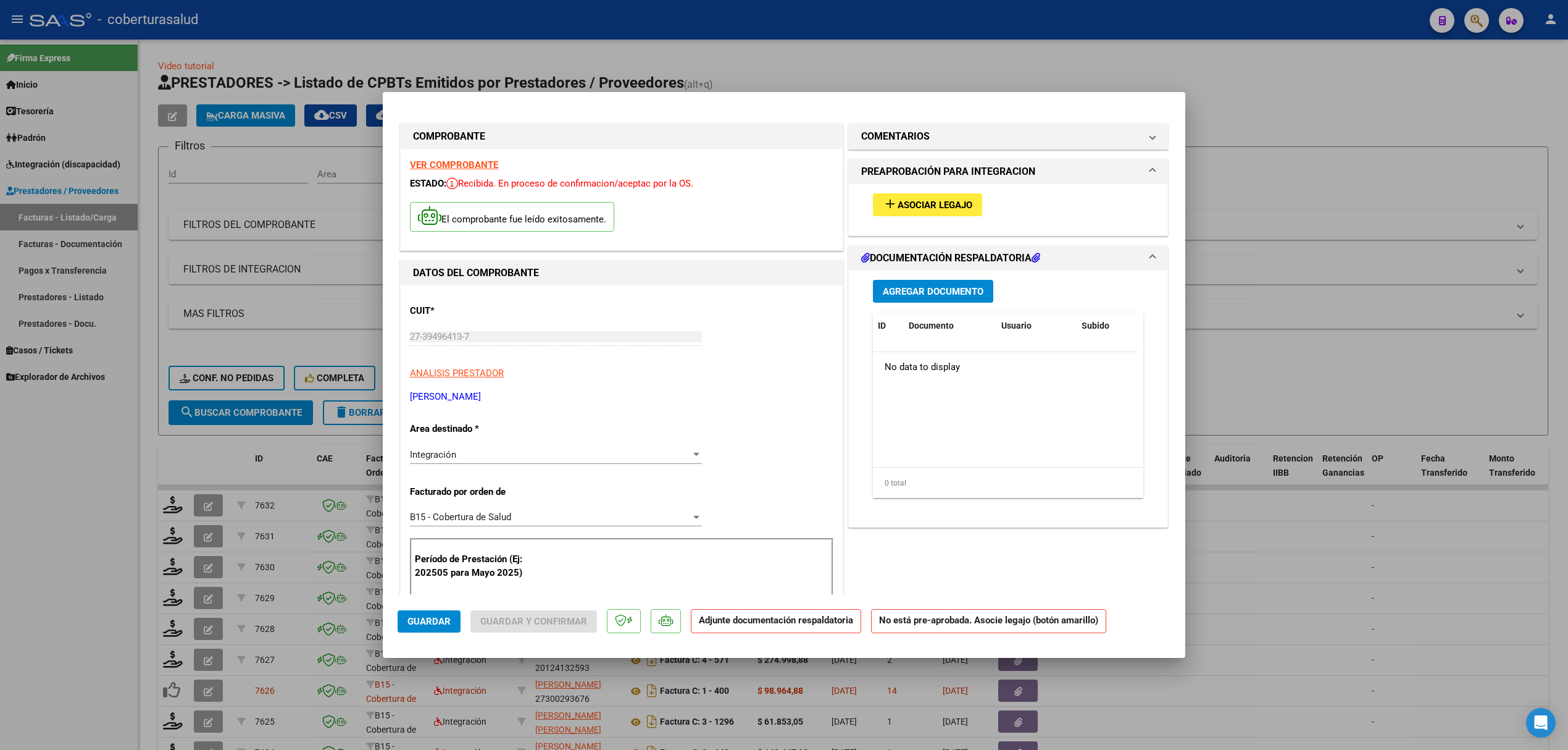
click at [924, 203] on span "Asociar Legajo" at bounding box center [935, 205] width 75 height 11
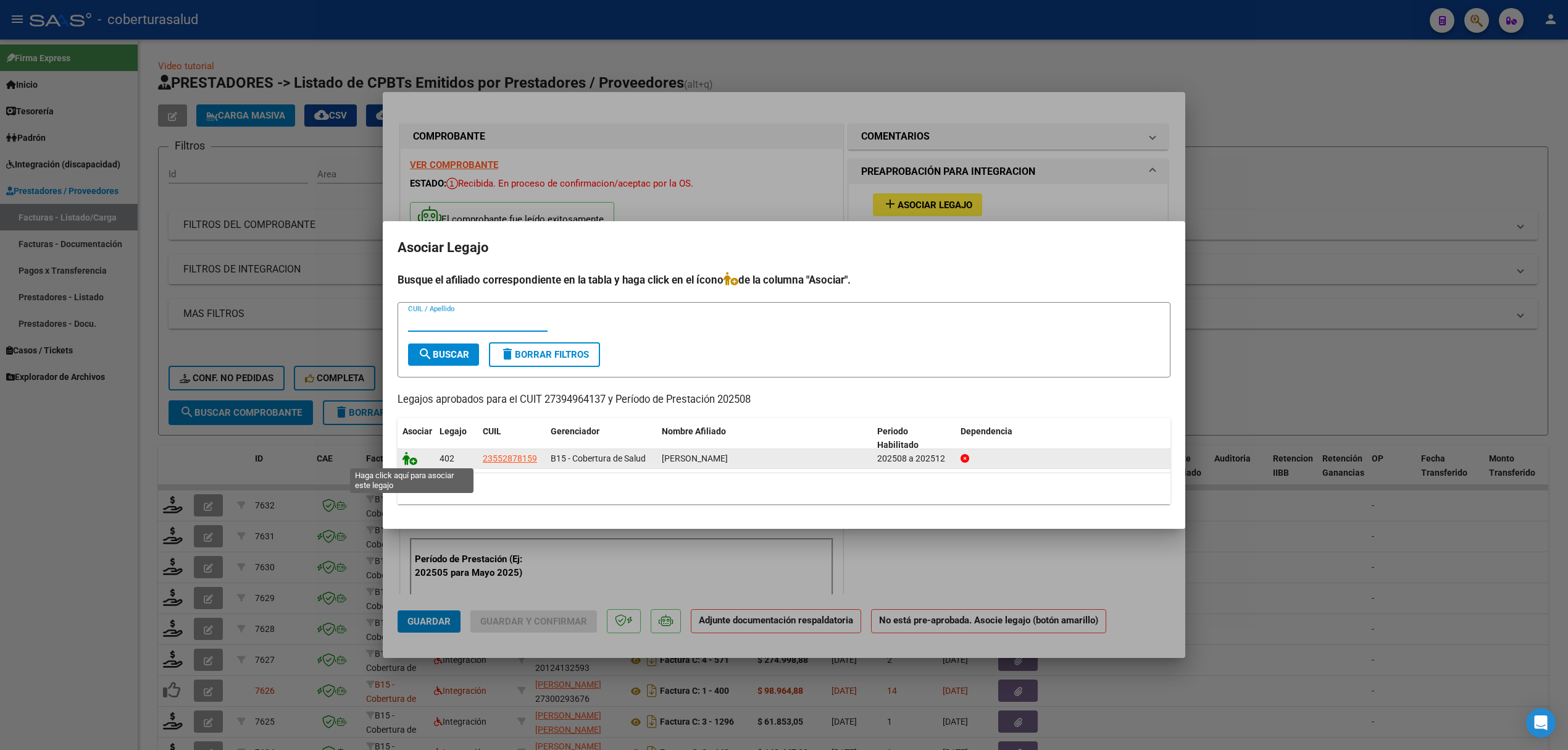
click at [408, 457] on icon at bounding box center [410, 458] width 15 height 14
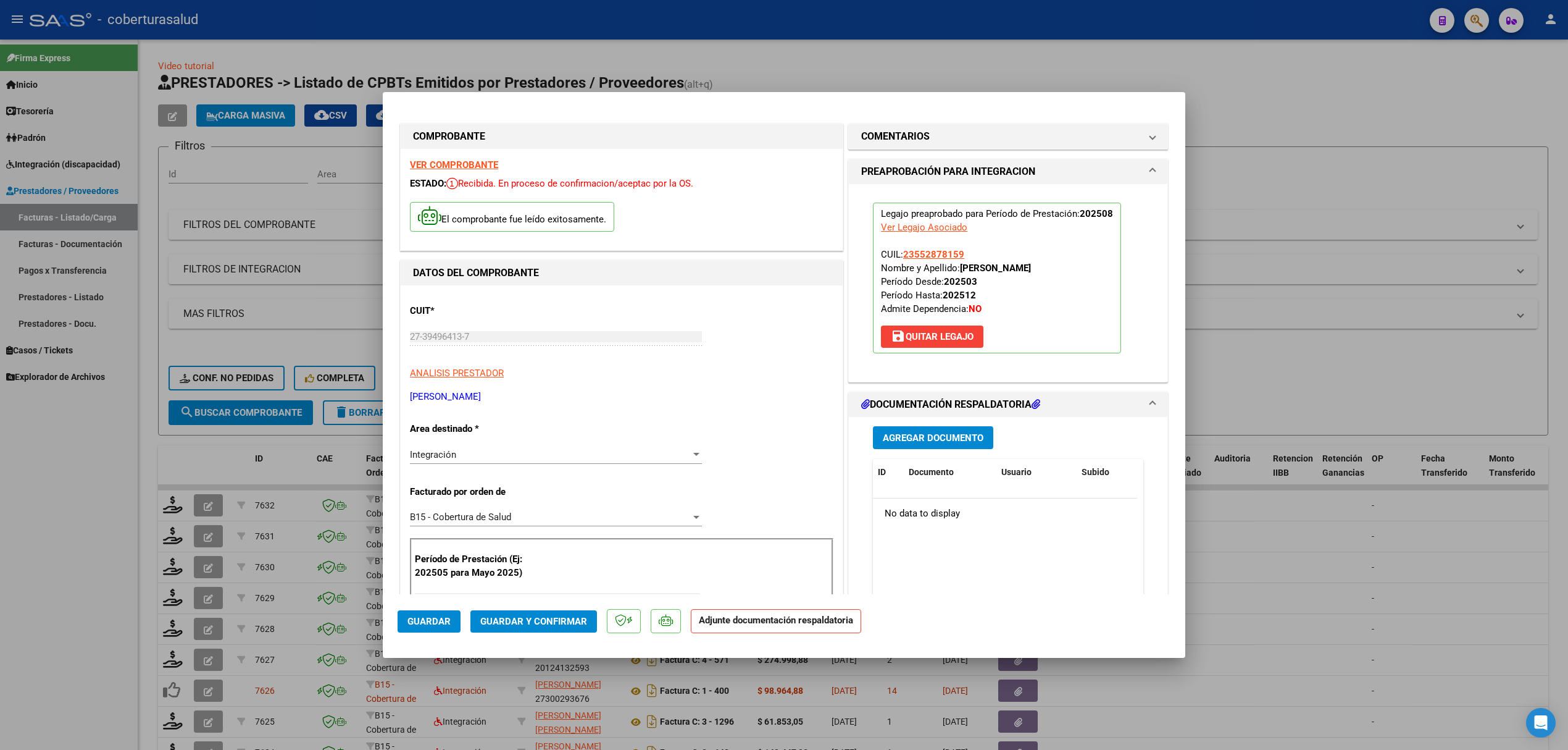
click at [919, 440] on span "Agregar Documento" at bounding box center [933, 438] width 101 height 11
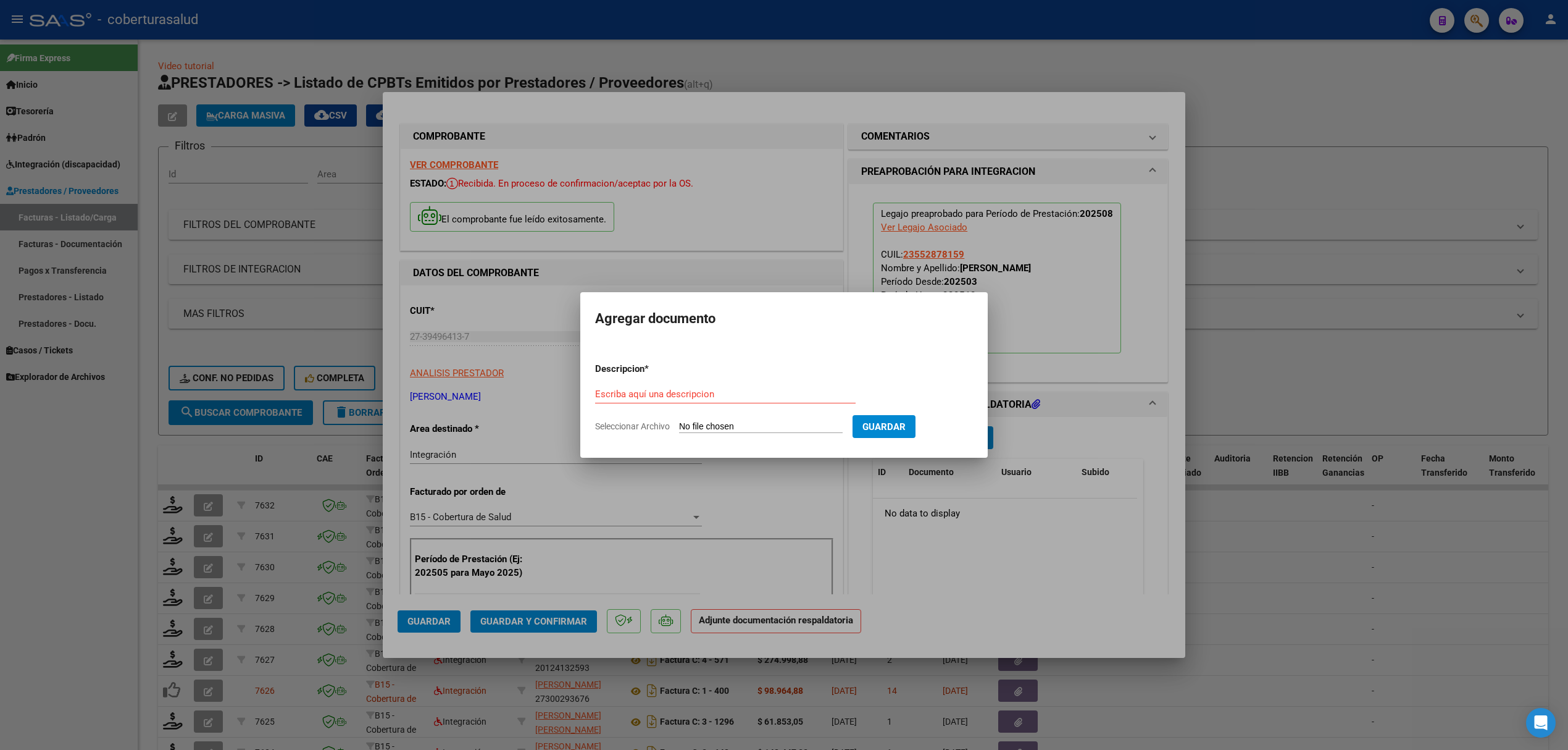
click at [783, 398] on input "Escriba aquí una descripcion" at bounding box center [725, 394] width 261 height 11
type input "PLANILLA"
click at [762, 422] on input "Seleccionar Archivo" at bounding box center [761, 427] width 164 height 12
type input "C:\fakepath\planilla agosto Renzo (1).pdf"
click at [947, 430] on span "Guardar" at bounding box center [949, 427] width 43 height 11
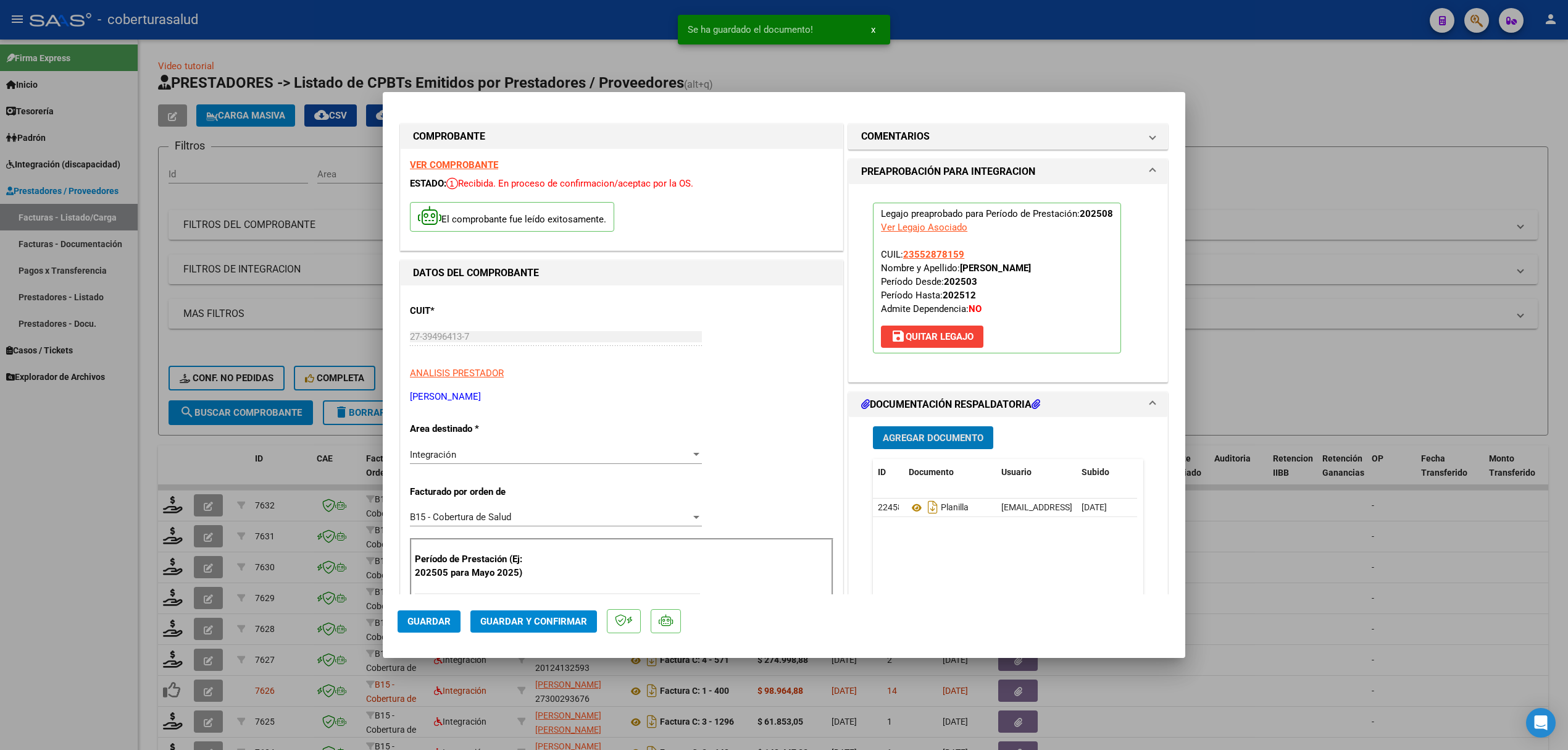
click at [497, 612] on button "Guardar y Confirmar" at bounding box center [534, 621] width 127 height 22
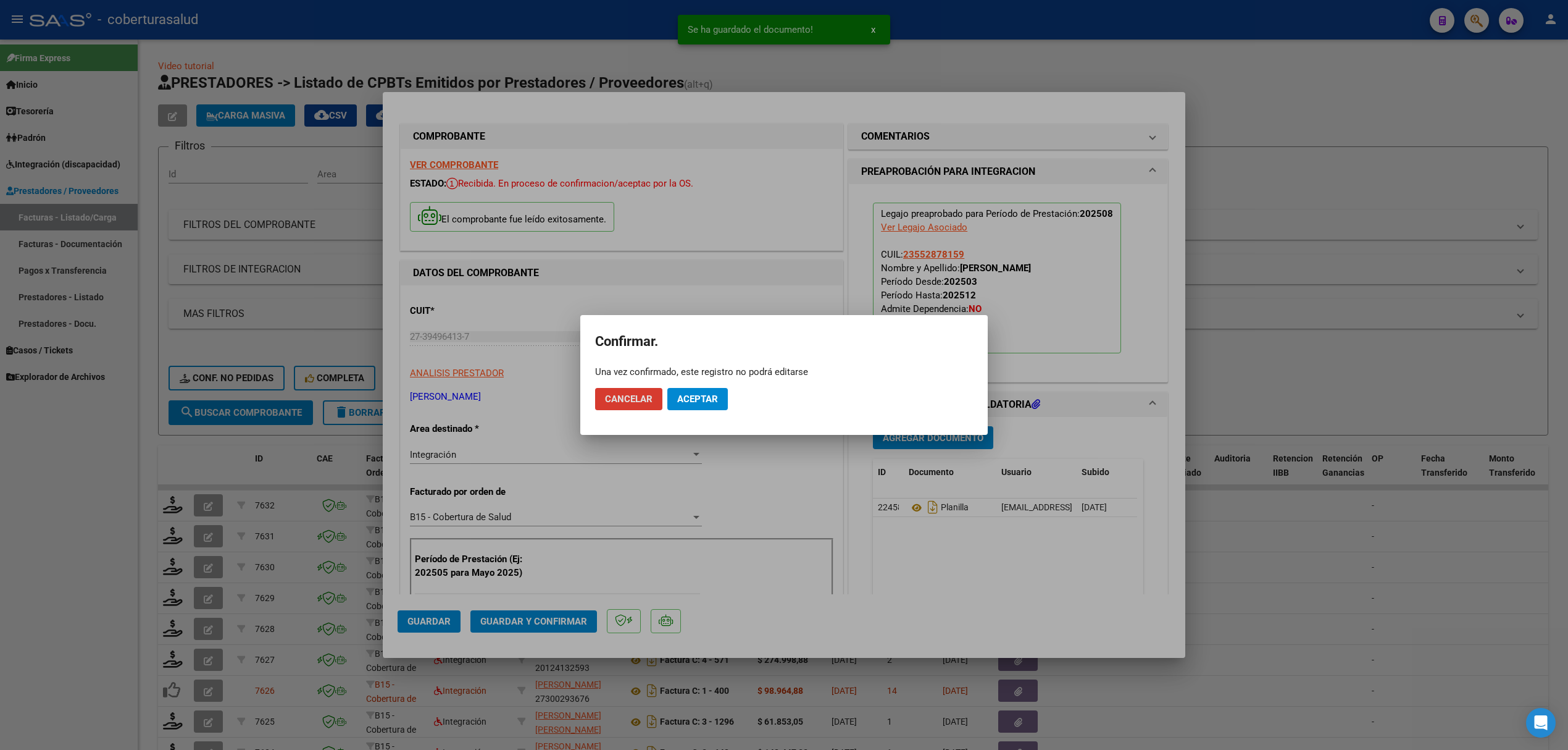
click at [707, 396] on span "Aceptar" at bounding box center [698, 399] width 41 height 11
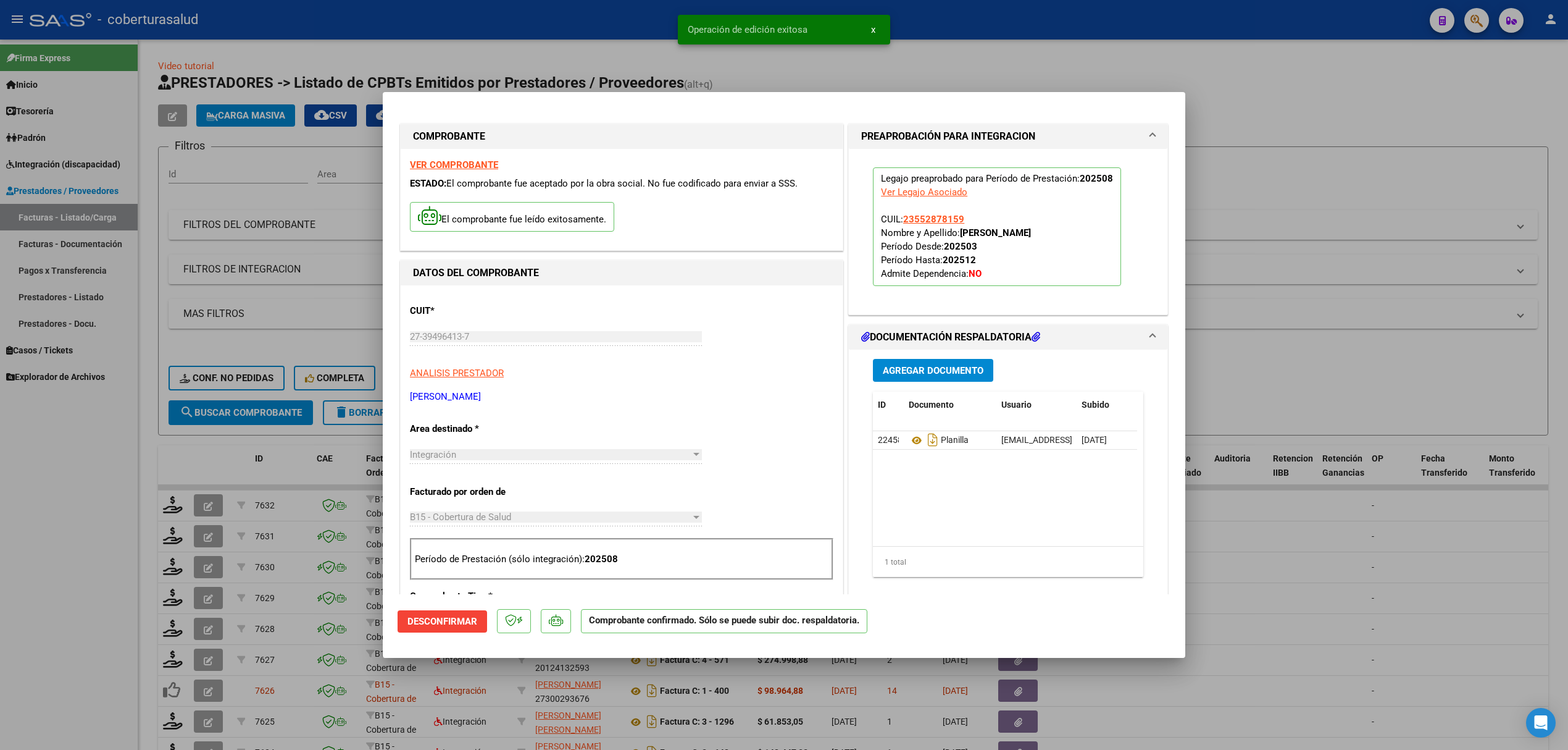
click at [234, 475] on div at bounding box center [784, 375] width 1568 height 750
type input "$ 0,00"
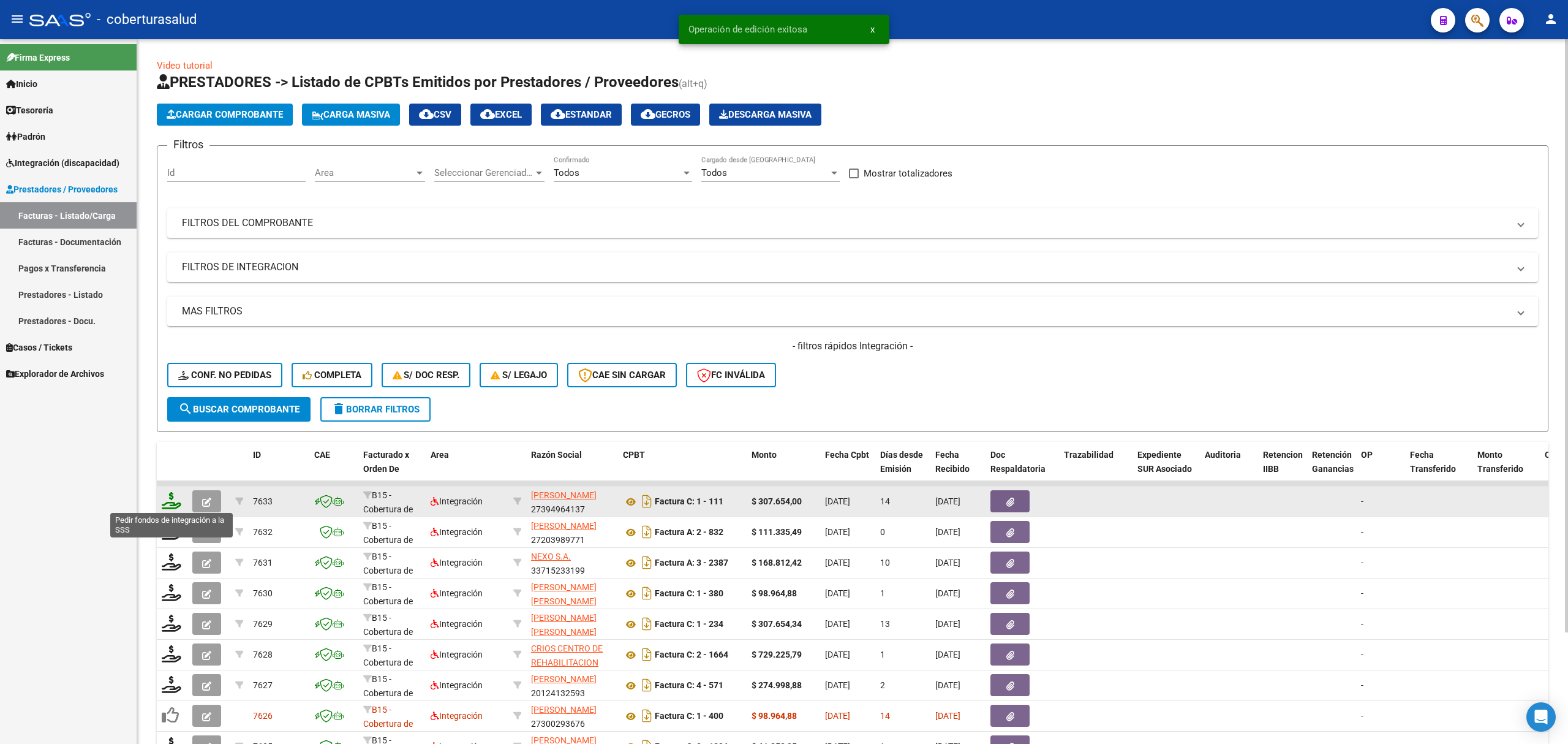
click at [169, 501] on icon at bounding box center [171, 501] width 19 height 17
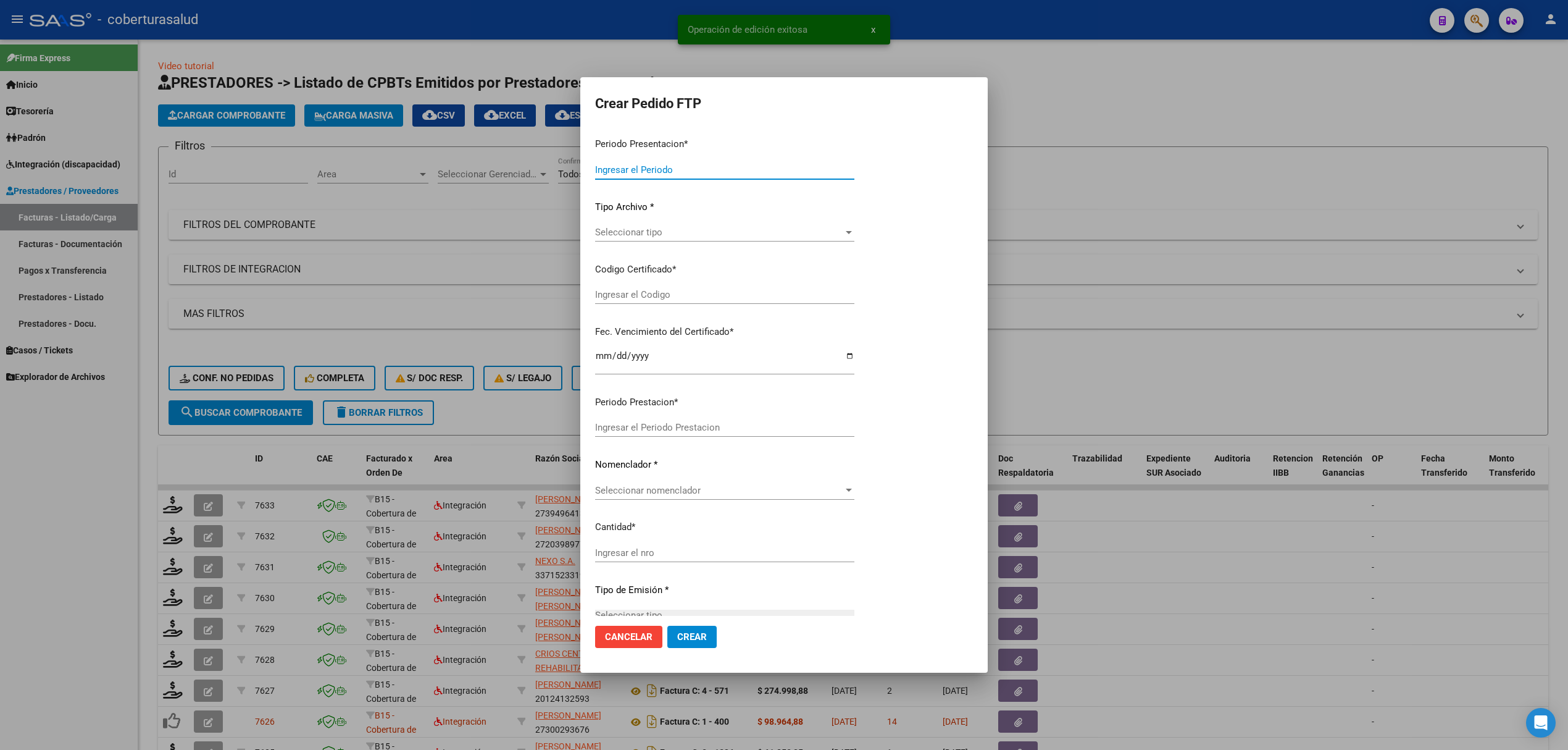
type input "202508"
type input "$ 307.654,00"
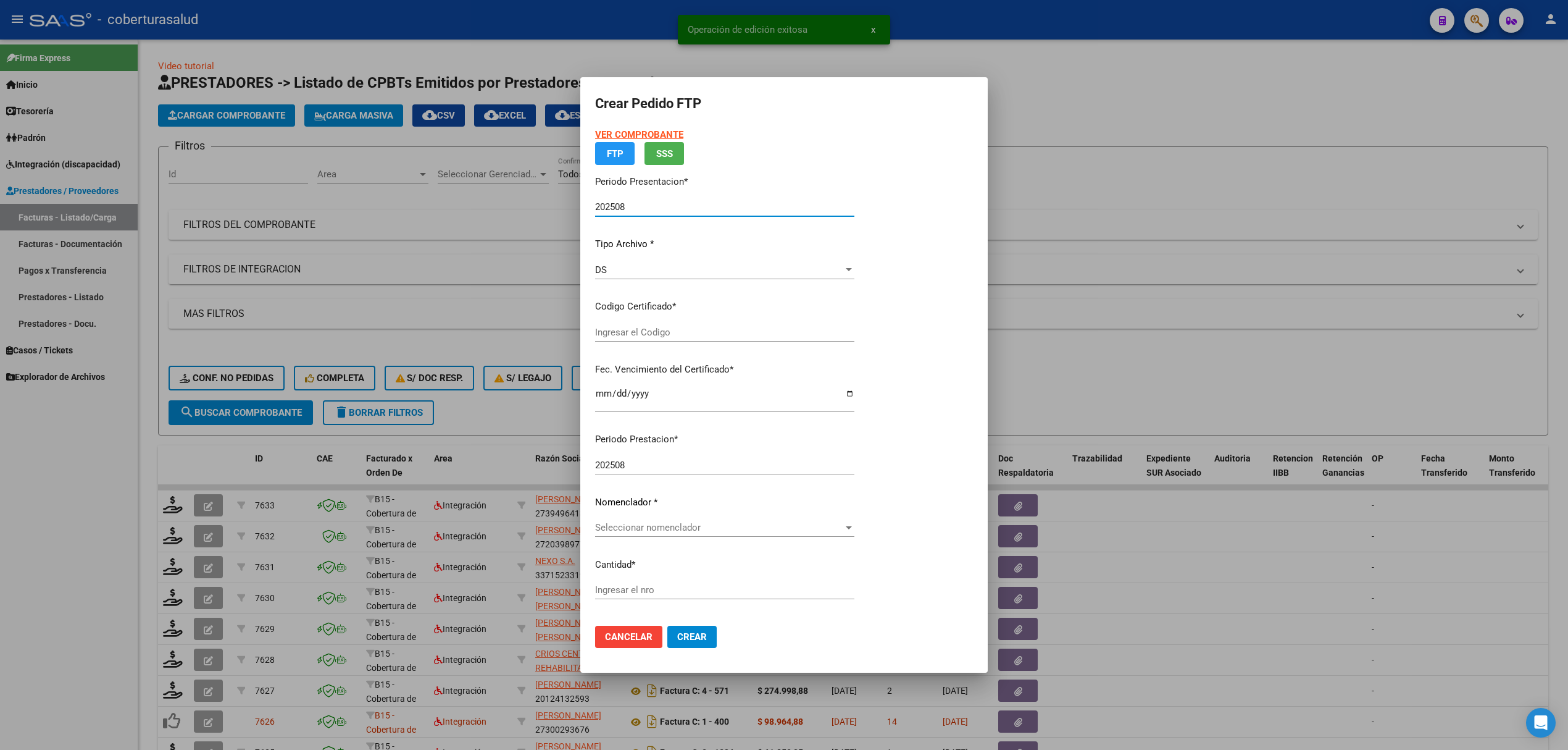
type input "ARG02000552878152023041320280413COR234"
type input "2028-04-13"
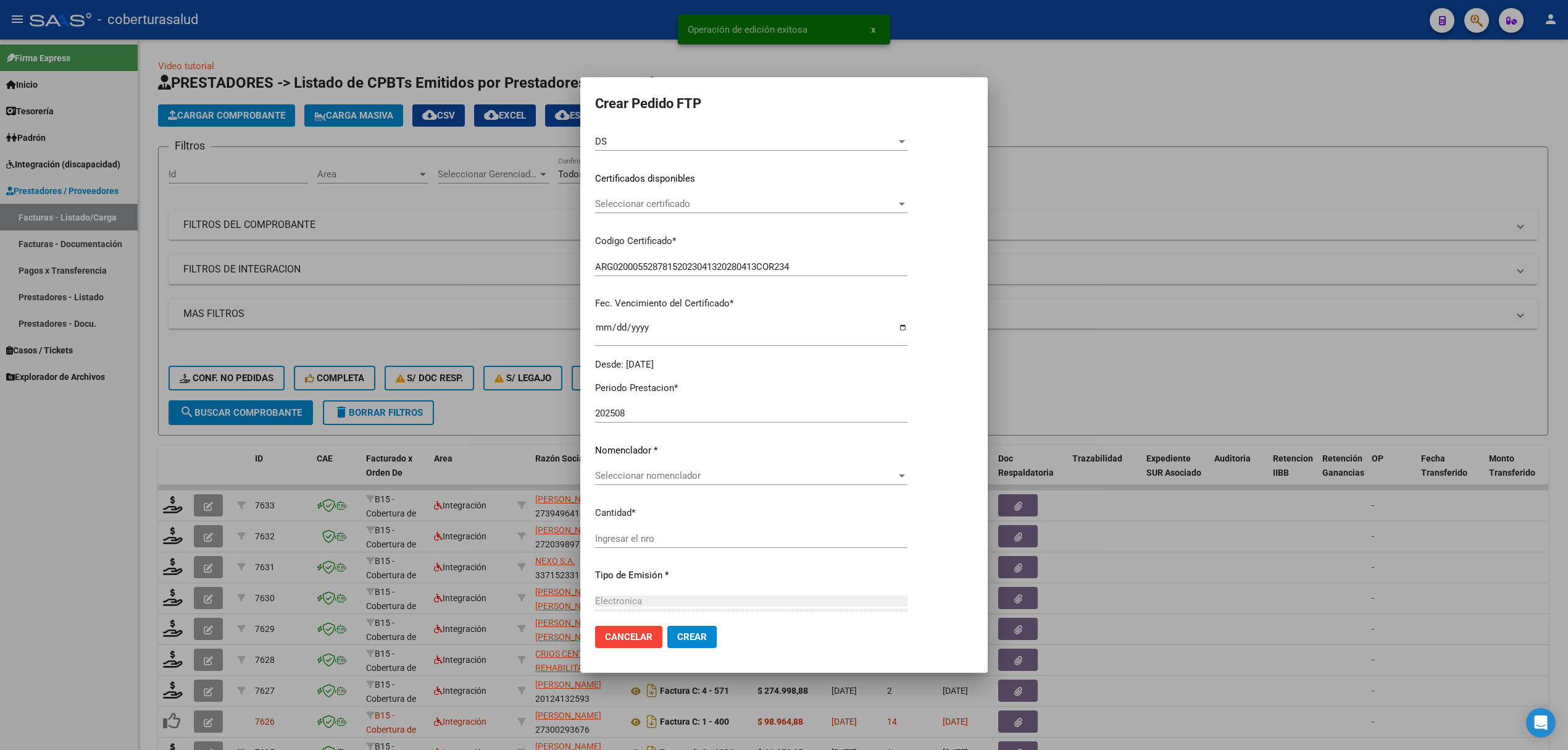
scroll to position [164, 0]
drag, startPoint x: 662, startPoint y: 457, endPoint x: 659, endPoint y: 465, distance: 8.5
click at [660, 461] on div "Periodo Prestacion * 202508 Ingresar el Periodo Prestacion Nomenclador * Selecc…" at bounding box center [751, 556] width 312 height 375
click at [659, 468] on span "Seleccionar nomenclador" at bounding box center [746, 472] width 301 height 11
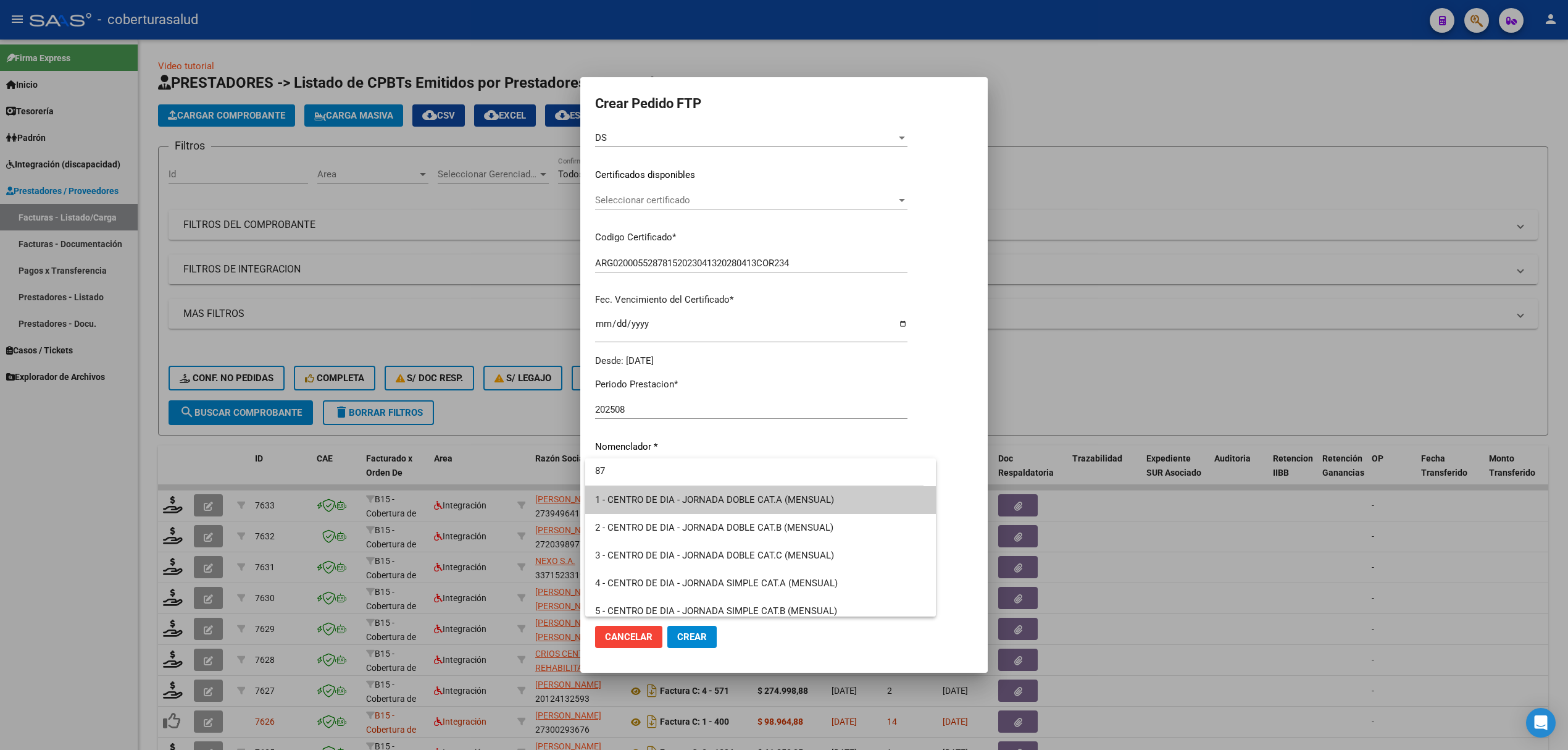
type input "87"
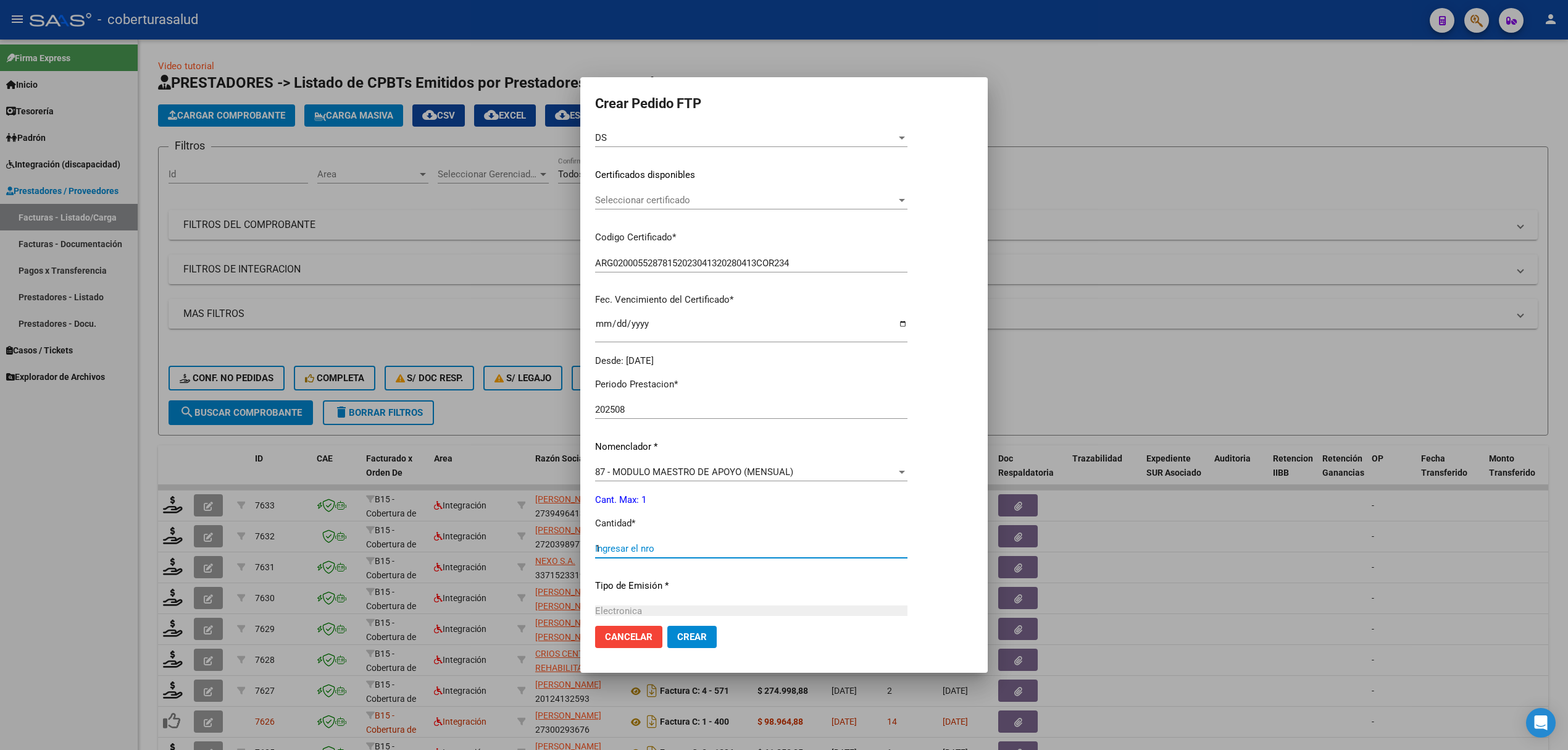
type input "1"
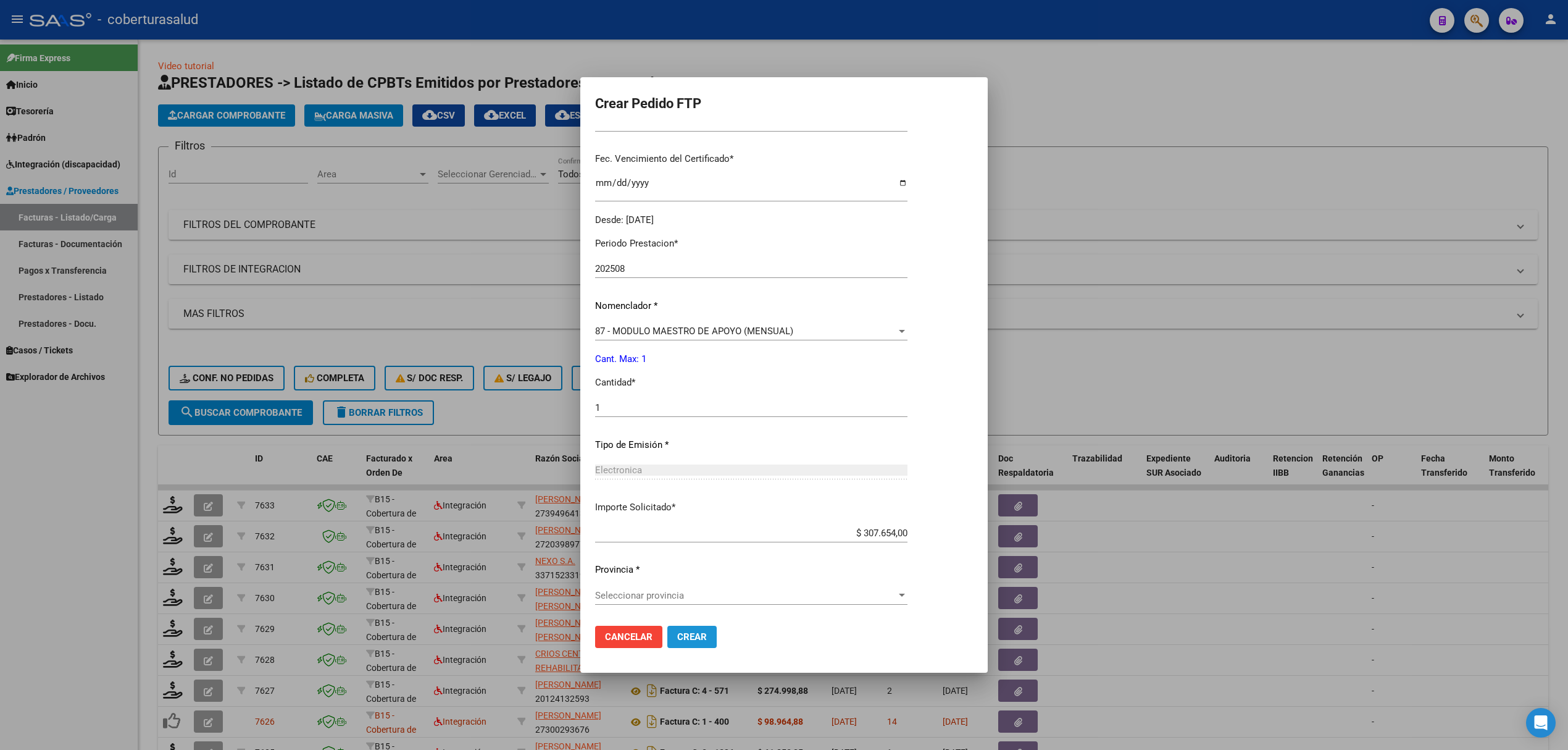
click at [698, 636] on span "Crear" at bounding box center [692, 637] width 30 height 11
click at [680, 604] on div "Seleccionar provincia Seleccionar provincia" at bounding box center [751, 595] width 312 height 18
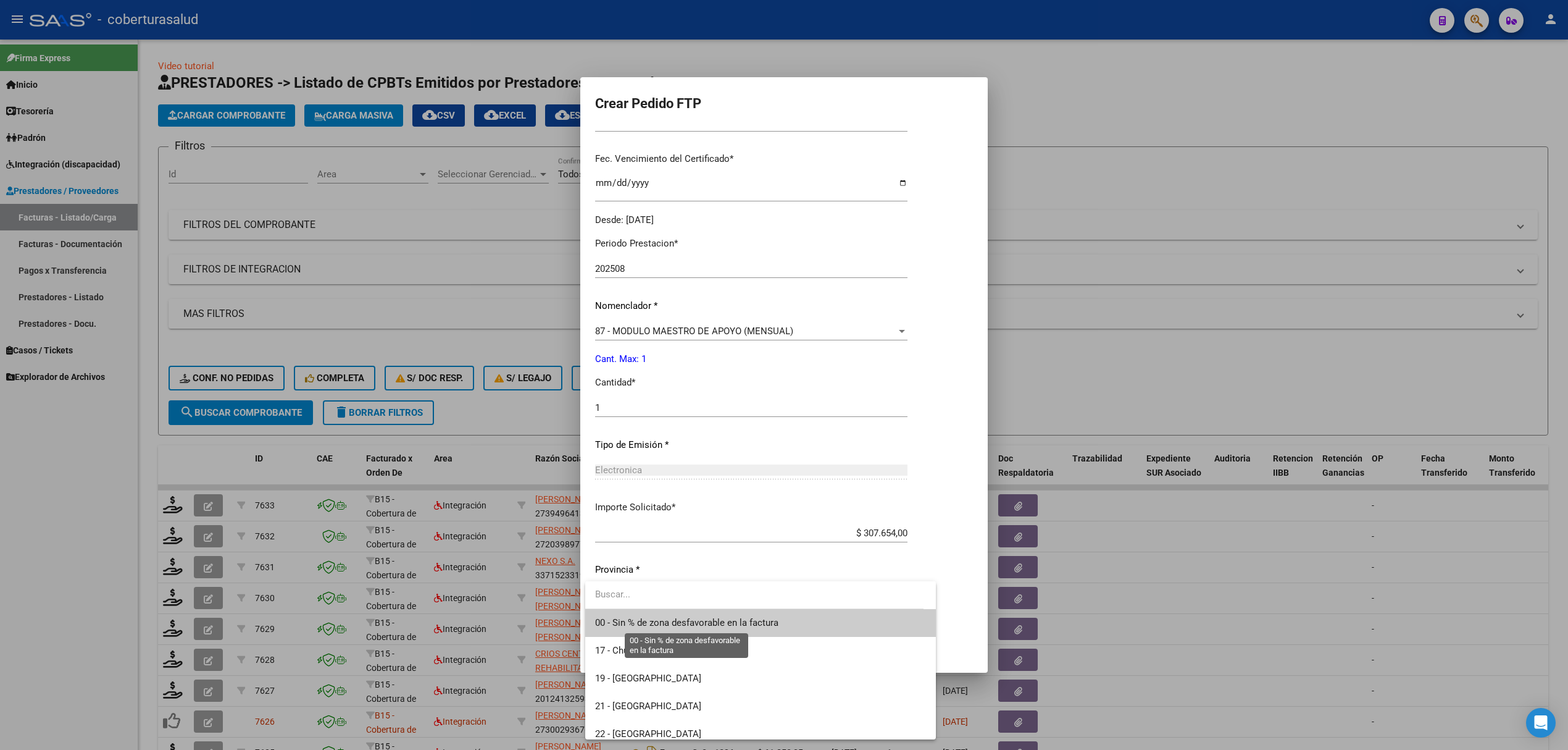
click at [642, 623] on span "00 - Sin % de zona desfavorable en la factura" at bounding box center [687, 623] width 184 height 11
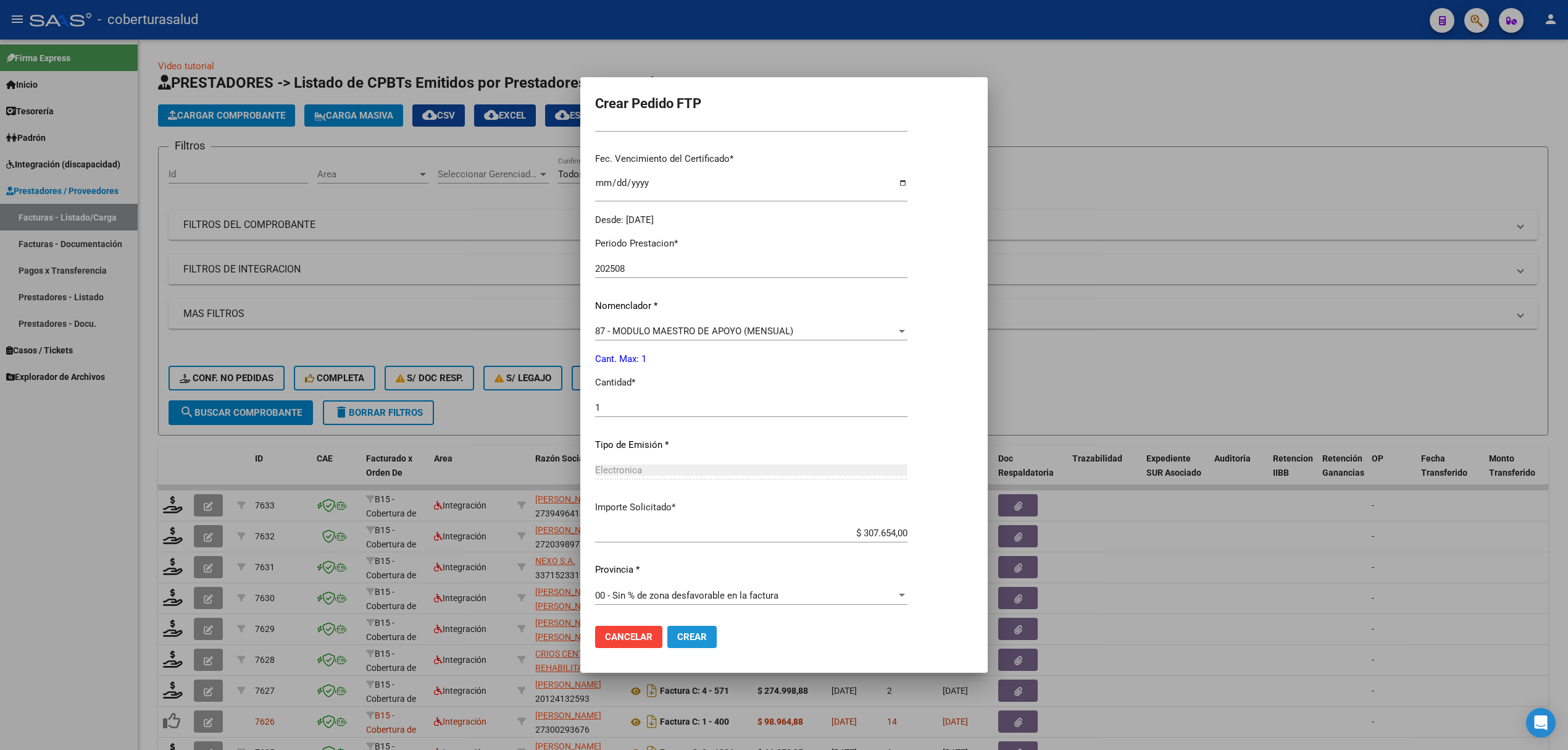
click at [687, 636] on span "Crear" at bounding box center [692, 637] width 30 height 11
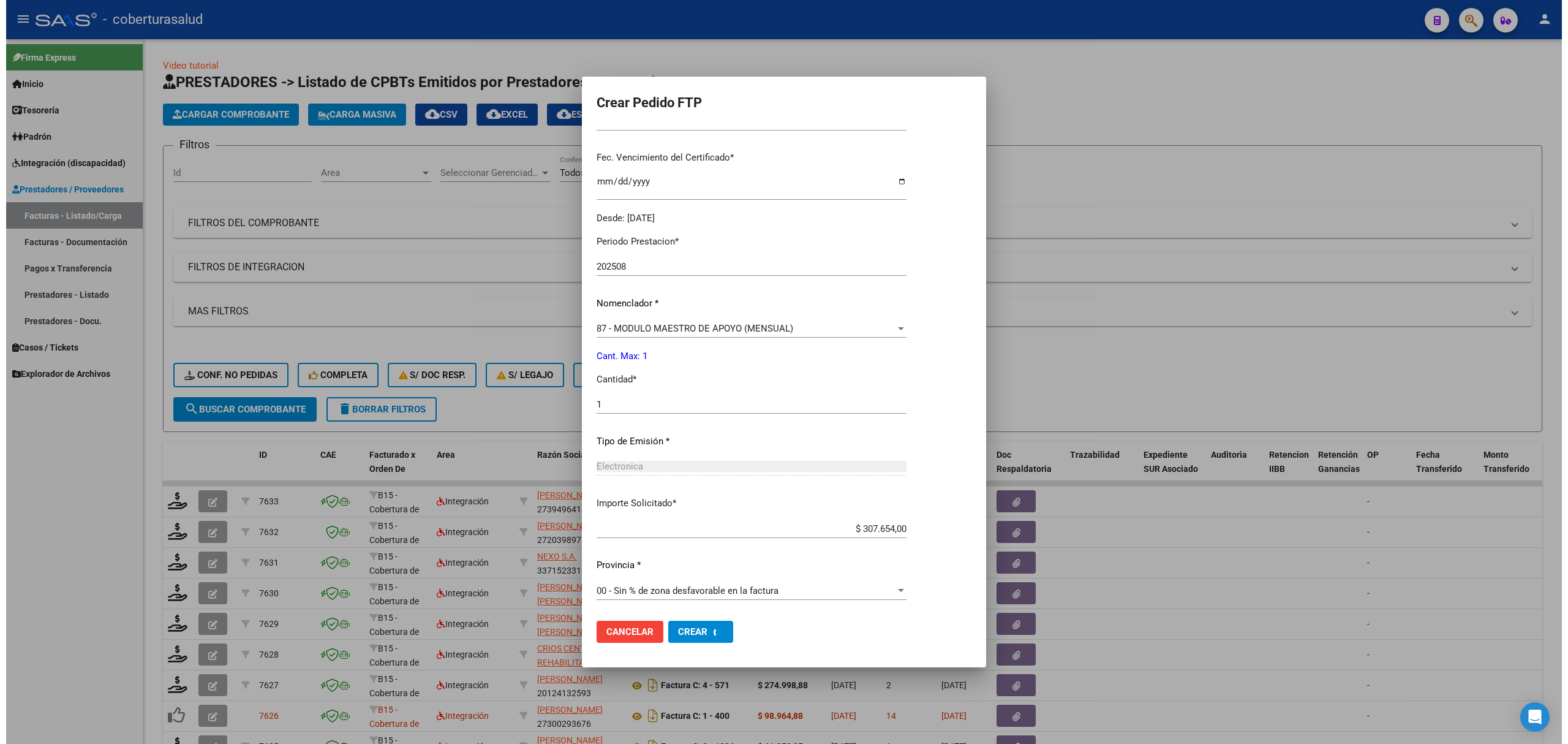
scroll to position [233, 0]
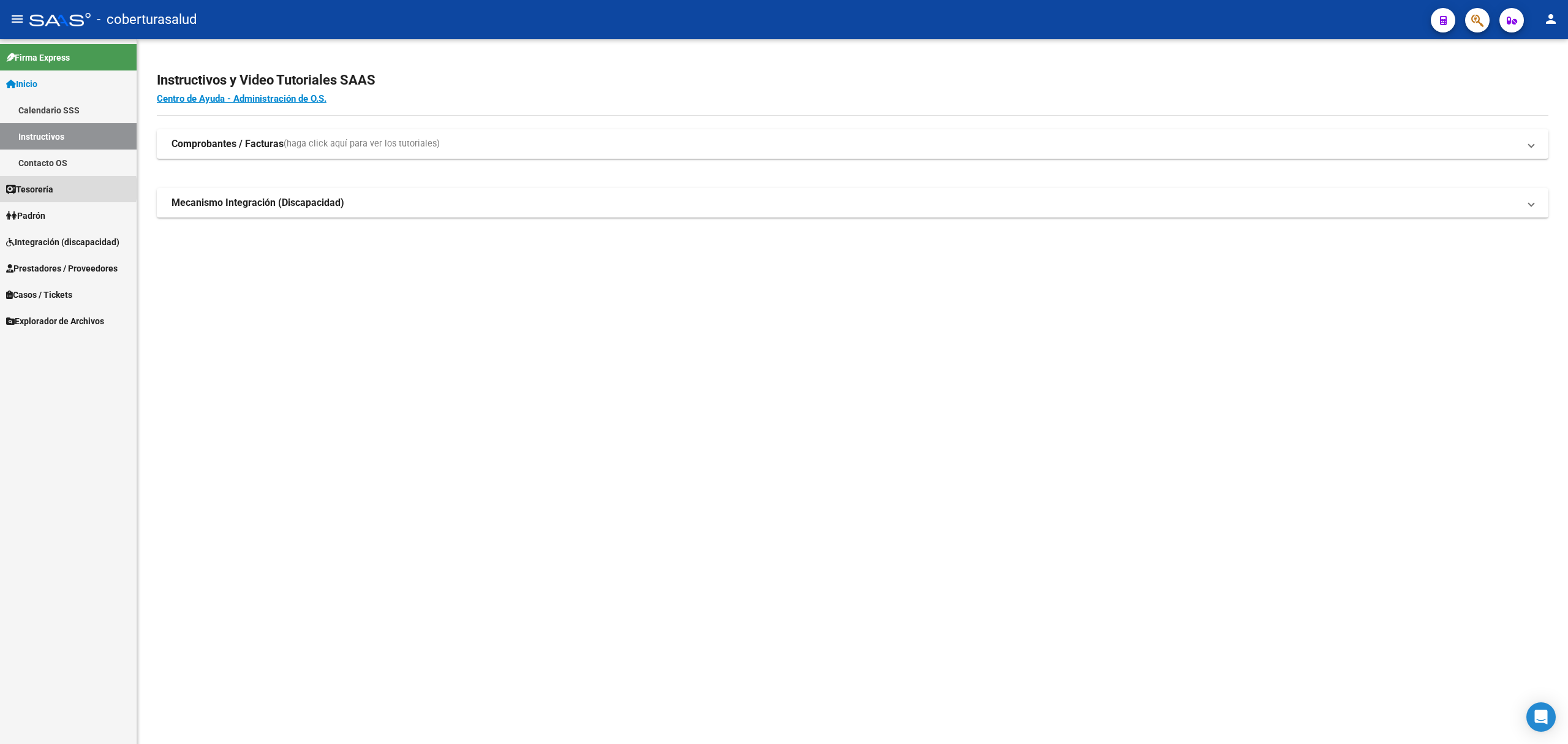
click at [46, 189] on span "Tesorería" at bounding box center [30, 190] width 47 height 13
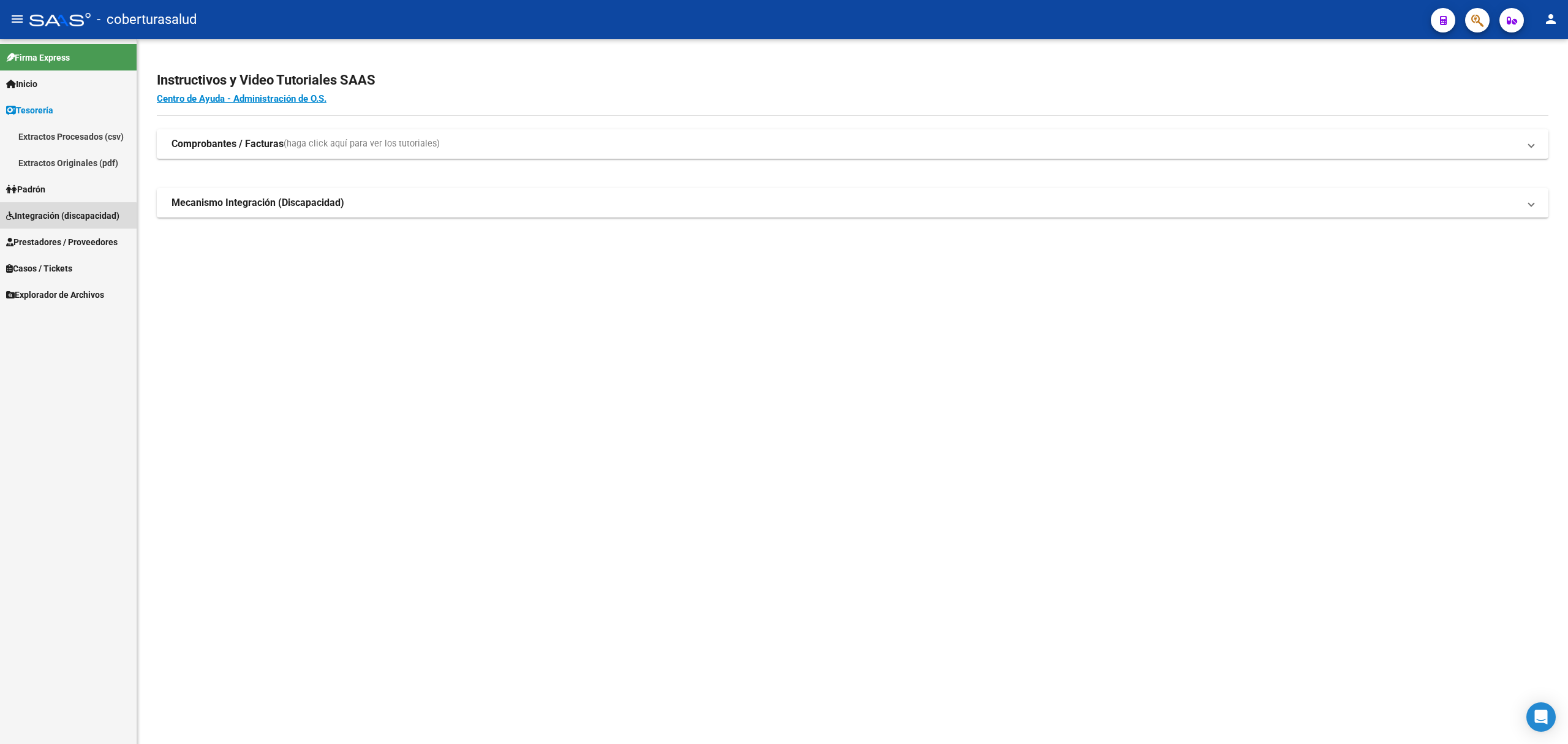
click at [42, 222] on link "Integración (discapacidad)" at bounding box center [68, 215] width 136 height 26
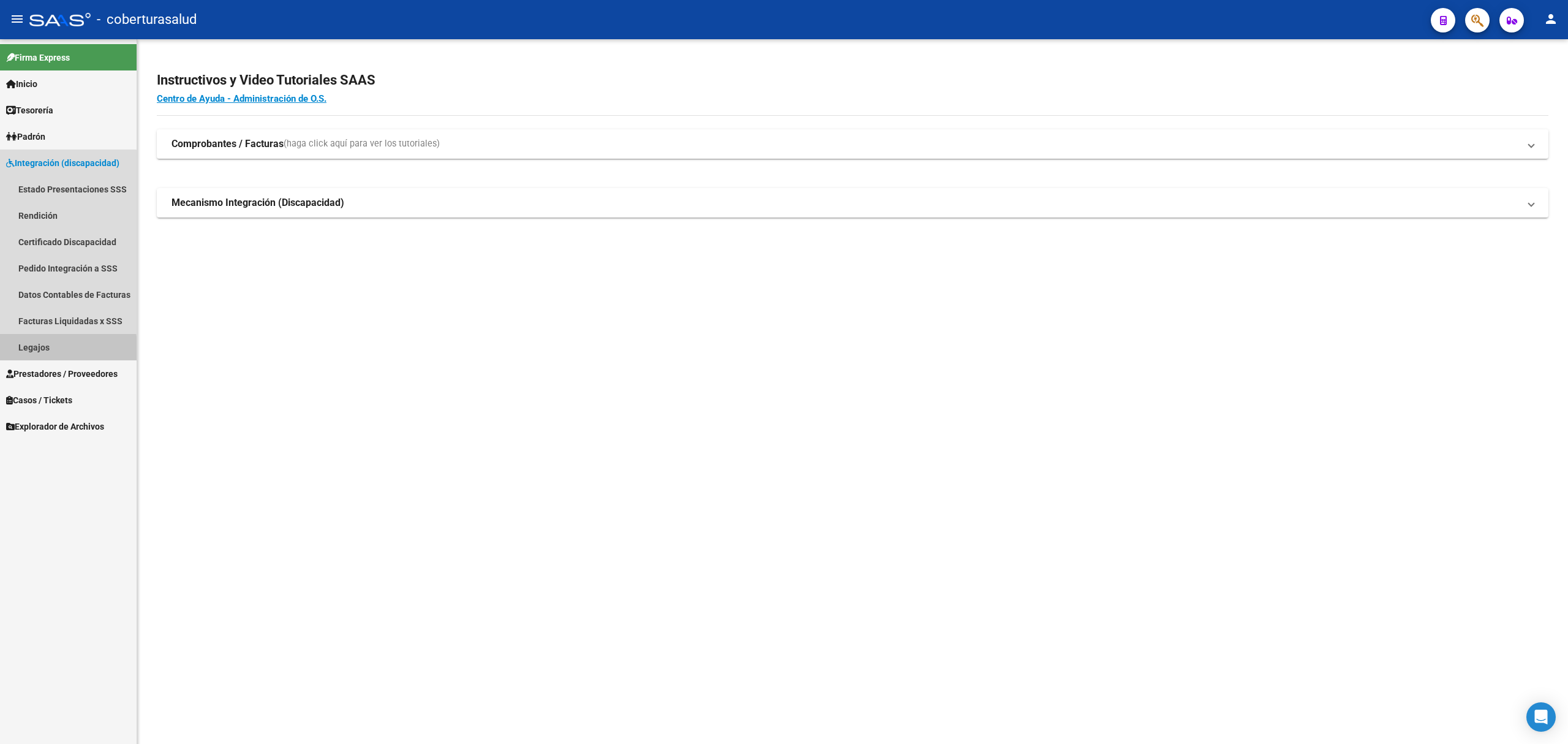
click at [45, 351] on link "Legajos" at bounding box center [68, 347] width 136 height 26
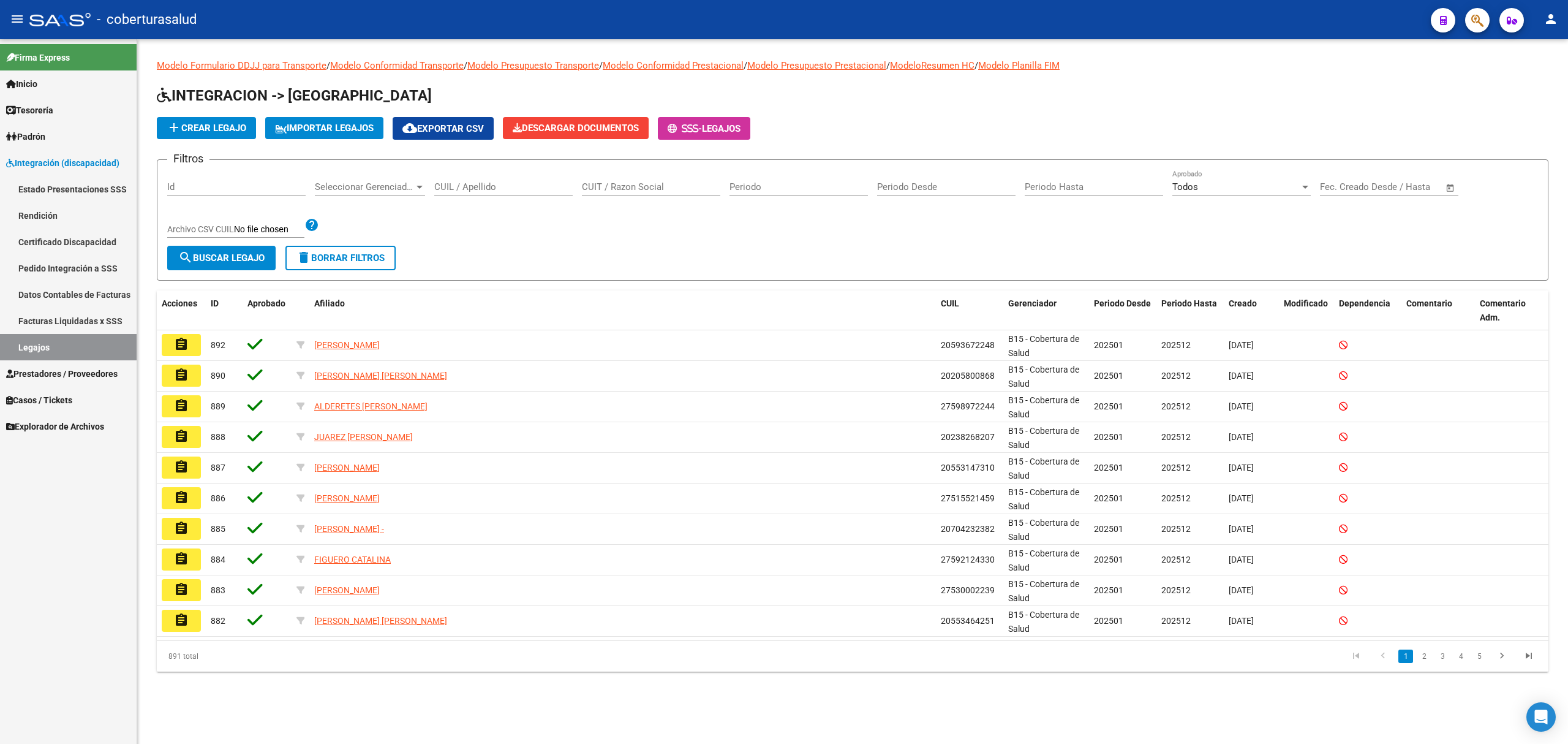
click at [468, 181] on input "CUIL / Apellido" at bounding box center [503, 187] width 138 height 11
paste input "23552878159"
type input "23552878159"
click at [213, 263] on button "search Buscar Legajo" at bounding box center [221, 257] width 108 height 24
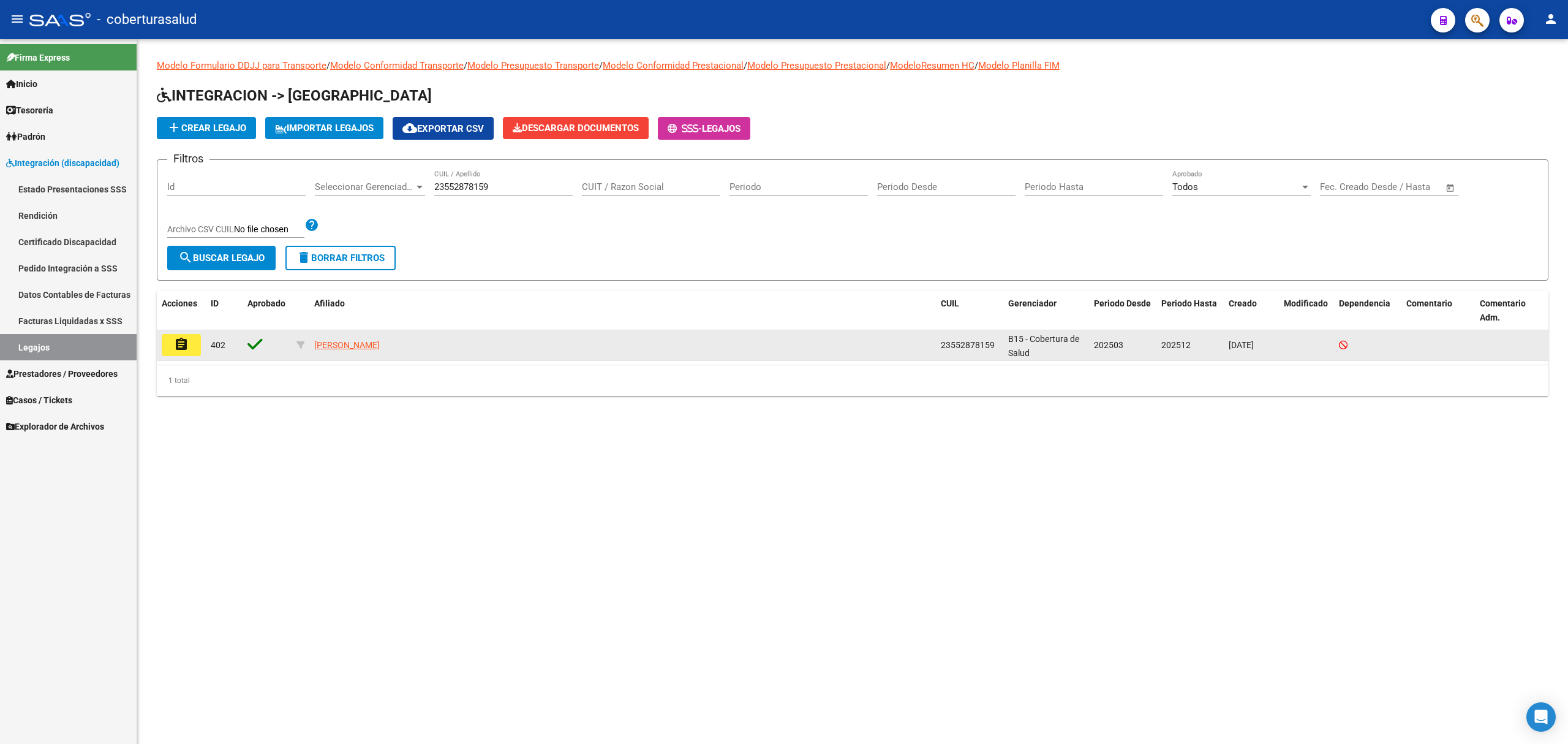
click at [183, 347] on mat-icon "assignment" at bounding box center [181, 344] width 15 height 15
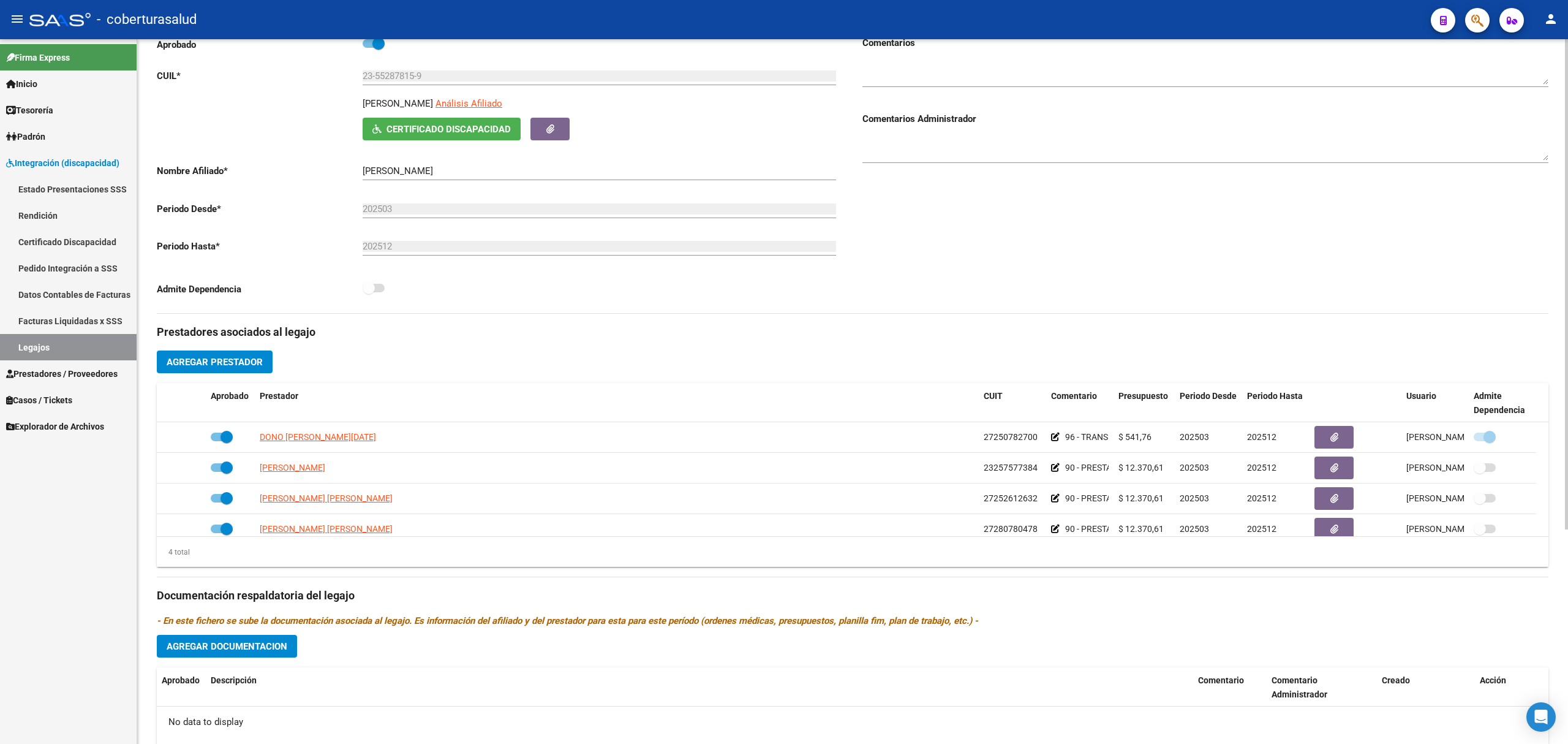
click at [221, 365] on span "Agregar Prestador" at bounding box center [214, 362] width 96 height 11
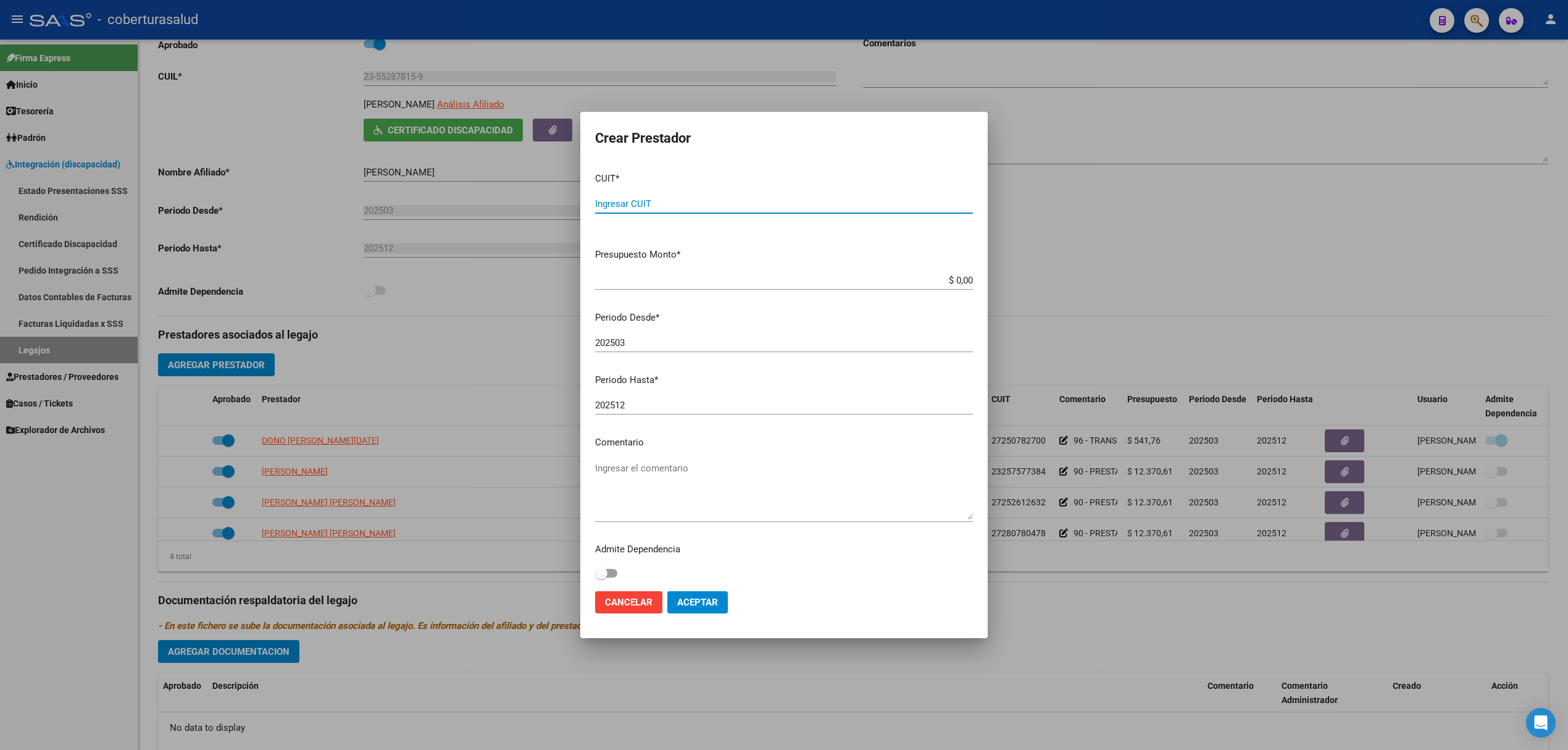
paste input "27-39496413-7"
type input "27-39496413-7"
type input "$ 307.654,34"
click at [675, 343] on input "202503" at bounding box center [784, 343] width 378 height 11
type input "202508"
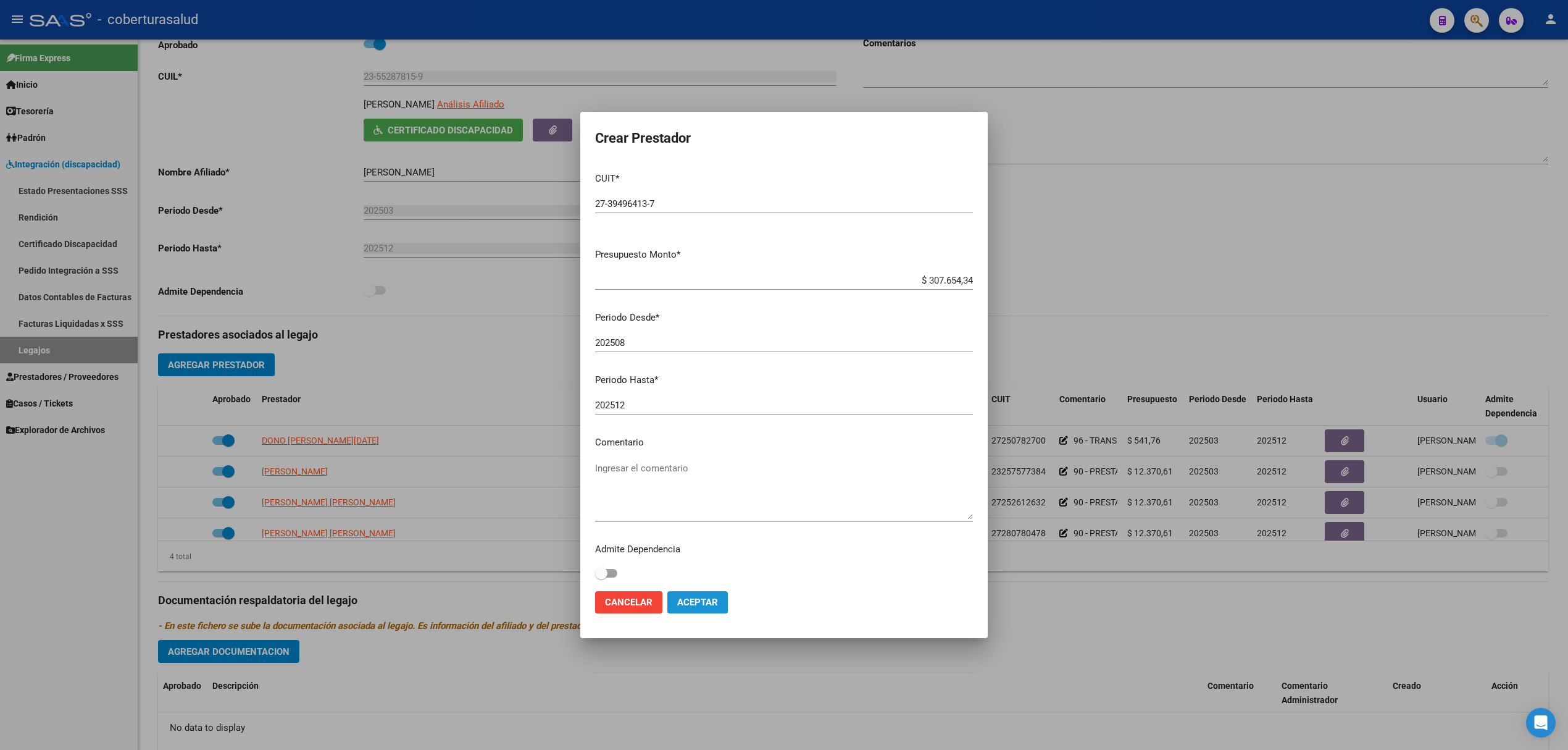
click at [698, 596] on button "Aceptar" at bounding box center [697, 602] width 60 height 22
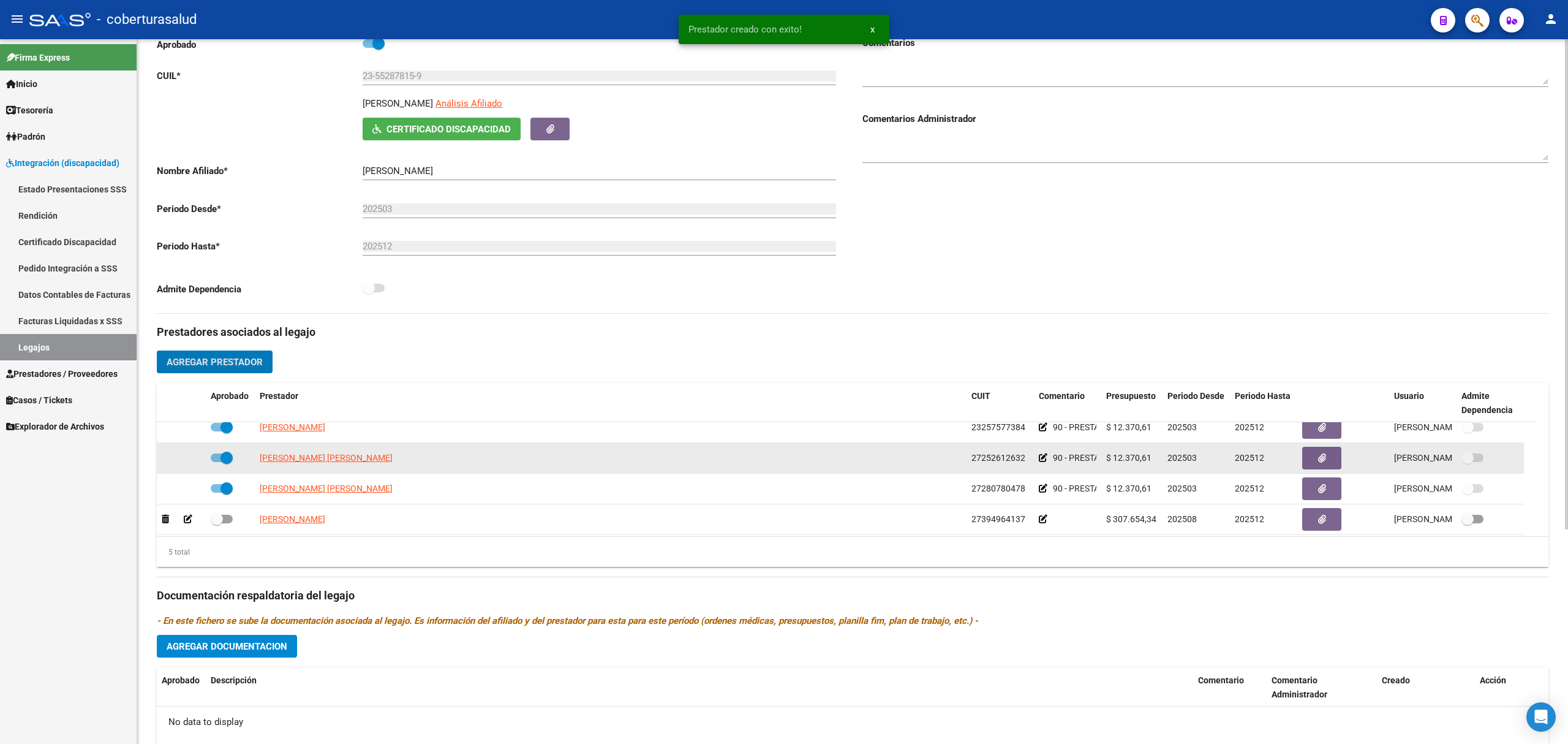
scroll to position [42, 0]
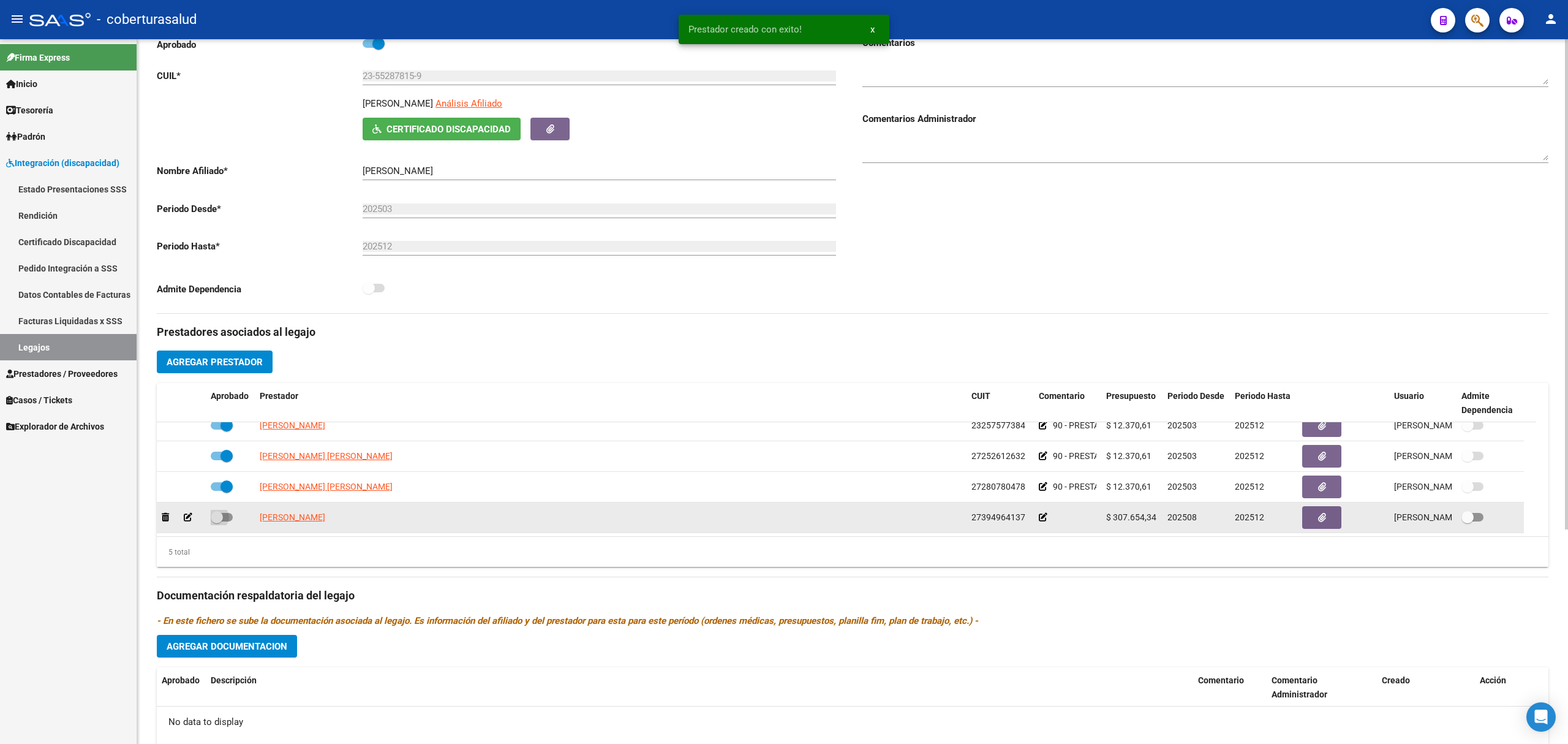
click at [216, 517] on span at bounding box center [217, 517] width 12 height 12
click at [216, 522] on input "checkbox" at bounding box center [216, 522] width 1 height 1
checkbox input "true"
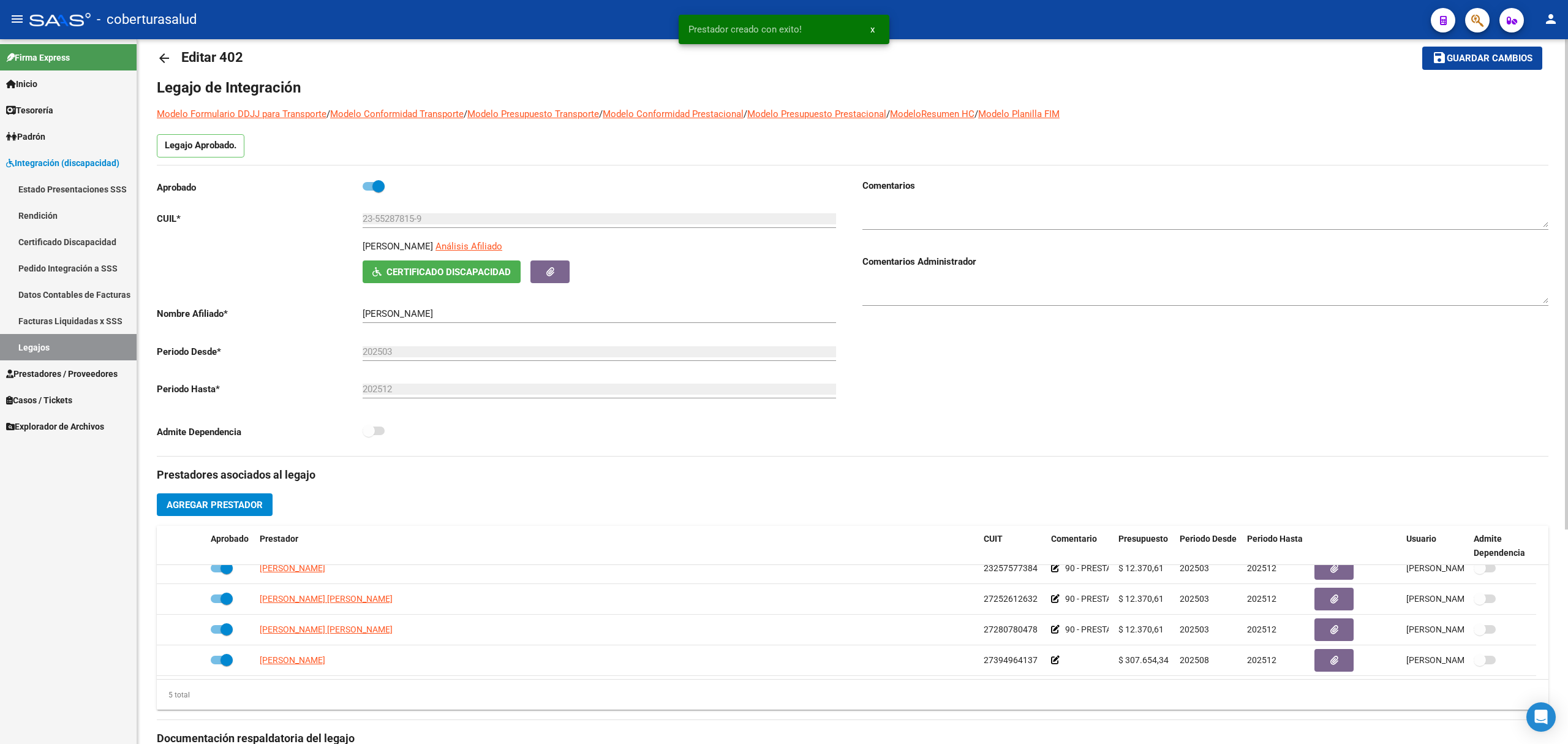
scroll to position [0, 0]
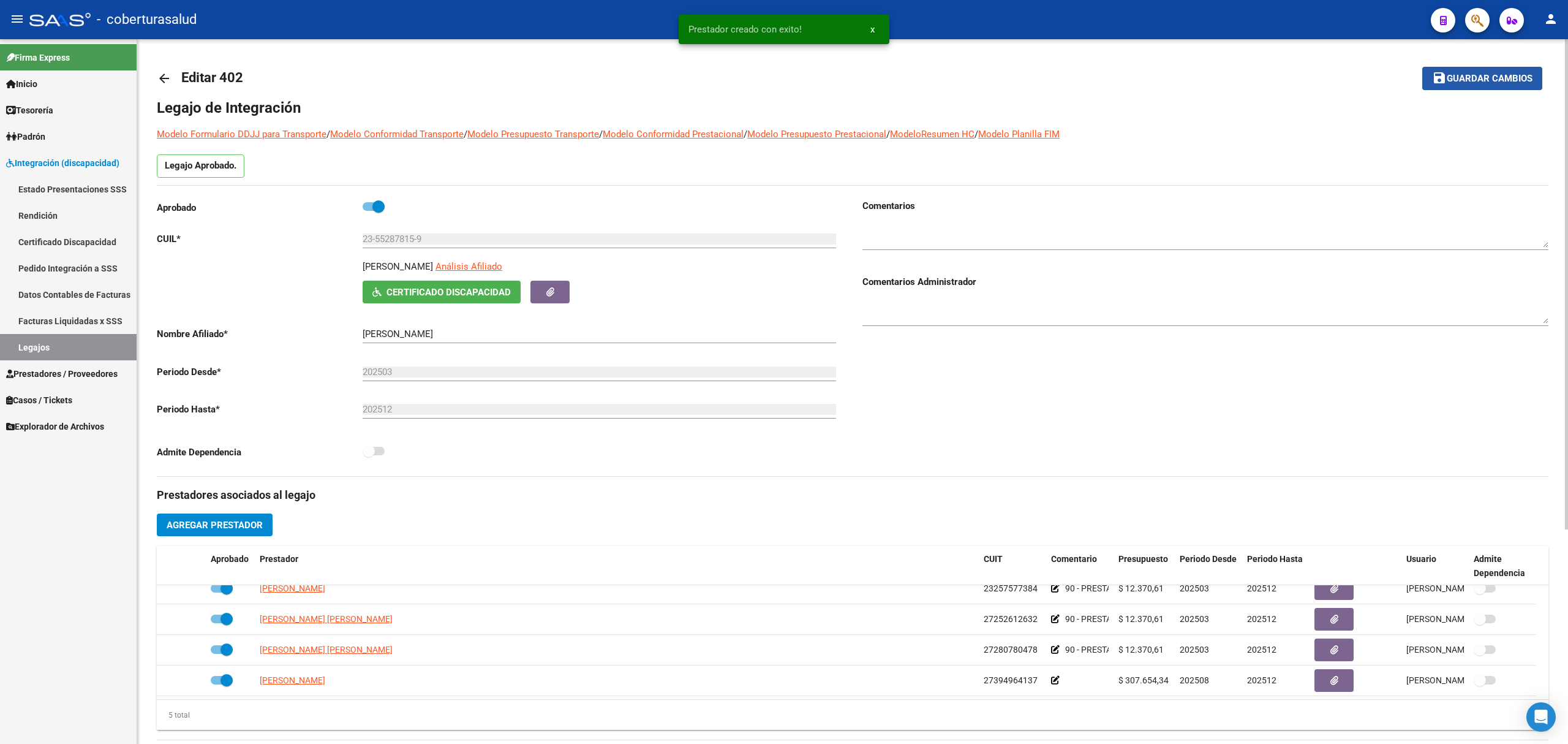
click at [1447, 76] on span "Guardar cambios" at bounding box center [1490, 79] width 86 height 11
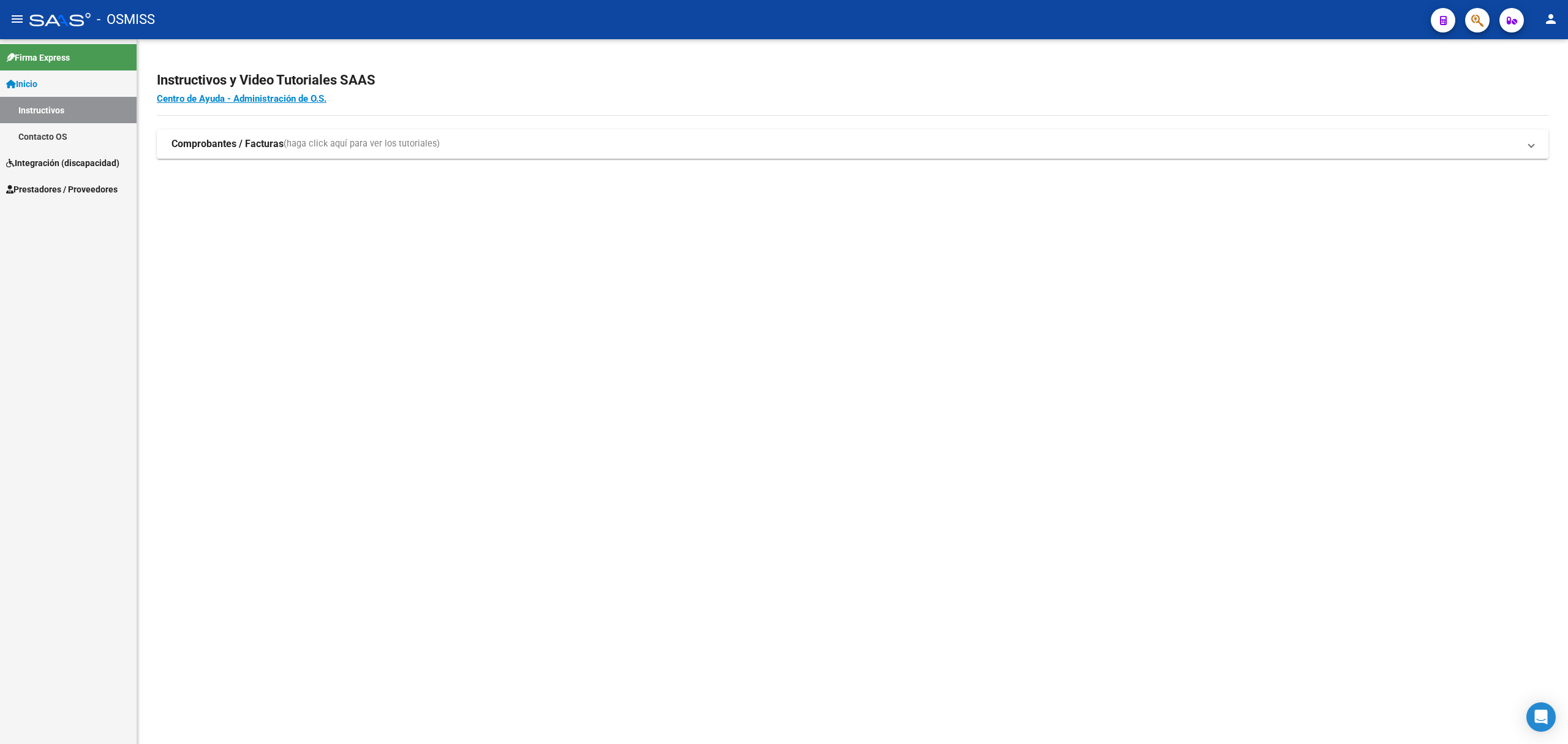
click at [107, 165] on span "Integración (discapacidad)" at bounding box center [63, 163] width 114 height 13
click at [75, 162] on span "Prestadores / Proveedores" at bounding box center [62, 163] width 112 height 13
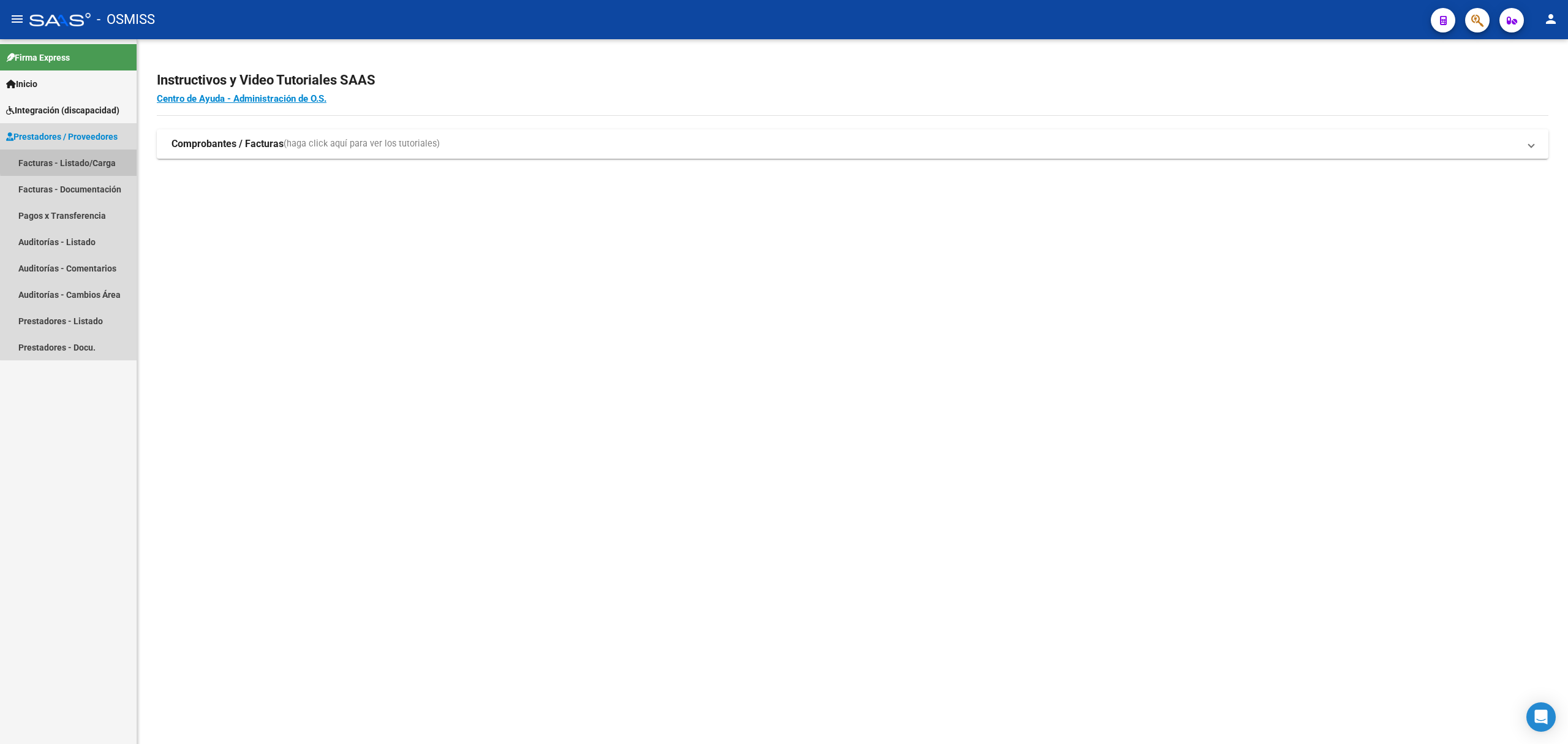
click at [89, 159] on link "Facturas - Listado/Carga" at bounding box center [68, 162] width 136 height 26
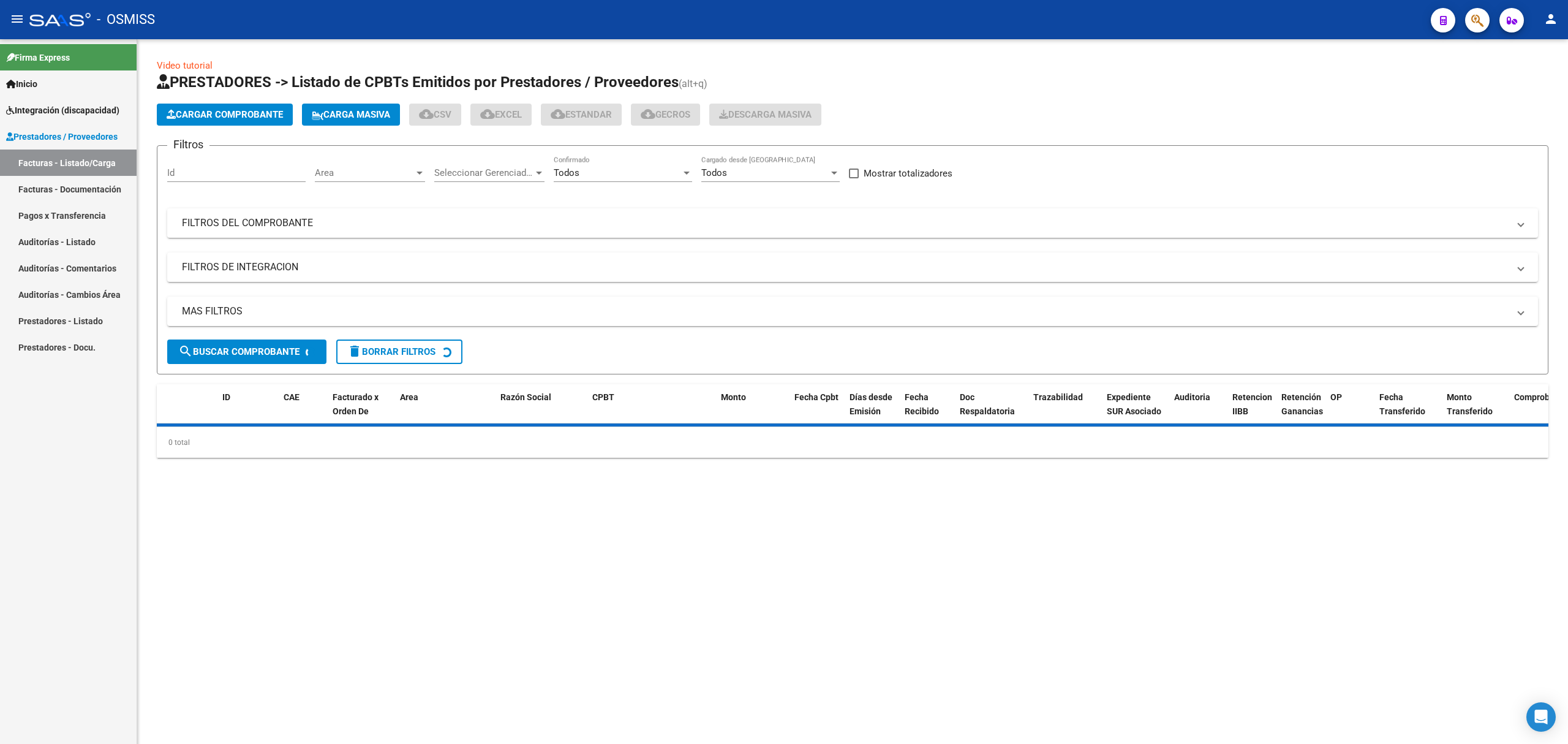
click at [253, 115] on span "Cargar Comprobante" at bounding box center [224, 114] width 116 height 11
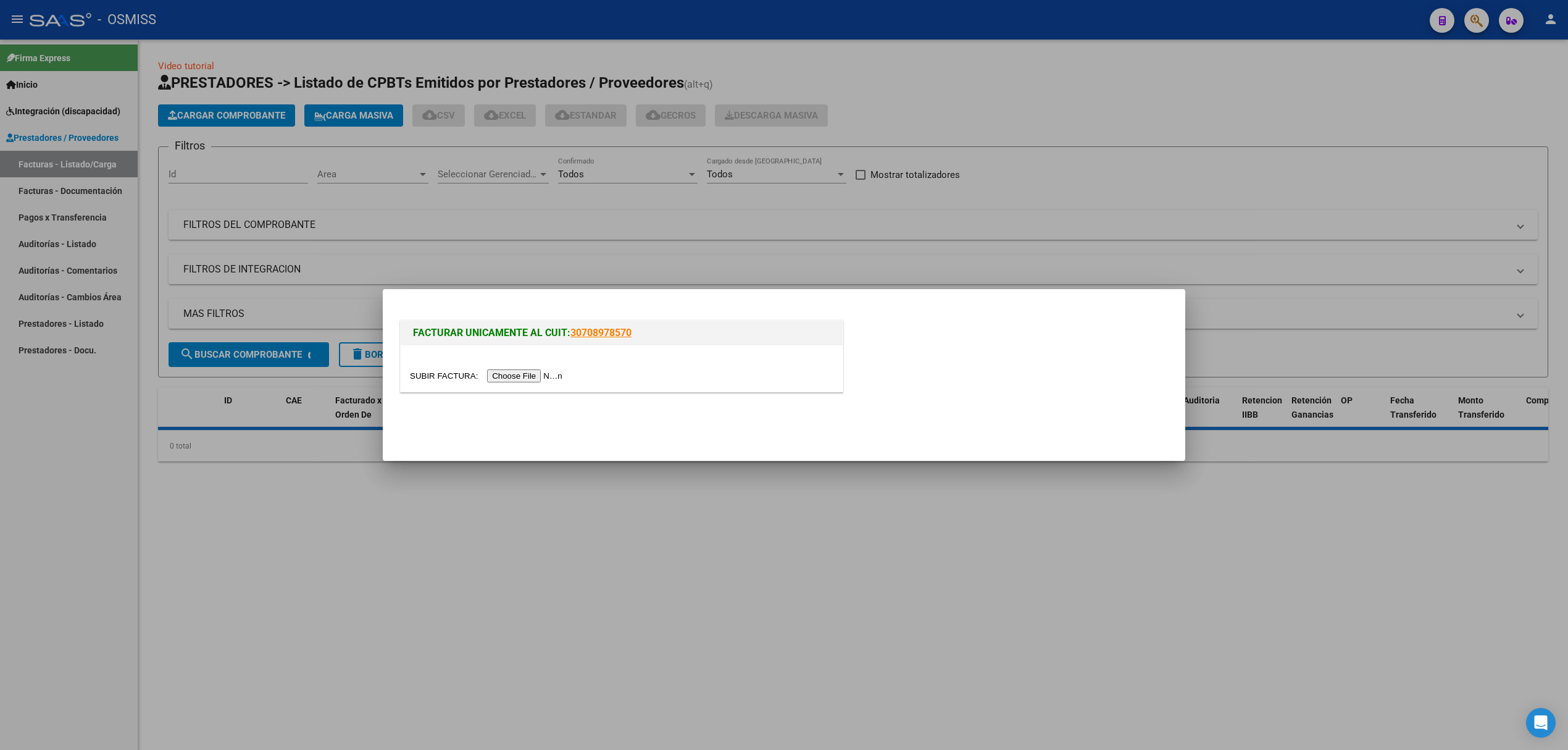
click at [548, 369] on div at bounding box center [621, 375] width 423 height 14
click at [548, 372] on input "file" at bounding box center [488, 375] width 156 height 13
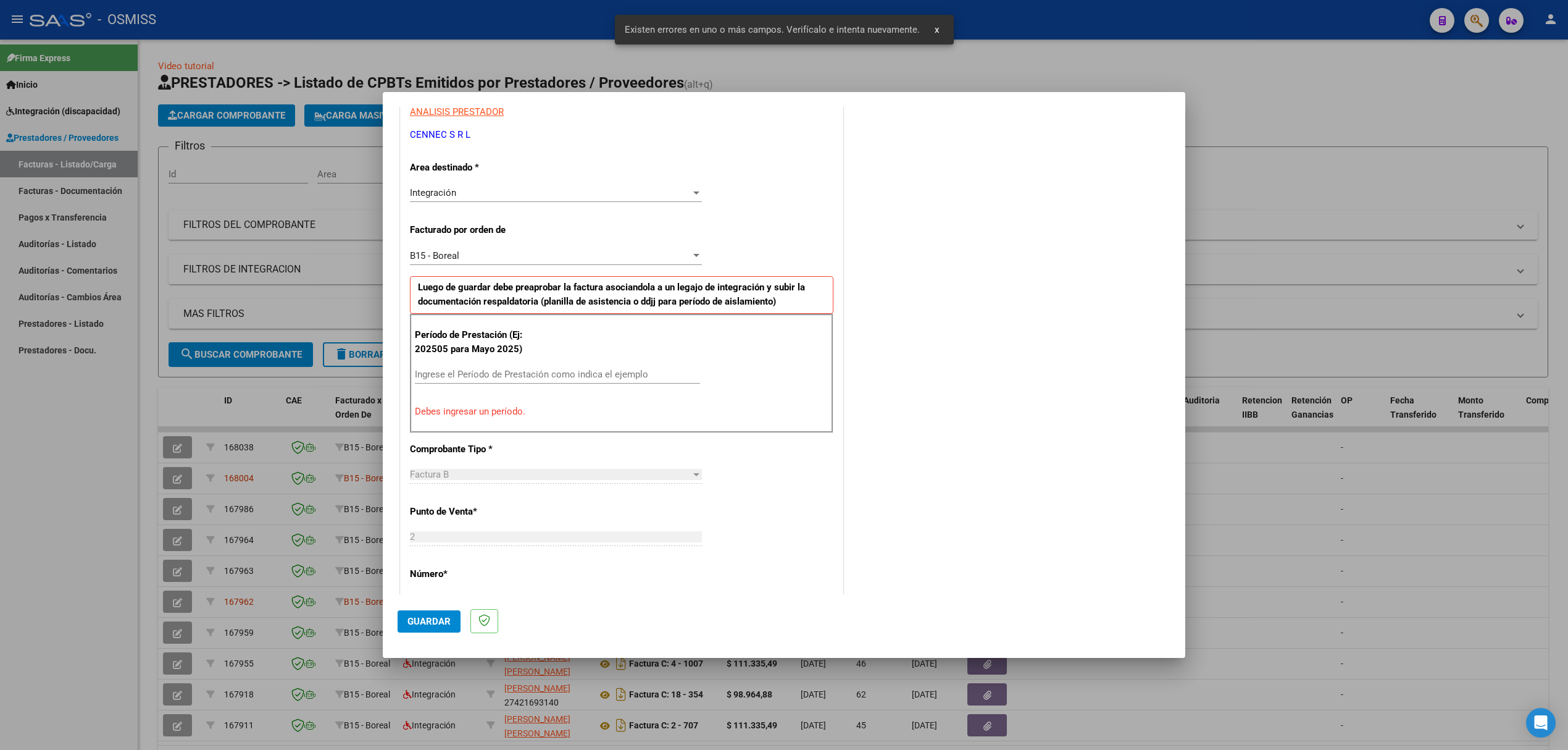
scroll to position [250, 0]
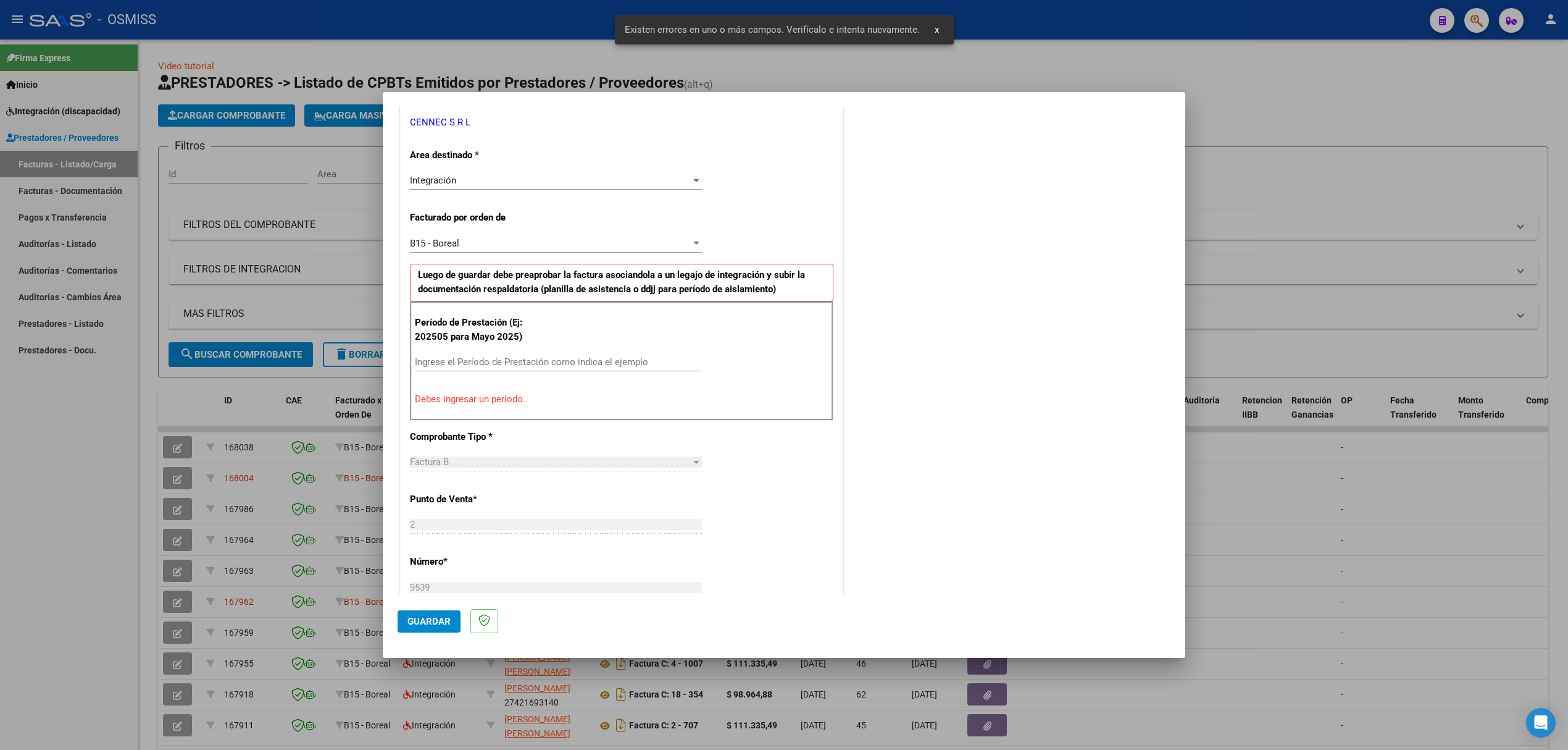
click at [563, 367] on input "Ingrese el Período de Prestación como indica el ejemplo" at bounding box center [557, 362] width 285 height 11
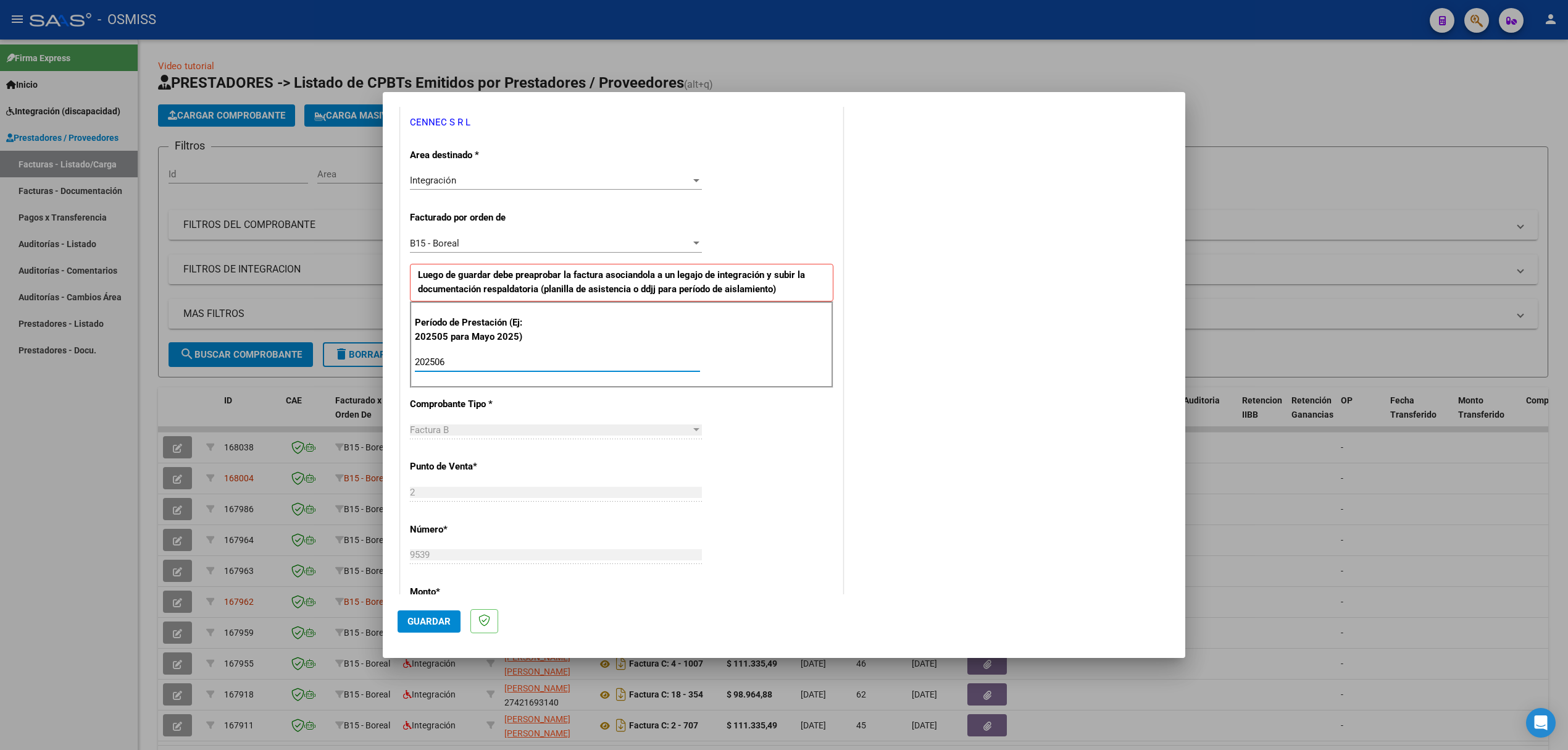
type input "202506"
click at [443, 610] on button "Guardar" at bounding box center [429, 621] width 63 height 22
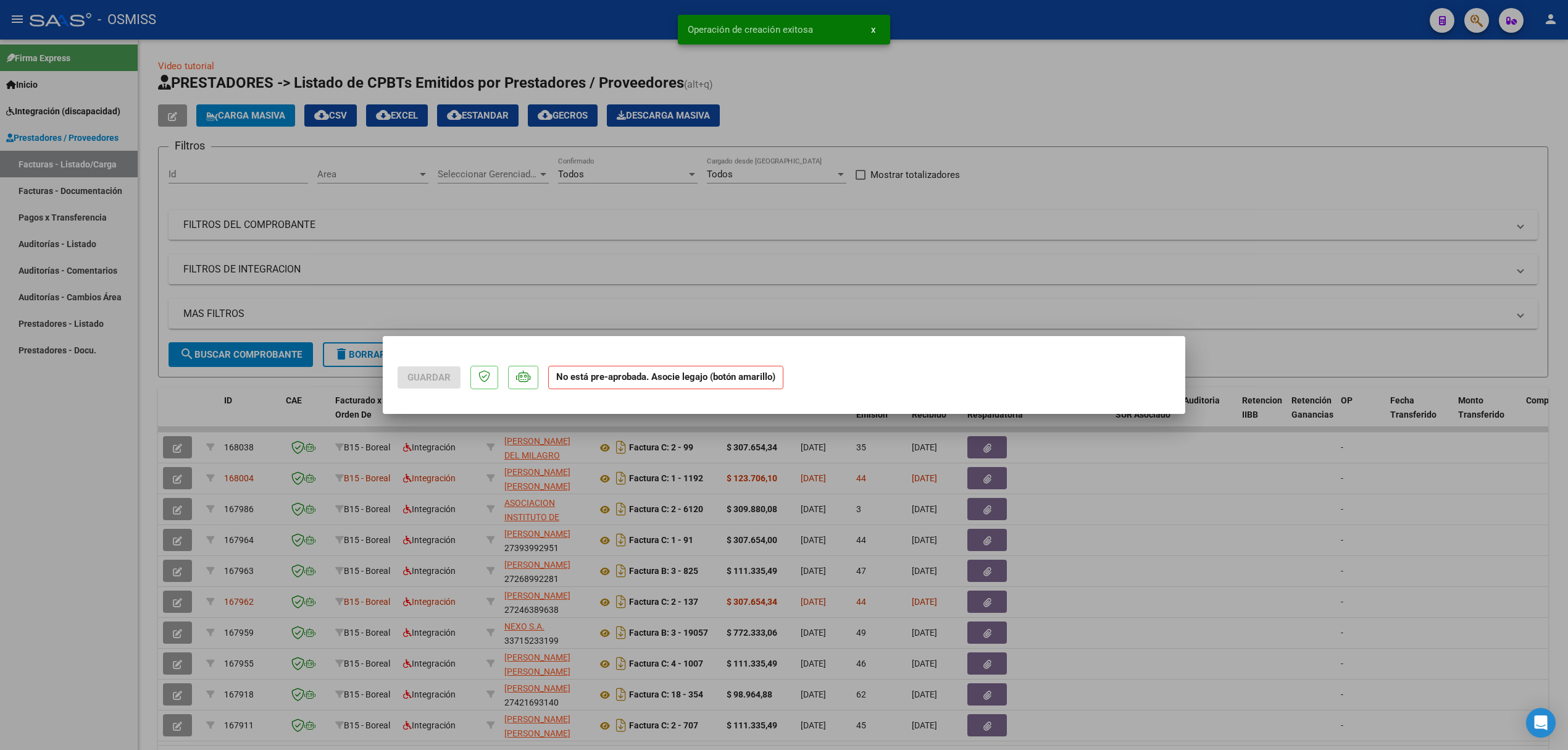
scroll to position [0, 0]
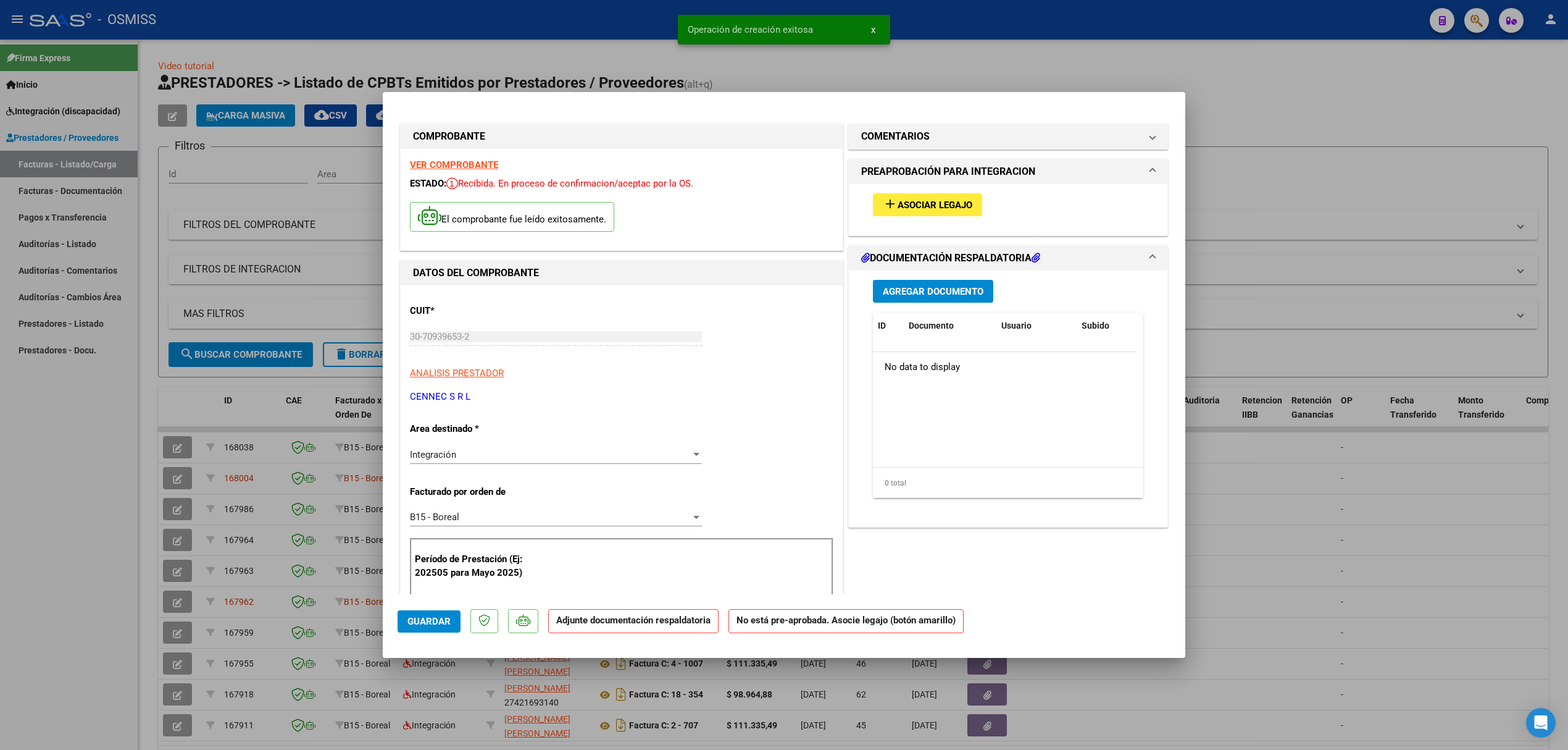
click at [922, 206] on span "Asociar Legajo" at bounding box center [935, 205] width 75 height 11
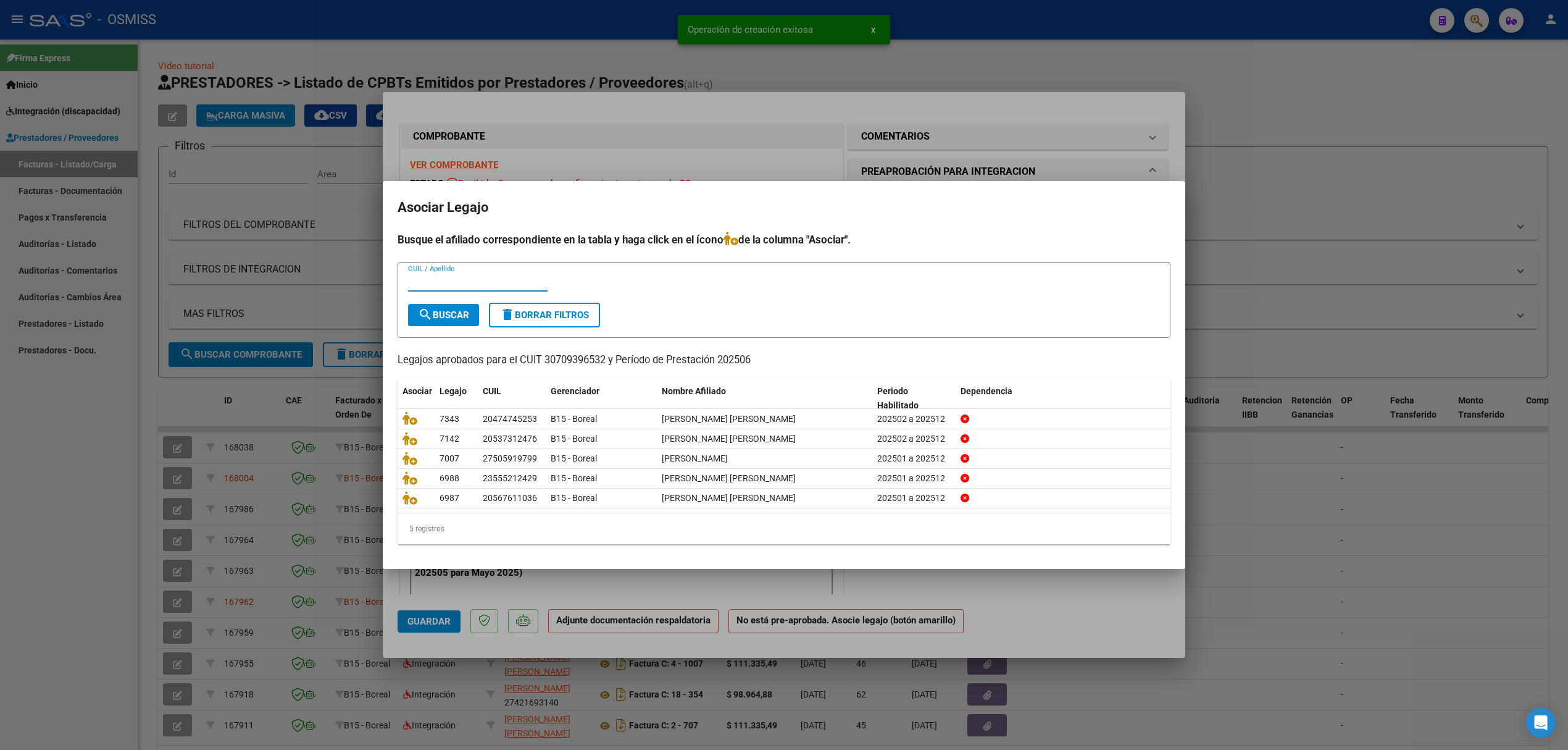
paste input "20474745253"
type input "20474745253"
click at [455, 304] on button "search Buscar" at bounding box center [443, 314] width 71 height 22
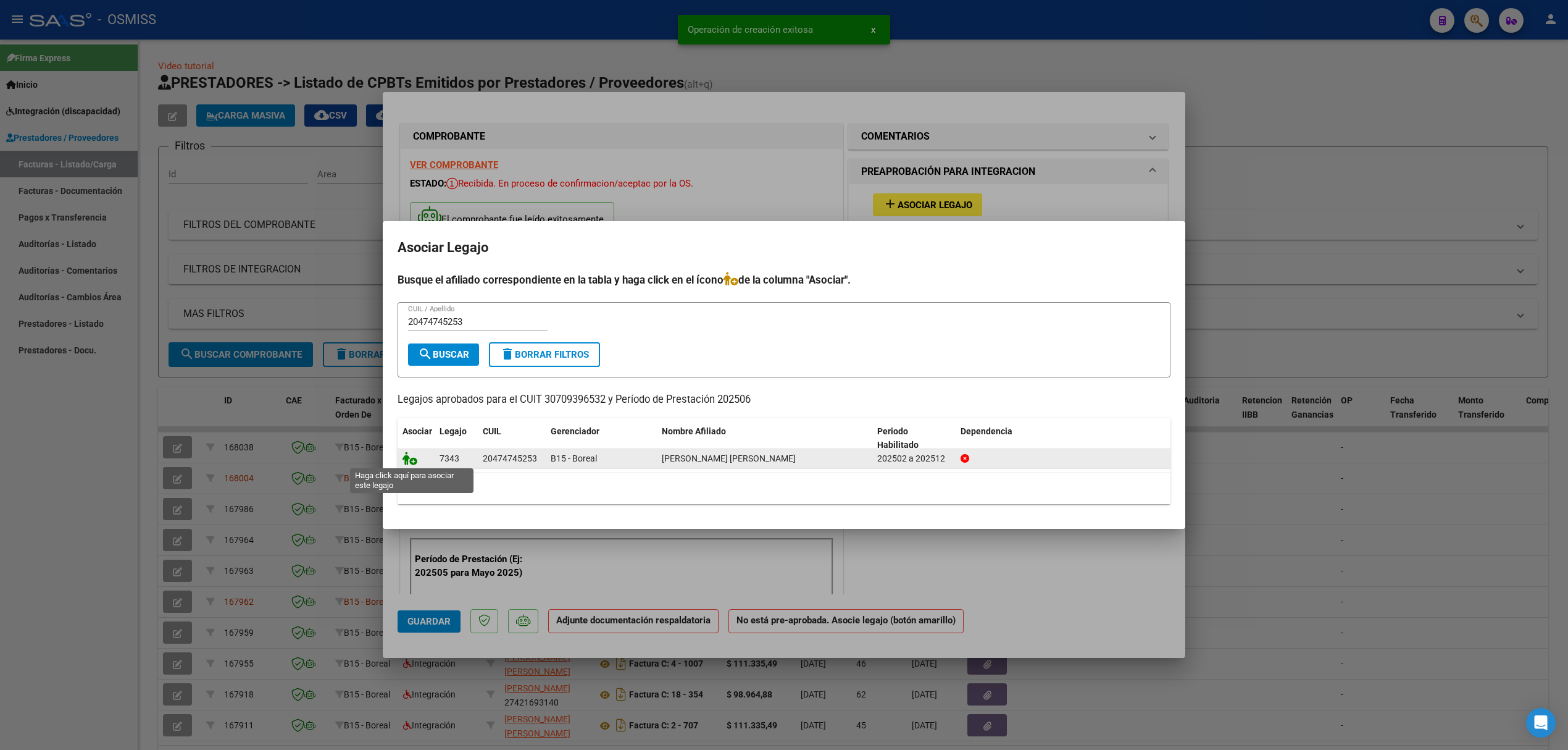
click at [410, 461] on icon at bounding box center [410, 458] width 15 height 14
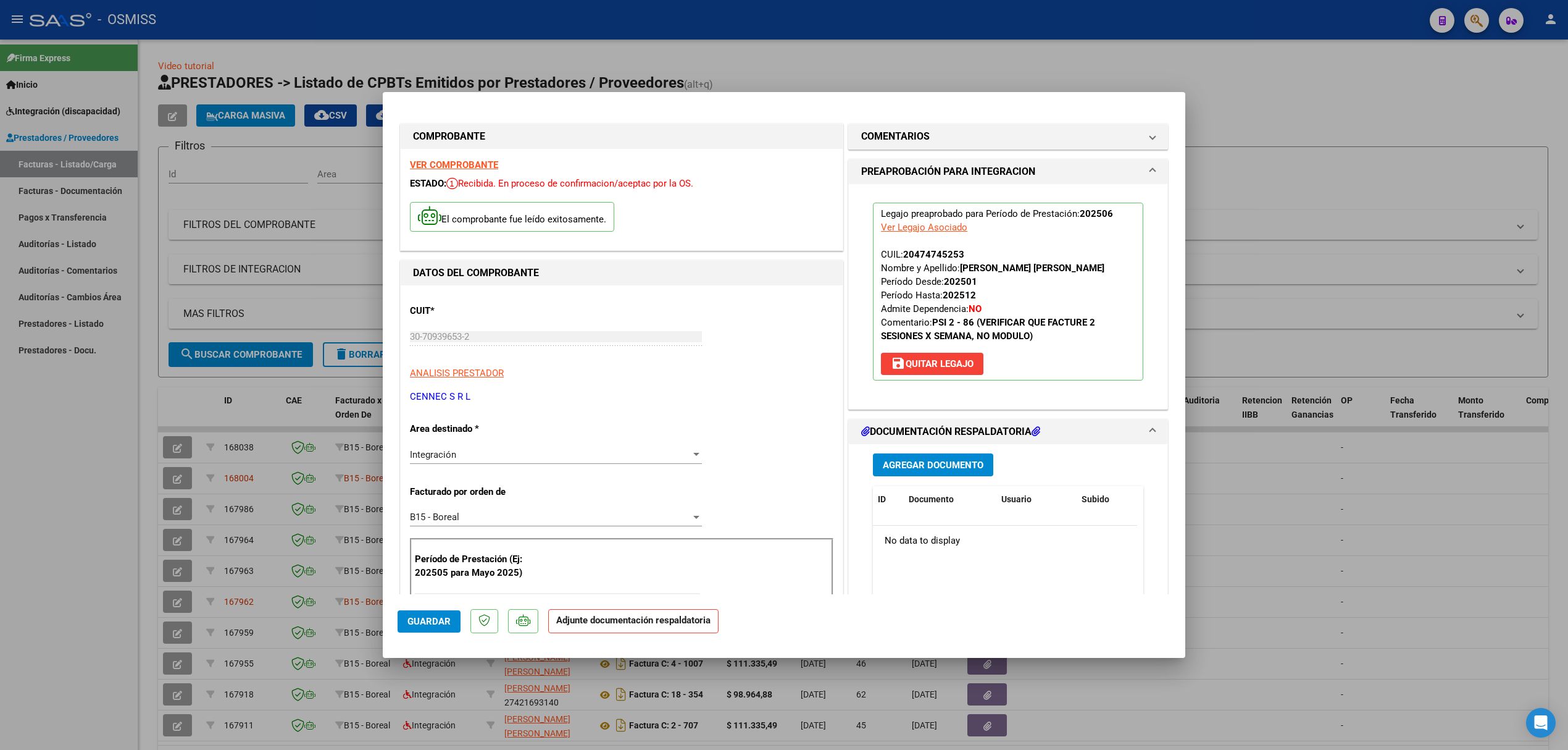
click at [944, 471] on span "Agregar Documento" at bounding box center [933, 465] width 101 height 11
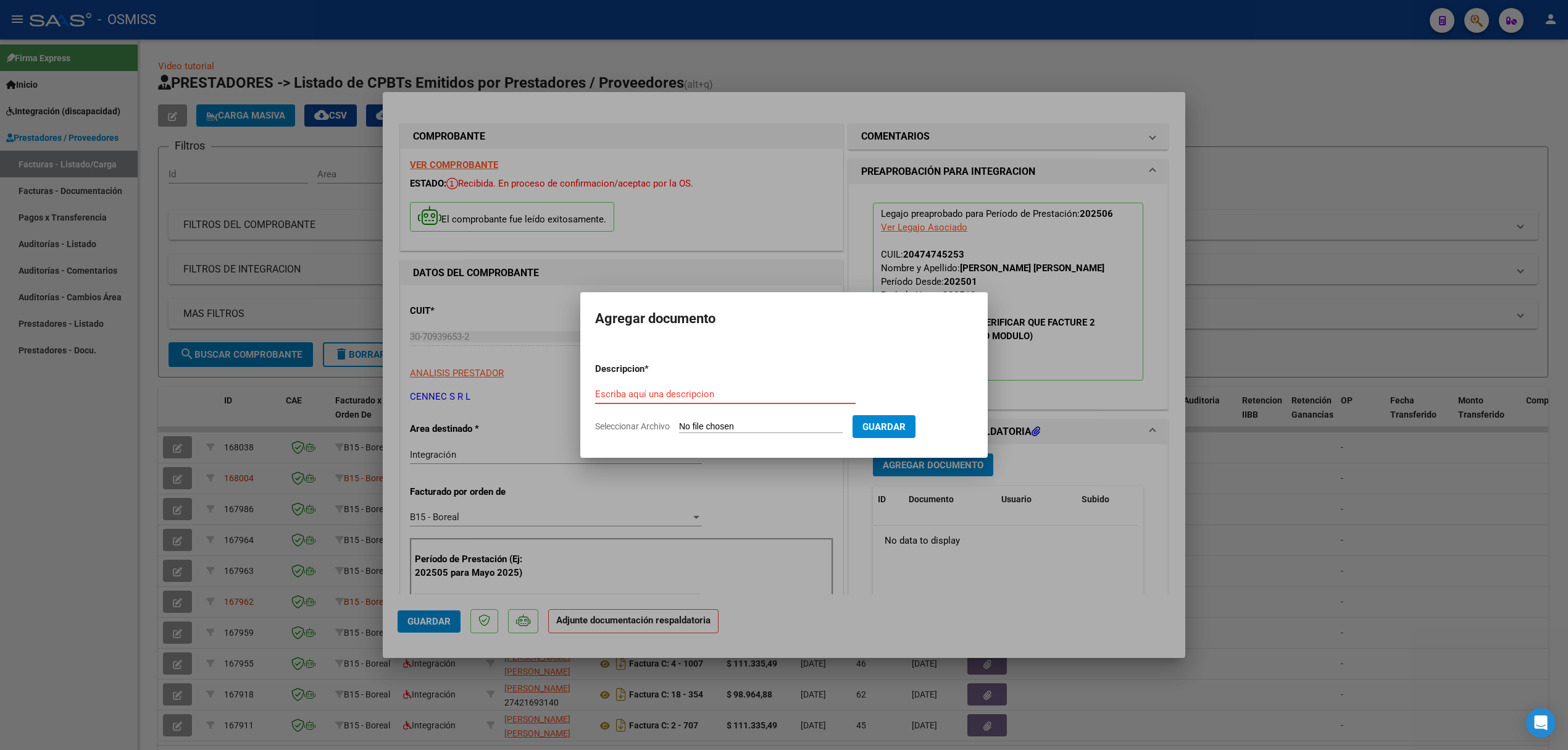
click at [750, 395] on input "Escriba aquí una descripcion" at bounding box center [725, 394] width 261 height 11
click at [732, 423] on input "Seleccionar Archivo" at bounding box center [761, 427] width 164 height 12
type input "C:\fakepath\142731-3-Planilla_de_Asistencia.pdf"
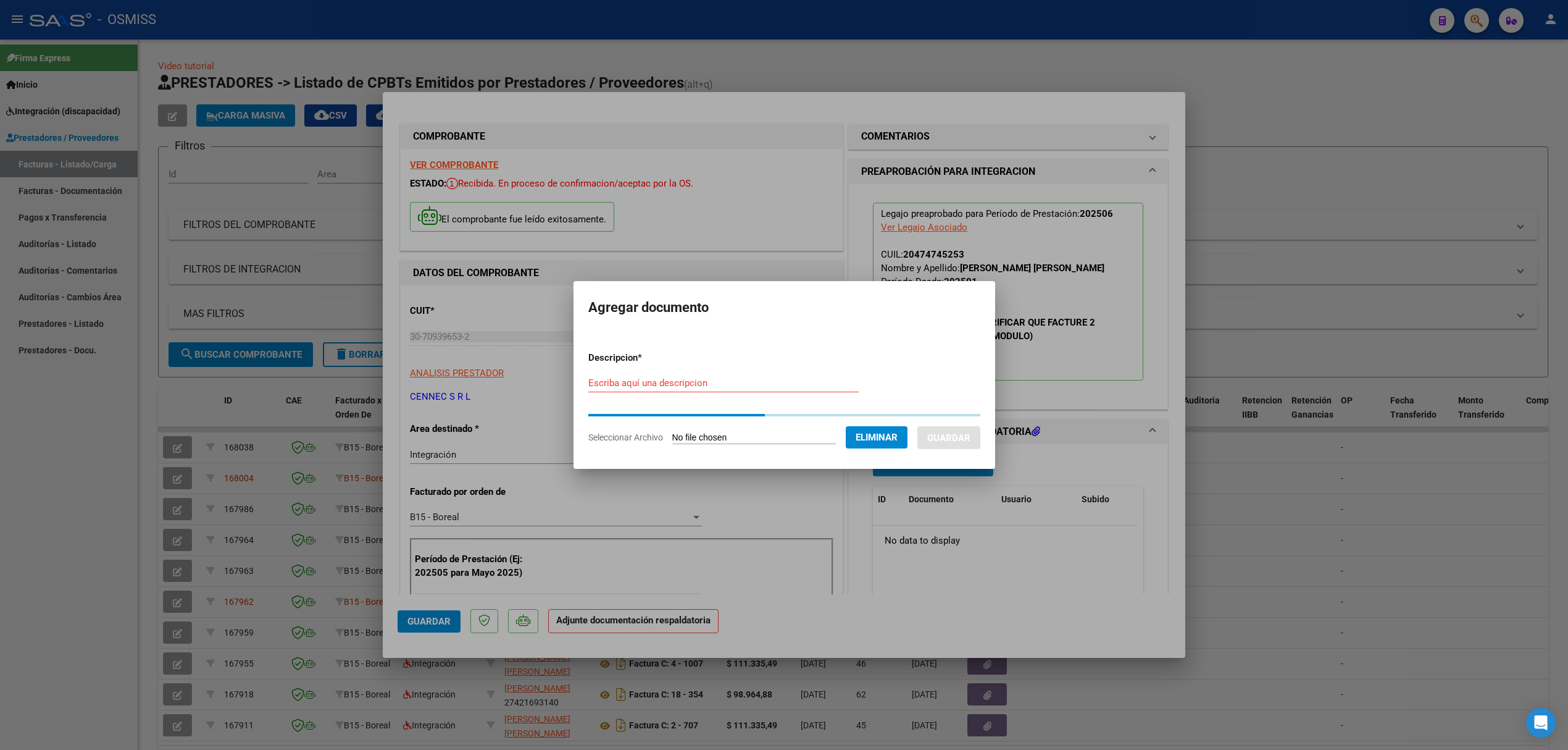
click at [606, 384] on input "Escriba aquí una descripcion" at bounding box center [723, 383] width 270 height 11
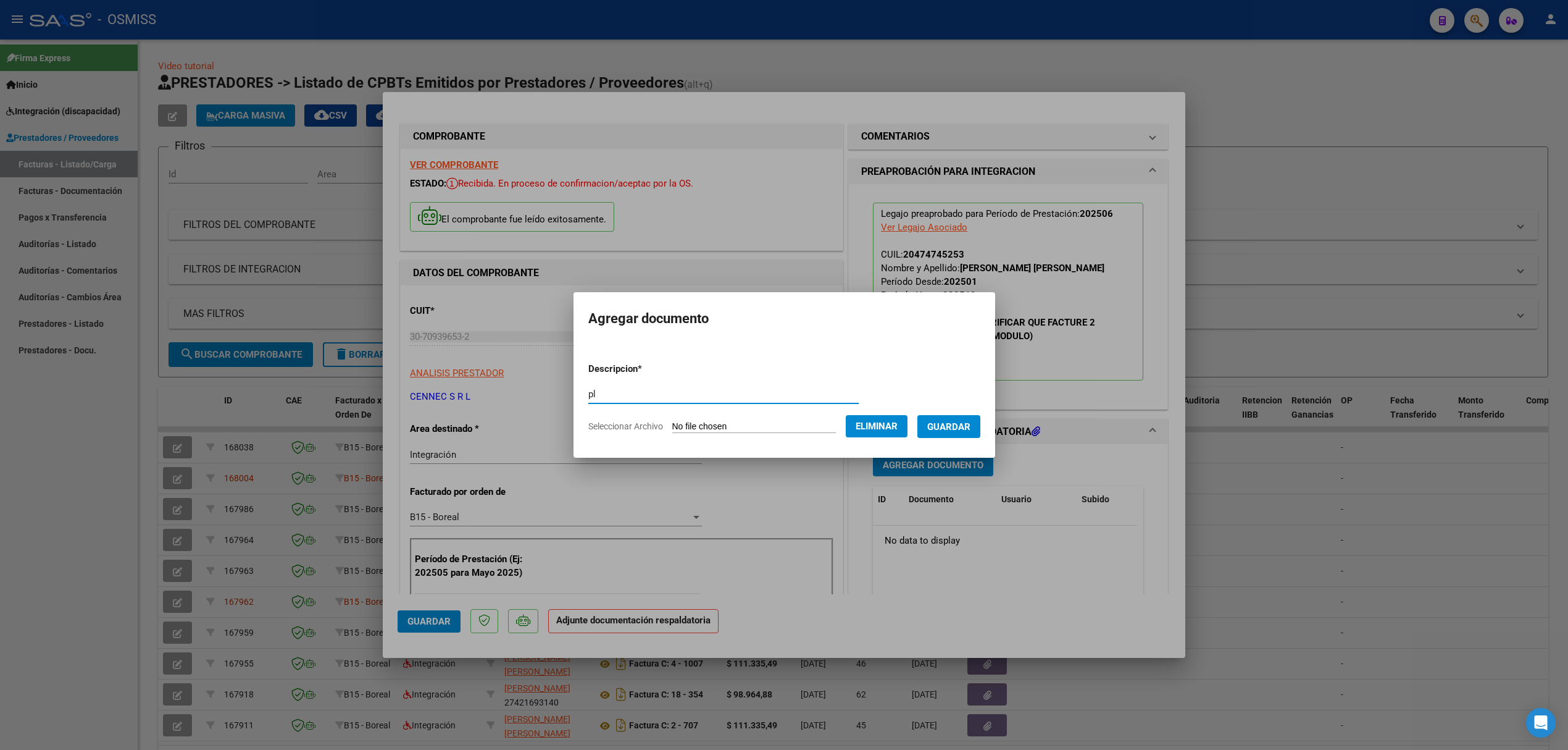
type input "p"
type input "PLANILLA"
click at [946, 431] on span "Guardar" at bounding box center [949, 427] width 43 height 11
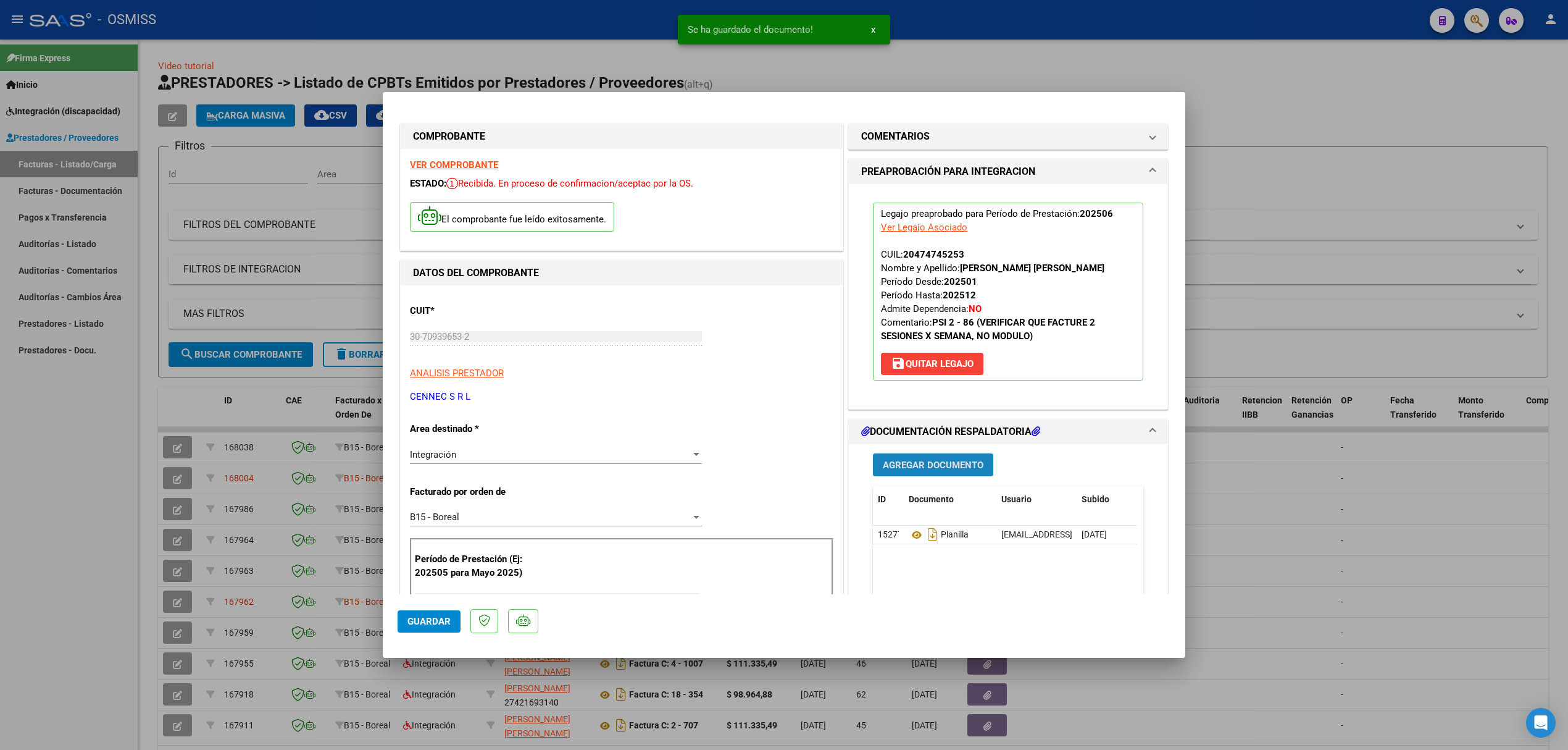
click at [921, 471] on span "Agregar Documento" at bounding box center [933, 465] width 101 height 11
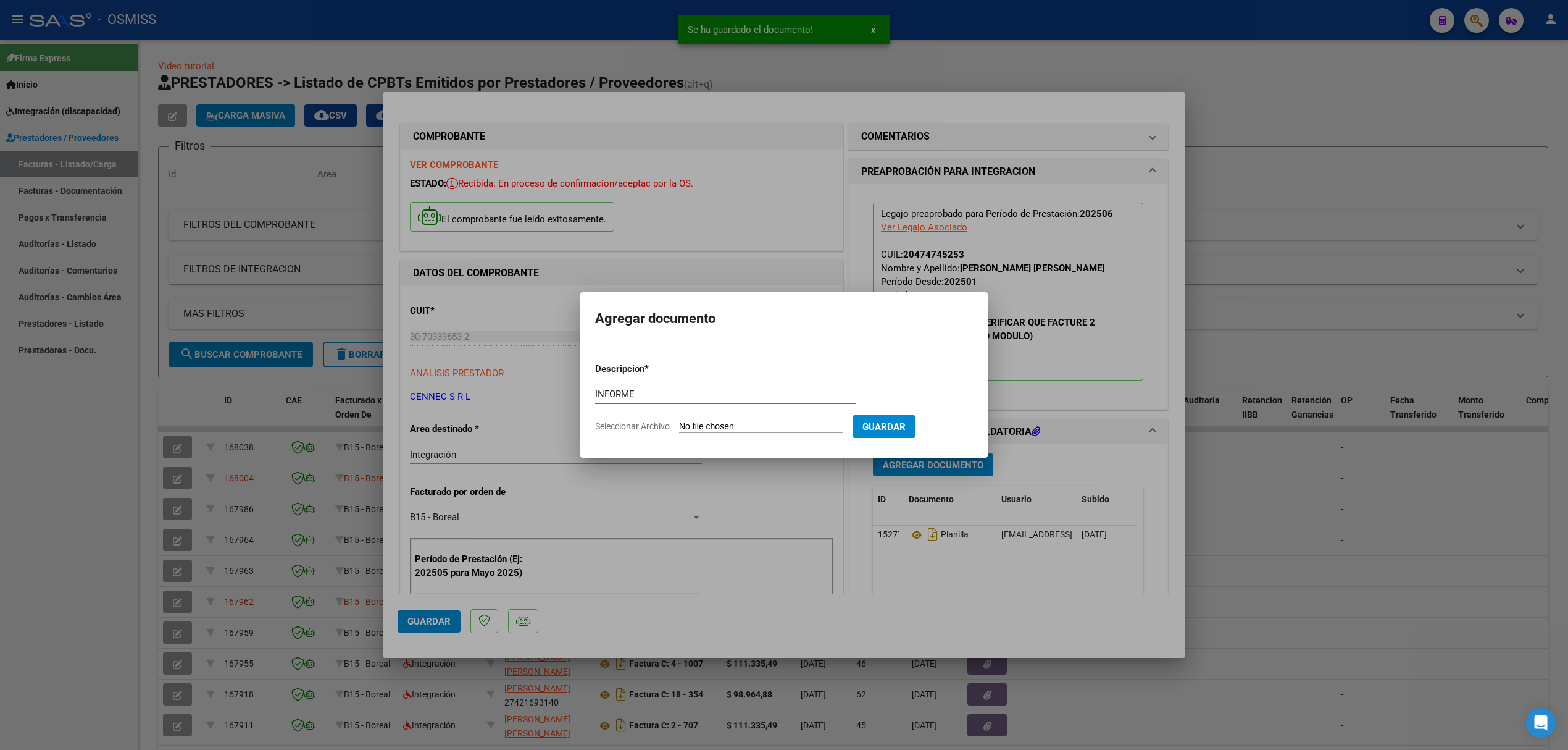
type input "INFORME"
click at [724, 423] on input "Seleccionar Archivo" at bounding box center [761, 427] width 164 height 12
type input "C:\fakepath\142731-2-Informe_de_evolucion_semestral.pdf"
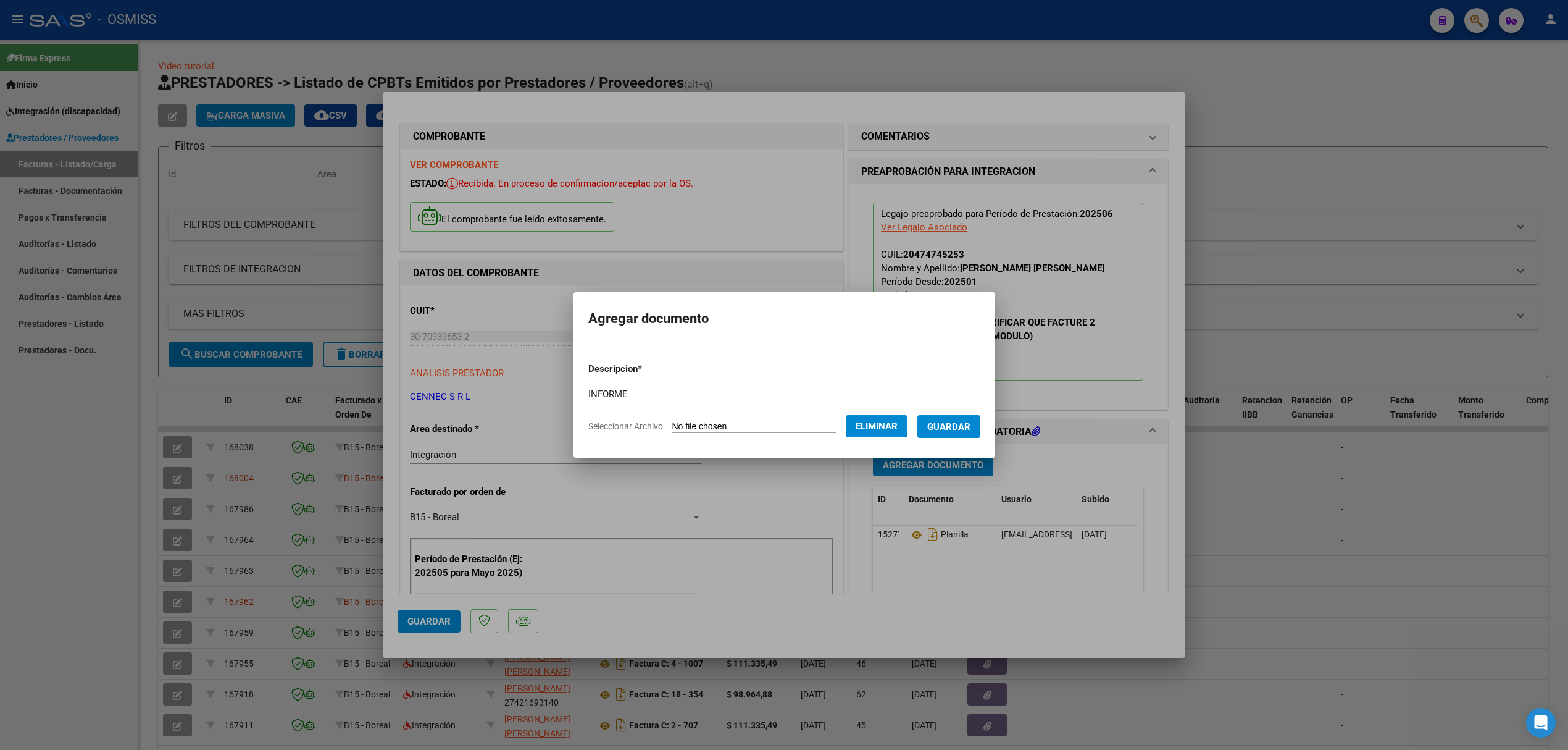
click at [969, 429] on span "Guardar" at bounding box center [949, 427] width 43 height 11
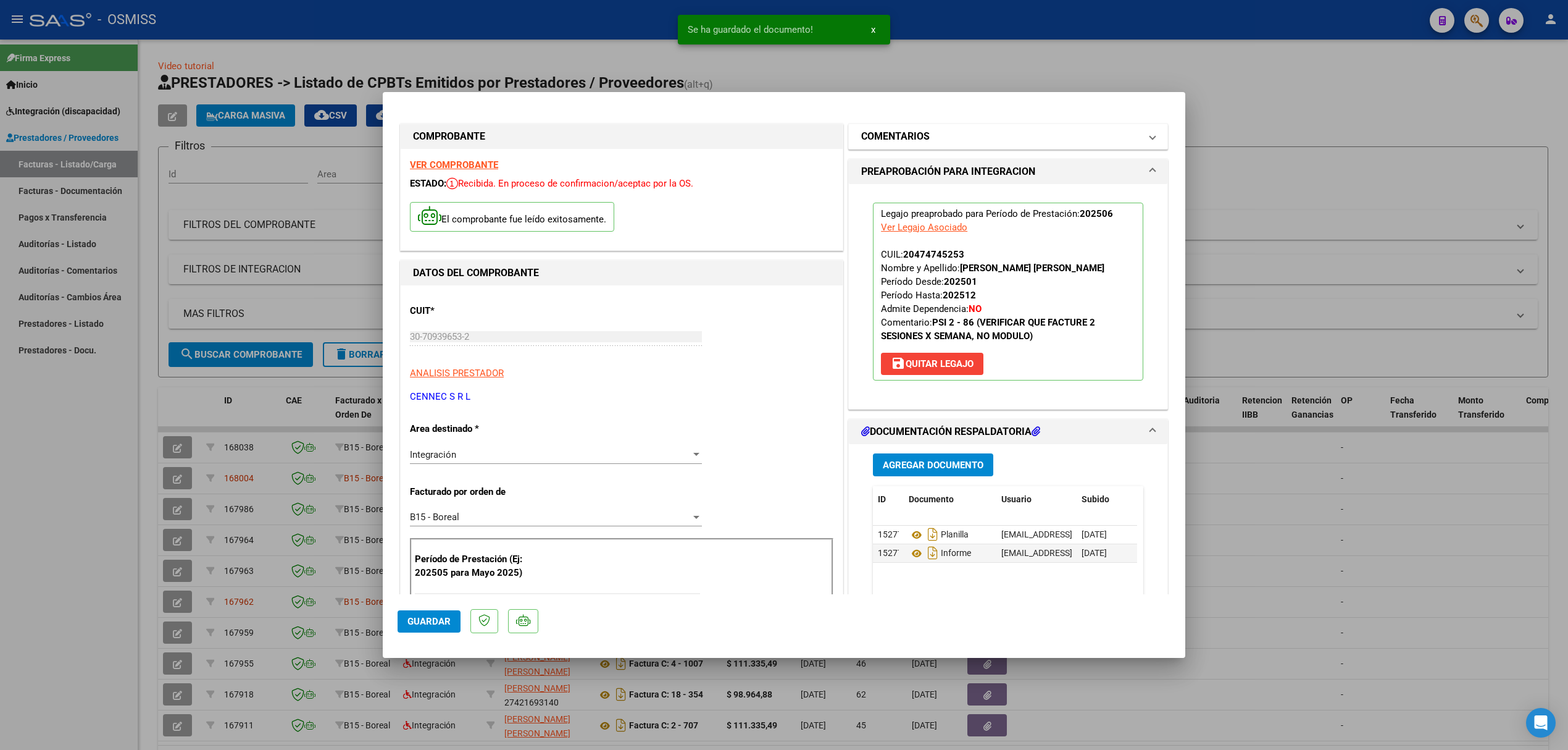
click at [921, 142] on h1 "COMENTARIOS" at bounding box center [895, 136] width 68 height 15
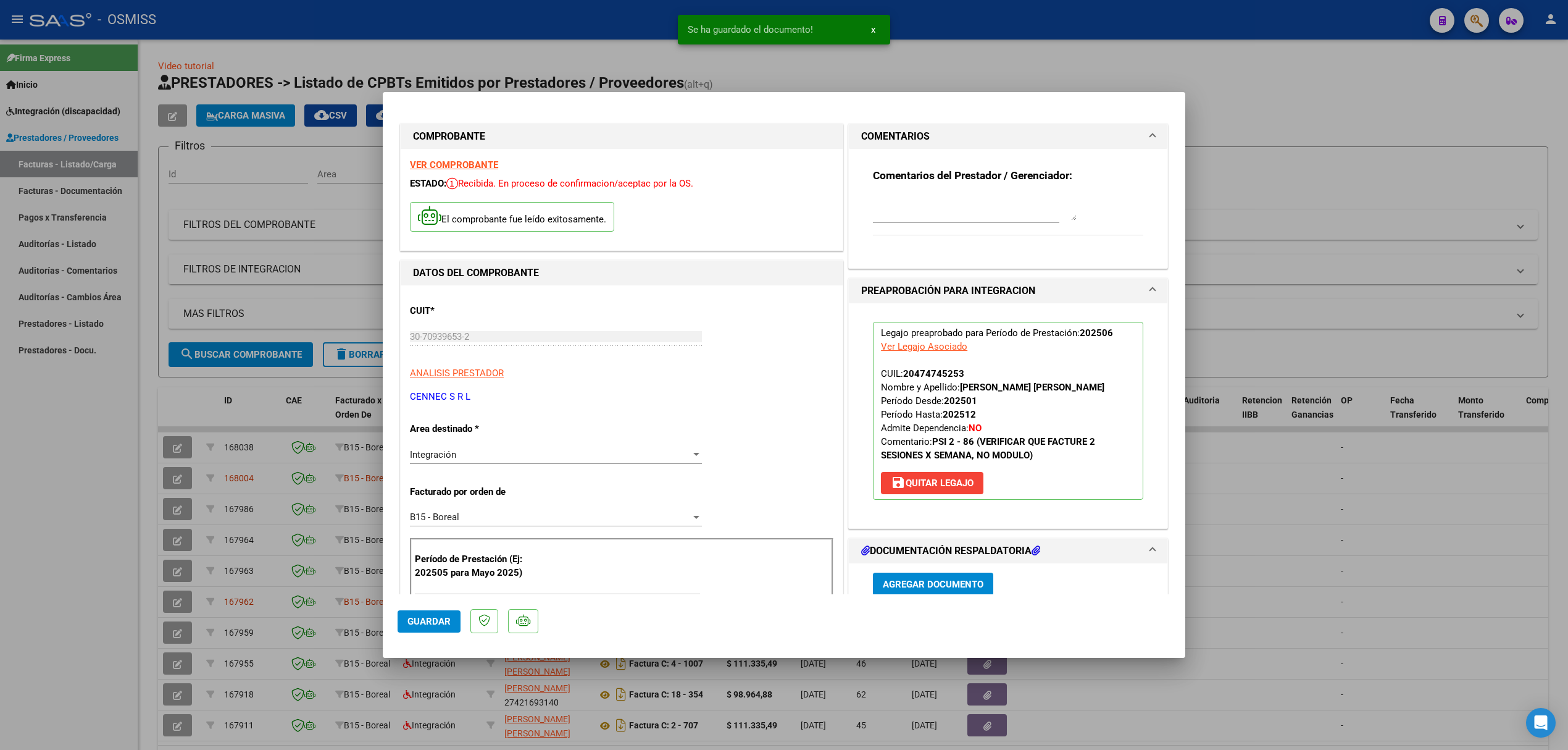
click at [917, 196] on textarea at bounding box center [975, 208] width 204 height 24
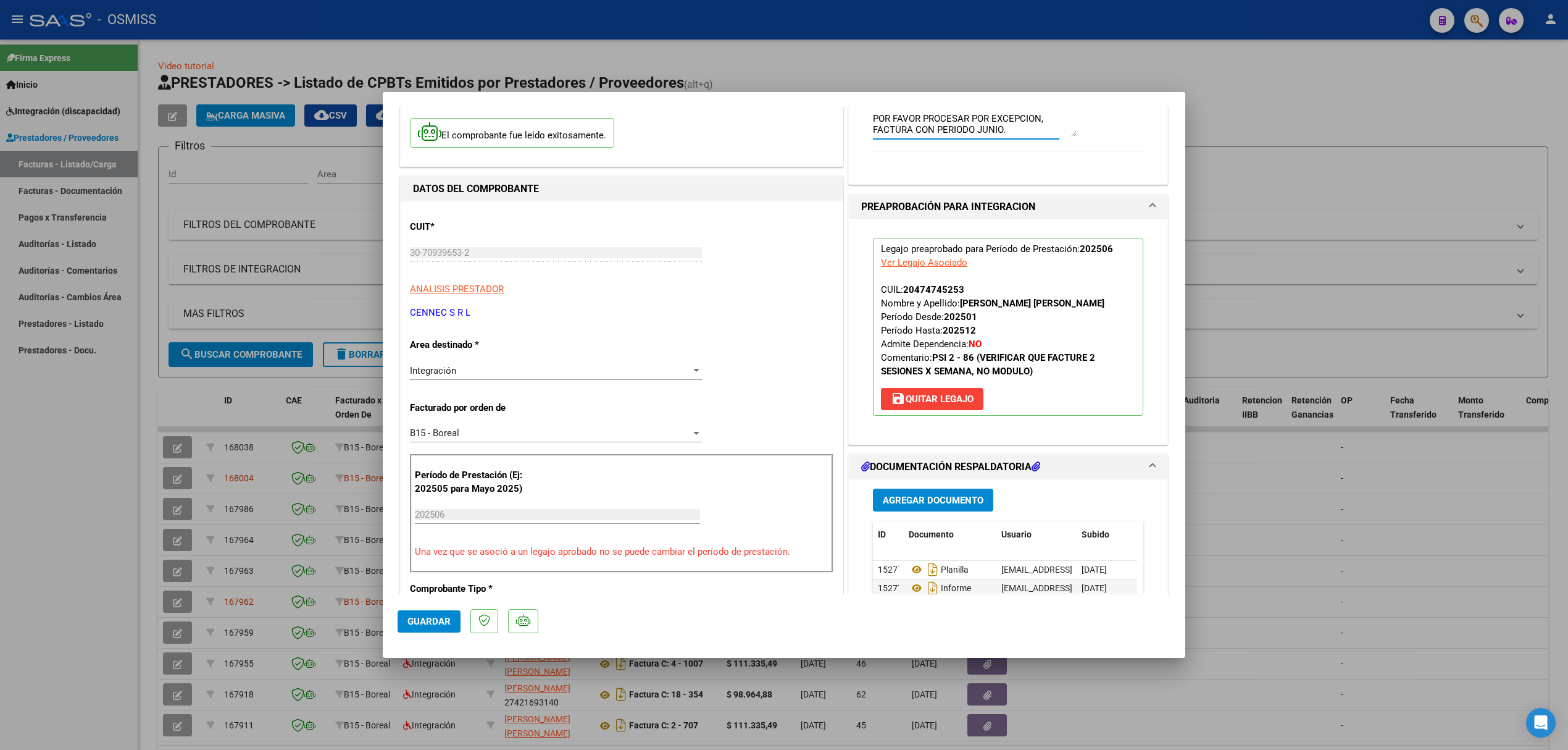
scroll to position [82, 0]
type textarea "POR FAVOR PROCESAR POR EXCEPCION, FACTURA CON PERIODO JUNIO."
click at [435, 612] on button "Guardar" at bounding box center [429, 621] width 63 height 22
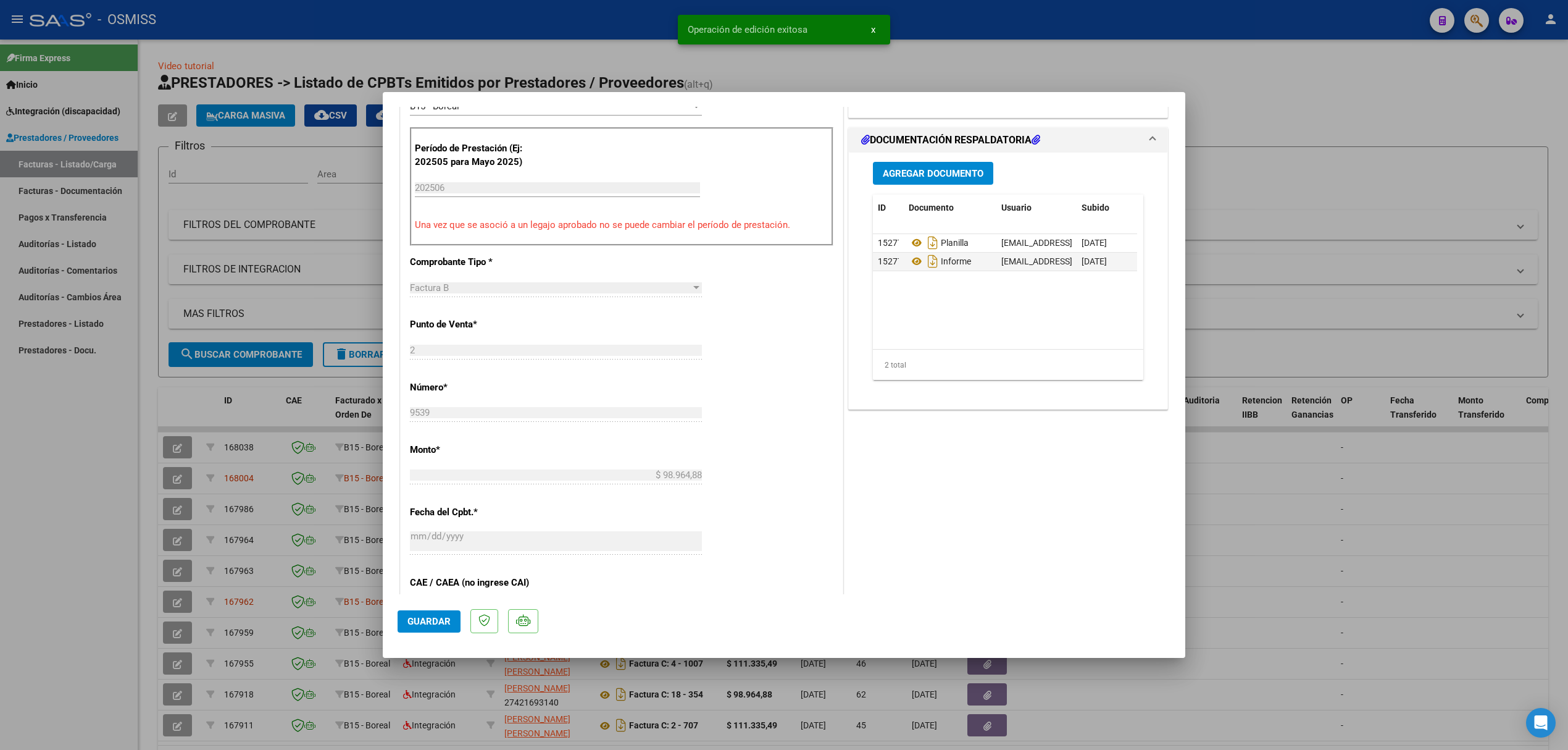
scroll to position [411, 0]
